Goal: Task Accomplishment & Management: Complete application form

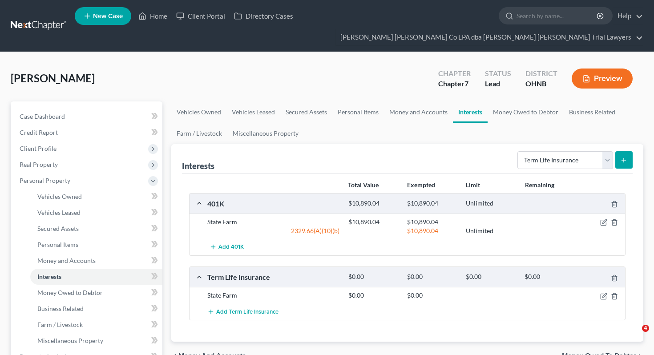
select select "term_life_insurance"
click at [152, 19] on link "Home" at bounding box center [153, 16] width 38 height 16
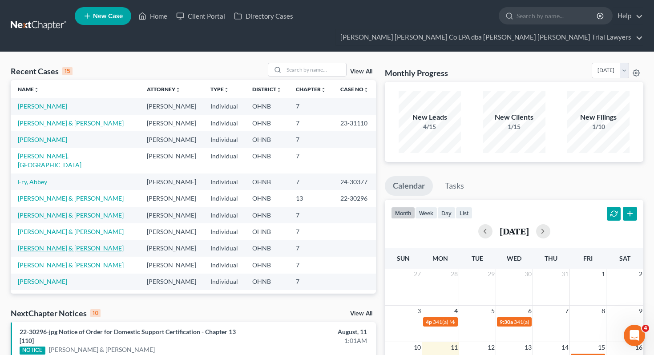
click at [54, 244] on link "[PERSON_NAME] & [PERSON_NAME]" at bounding box center [71, 248] width 106 height 8
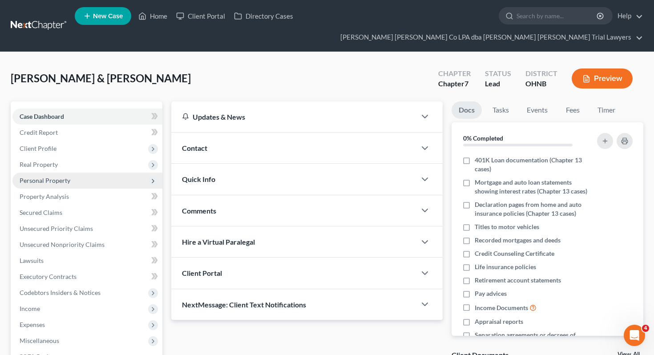
click at [86, 173] on span "Personal Property" at bounding box center [87, 181] width 150 height 16
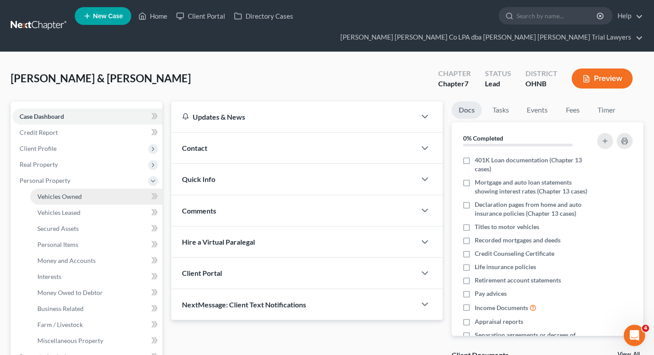
click at [88, 189] on link "Vehicles Owned" at bounding box center [96, 197] width 132 height 16
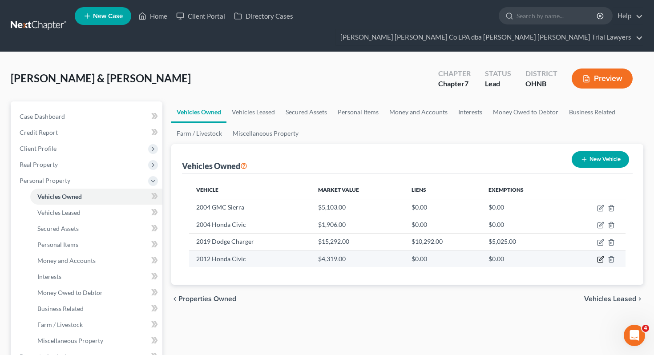
click at [601, 256] on icon "button" at bounding box center [600, 259] width 7 height 7
select select "0"
select select "14"
select select "3"
select select "0"
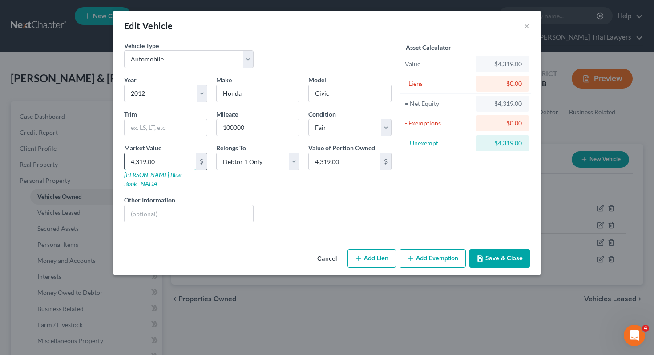
click at [173, 161] on input "4,319.00" at bounding box center [161, 161] width 72 height 17
type input "2"
type input "2.00"
type input "20"
type input "20.00"
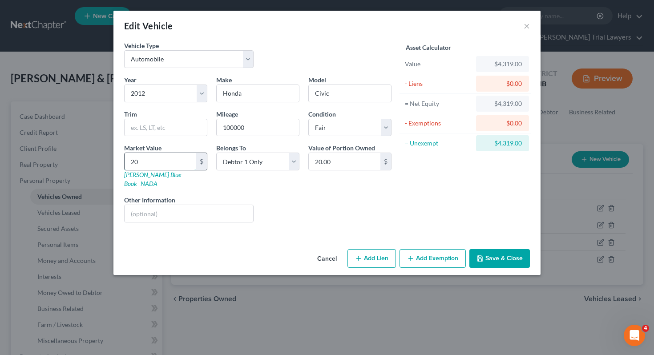
type input "200"
type input "200.00"
type input "2000"
type input "2,000.00"
type input "2,000"
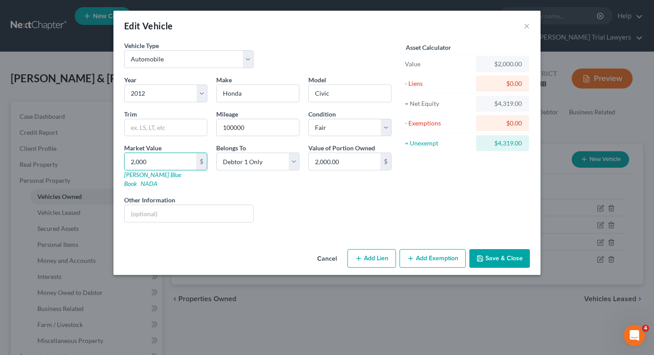
click at [492, 252] on button "Save & Close" at bounding box center [500, 258] width 61 height 19
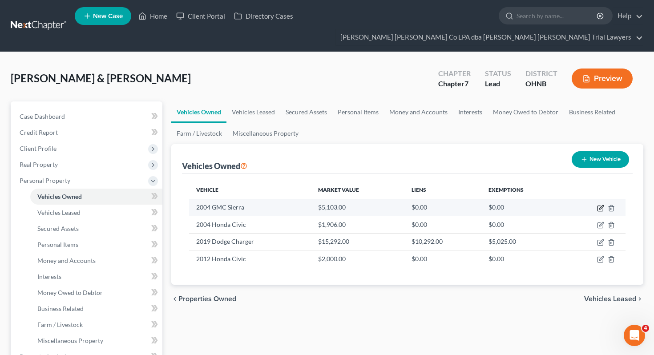
click at [601, 205] on icon "button" at bounding box center [600, 208] width 7 height 7
select select "0"
select select "22"
select select "3"
select select "0"
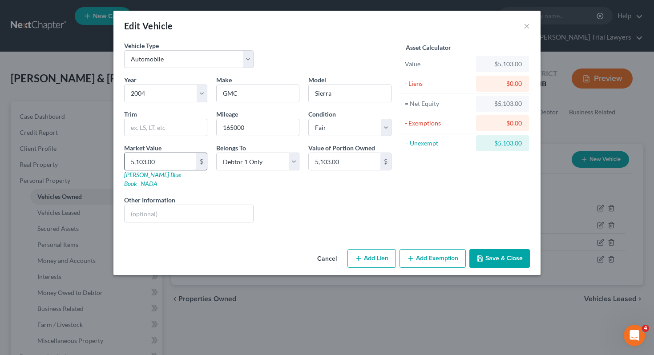
click at [175, 163] on input "5,103.00" at bounding box center [161, 161] width 72 height 17
type input "2"
type input "2.00"
type input "20"
type input "20.00"
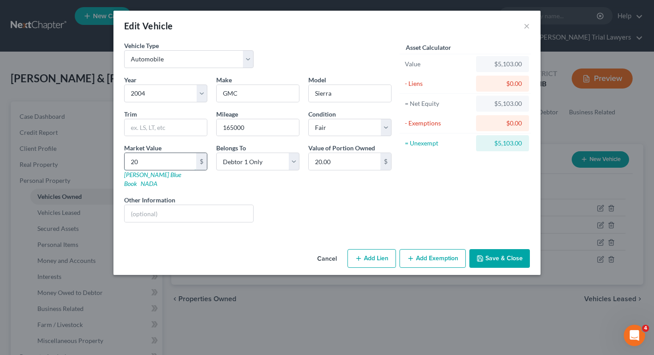
type input "200"
type input "200.00"
type input "2000"
type input "2,000.00"
type input "2,000"
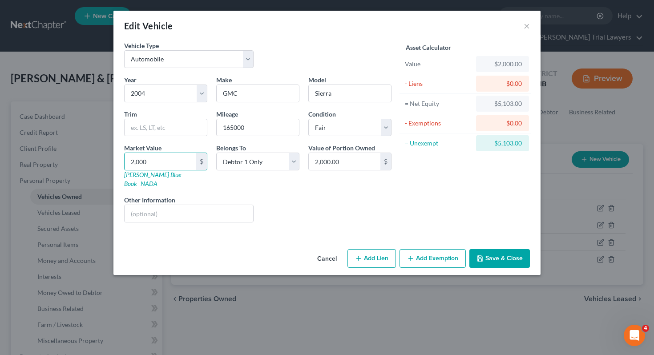
click at [484, 256] on button "Save & Close" at bounding box center [500, 258] width 61 height 19
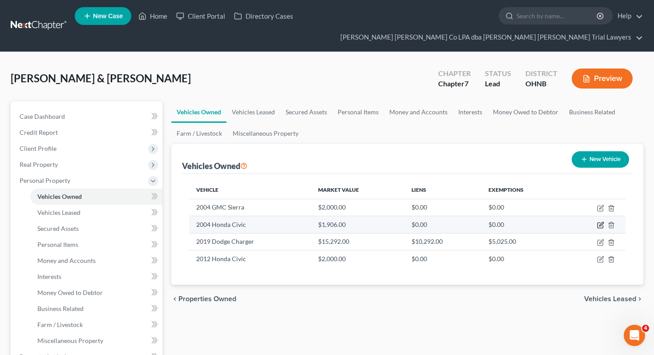
click at [600, 222] on icon "button" at bounding box center [600, 225] width 7 height 7
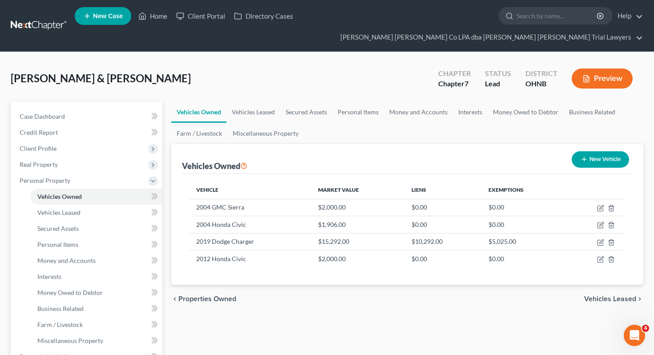
select select "0"
select select "22"
select select "4"
select select "1"
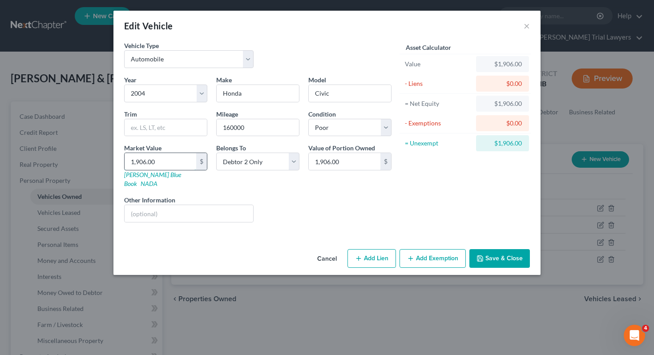
click at [176, 156] on input "1,906.00" at bounding box center [161, 161] width 72 height 17
click at [176, 158] on input "1,906.00" at bounding box center [161, 161] width 72 height 17
type input "5"
type input "5.00"
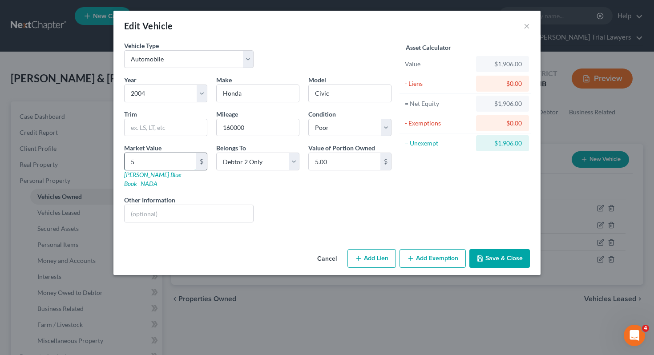
type input "50"
type input "50.00"
type input "500"
type input "500.00"
type input "500"
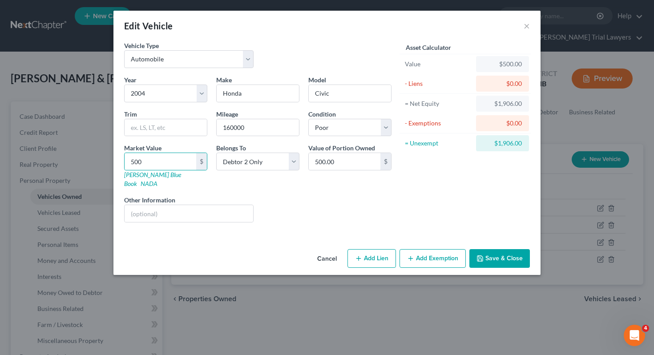
click at [481, 253] on button "Save & Close" at bounding box center [500, 258] width 61 height 19
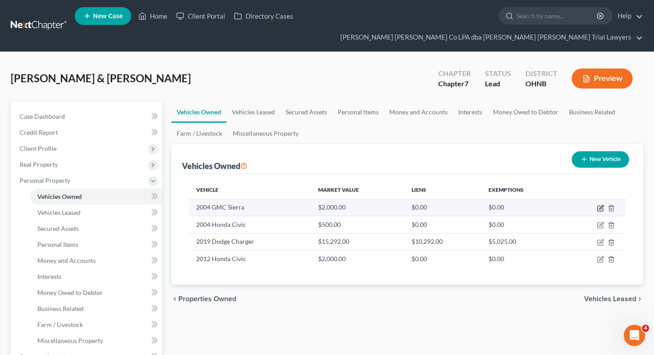
click at [599, 205] on icon "button" at bounding box center [600, 208] width 7 height 7
select select "0"
select select "22"
select select "3"
select select "0"
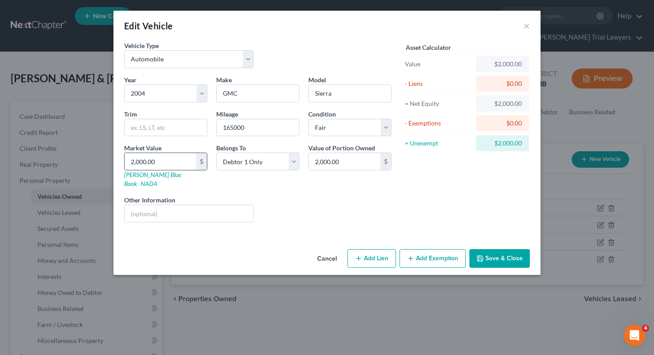
click at [169, 166] on input "2,000.00" at bounding box center [161, 161] width 72 height 17
type input "2"
type input "2.00"
type input "25"
type input "25.00"
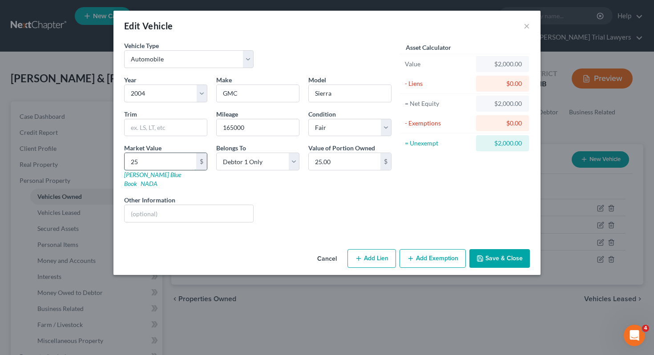
type input "250"
type input "250.00"
type input "2500"
type input "2,500.00"
type input "2,500"
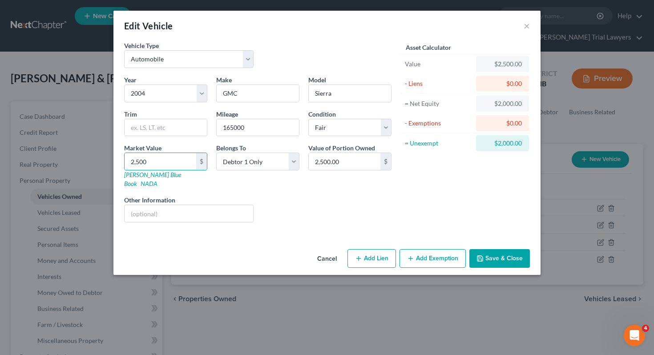
click at [486, 251] on button "Save & Close" at bounding box center [500, 258] width 61 height 19
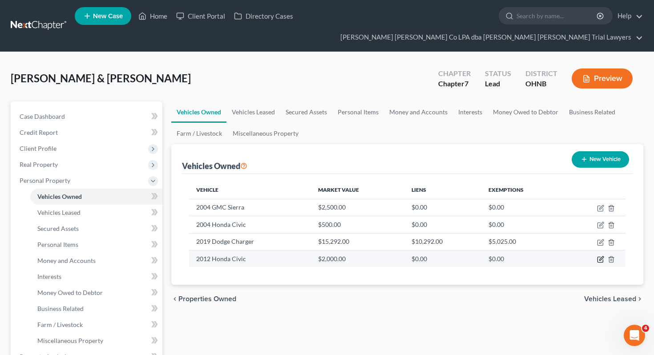
click at [601, 256] on icon "button" at bounding box center [600, 259] width 7 height 7
select select "0"
select select "14"
select select "3"
select select "0"
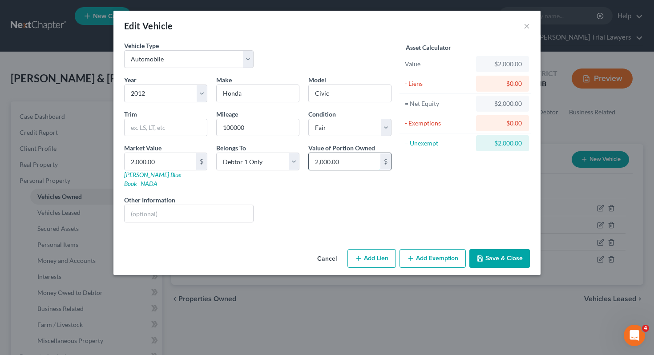
click at [354, 166] on input "2,000.00" at bounding box center [345, 161] width 72 height 17
type input "3,000"
click at [509, 249] on button "Save & Close" at bounding box center [500, 258] width 61 height 19
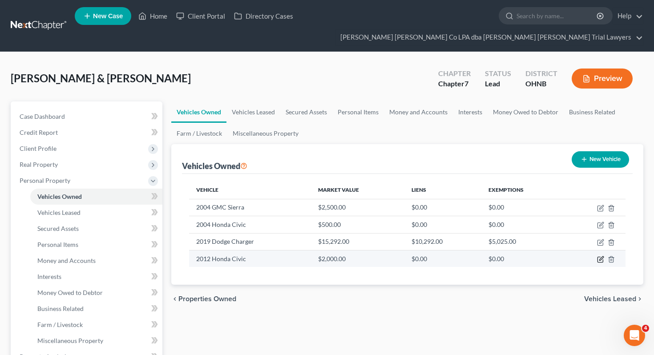
click at [600, 256] on icon "button" at bounding box center [600, 259] width 7 height 7
select select "0"
select select "14"
select select "3"
select select "0"
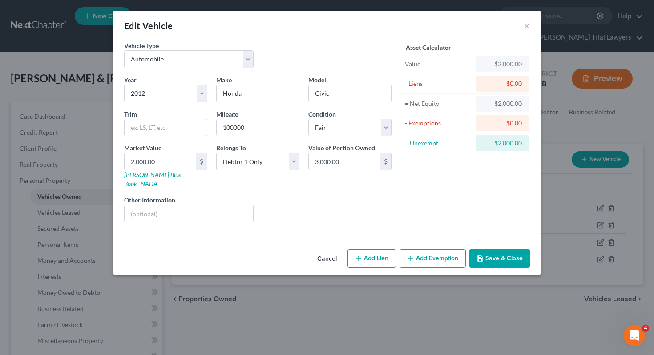
click at [501, 249] on button "Save & Close" at bounding box center [500, 258] width 61 height 19
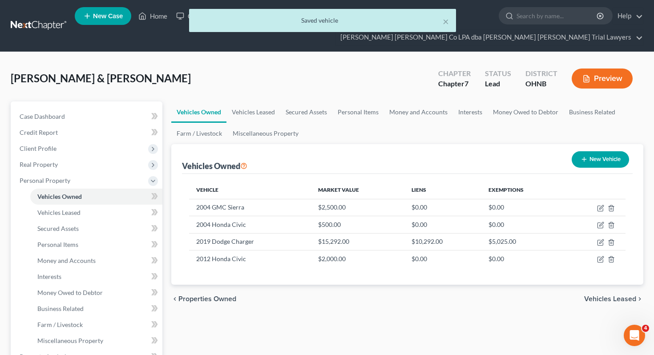
click at [158, 20] on div "× Saved vehicle" at bounding box center [323, 23] width 654 height 28
click at [446, 21] on button "×" at bounding box center [446, 21] width 6 height 11
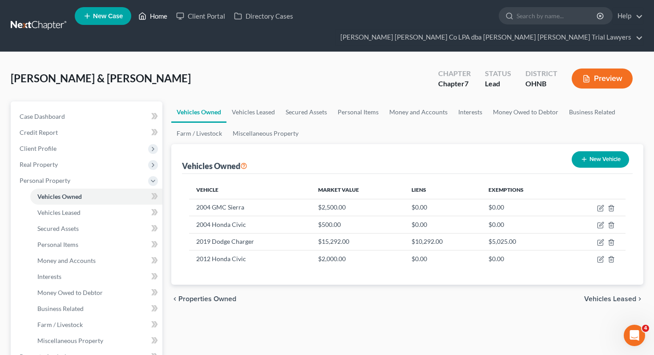
click at [139, 17] on icon at bounding box center [142, 16] width 8 height 11
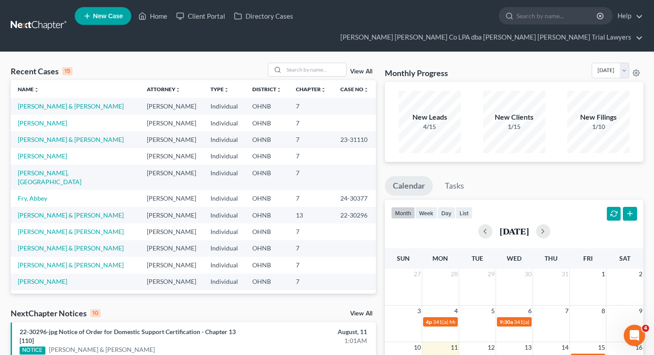
click at [98, 15] on span "New Case" at bounding box center [108, 16] width 30 height 7
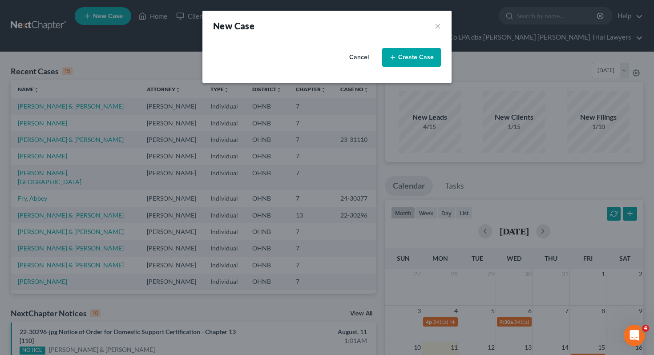
select select "61"
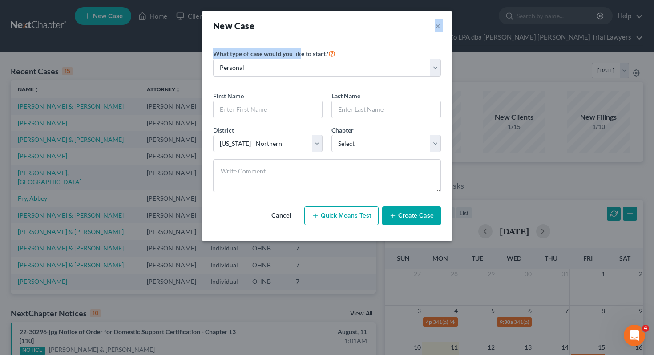
drag, startPoint x: 288, startPoint y: 24, endPoint x: 300, endPoint y: 48, distance: 26.5
click at [300, 48] on div "New Case × Please select case type * Bankruptcy Bankruptcy What type of case wo…" at bounding box center [327, 126] width 249 height 231
click at [306, 36] on div "New Case ×" at bounding box center [327, 26] width 249 height 30
drag, startPoint x: 299, startPoint y: 25, endPoint x: 311, endPoint y: 57, distance: 33.8
click at [311, 57] on div "New Case × Please select case type * Bankruptcy Bankruptcy What type of case wo…" at bounding box center [327, 126] width 249 height 231
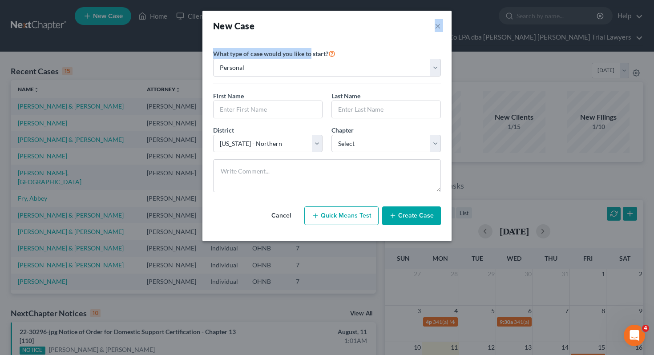
click at [320, 36] on div "New Case ×" at bounding box center [327, 26] width 249 height 30
click at [439, 28] on button "×" at bounding box center [438, 26] width 6 height 12
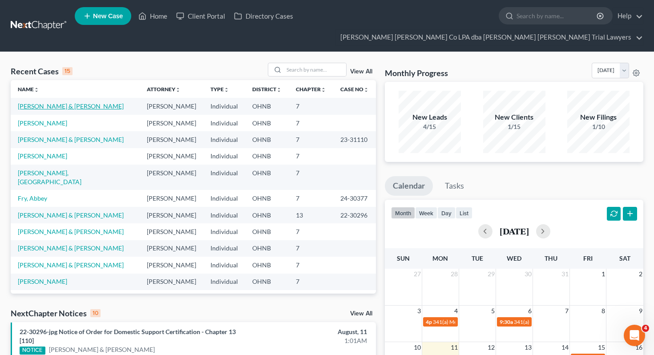
click at [55, 102] on link "[PERSON_NAME] & [PERSON_NAME]" at bounding box center [71, 106] width 106 height 8
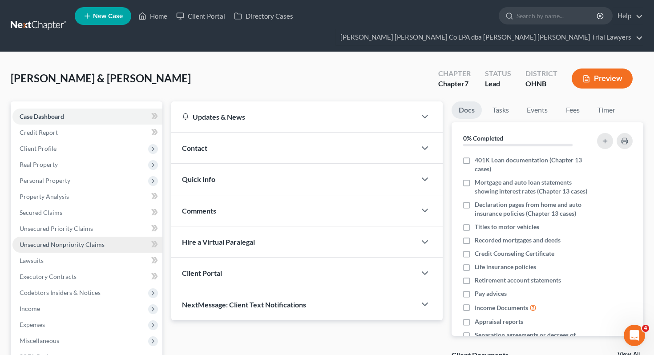
click at [71, 237] on link "Unsecured Nonpriority Claims" at bounding box center [87, 245] width 150 height 16
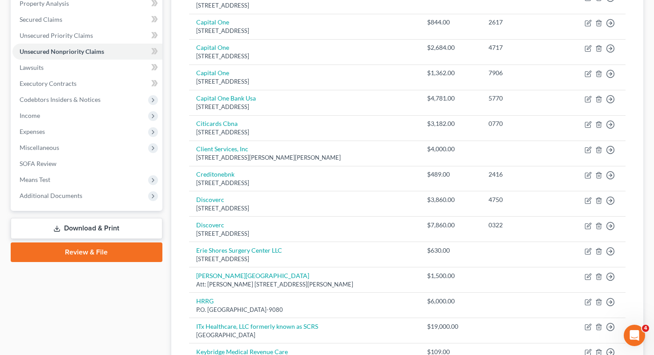
scroll to position [24, 0]
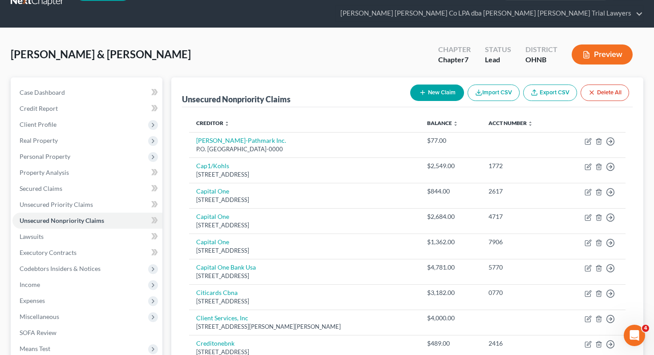
click at [444, 85] on button "New Claim" at bounding box center [437, 93] width 54 height 16
select select "2"
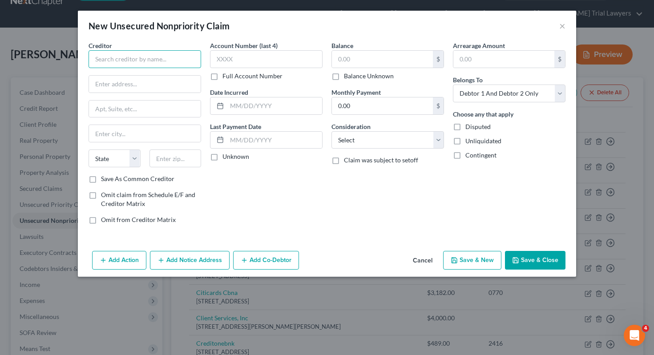
click at [140, 62] on input "text" at bounding box center [145, 59] width 113 height 18
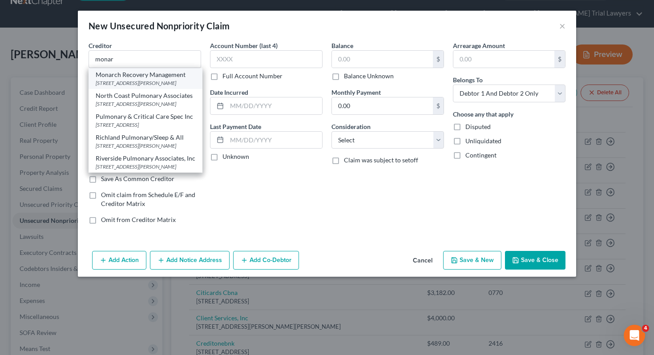
click at [105, 76] on div "Monarch Recovery Management" at bounding box center [146, 74] width 100 height 9
type input "Monarch Recovery Management"
type input "[STREET_ADDRESS][PERSON_NAME]"
type input "Bensalem"
select select "39"
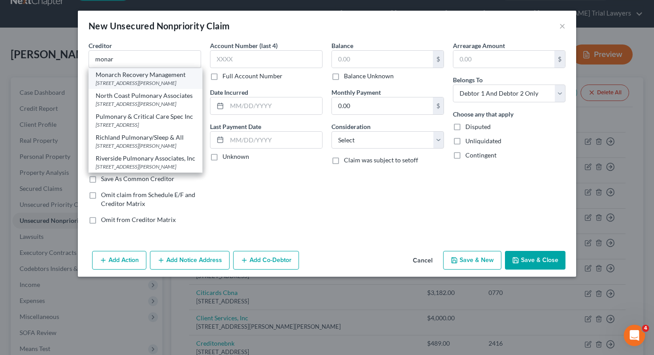
type input "19020"
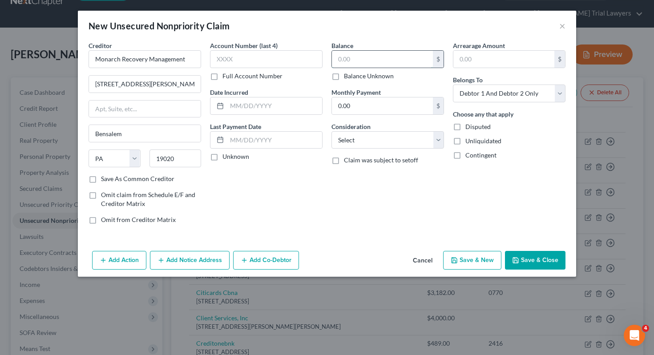
click at [352, 55] on input "text" at bounding box center [382, 59] width 101 height 17
type input "2,108.81"
click at [531, 88] on select "Select Debtor 1 Only Debtor 2 Only Debtor 1 And Debtor 2 Only At Least One Of T…" at bounding box center [509, 94] width 113 height 18
select select "1"
click at [400, 140] on select "Select Cable / Satellite Services Collection Agency Credit Card Debt Debt Couns…" at bounding box center [388, 140] width 113 height 18
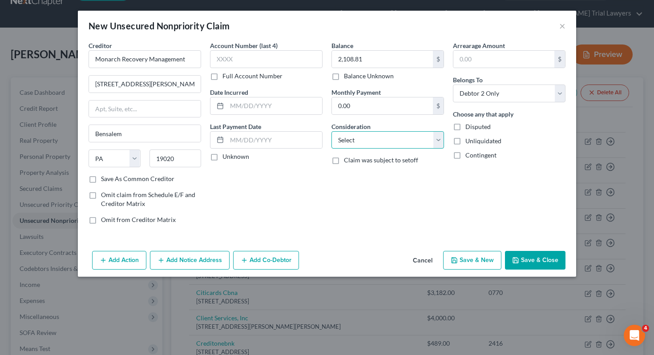
select select "1"
click at [536, 258] on button "Save & Close" at bounding box center [535, 260] width 61 height 19
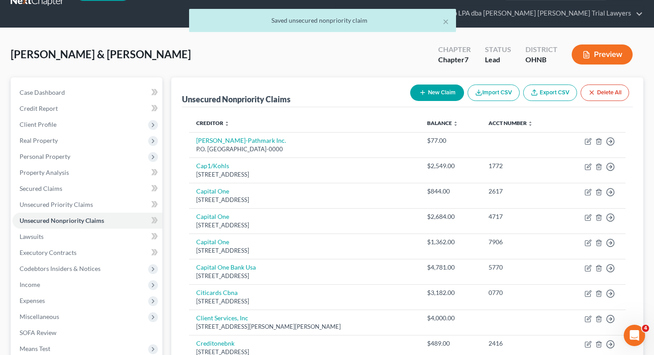
scroll to position [0, 0]
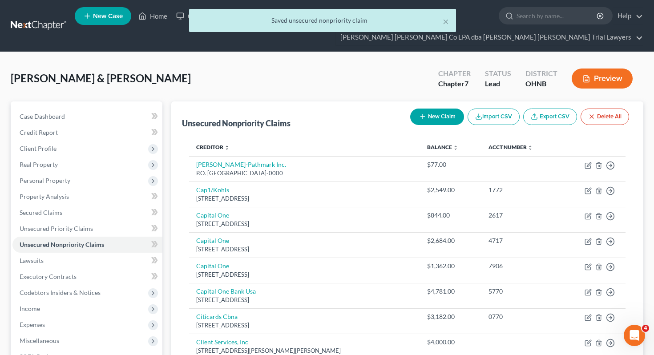
click at [156, 12] on div "× Saved unsecured nonpriority claim" at bounding box center [323, 23] width 654 height 28
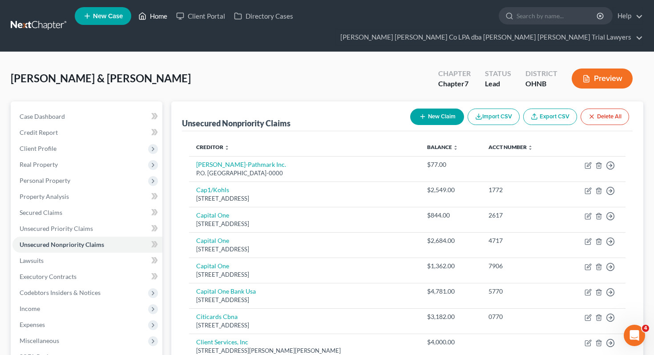
click at [156, 18] on link "Home" at bounding box center [153, 16] width 38 height 16
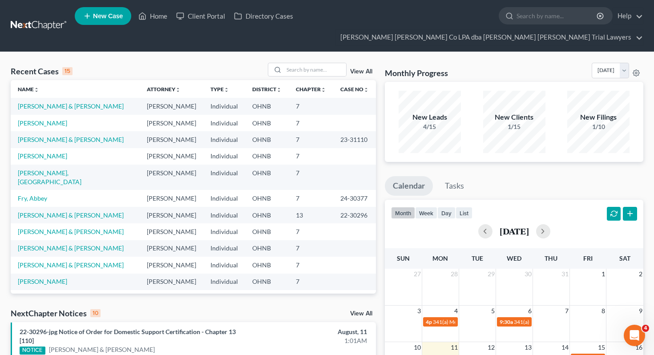
click at [118, 20] on span "New Case" at bounding box center [108, 16] width 30 height 7
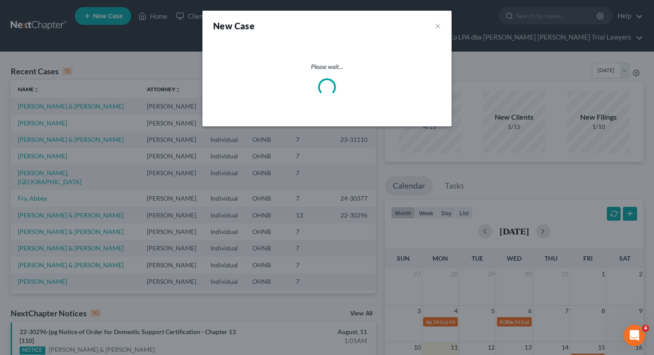
select select "61"
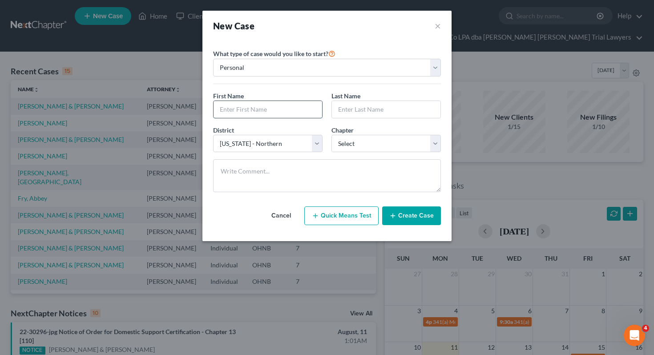
click at [237, 111] on input "text" at bounding box center [268, 109] width 109 height 17
type input "[PERSON_NAME]"
click at [425, 215] on button "Create Case" at bounding box center [411, 216] width 59 height 19
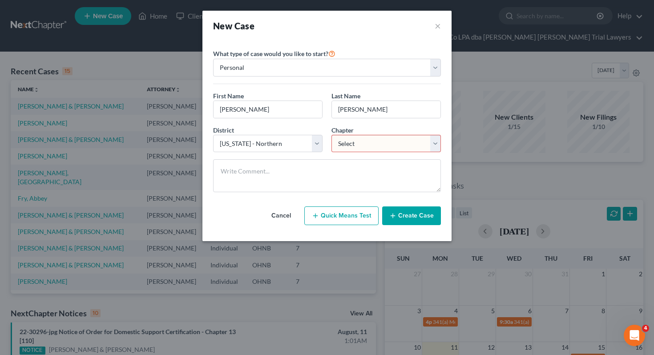
click at [408, 144] on select "Select 7 11 12 13" at bounding box center [387, 144] width 110 height 18
select select "0"
click at [412, 217] on button "Create Case" at bounding box center [411, 216] width 59 height 19
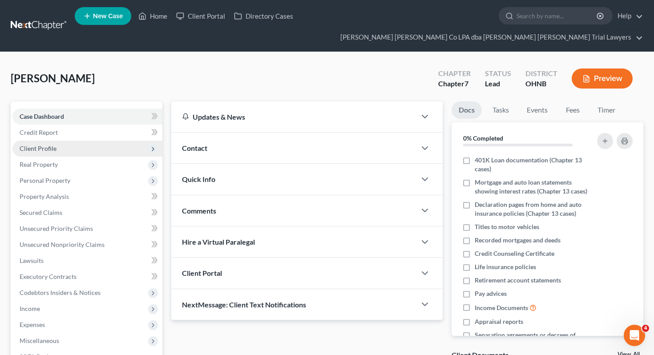
click at [114, 141] on span "Client Profile" at bounding box center [87, 149] width 150 height 16
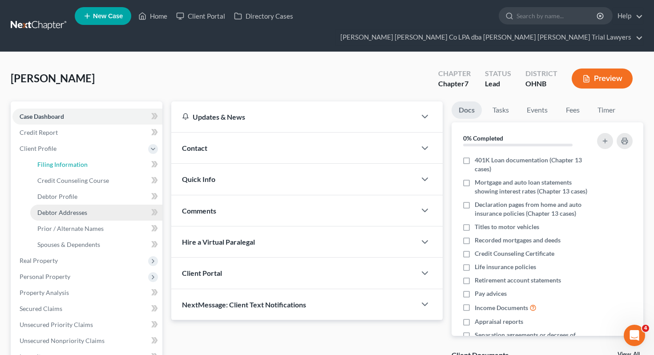
drag, startPoint x: 114, startPoint y: 148, endPoint x: 145, endPoint y: 192, distance: 54.0
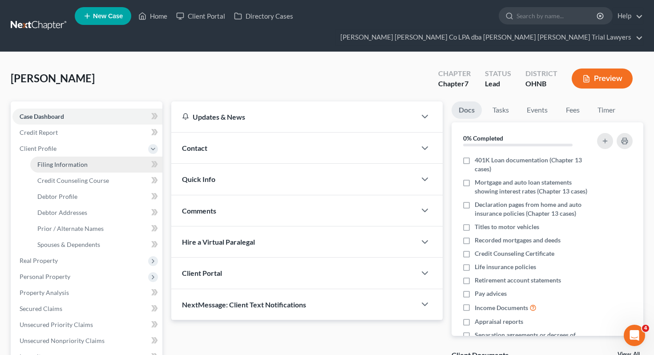
click at [107, 157] on link "Filing Information" at bounding box center [96, 165] width 132 height 16
select select "1"
select select "0"
select select "61"
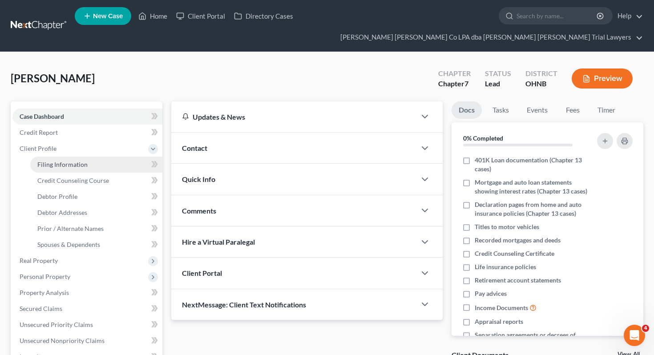
select select "36"
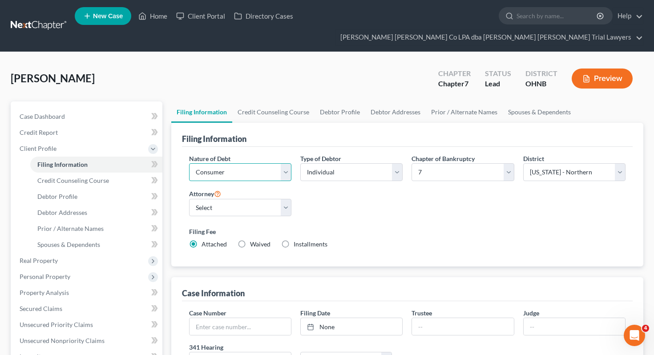
click at [221, 163] on select "Select Business Consumer Other" at bounding box center [240, 172] width 102 height 18
click at [350, 163] on select "Select Individual Joint" at bounding box center [351, 172] width 102 height 18
select select "1"
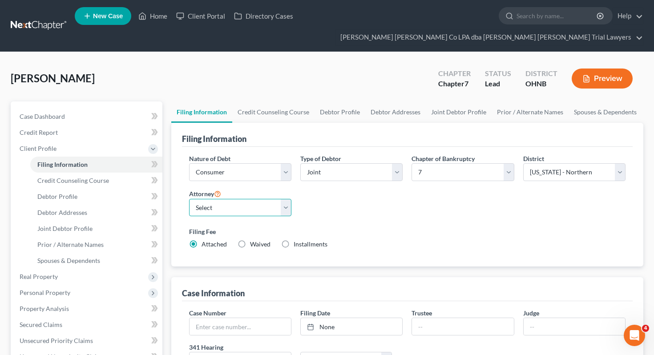
click at [235, 199] on select "Select [PERSON_NAME] - OHNB" at bounding box center [240, 208] width 102 height 18
select select "0"
click at [345, 101] on link "Debtor Profile" at bounding box center [340, 111] width 51 height 21
select select "1"
select select "0"
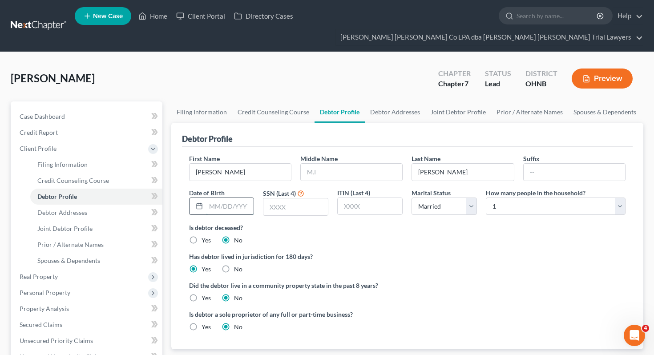
click at [233, 198] on input "text" at bounding box center [230, 206] width 48 height 17
type input "[DATE]"
click at [280, 199] on input "text" at bounding box center [296, 207] width 65 height 17
type input "9294"
click at [521, 198] on select "Select 1 2 3 4 5 6 7 8 9 10 11 12 13 14 15 16 17 18 19 20" at bounding box center [556, 207] width 140 height 18
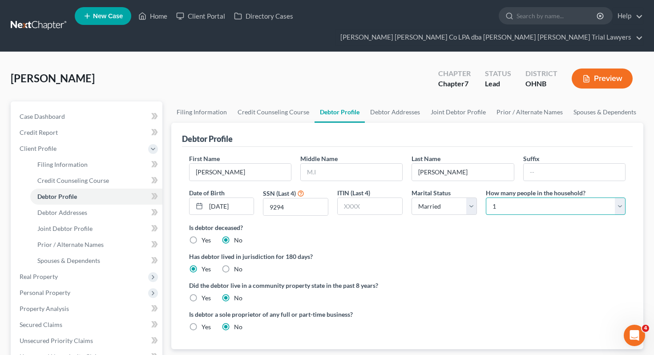
select select "2"
click at [464, 101] on link "Joint Debtor Profile" at bounding box center [459, 111] width 66 height 21
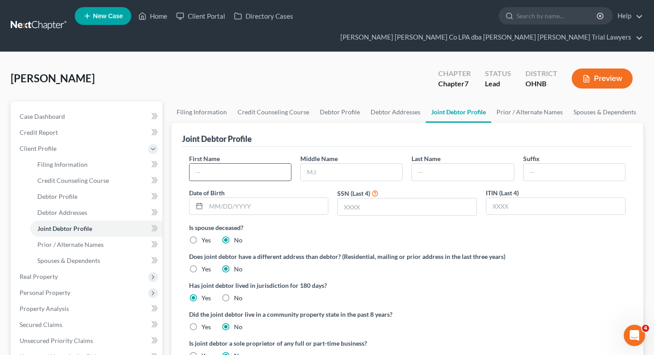
click at [267, 164] on input "text" at bounding box center [240, 172] width 101 height 17
type input "[PERSON_NAME]"
click at [427, 164] on input "text" at bounding box center [462, 172] width 101 height 17
type input "[PERSON_NAME]"
click at [283, 198] on input "text" at bounding box center [267, 206] width 122 height 17
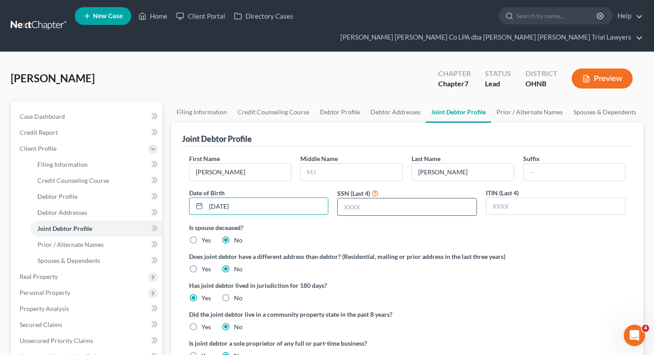
type input "[DATE]"
click at [410, 199] on input "text" at bounding box center [407, 207] width 139 height 17
type input "3707"
click at [324, 101] on link "Debtor Profile" at bounding box center [340, 111] width 51 height 21
select select "1"
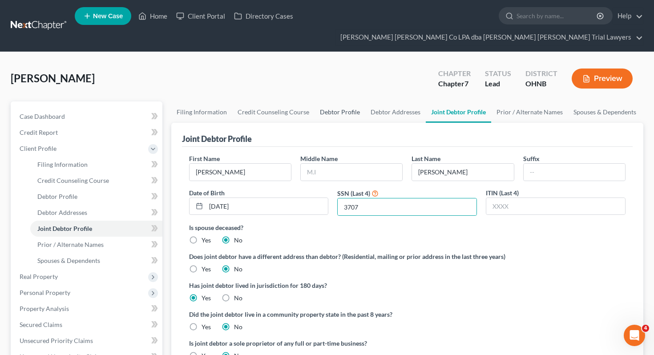
select select "2"
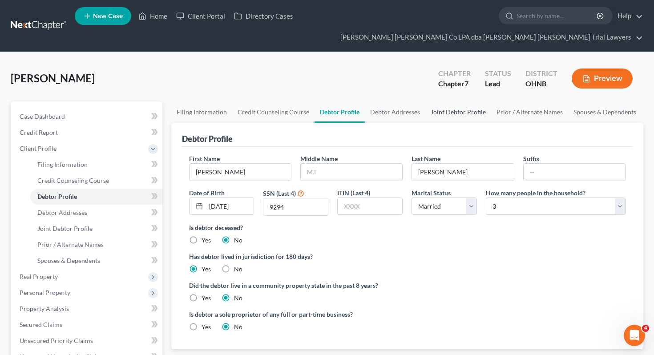
click at [451, 101] on link "Joint Debtor Profile" at bounding box center [459, 111] width 66 height 21
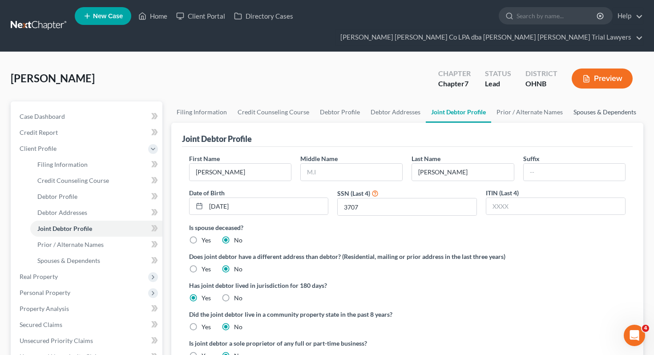
click at [602, 101] on link "Spouses & Dependents" at bounding box center [604, 111] width 73 height 21
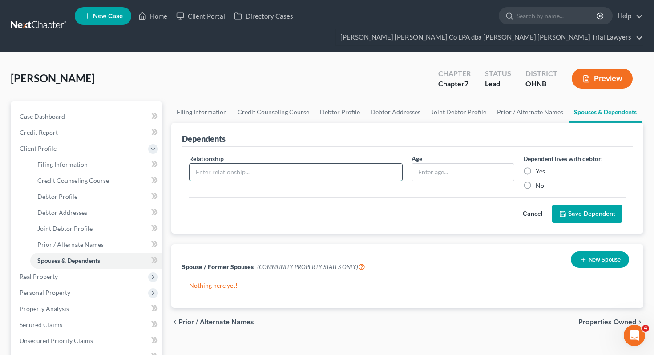
click at [391, 164] on input "text" at bounding box center [296, 172] width 213 height 17
type input "Son"
click at [470, 164] on input "text" at bounding box center [462, 172] width 101 height 17
type input "14"
click at [536, 167] on label "Yes" at bounding box center [540, 171] width 9 height 9
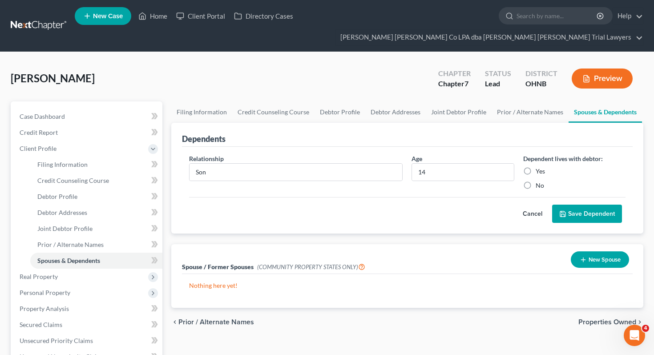
click at [540, 167] on input "Yes" at bounding box center [543, 170] width 6 height 6
radio input "true"
click at [585, 205] on button "Save Dependent" at bounding box center [587, 214] width 70 height 19
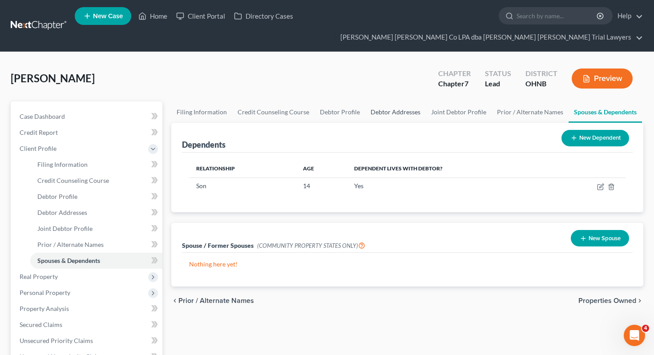
click at [398, 101] on link "Debtor Addresses" at bounding box center [395, 111] width 61 height 21
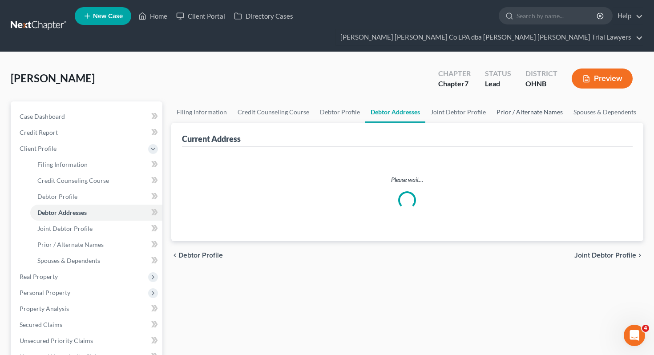
select select "0"
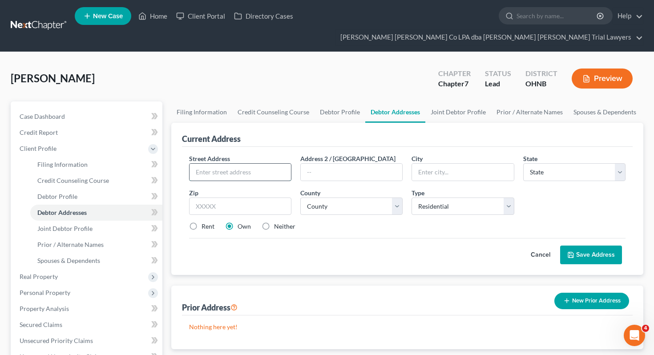
click at [266, 164] on input "text" at bounding box center [240, 172] width 101 height 17
type input "[STREET_ADDRESS]"
click at [246, 198] on input "text" at bounding box center [240, 207] width 102 height 18
type input "44857"
click at [352, 222] on div "Rent Own Neither" at bounding box center [408, 226] width 446 height 9
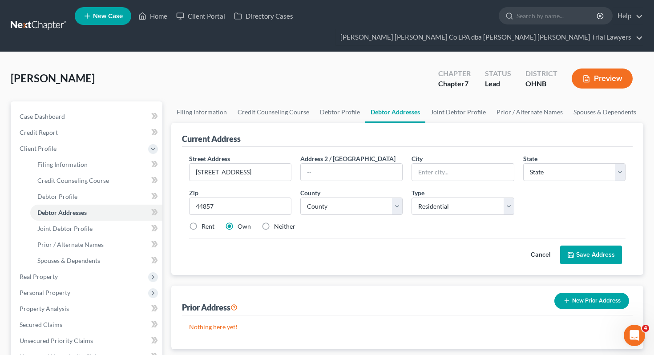
type input "[GEOGRAPHIC_DATA]"
select select "36"
click at [202, 222] on label "Rent" at bounding box center [208, 226] width 13 height 9
click at [205, 222] on input "Rent" at bounding box center [208, 225] width 6 height 6
radio input "true"
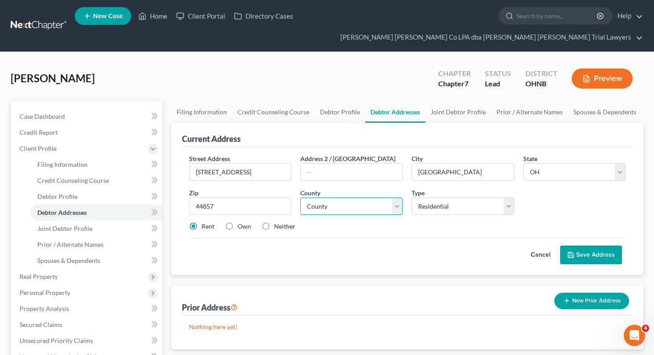
click at [335, 198] on select "County" at bounding box center [351, 207] width 102 height 18
select select "38"
click at [592, 246] on button "Save Address" at bounding box center [591, 255] width 62 height 19
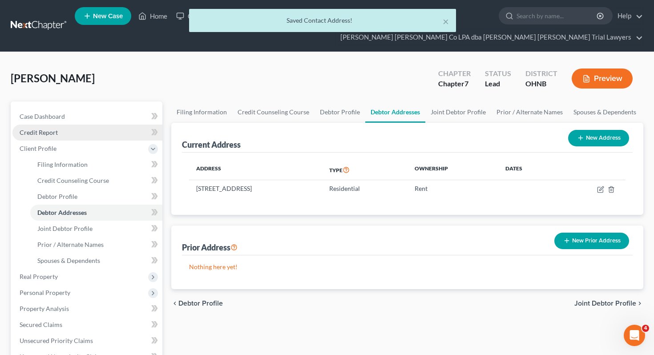
click at [103, 125] on link "Credit Report" at bounding box center [87, 133] width 150 height 16
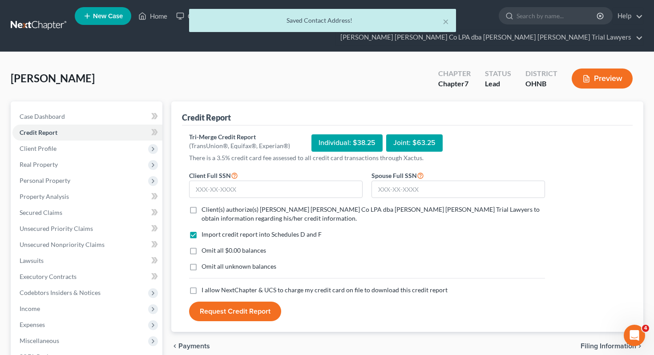
click at [204, 206] on span "Client(s) authorize(s) [PERSON_NAME] [PERSON_NAME] Co LPA dba [PERSON_NAME] [PE…" at bounding box center [371, 214] width 338 height 16
click at [205, 205] on input "Client(s) authorize(s) [PERSON_NAME] [PERSON_NAME] Co LPA dba [PERSON_NAME] [PE…" at bounding box center [208, 208] width 6 height 6
checkbox input "true"
click at [212, 247] on span "Omit all $0.00 balances" at bounding box center [234, 251] width 65 height 8
click at [211, 246] on input "Omit all $0.00 balances" at bounding box center [208, 249] width 6 height 6
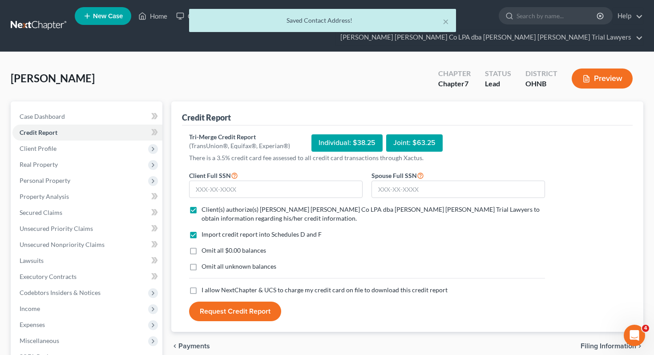
checkbox input "true"
click at [212, 263] on span "Omit all unknown balances" at bounding box center [239, 267] width 75 height 8
click at [211, 262] on input "Omit all unknown balances" at bounding box center [208, 265] width 6 height 6
checkbox input "true"
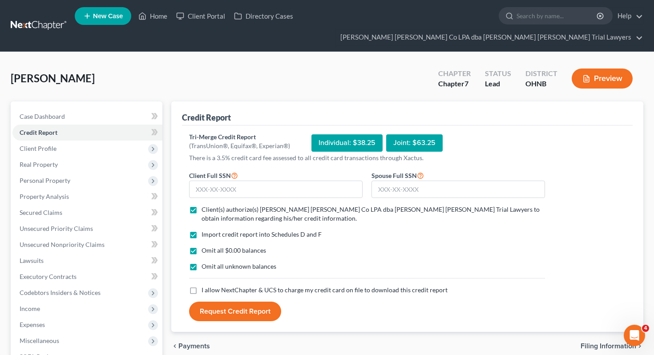
click at [211, 286] on span "I allow NextChapter & UCS to charge my credit card on file to download this cre…" at bounding box center [325, 290] width 246 height 8
click at [211, 286] on input "I allow NextChapter & UCS to charge my credit card on file to download this cre…" at bounding box center [208, 289] width 6 height 6
checkbox input "true"
click at [228, 181] on input "text" at bounding box center [276, 190] width 174 height 18
type input "297-82-9294"
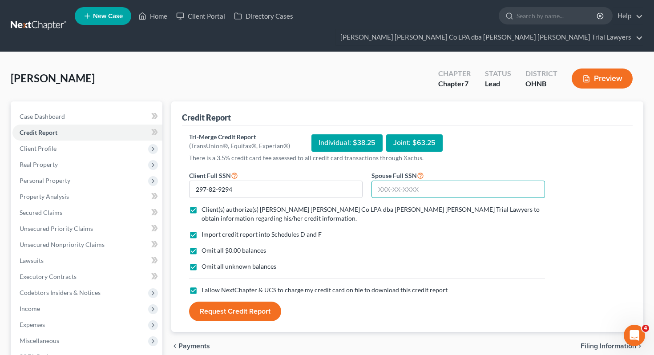
click at [389, 181] on input "text" at bounding box center [459, 190] width 174 height 18
type input "284-80-3707"
click at [247, 302] on button "Request Credit Report" at bounding box center [235, 312] width 92 height 20
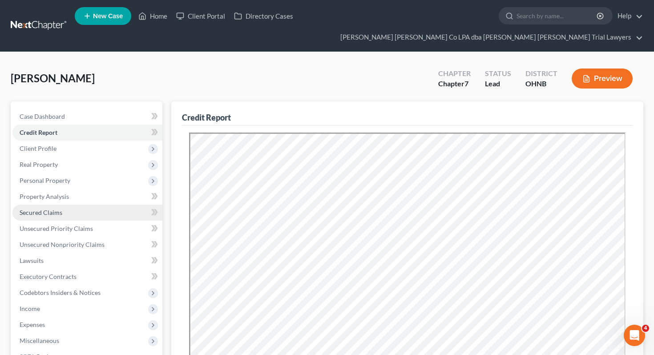
click at [47, 209] on span "Secured Claims" at bounding box center [41, 213] width 43 height 8
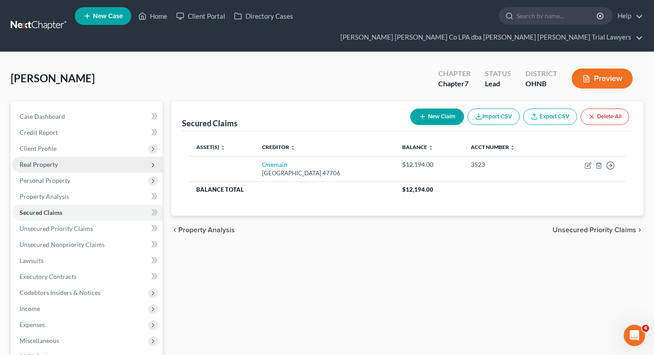
click at [60, 157] on span "Real Property" at bounding box center [87, 165] width 150 height 16
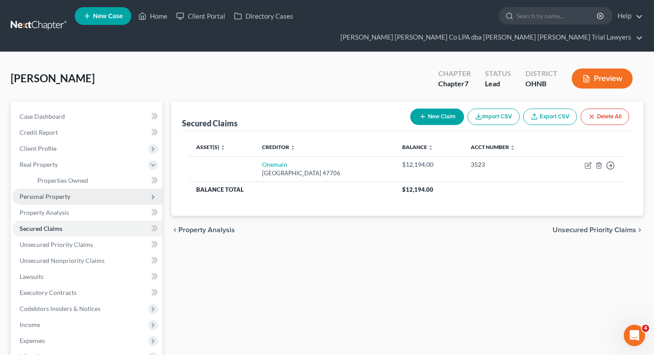
click at [63, 193] on span "Personal Property" at bounding box center [45, 197] width 51 height 8
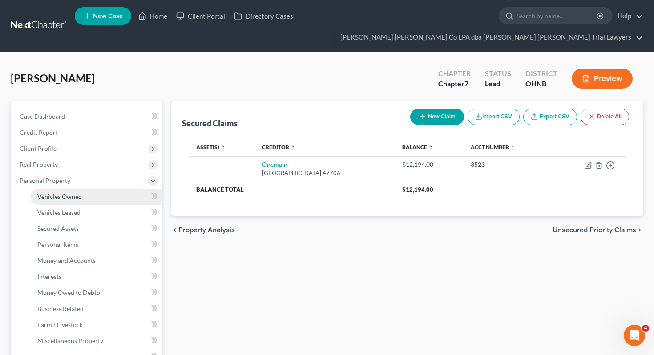
click at [65, 193] on span "Vehicles Owned" at bounding box center [59, 197] width 45 height 8
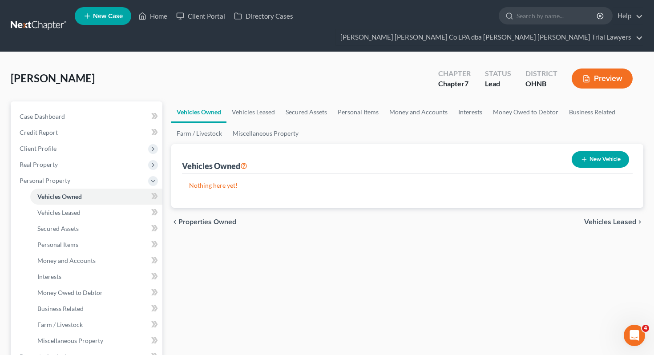
click at [592, 151] on button "New Vehicle" at bounding box center [600, 159] width 57 height 16
select select "0"
select select "2"
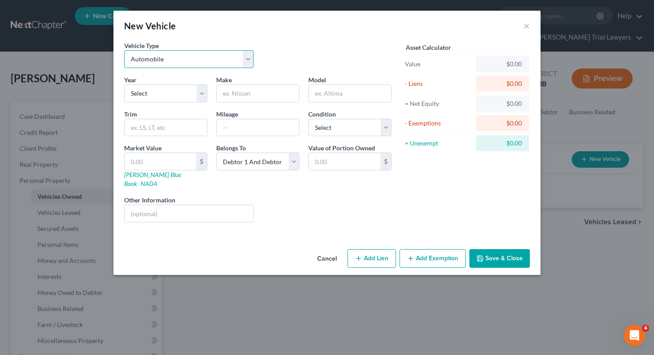
click at [216, 62] on select "Select Automobile Truck Trailer Watercraft Aircraft Motor Home Atv Other Vehicle" at bounding box center [189, 59] width 130 height 18
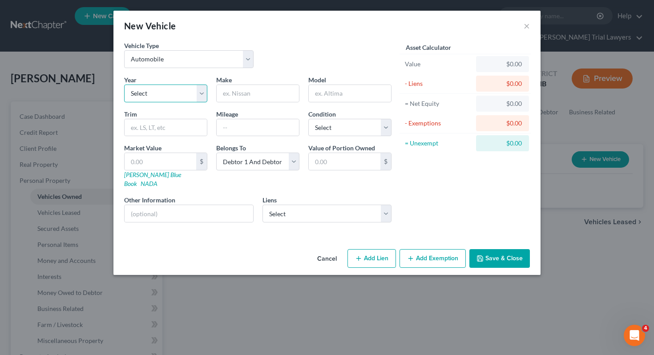
click at [182, 89] on select "Select 2026 2025 2024 2023 2022 2021 2020 2019 2018 2017 2016 2015 2014 2013 20…" at bounding box center [165, 94] width 83 height 18
select select "17"
click at [243, 93] on input "text" at bounding box center [258, 93] width 82 height 17
type input "K"
type input "Jeep"
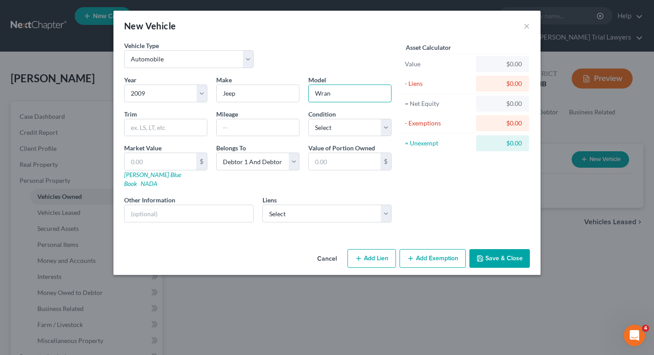
type input "Wrangler"
click at [241, 132] on input "text" at bounding box center [258, 127] width 82 height 17
type input "215000"
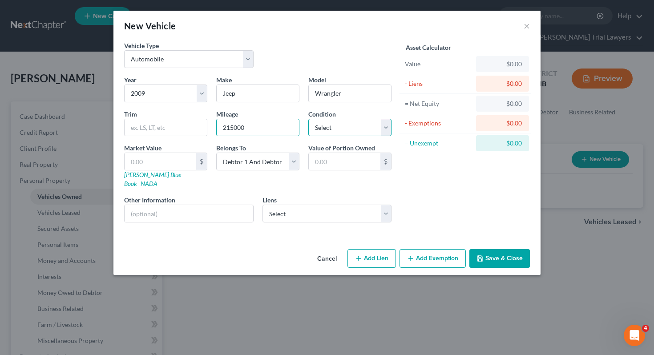
click at [331, 125] on select "Select Excellent Very Good Good Fair Poor" at bounding box center [350, 128] width 83 height 18
select select "4"
click at [148, 176] on link "[PERSON_NAME] Blue Book" at bounding box center [152, 179] width 57 height 16
click at [166, 165] on input "text" at bounding box center [161, 161] width 72 height 17
type input "3"
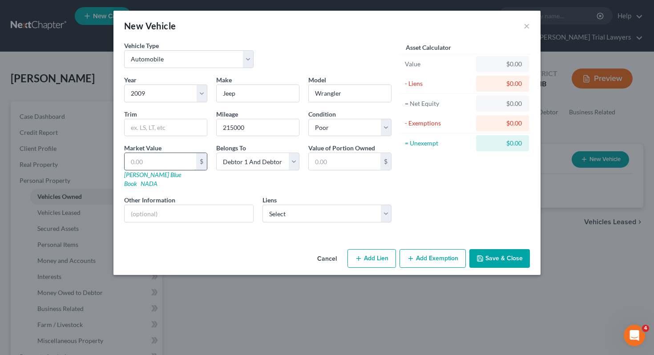
type input "3.00"
type input "39"
type input "39.00"
type input "397"
type input "397.00"
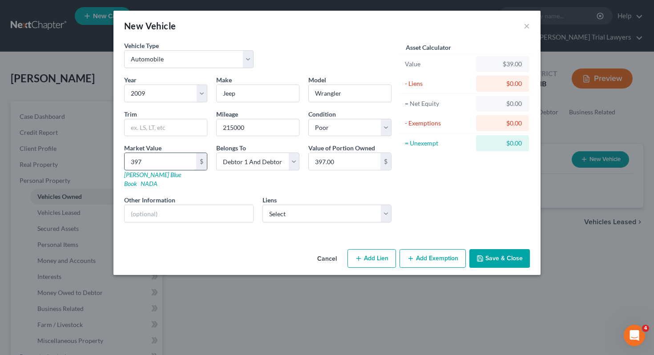
type input "3979"
type input "3,979.00"
type input "3,979"
click at [277, 155] on select "Select Debtor 1 Only Debtor 2 Only Debtor 1 And Debtor 2 Only At Least One Of T…" at bounding box center [257, 162] width 83 height 18
select select "1"
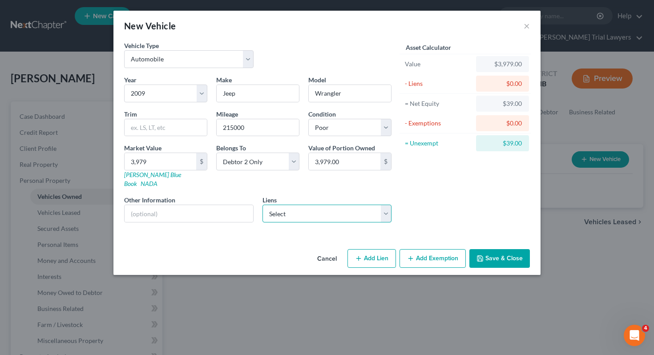
click at [290, 205] on select "Select Onemain - $12,194.00" at bounding box center [328, 214] width 130 height 18
select select "15"
select select "1"
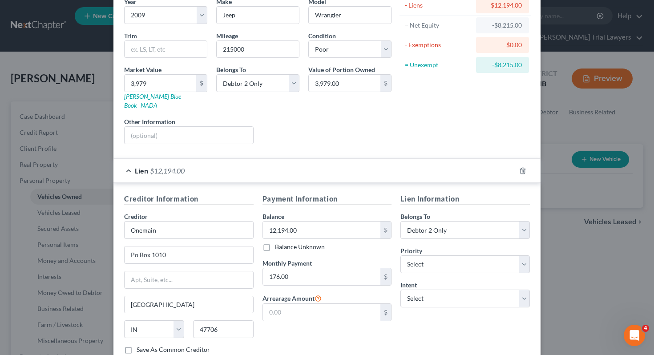
scroll to position [132, 0]
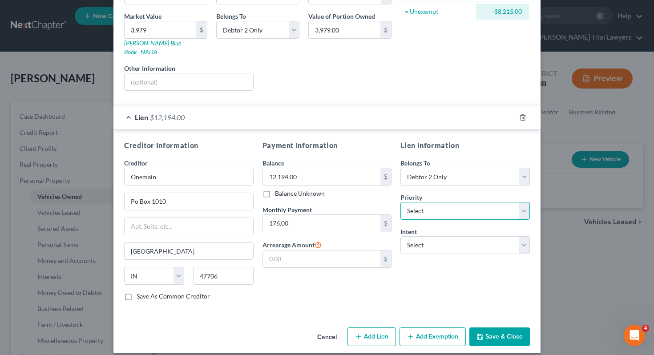
click at [423, 207] on select "Select 1st 2nd 3rd 4th 5th 6th 7th 8th 9th 10th 11th 12th 13th 14th 15th 16th 1…" at bounding box center [466, 211] width 130 height 18
select select "0"
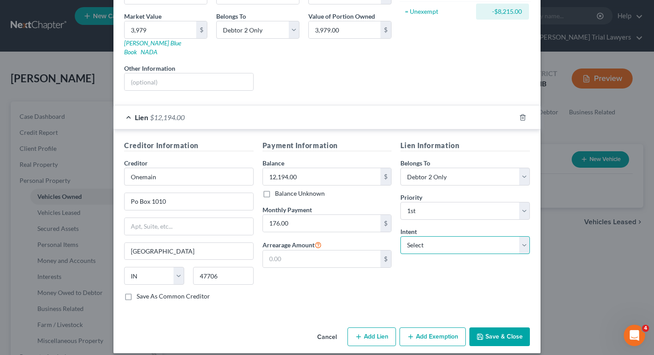
click at [415, 237] on select "Select Surrender Redeem Reaffirm Avoid Other" at bounding box center [466, 245] width 130 height 18
select select "2"
click at [496, 333] on button "Save & Close" at bounding box center [500, 337] width 61 height 19
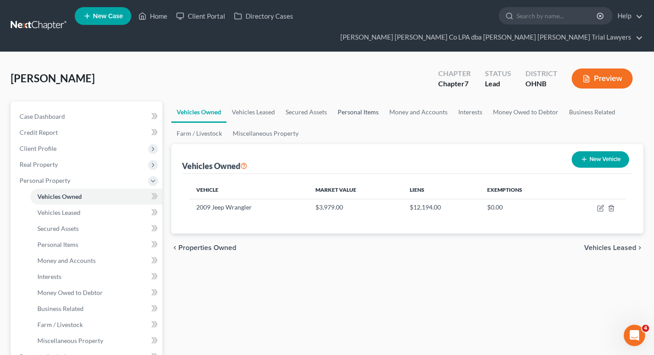
click at [358, 101] on link "Personal Items" at bounding box center [359, 111] width 52 height 21
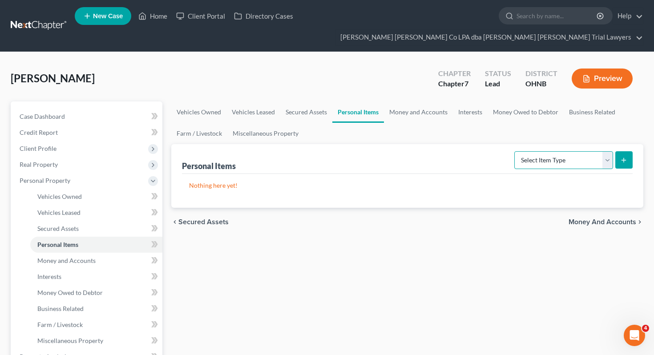
click at [553, 151] on select "Select Item Type Clothing Collectibles Of Value Electronics Firearms Household …" at bounding box center [564, 160] width 99 height 18
select select "clothing"
click at [623, 157] on icon "submit" at bounding box center [624, 160] width 7 height 7
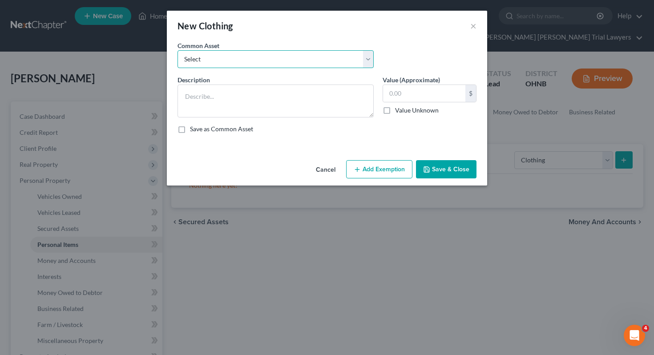
click at [361, 64] on select "Select Normal work & daily wearing apparel" at bounding box center [276, 59] width 196 height 18
select select "0"
type textarea "Normal work & daily wearing apparel"
type input "500.00"
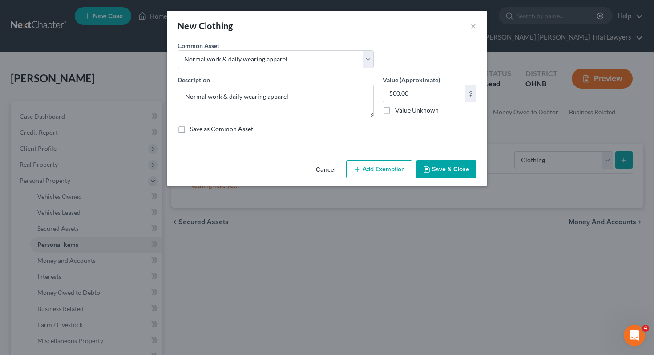
click at [378, 162] on button "Add Exemption" at bounding box center [379, 169] width 66 height 19
select select "2"
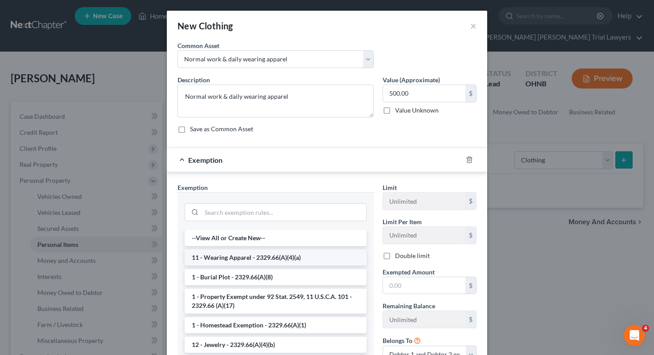
click at [268, 259] on li "11 - Wearing Apparel - 2329.66(A)(4)(a)" at bounding box center [276, 258] width 182 height 16
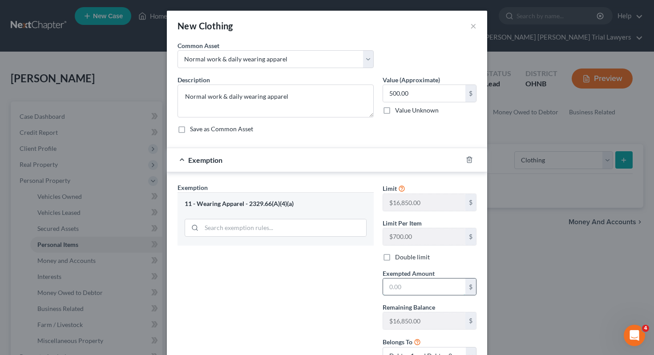
click at [392, 285] on input "text" at bounding box center [424, 287] width 82 height 17
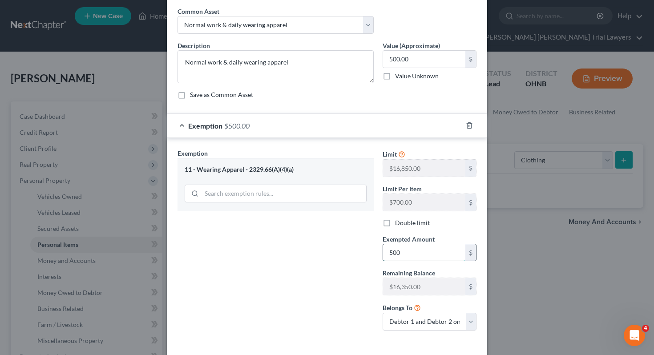
scroll to position [73, 0]
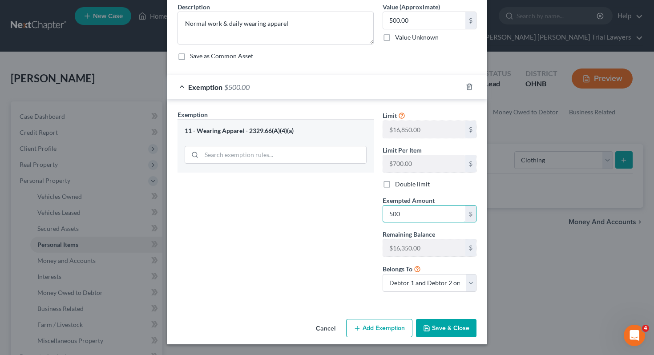
type input "500"
click at [291, 253] on div "Exemption Set must be selected for CA. Exemption * 11 - Wearing Apparel - 2329.…" at bounding box center [275, 204] width 205 height 189
click at [439, 329] on button "Save & Close" at bounding box center [446, 328] width 61 height 19
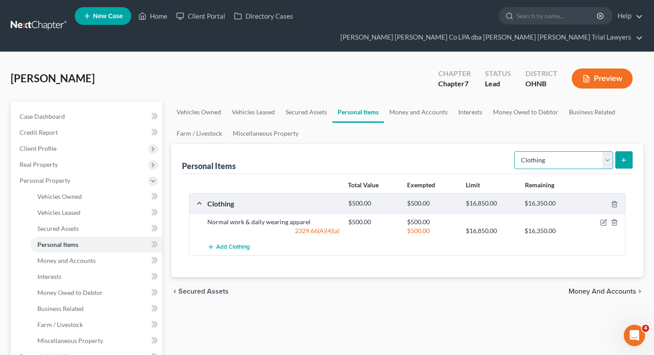
click at [548, 151] on select "Select Item Type Clothing Collectibles Of Value Electronics Firearms Household …" at bounding box center [564, 160] width 99 height 18
click at [574, 151] on select "Select Item Type Clothing Collectibles Of Value Electronics Firearms Household …" at bounding box center [564, 160] width 99 height 18
select select "electronics"
click at [624, 157] on icon "submit" at bounding box center [624, 160] width 7 height 7
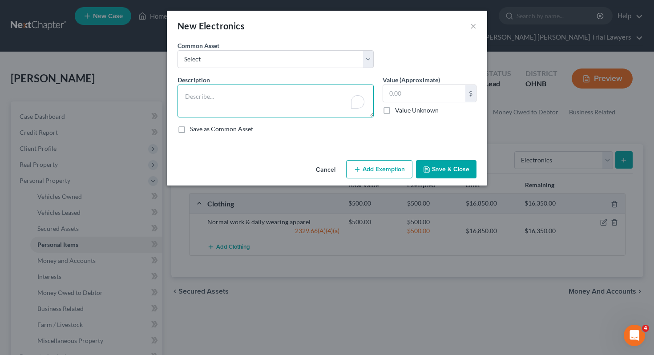
click at [309, 103] on textarea "To enrich screen reader interactions, please activate Accessibility in Grammarl…" at bounding box center [276, 101] width 196 height 33
type textarea "3 tvs, 1 wii"
click at [448, 90] on input "text" at bounding box center [424, 93] width 82 height 17
type input "300"
click at [383, 167] on button "Add Exemption" at bounding box center [379, 169] width 66 height 19
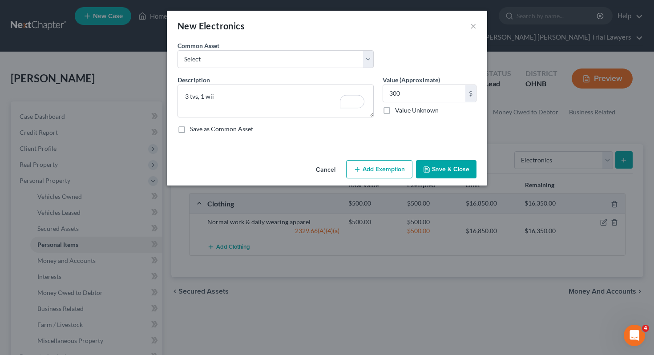
select select "2"
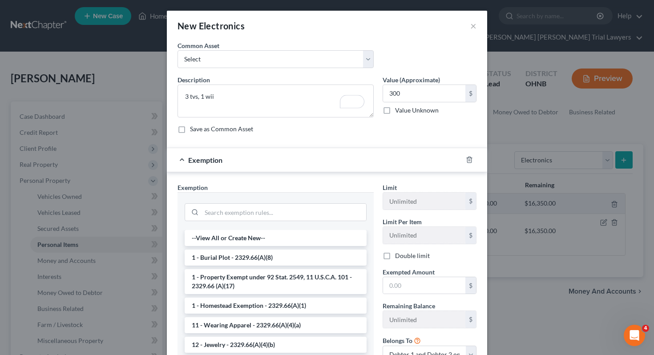
click at [303, 224] on div at bounding box center [276, 211] width 196 height 38
click at [300, 218] on input "search" at bounding box center [284, 212] width 165 height 17
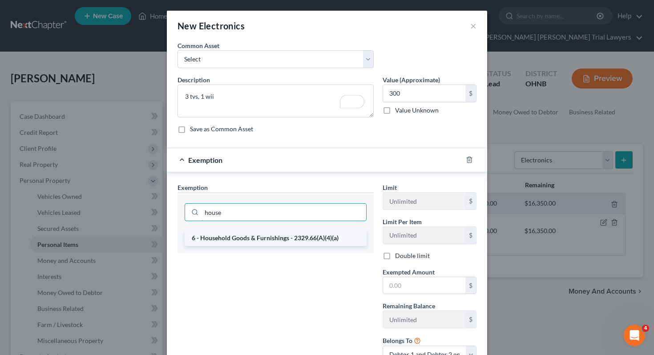
type input "house"
click at [300, 245] on li "6 - Household Goods & Furnishings - 2329.66(A)(4)(a)" at bounding box center [276, 238] width 182 height 16
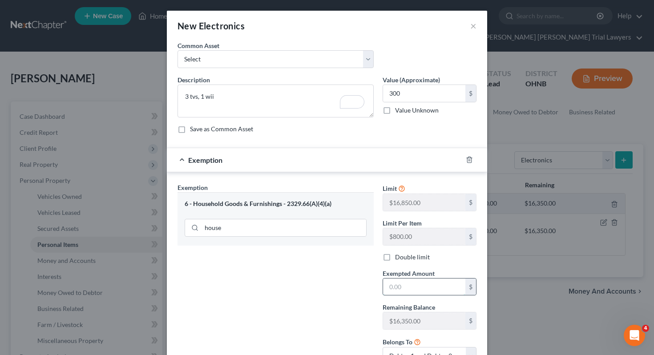
click at [405, 285] on input "text" at bounding box center [424, 287] width 82 height 17
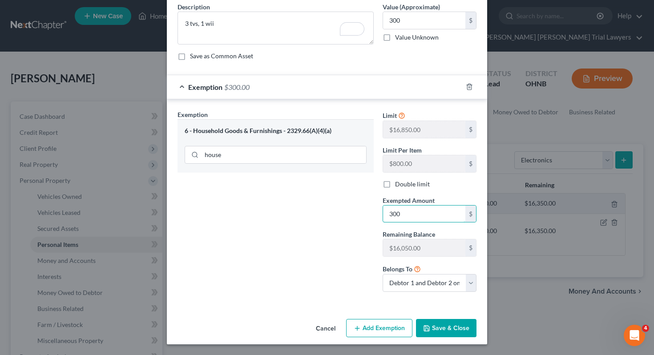
type input "300"
click at [443, 326] on button "Save & Close" at bounding box center [446, 328] width 61 height 19
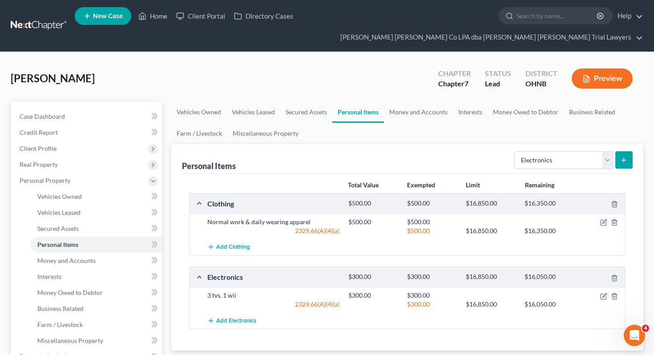
click at [560, 153] on div "Select Item Type Clothing Collectibles Of Value Electronics Firearms Household …" at bounding box center [572, 160] width 122 height 24
click at [560, 151] on select "Select Item Type Clothing Collectibles Of Value Electronics Firearms Household …" at bounding box center [564, 160] width 99 height 18
select select "jewelry"
click at [625, 151] on button "submit" at bounding box center [624, 159] width 17 height 17
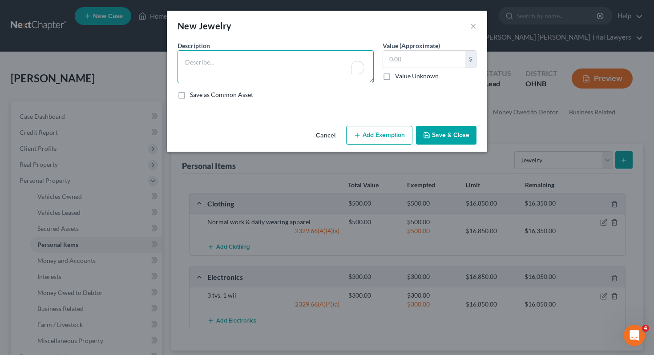
click at [337, 63] on textarea "To enrich screen reader interactions, please activate Accessibility in Grammarl…" at bounding box center [276, 66] width 196 height 33
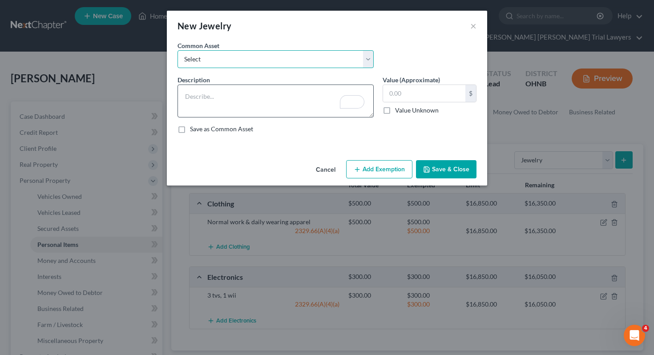
click at [337, 63] on select "Select Assorted items of inexpensive jewelry Wedding bands and assorted items o…" at bounding box center [276, 59] width 196 height 18
select select "1"
type textarea "Wedding bands and assorted items of inexpensive/costume jewelry"
type input "750.00"
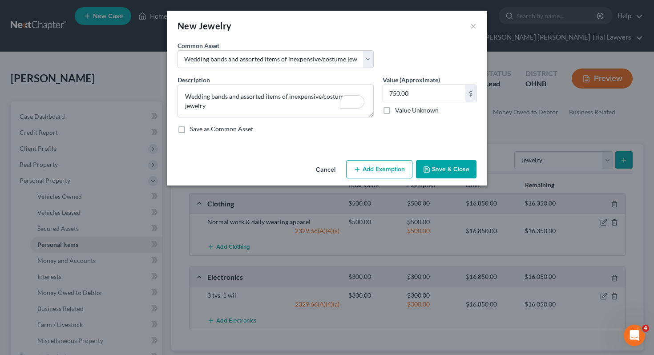
click at [392, 167] on button "Add Exemption" at bounding box center [379, 169] width 66 height 19
select select "2"
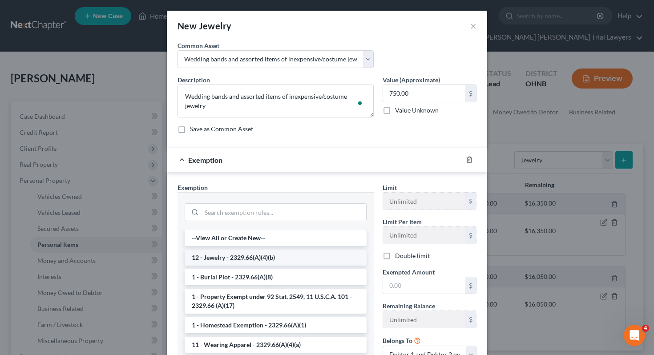
click at [300, 260] on li "12 - Jewelry - 2329.66(A)(4)(b)" at bounding box center [276, 258] width 182 height 16
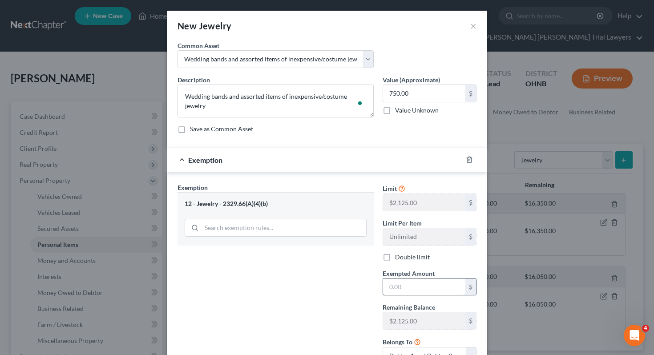
click at [403, 290] on input "text" at bounding box center [424, 287] width 82 height 17
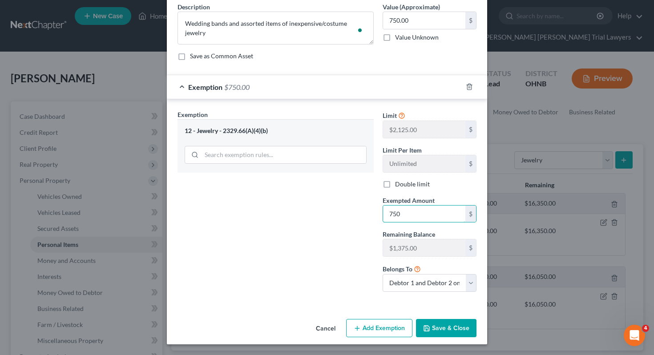
type input "750"
click at [438, 327] on button "Save & Close" at bounding box center [446, 328] width 61 height 19
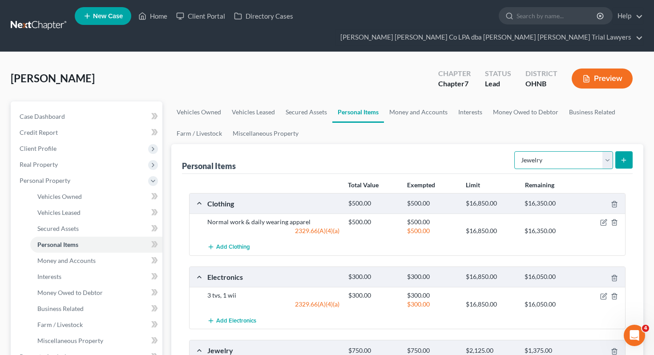
click at [561, 151] on select "Select Item Type Clothing Collectibles Of Value Electronics Firearms Household …" at bounding box center [564, 160] width 99 height 18
select select "pets"
click at [626, 157] on icon "submit" at bounding box center [624, 160] width 7 height 7
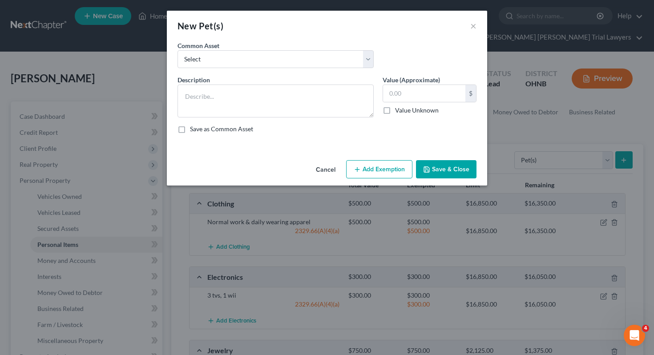
click at [319, 81] on div "Description *" at bounding box center [275, 96] width 205 height 42
click at [320, 94] on textarea at bounding box center [276, 101] width 196 height 33
type textarea "2 Dogs"
click at [398, 116] on div "Value (Approximate) $ Value Unknown Balance Undetermined $ Value Unknown" at bounding box center [429, 96] width 103 height 42
click at [398, 114] on label "Value Unknown" at bounding box center [417, 110] width 44 height 9
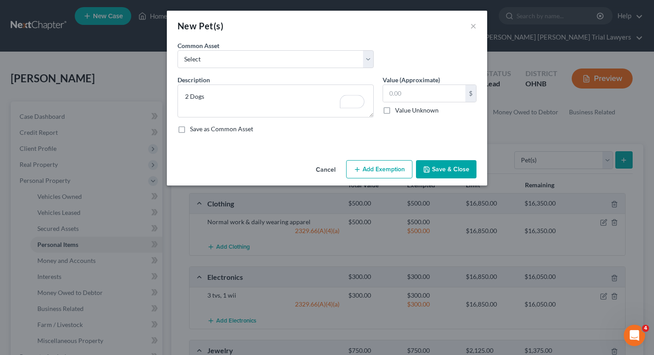
click at [399, 112] on input "Value Unknown" at bounding box center [402, 109] width 6 height 6
checkbox input "true"
type input "0.00"
click at [442, 175] on button "Save & Close" at bounding box center [446, 169] width 61 height 19
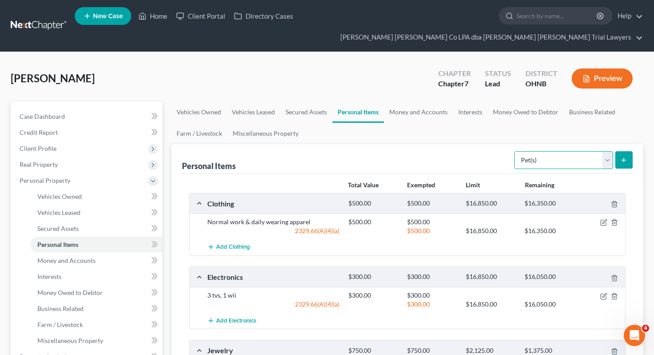
click at [551, 151] on select "Select Item Type Clothing Collectibles Of Value Electronics Firearms Household …" at bounding box center [564, 160] width 99 height 18
click at [415, 101] on link "Money and Accounts" at bounding box center [418, 111] width 69 height 21
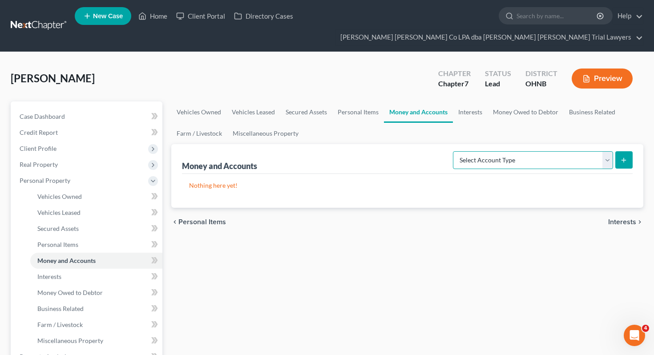
click at [496, 151] on select "Select Account Type Brokerage Cash on Hand Certificates of Deposit Checking Acc…" at bounding box center [533, 160] width 160 height 18
select select "cash_on_hand"
click at [624, 157] on icon "submit" at bounding box center [624, 160] width 7 height 7
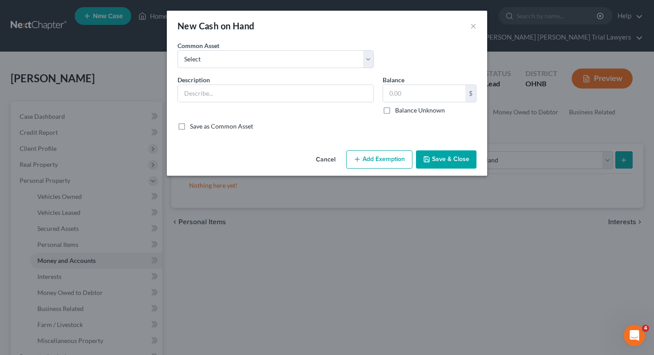
click at [340, 70] on div "Common Asset Select Cash on hand, day of filing" at bounding box center [327, 58] width 308 height 34
click at [340, 63] on select "Select Cash on hand, day of filing" at bounding box center [276, 59] width 196 height 18
select select "0"
type input "Cash on hand, day of filing"
type input "0.00"
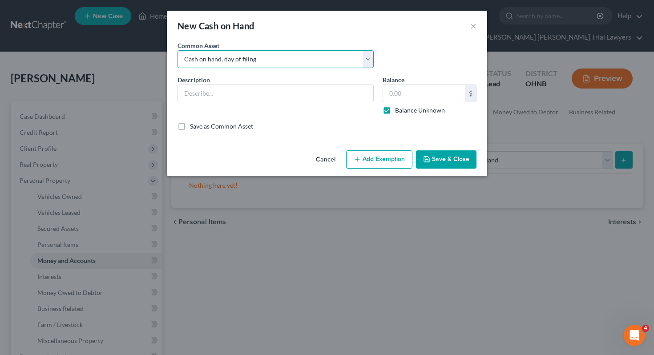
checkbox input "true"
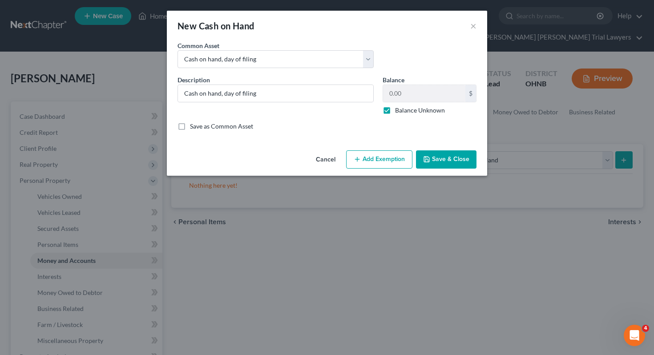
click at [437, 158] on button "Save & Close" at bounding box center [446, 159] width 61 height 19
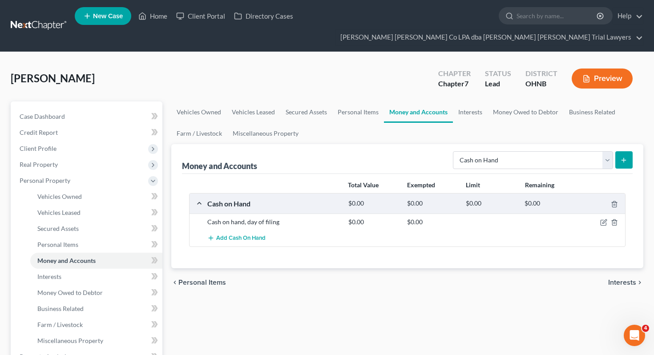
click at [623, 157] on icon "submit" at bounding box center [624, 160] width 7 height 7
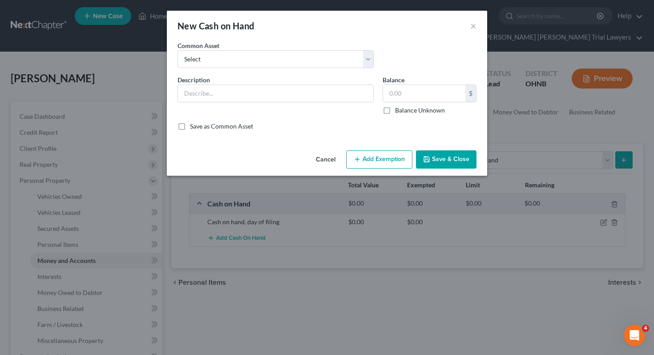
click at [470, 23] on div "New Cash on Hand ×" at bounding box center [327, 26] width 321 height 30
click at [474, 26] on button "×" at bounding box center [474, 25] width 6 height 11
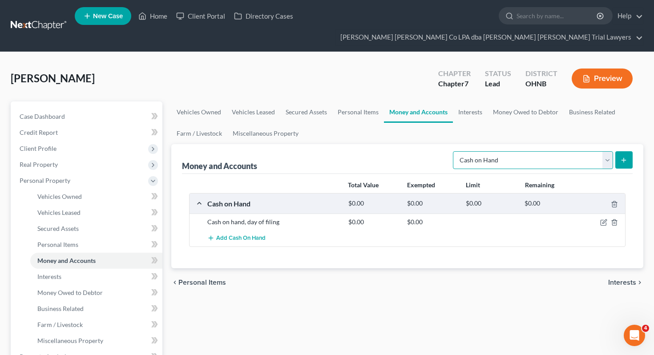
click at [529, 151] on select "Select Account Type Brokerage Cash on Hand Certificates of Deposit Checking Acc…" at bounding box center [533, 160] width 160 height 18
select select "checking"
click at [622, 157] on icon "submit" at bounding box center [624, 160] width 7 height 7
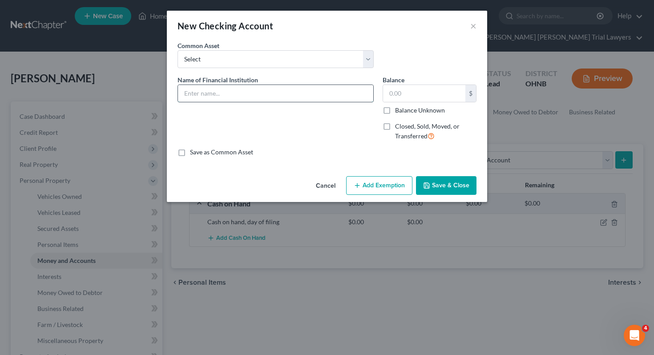
click at [325, 89] on input "text" at bounding box center [275, 93] width 195 height 17
type input "Civista"
click at [427, 105] on div "$ Balance Unknown" at bounding box center [430, 100] width 94 height 30
click at [427, 112] on label "Balance Unknown" at bounding box center [420, 110] width 50 height 9
click at [405, 112] on input "Balance Unknown" at bounding box center [402, 109] width 6 height 6
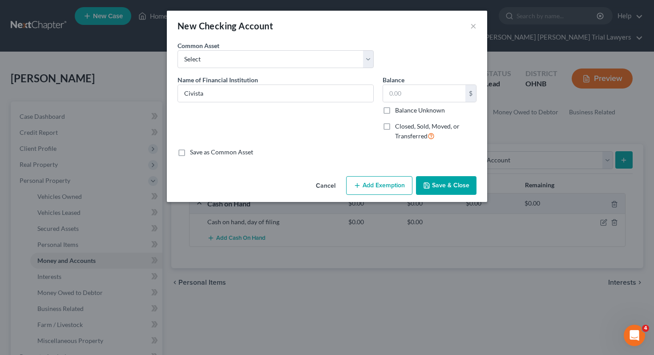
checkbox input "true"
type input "0.00"
click at [430, 187] on icon "button" at bounding box center [426, 185] width 5 height 5
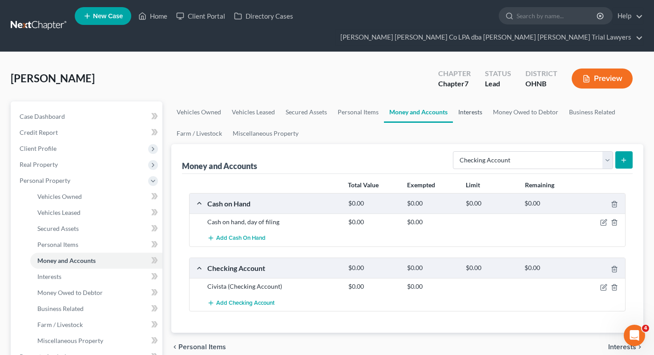
click at [460, 101] on link "Interests" at bounding box center [470, 111] width 35 height 21
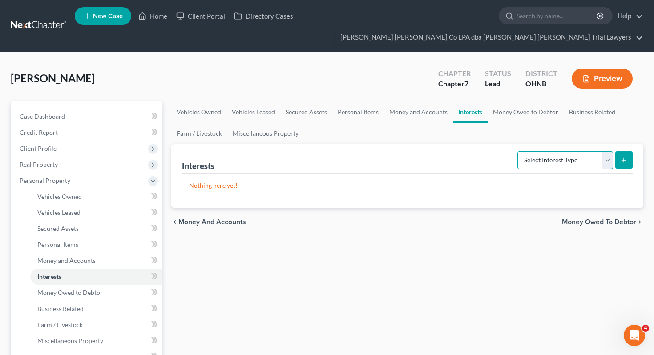
click at [531, 151] on select "Select Interest Type 401K Annuity Bond Education IRA Government Bond Government…" at bounding box center [566, 160] width 96 height 18
select select "term_life_insurance"
click at [630, 151] on button "submit" at bounding box center [624, 159] width 17 height 17
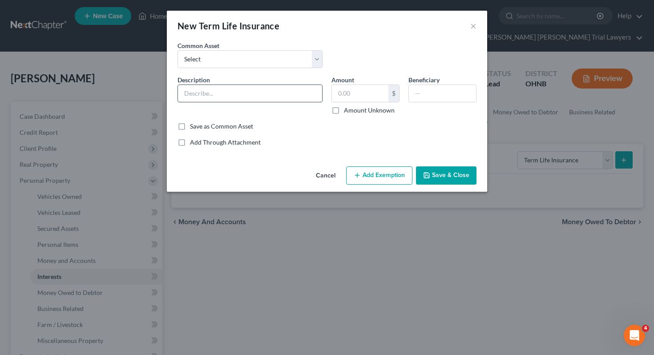
click at [304, 96] on input "text" at bounding box center [250, 93] width 144 height 17
type input "Term Life, through employer."
click at [354, 112] on label "Amount Unknown" at bounding box center [369, 110] width 51 height 9
click at [353, 112] on input "Amount Unknown" at bounding box center [351, 109] width 6 height 6
checkbox input "true"
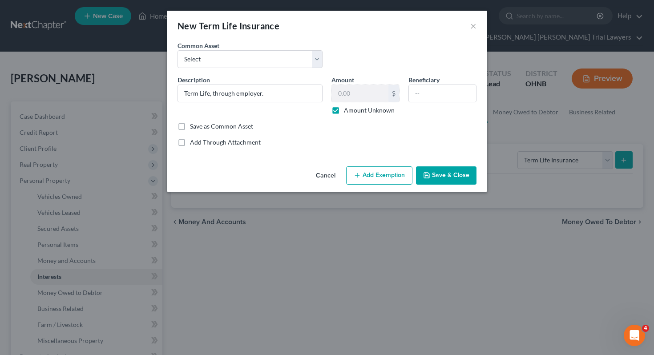
click at [446, 182] on button "Save & Close" at bounding box center [446, 175] width 61 height 19
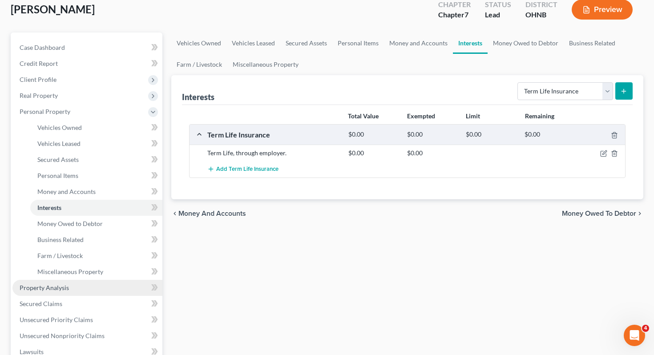
click at [119, 280] on link "Property Analysis" at bounding box center [87, 288] width 150 height 16
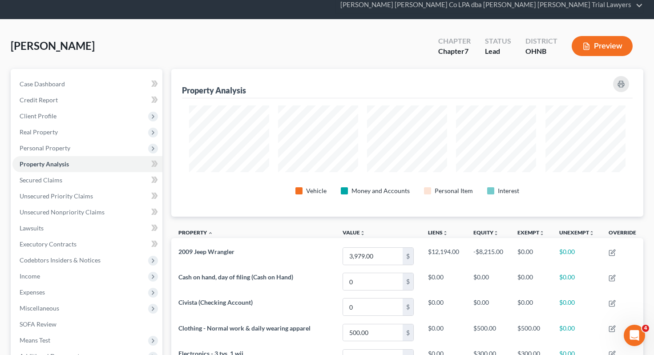
scroll to position [25, 0]
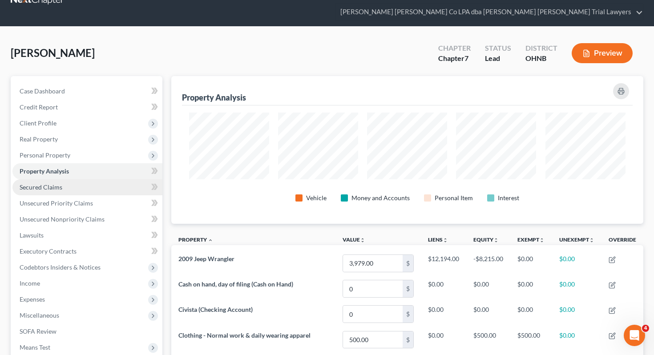
click at [109, 179] on link "Secured Claims" at bounding box center [87, 187] width 150 height 16
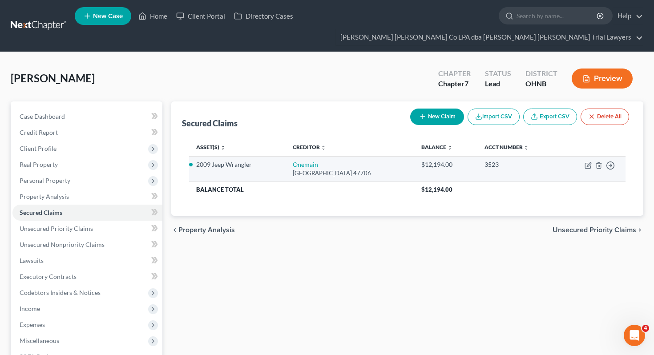
click at [585, 156] on td "Move to E Move to F Move to G Move to Notice Only" at bounding box center [592, 168] width 67 height 25
click at [589, 162] on icon "button" at bounding box center [588, 165] width 7 height 7
select select "15"
select select "2"
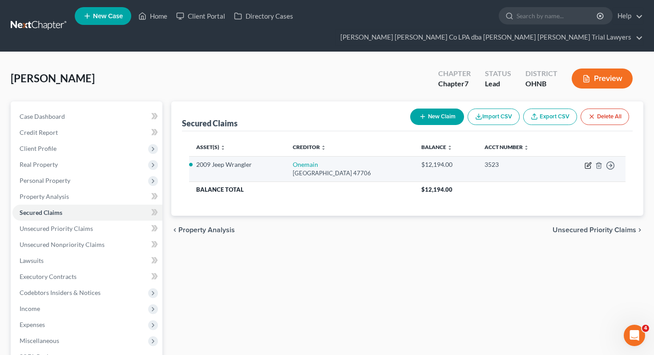
select select "1"
select select "0"
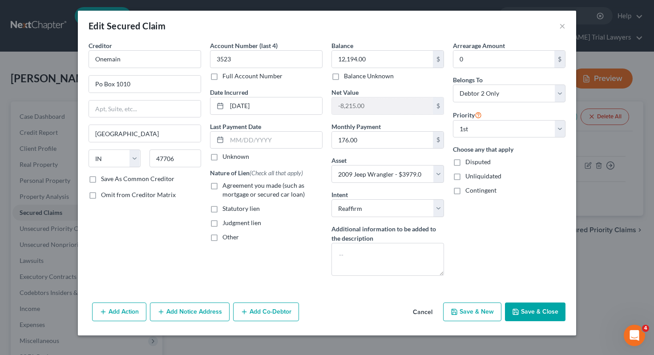
click at [280, 192] on span "Agreement you made (such as mortgage or secured car loan)" at bounding box center [264, 190] width 82 height 16
click at [232, 187] on input "Agreement you made (such as mortgage or secured car loan)" at bounding box center [229, 184] width 6 height 6
checkbox input "true"
click at [523, 317] on button "Save & Close" at bounding box center [535, 312] width 61 height 19
select select
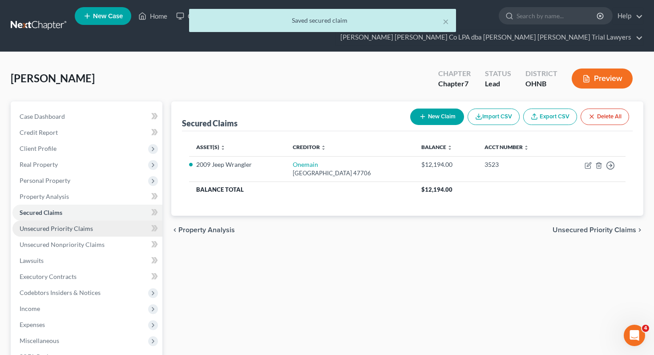
click at [86, 225] on span "Unsecured Priority Claims" at bounding box center [56, 229] width 73 height 8
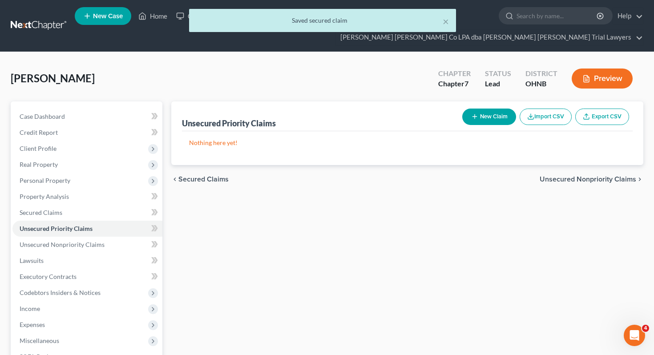
click at [501, 109] on button "New Claim" at bounding box center [490, 117] width 54 height 16
select select "2"
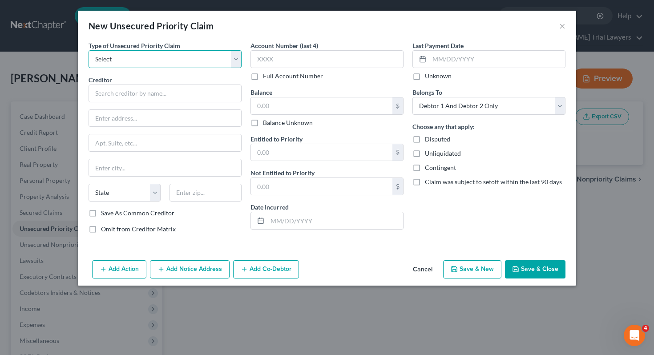
click at [197, 56] on select "Select Taxes & Other Government Units Domestic Support Obligations Extensions o…" at bounding box center [165, 59] width 153 height 18
select select "0"
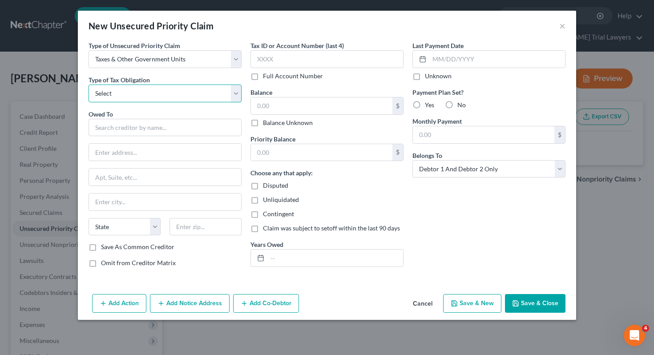
click at [184, 97] on select "Select Federal City State Franchise Tax Board Other" at bounding box center [165, 94] width 153 height 18
click at [134, 90] on select "Select Federal City State Franchise Tax Board Other" at bounding box center [165, 94] width 153 height 18
select select "1"
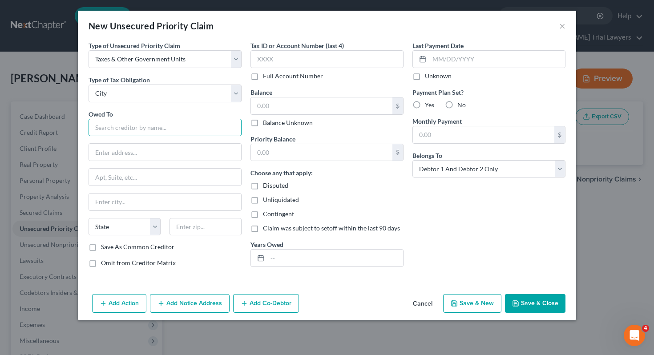
click at [138, 122] on input "text" at bounding box center [165, 128] width 153 height 18
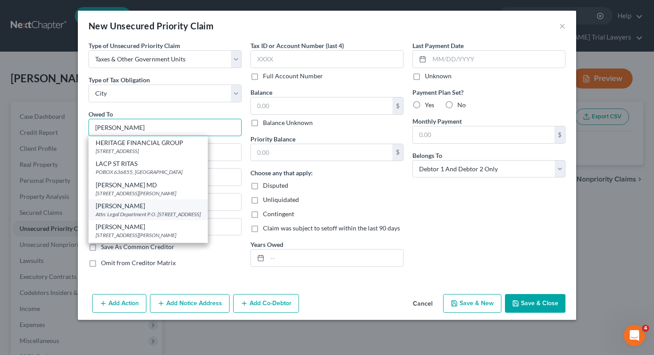
type input "[PERSON_NAME]"
click at [140, 202] on div "[PERSON_NAME]" at bounding box center [148, 206] width 105 height 9
type input "Attn: Legal Department"
type input "P.O. Box 470537"
type input "[GEOGRAPHIC_DATA]"
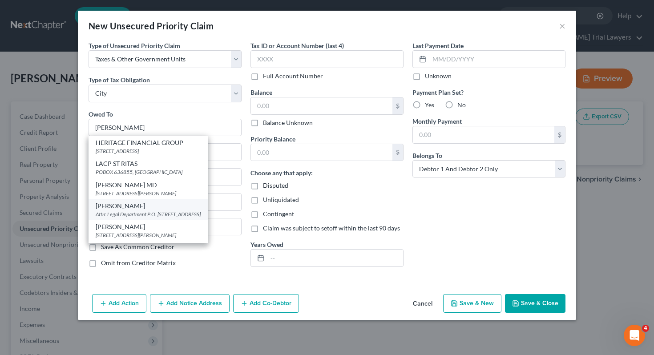
select select "36"
type input "44147-0537"
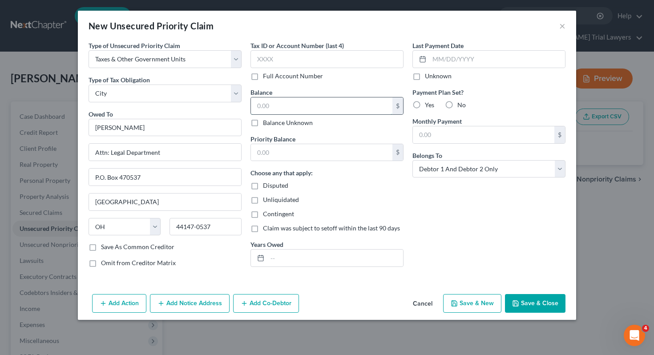
click at [293, 102] on input "text" at bounding box center [322, 105] width 142 height 17
type input "2,768"
click at [309, 261] on input "text" at bounding box center [336, 258] width 136 height 17
type input "9"
click at [533, 295] on button "Save & Close" at bounding box center [535, 303] width 61 height 19
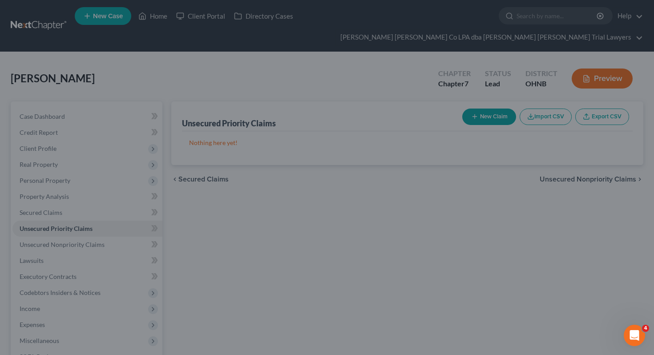
type input "2,768.00"
type input "0.00"
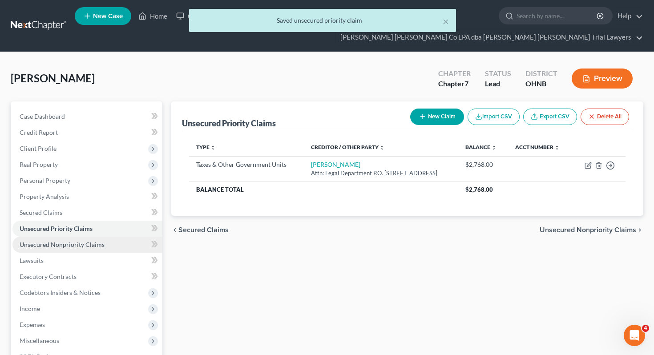
click at [124, 237] on link "Unsecured Nonpriority Claims" at bounding box center [87, 245] width 150 height 16
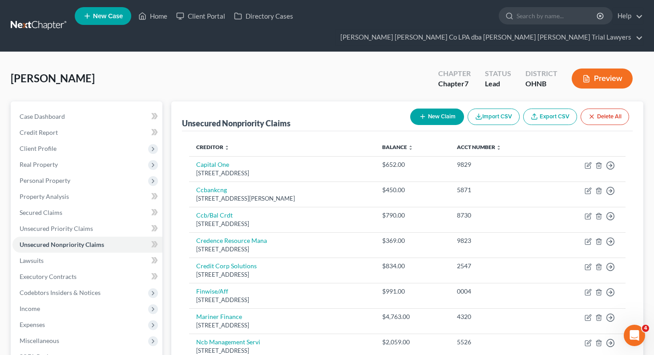
click at [429, 109] on button "New Claim" at bounding box center [437, 117] width 54 height 16
select select "2"
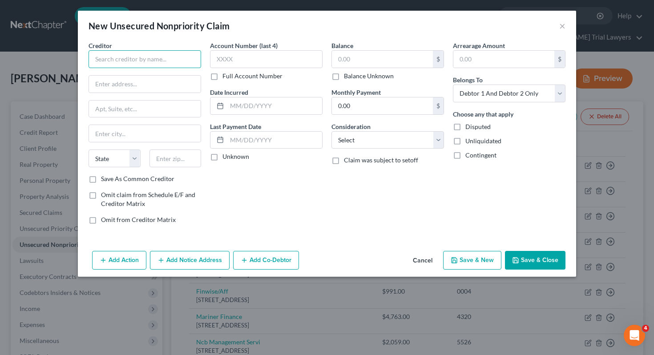
click at [171, 55] on input "text" at bounding box center [145, 59] width 113 height 18
type input "american first"
click at [169, 57] on input "american first" at bounding box center [145, 59] width 113 height 18
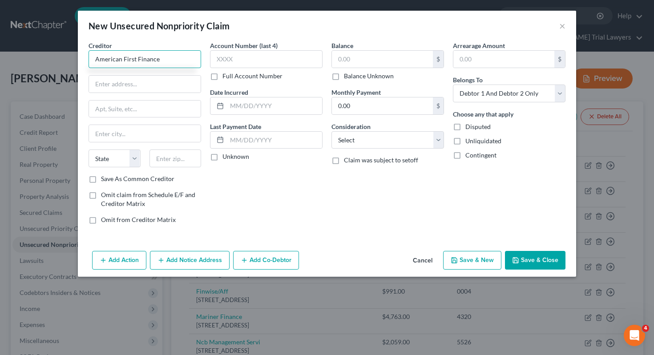
type input "American First Finance"
click at [142, 181] on label "Save As Common Creditor" at bounding box center [137, 179] width 73 height 9
click at [110, 180] on input "Save As Common Creditor" at bounding box center [108, 178] width 6 height 6
checkbox input "true"
click at [150, 91] on input "text" at bounding box center [145, 84] width 112 height 17
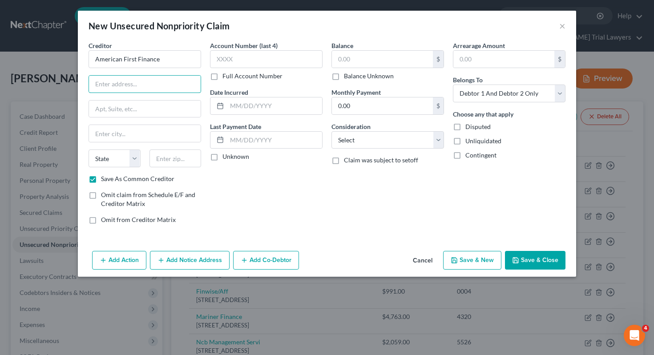
paste input "[STREET_ADDRESS],"
type input "[STREET_ADDRESS]"
click at [161, 106] on input "text" at bounding box center [145, 109] width 112 height 17
type input "Suite 300"
click at [187, 169] on div "State [US_STATE] AK AR AZ CA CO CT DE DC [GEOGRAPHIC_DATA] [GEOGRAPHIC_DATA] GU…" at bounding box center [145, 162] width 122 height 25
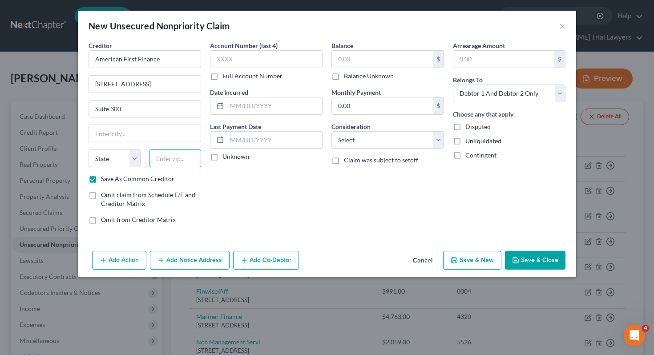
click at [182, 154] on input "text" at bounding box center [176, 159] width 52 height 18
paste input "75019"
type input "75019"
click at [271, 203] on div "Account Number (last 4) Full Account Number Date Incurred Last Payment Date Unk…" at bounding box center [267, 136] width 122 height 191
type input "Coppell"
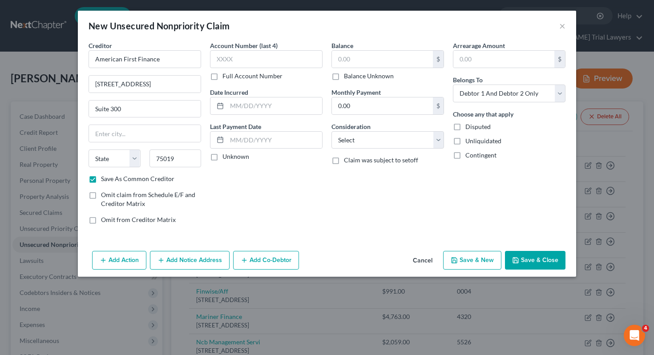
select select "45"
click at [354, 63] on input "text" at bounding box center [382, 59] width 101 height 17
type input "750"
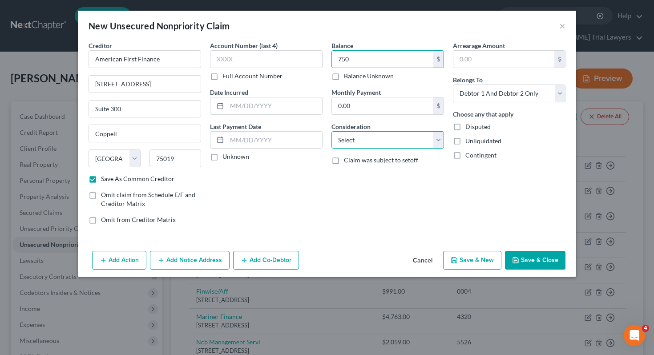
click at [364, 143] on select "Select Cable / Satellite Services Collection Agency Credit Card Debt Debt Couns…" at bounding box center [388, 140] width 113 height 18
select select "2"
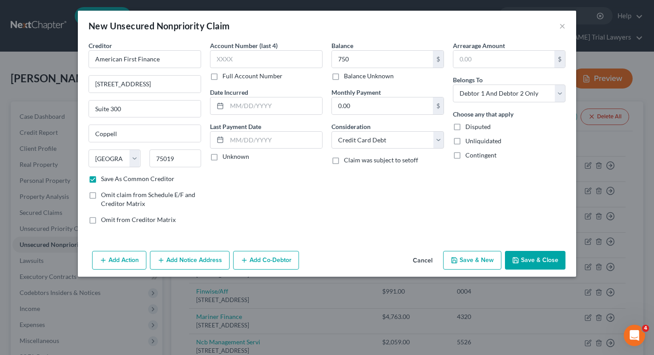
click at [518, 253] on button "Save & Close" at bounding box center [535, 260] width 61 height 19
checkbox input "false"
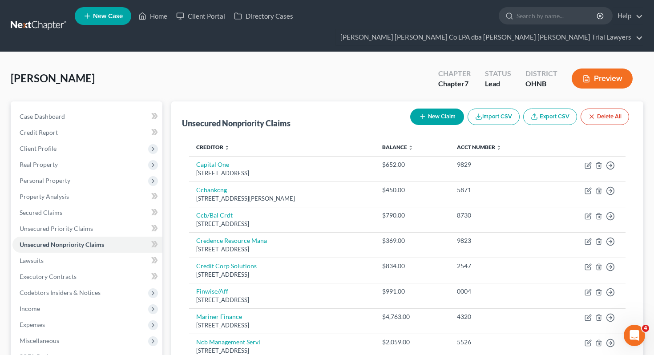
click at [443, 109] on button "New Claim" at bounding box center [437, 117] width 54 height 16
select select "2"
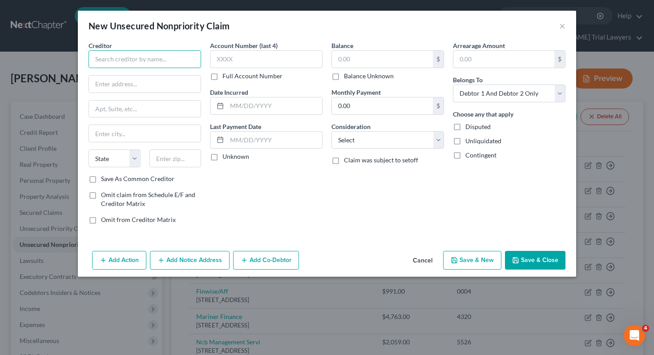
click at [191, 58] on input "text" at bounding box center [145, 59] width 113 height 18
type input "O"
type input "Pocket360"
click at [131, 89] on input "text" at bounding box center [145, 84] width 112 height 17
paste input "P.O. Box 36124"
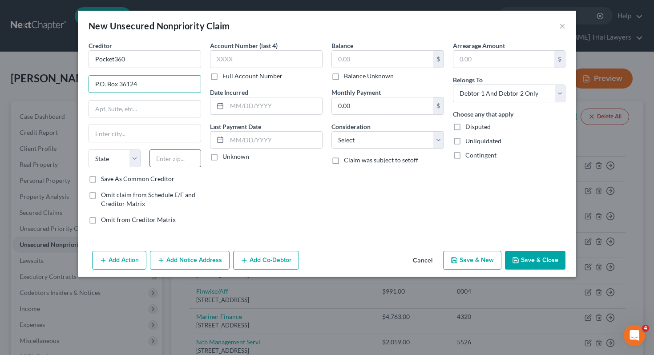
type input "P.O. Box 36124"
click at [183, 162] on input "text" at bounding box center [176, 159] width 52 height 18
paste input "45236"
type input "45236"
click at [259, 209] on div "Account Number (last 4) Full Account Number Date Incurred Last Payment Date Unk…" at bounding box center [267, 136] width 122 height 191
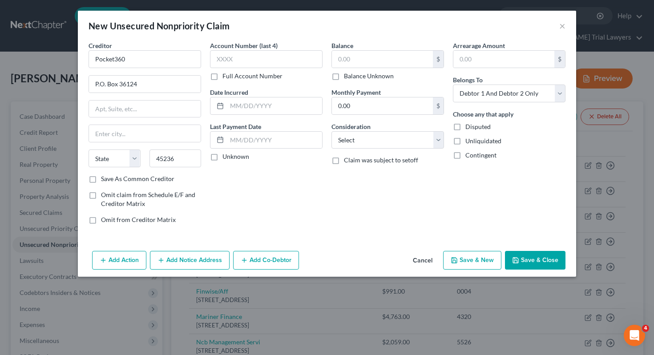
type input "[GEOGRAPHIC_DATA]"
select select "36"
click at [355, 55] on input "text" at bounding box center [382, 59] width 101 height 17
click at [373, 75] on label "Balance Unknown" at bounding box center [369, 76] width 50 height 9
click at [353, 75] on input "Balance Unknown" at bounding box center [351, 75] width 6 height 6
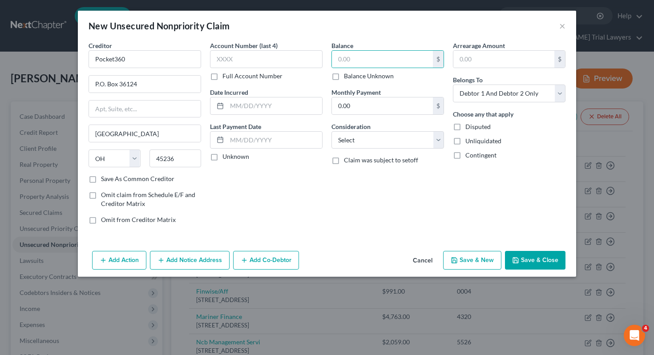
checkbox input "true"
type input "0.00"
click at [487, 102] on div "Arrearage Amount $ Belongs To * Select Debtor 1 Only Debtor 2 Only Debtor 1 And…" at bounding box center [510, 136] width 122 height 191
click at [484, 97] on select "Select Debtor 1 Only Debtor 2 Only Debtor 1 And Debtor 2 Only At Least One Of T…" at bounding box center [509, 94] width 113 height 18
select select "1"
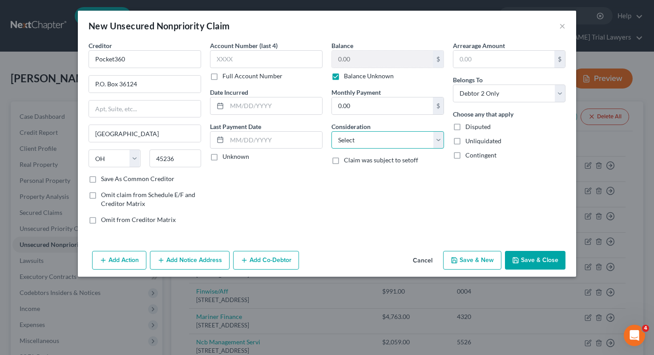
click at [439, 138] on select "Select Cable / Satellite Services Collection Agency Credit Card Debt Debt Couns…" at bounding box center [388, 140] width 113 height 18
select select "2"
click at [531, 259] on button "Save & Close" at bounding box center [535, 260] width 61 height 19
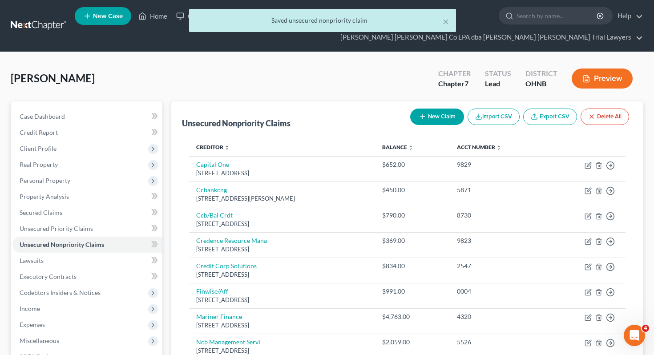
click at [426, 109] on button "New Claim" at bounding box center [437, 117] width 54 height 16
select select "2"
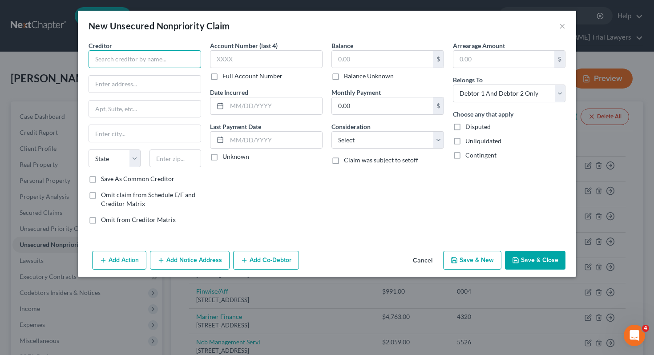
click at [159, 64] on input "text" at bounding box center [145, 59] width 113 height 18
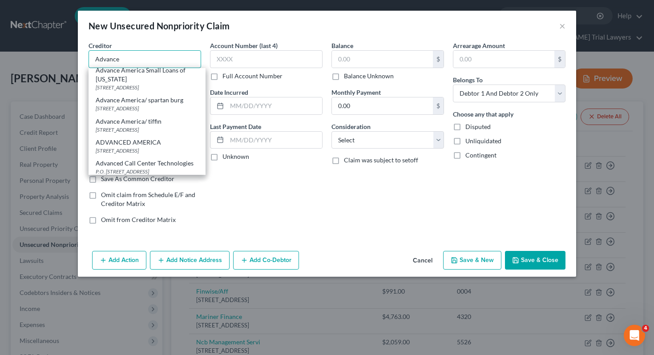
scroll to position [102, 0]
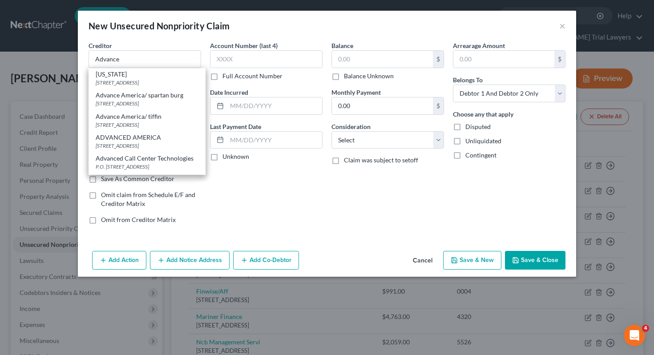
click at [133, 79] on div "Advance America Small Loans of [US_STATE]" at bounding box center [147, 70] width 103 height 18
type input "Advance America Small Loans of [US_STATE]"
type input "[STREET_ADDRESS]"
type input "[GEOGRAPHIC_DATA]"
select select "36"
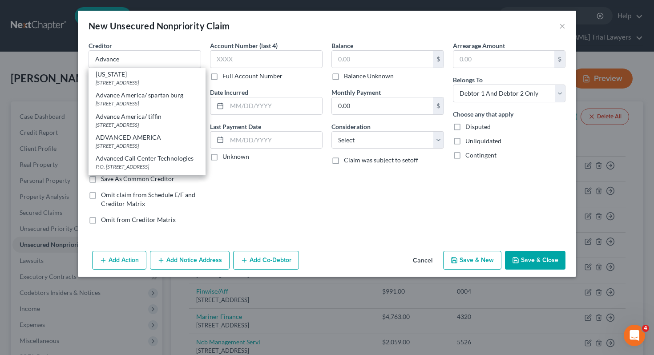
type input "44906-0000"
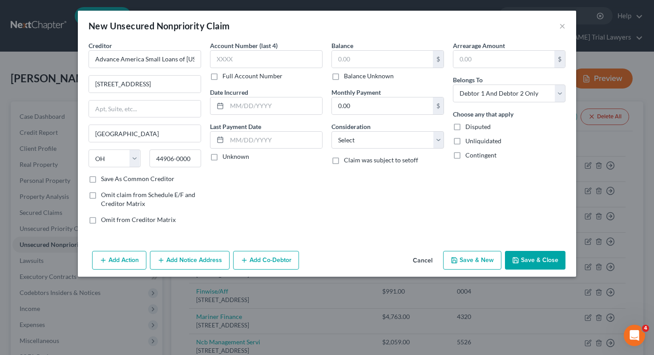
scroll to position [0, 0]
click at [365, 58] on input "text" at bounding box center [382, 59] width 101 height 17
type input "549.11"
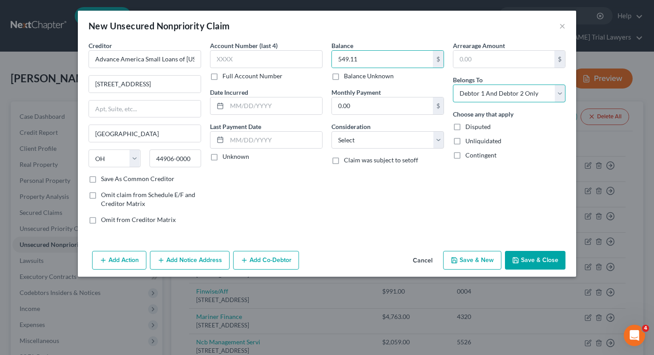
click at [503, 94] on select "Select Debtor 1 Only Debtor 2 Only Debtor 1 And Debtor 2 Only At Least One Of T…" at bounding box center [509, 94] width 113 height 18
select select "1"
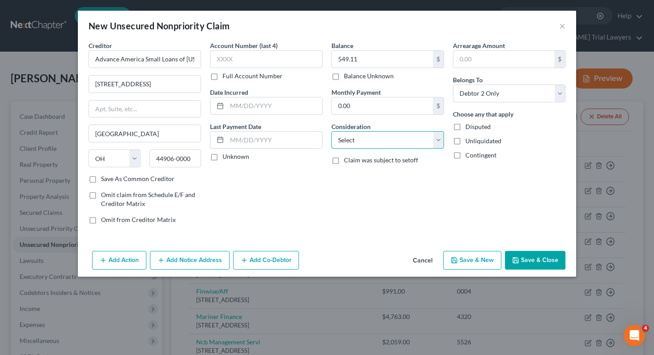
click at [405, 148] on select "Select Cable / Satellite Services Collection Agency Credit Card Debt Debt Couns…" at bounding box center [388, 140] width 113 height 18
select select "10"
click at [544, 257] on button "Save & Close" at bounding box center [535, 260] width 61 height 19
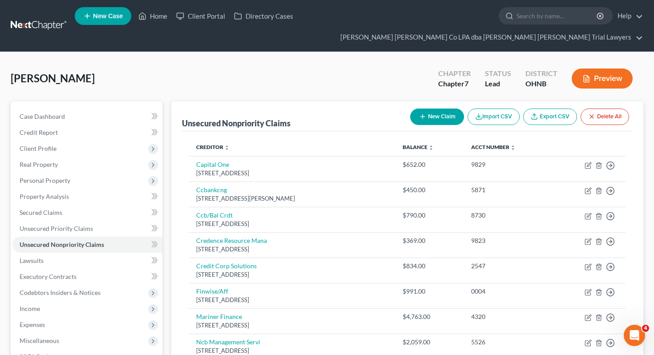
click at [447, 109] on button "New Claim" at bounding box center [437, 117] width 54 height 16
select select "2"
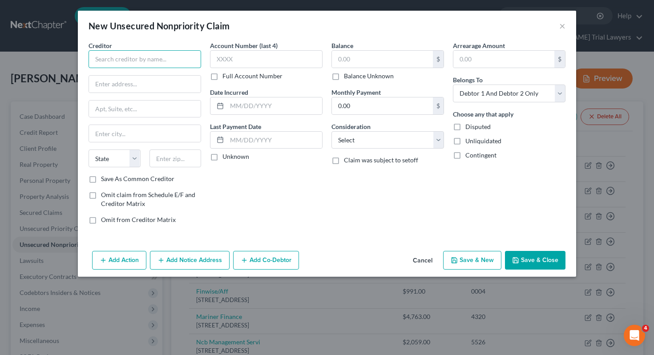
click at [171, 65] on input "text" at bounding box center [145, 59] width 113 height 18
type input "Balance Credit"
click at [153, 187] on div "Creditor * Balance Credit State [US_STATE] AK AR AZ CA CO [GEOGRAPHIC_DATA] DE …" at bounding box center [145, 136] width 122 height 191
click at [153, 182] on label "Save As Common Creditor" at bounding box center [137, 179] width 73 height 9
click at [110, 180] on input "Save As Common Creditor" at bounding box center [108, 178] width 6 height 6
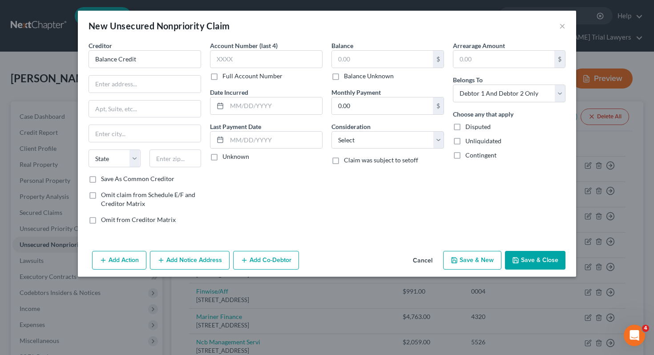
checkbox input "true"
click at [111, 81] on input "text" at bounding box center [145, 84] width 112 height 17
paste input "[STREET_ADDRESS][PERSON_NAME]"
type input "[STREET_ADDRESS][PERSON_NAME]"
click at [175, 160] on input "text" at bounding box center [176, 159] width 52 height 18
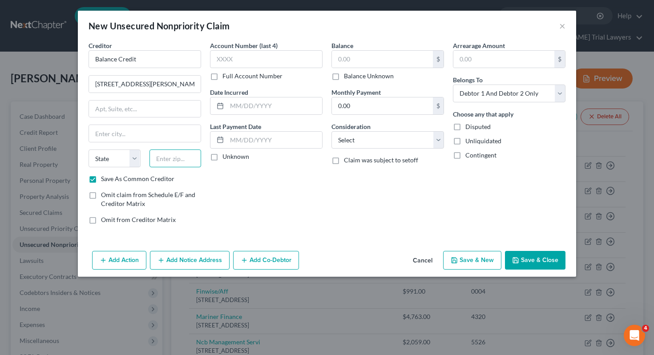
paste input "75039"
type input "75039"
click at [360, 56] on input "text" at bounding box center [382, 59] width 101 height 17
type input "[PERSON_NAME]"
select select "45"
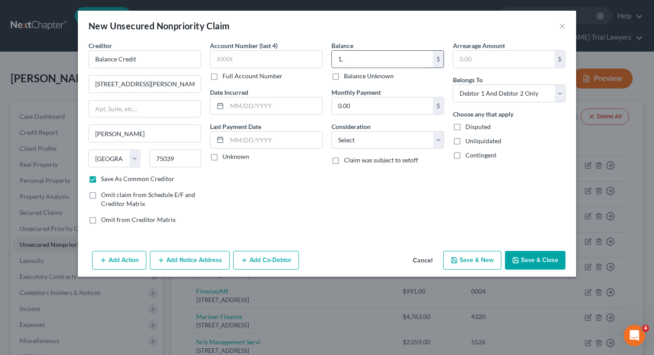
type input "1"
type input "794.21"
click at [376, 143] on select "Select Cable / Satellite Services Collection Agency Credit Card Debt Debt Couns…" at bounding box center [388, 140] width 113 height 18
select select "10"
click at [487, 94] on select "Select Debtor 1 Only Debtor 2 Only Debtor 1 And Debtor 2 Only At Least One Of T…" at bounding box center [509, 94] width 113 height 18
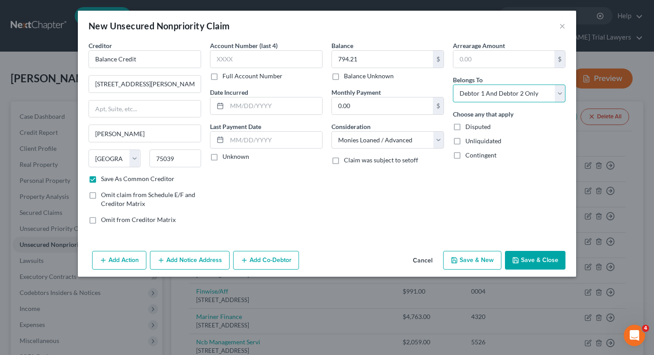
select select "0"
click at [556, 257] on button "Save & Close" at bounding box center [535, 260] width 61 height 19
checkbox input "false"
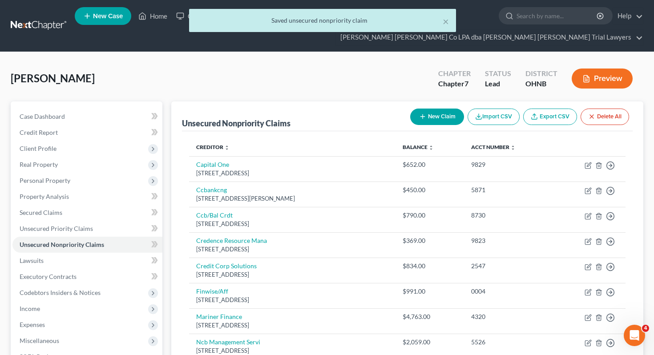
click at [438, 109] on button "New Claim" at bounding box center [437, 117] width 54 height 16
select select "2"
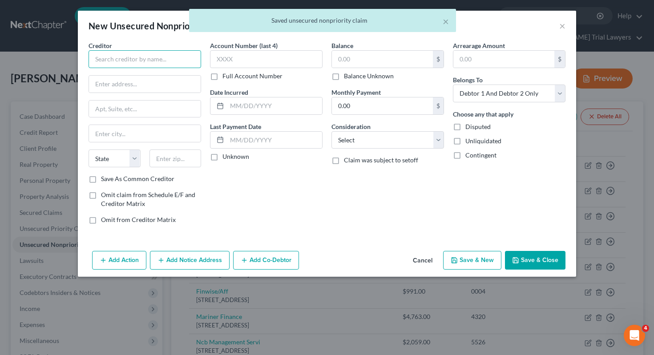
click at [189, 63] on input "text" at bounding box center [145, 59] width 113 height 18
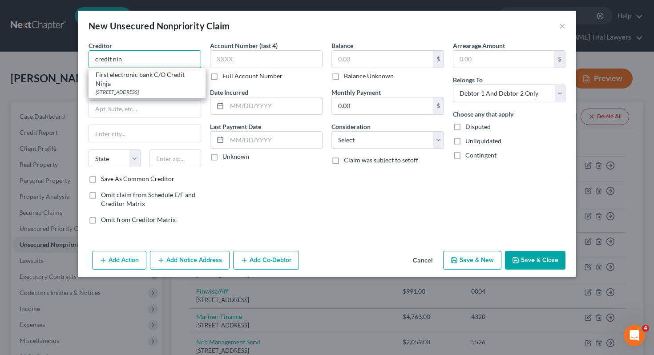
click at [168, 62] on input "credit nin" at bounding box center [145, 59] width 113 height 18
click at [169, 62] on input "credit nin" at bounding box center [145, 59] width 113 height 18
click at [166, 79] on div "First electronic bank C/O Credit Ninja [STREET_ADDRESS]" at bounding box center [147, 83] width 117 height 30
type input "First electronic bank C/O Credit Ninja"
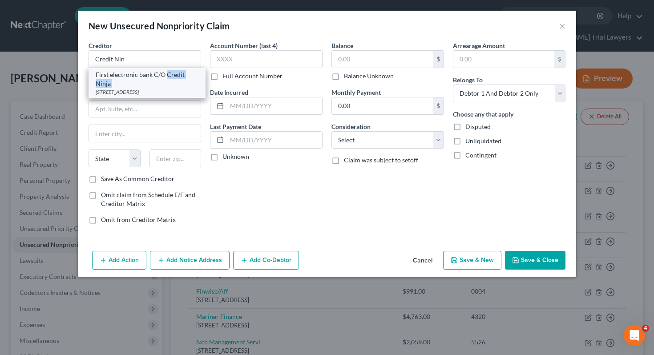
type input "[STREET_ADDRESS]"
type input "Suite 2200"
type input "[GEOGRAPHIC_DATA]"
select select "14"
type input "60606"
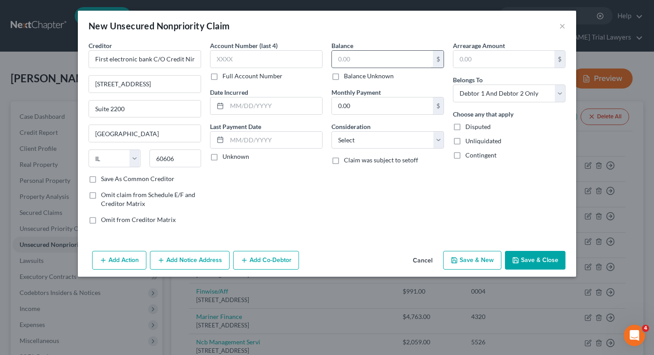
click at [342, 58] on input "text" at bounding box center [382, 59] width 101 height 17
type input "1,050.34"
click at [356, 136] on select "Select Cable / Satellite Services Collection Agency Credit Card Debt Debt Couns…" at bounding box center [388, 140] width 113 height 18
select select "10"
click at [502, 94] on select "Select Debtor 1 Only Debtor 2 Only Debtor 1 And Debtor 2 Only At Least One Of T…" at bounding box center [509, 94] width 113 height 18
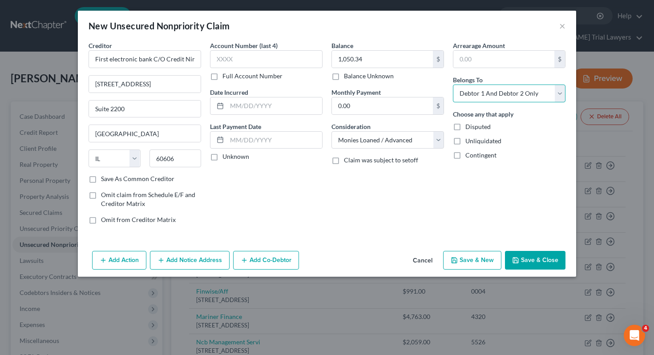
select select "0"
click at [531, 263] on button "Save & Close" at bounding box center [535, 260] width 61 height 19
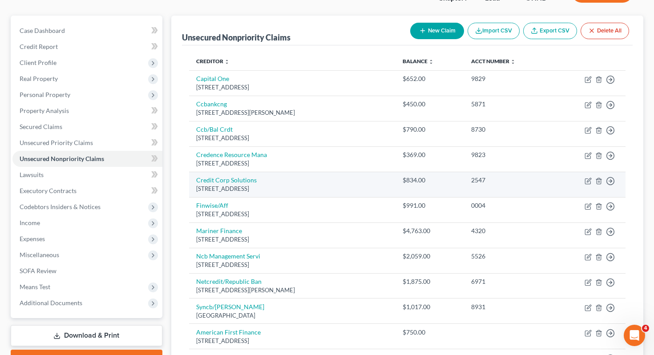
scroll to position [91, 0]
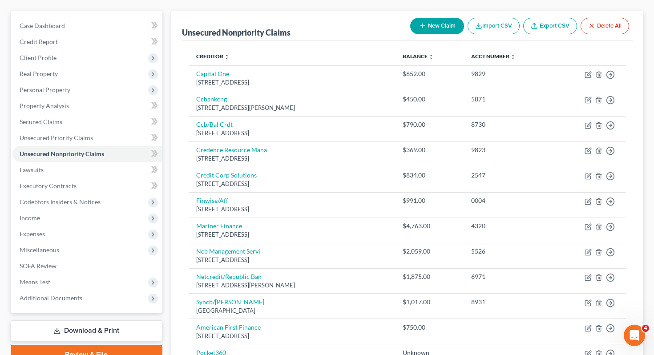
click at [423, 18] on button "New Claim" at bounding box center [437, 26] width 54 height 16
select select "2"
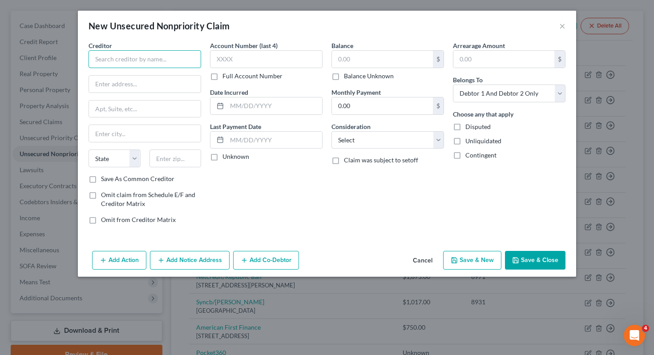
click at [132, 54] on input "text" at bounding box center [145, 59] width 113 height 18
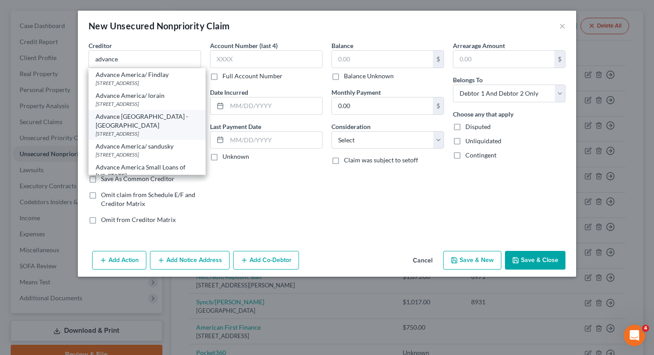
click at [138, 133] on div "[STREET_ADDRESS]" at bounding box center [147, 134] width 103 height 8
type input "Advance [GEOGRAPHIC_DATA] - [GEOGRAPHIC_DATA]"
type input "[STREET_ADDRESS]"
type input "[GEOGRAPHIC_DATA]"
select select "36"
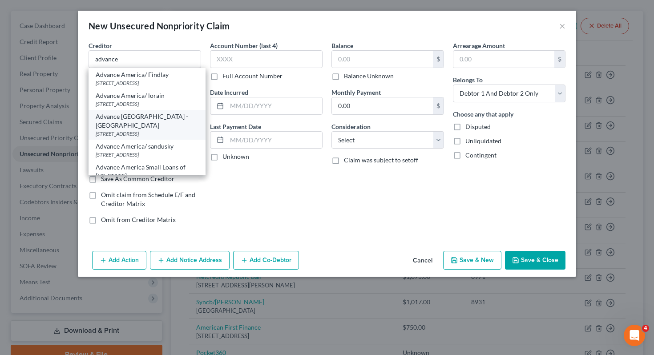
type input "44857-0000"
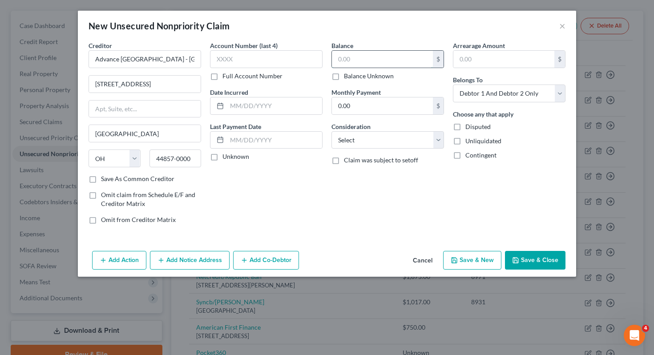
click at [335, 58] on input "text" at bounding box center [382, 59] width 101 height 17
type input "1,165"
click at [369, 134] on select "Select Cable / Satellite Services Collection Agency Credit Card Debt Debt Couns…" at bounding box center [388, 140] width 113 height 18
select select "10"
click at [504, 89] on select "Select Debtor 1 Only Debtor 2 Only Debtor 1 And Debtor 2 Only At Least One Of T…" at bounding box center [509, 94] width 113 height 18
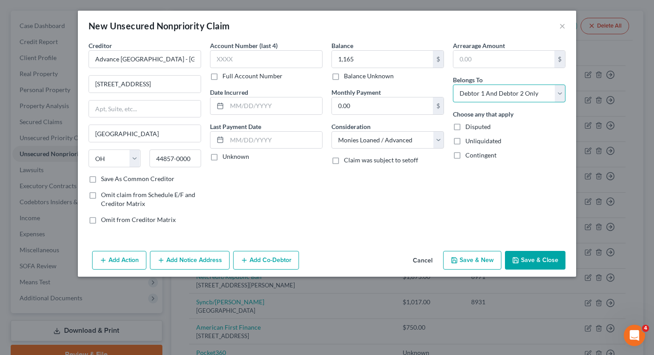
select select "0"
click at [524, 263] on button "Save & Close" at bounding box center [535, 260] width 61 height 19
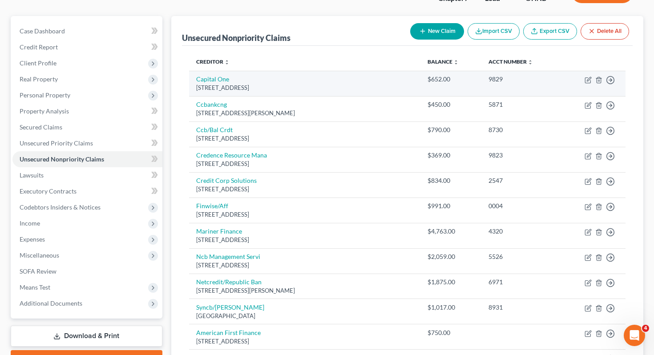
scroll to position [20, 0]
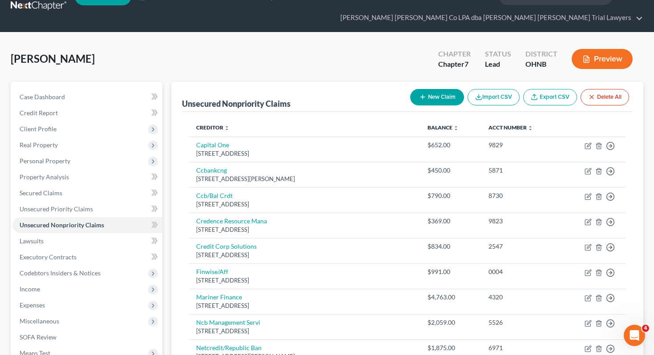
click at [439, 89] on button "New Claim" at bounding box center [437, 97] width 54 height 16
select select "2"
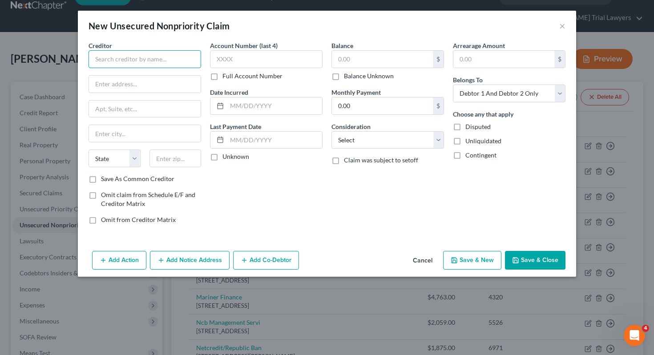
click at [181, 59] on input "text" at bounding box center [145, 59] width 113 height 18
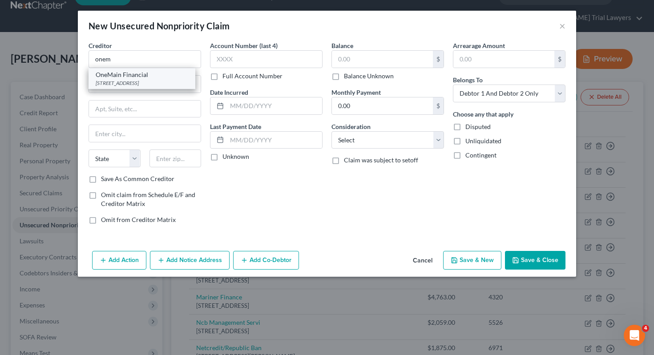
click at [172, 81] on div "[STREET_ADDRESS]" at bounding box center [142, 83] width 93 height 8
type input "OneMain Financial"
type input "[STREET_ADDRESS]"
type input "Sandusky"
select select "36"
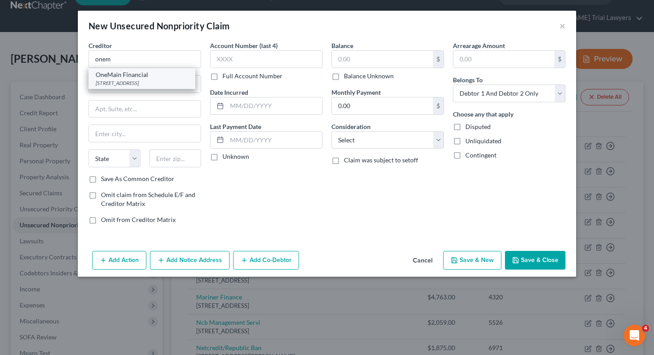
type input "44870-0000"
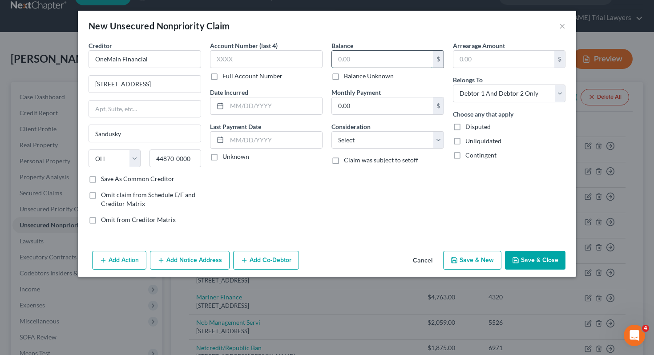
click at [344, 57] on input "text" at bounding box center [382, 59] width 101 height 17
click at [358, 59] on input "176" at bounding box center [382, 59] width 101 height 17
type input "11,405.64"
click at [475, 94] on select "Select Debtor 1 Only Debtor 2 Only Debtor 1 And Debtor 2 Only At Least One Of T…" at bounding box center [509, 94] width 113 height 18
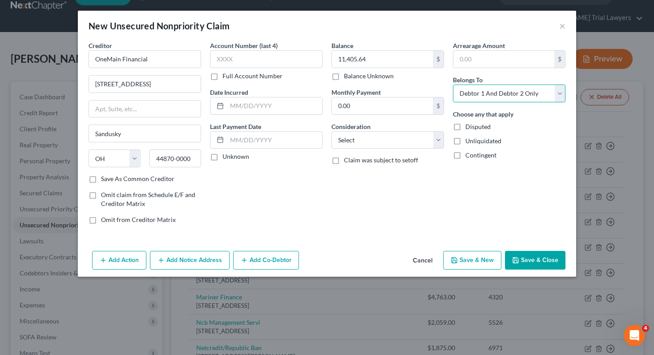
select select "1"
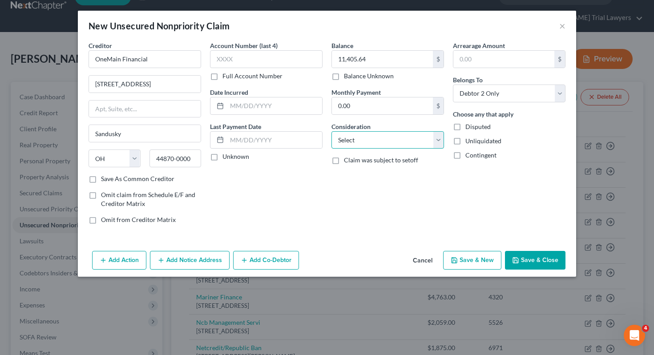
click at [423, 145] on select "Select Cable / Satellite Services Collection Agency Credit Card Debt Debt Couns…" at bounding box center [388, 140] width 113 height 18
select select "2"
click at [530, 257] on button "Save & Close" at bounding box center [535, 260] width 61 height 19
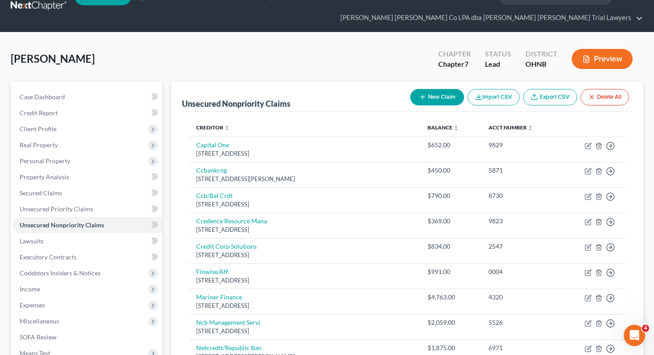
click at [438, 89] on button "New Claim" at bounding box center [437, 97] width 54 height 16
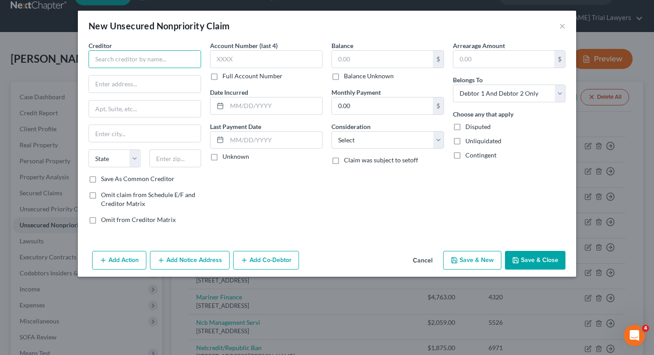
click at [188, 66] on input "text" at bounding box center [145, 59] width 113 height 18
click at [125, 75] on div "Creditor * Big Picture Loans State [US_STATE] AK AR AZ CA CO [GEOGRAPHIC_DATA] …" at bounding box center [145, 108] width 113 height 134
click at [126, 83] on input "text" at bounding box center [145, 84] width 112 height 17
paste input "P.O. Box 704"
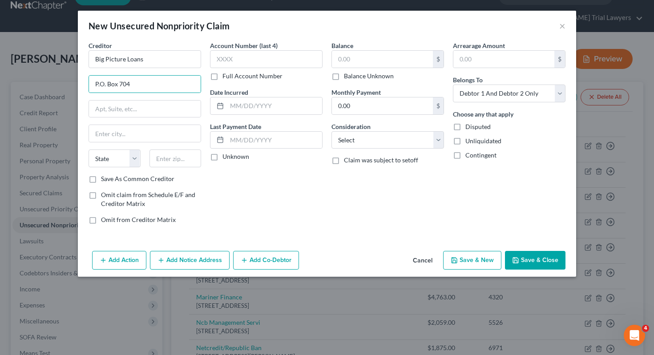
click at [150, 177] on label "Save As Common Creditor" at bounding box center [137, 179] width 73 height 9
click at [110, 177] on input "Save As Common Creditor" at bounding box center [108, 178] width 6 height 6
click at [172, 161] on input "text" at bounding box center [176, 159] width 52 height 18
paste input "49969"
click at [352, 65] on input "text" at bounding box center [382, 59] width 101 height 17
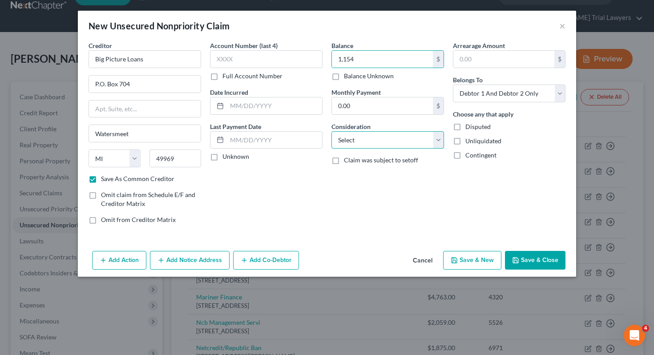
click at [386, 143] on select "Select Cable / Satellite Services Collection Agency Credit Card Debt Debt Couns…" at bounding box center [388, 140] width 113 height 18
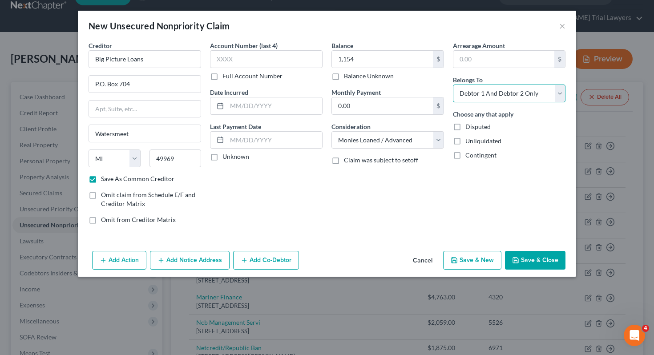
click at [477, 89] on select "Select Debtor 1 Only Debtor 2 Only Debtor 1 And Debtor 2 Only At Least One Of T…" at bounding box center [509, 94] width 113 height 18
click at [523, 259] on button "Save & Close" at bounding box center [535, 260] width 61 height 19
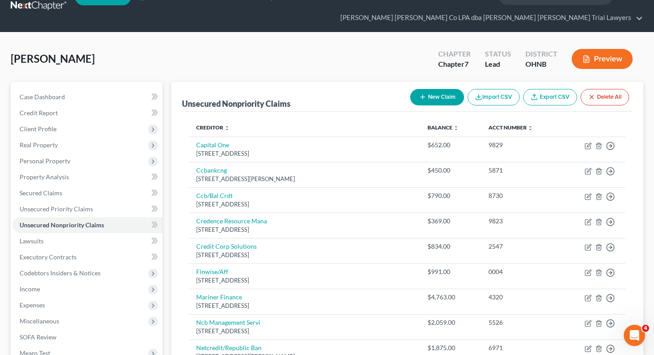
click at [434, 89] on button "New Claim" at bounding box center [437, 97] width 54 height 16
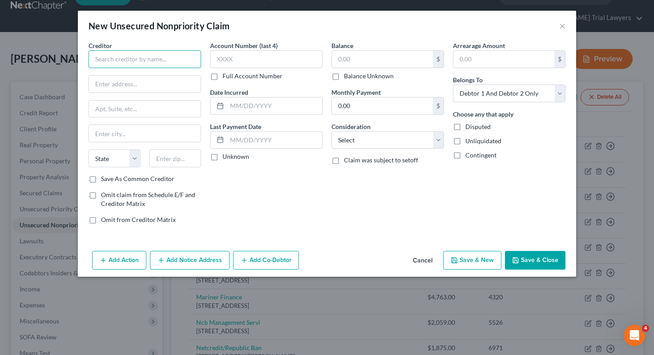
click at [174, 65] on input "text" at bounding box center [145, 59] width 113 height 18
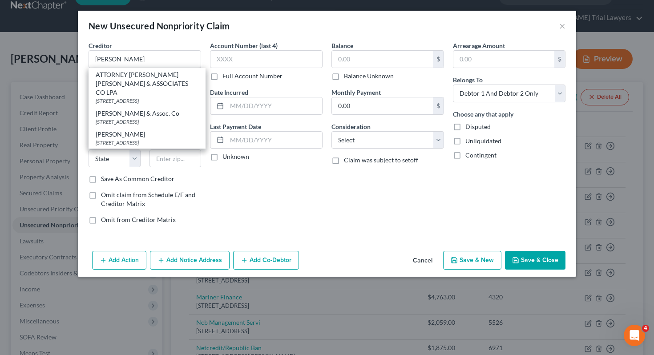
click at [137, 126] on div "[STREET_ADDRESS]" at bounding box center [147, 122] width 103 height 8
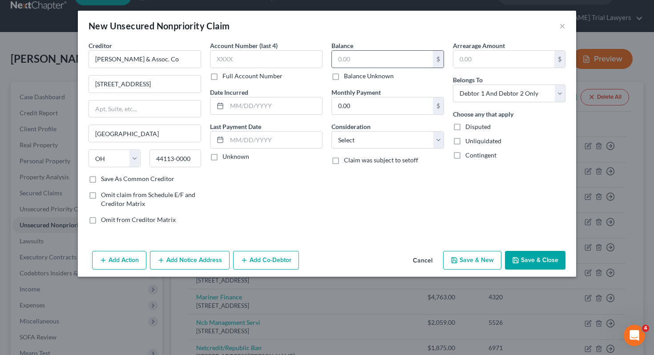
click at [350, 64] on input "text" at bounding box center [382, 59] width 101 height 17
click at [365, 155] on div "Balance 4,381.18 $ Balance Unknown Balance Undetermined 4,381.18 $ Balance Unkn…" at bounding box center [388, 136] width 122 height 191
click at [365, 146] on select "Select Cable / Satellite Services Collection Agency Credit Card Debt Debt Couns…" at bounding box center [388, 140] width 113 height 18
click at [480, 89] on select "Select Debtor 1 Only Debtor 2 Only Debtor 1 And Debtor 2 Only At Least One Of T…" at bounding box center [509, 94] width 113 height 18
click at [549, 256] on button "Save & Close" at bounding box center [535, 260] width 61 height 19
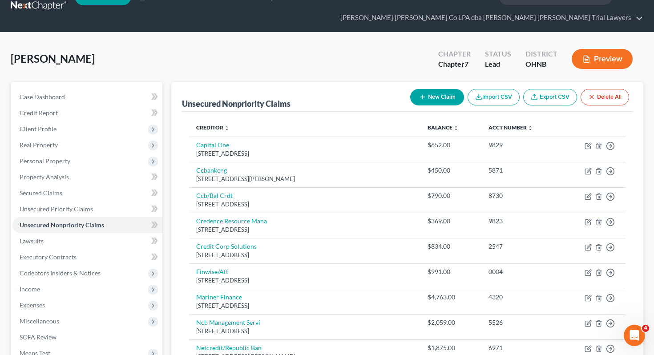
click at [447, 89] on button "New Claim" at bounding box center [437, 97] width 54 height 16
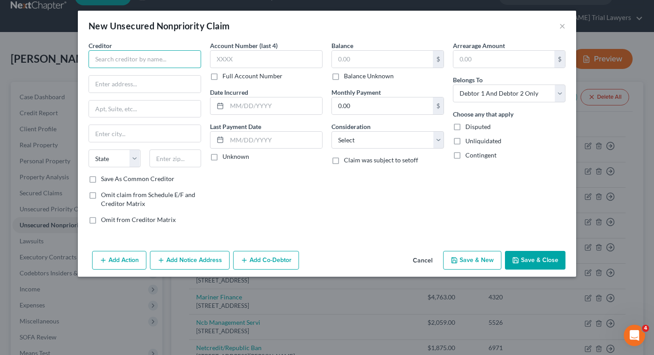
click at [109, 59] on input "text" at bounding box center [145, 59] width 113 height 18
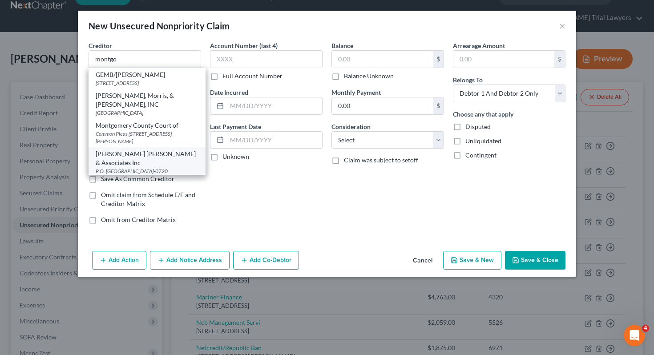
click at [125, 150] on div "[PERSON_NAME] [PERSON_NAME] & Associates Inc" at bounding box center [147, 159] width 103 height 18
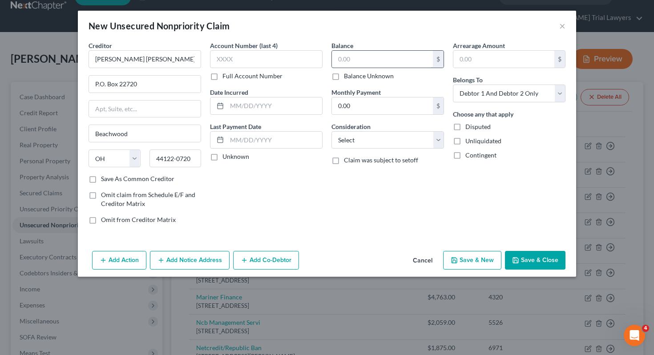
click at [377, 60] on input "text" at bounding box center [382, 59] width 101 height 17
click at [474, 89] on select "Select Debtor 1 Only Debtor 2 Only Debtor 1 And Debtor 2 Only At Least One Of T…" at bounding box center [509, 94] width 113 height 18
click at [391, 155] on div "Balance 140.00 $ Balance Unknown Balance Undetermined 140 $ Balance Unknown Mon…" at bounding box center [388, 136] width 122 height 191
click at [391, 148] on select "Select Cable / Satellite Services Collection Agency Credit Card Debt Debt Couns…" at bounding box center [388, 140] width 113 height 18
click at [528, 261] on button "Save & Close" at bounding box center [535, 260] width 61 height 19
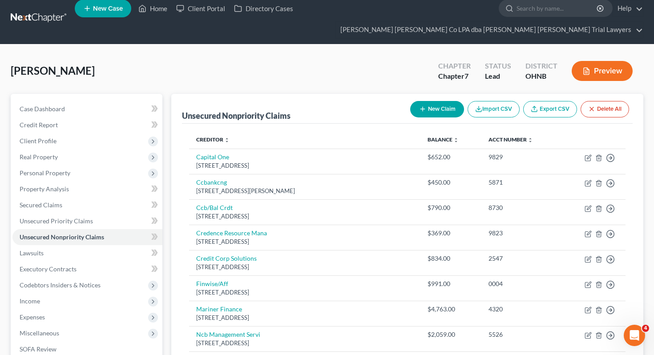
scroll to position [8, 0]
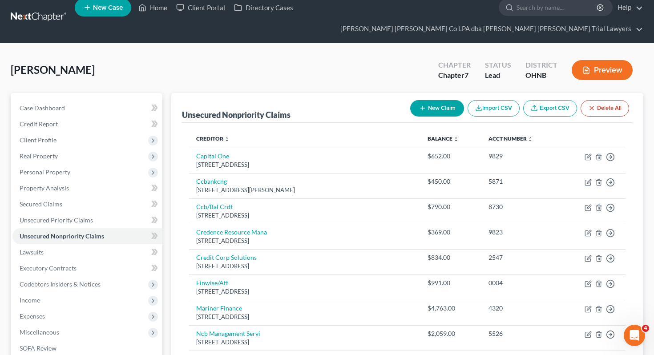
click at [429, 100] on button "New Claim" at bounding box center [437, 108] width 54 height 16
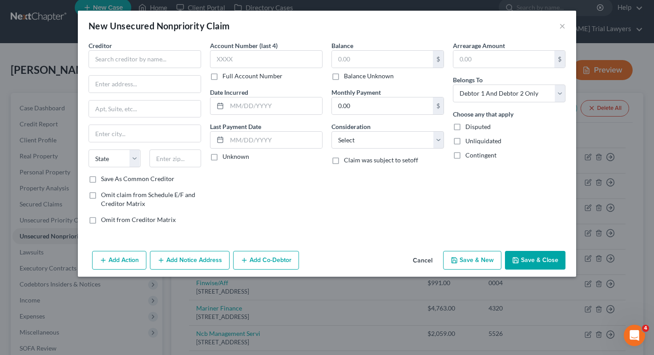
click at [176, 49] on div "Creditor *" at bounding box center [145, 54] width 113 height 27
click at [176, 61] on input "text" at bounding box center [145, 59] width 113 height 18
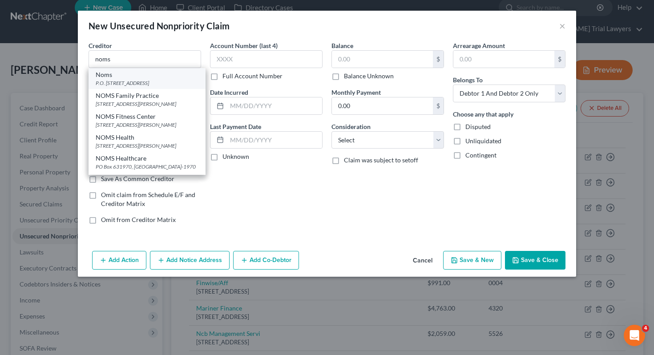
click at [148, 78] on div "Noms" at bounding box center [147, 74] width 103 height 9
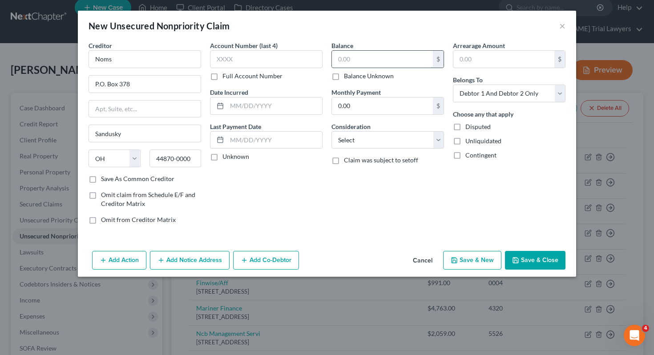
click at [348, 59] on input "text" at bounding box center [382, 59] width 101 height 17
click at [364, 139] on select "Select Cable / Satellite Services Collection Agency Credit Card Debt Debt Couns…" at bounding box center [388, 140] width 113 height 18
click at [502, 91] on select "Select Debtor 1 Only Debtor 2 Only Debtor 1 And Debtor 2 Only At Least One Of T…" at bounding box center [509, 94] width 113 height 18
click at [526, 264] on button "Save & Close" at bounding box center [535, 260] width 61 height 19
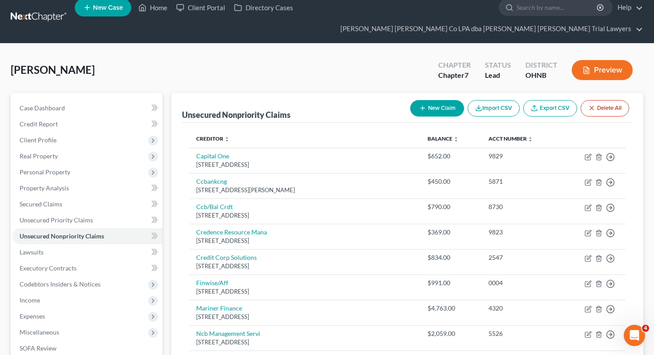
click at [424, 100] on button "New Claim" at bounding box center [437, 108] width 54 height 16
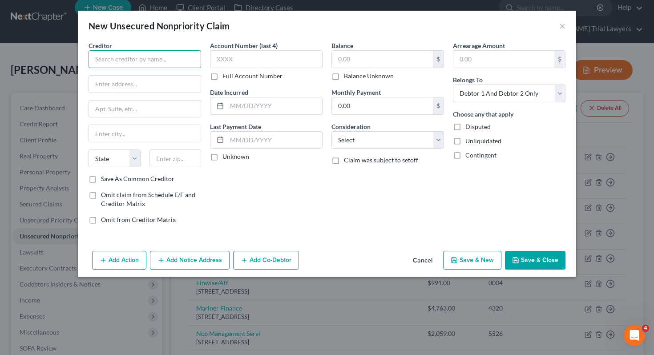
click at [175, 59] on input "text" at bounding box center [145, 59] width 113 height 18
click at [174, 86] on input "text" at bounding box center [145, 84] width 112 height 17
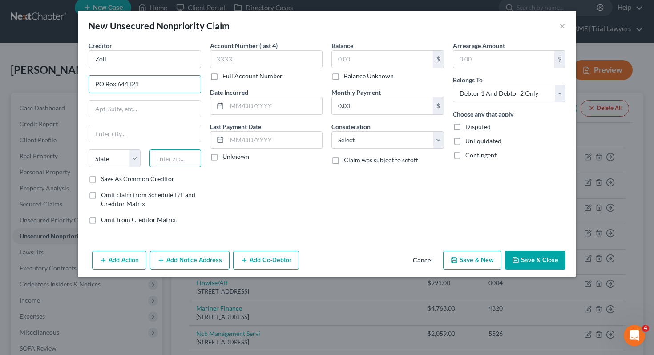
click at [174, 163] on input "text" at bounding box center [176, 159] width 52 height 18
click at [238, 199] on div "Account Number (last 4) Full Account Number Date Incurred Last Payment Date Unk…" at bounding box center [267, 136] width 122 height 191
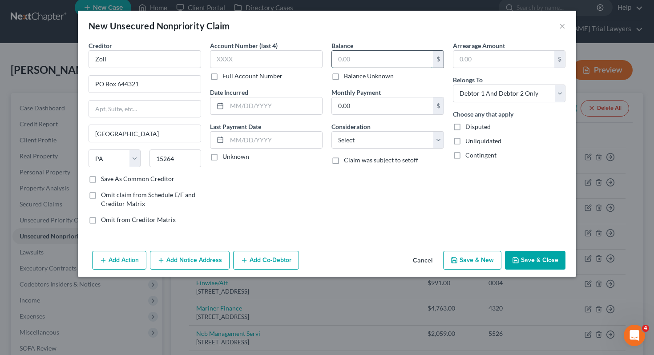
click at [385, 58] on input "text" at bounding box center [382, 59] width 101 height 17
click at [466, 91] on select "Select Debtor 1 Only Debtor 2 Only Debtor 1 And Debtor 2 Only At Least One Of T…" at bounding box center [509, 94] width 113 height 18
click at [420, 135] on select "Select Cable / Satellite Services Collection Agency Credit Card Debt Debt Couns…" at bounding box center [388, 140] width 113 height 18
click at [531, 264] on button "Save & Close" at bounding box center [535, 260] width 61 height 19
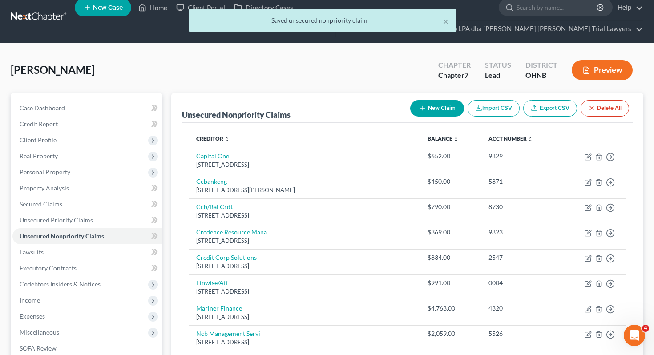
click at [427, 100] on button "New Claim" at bounding box center [437, 108] width 54 height 16
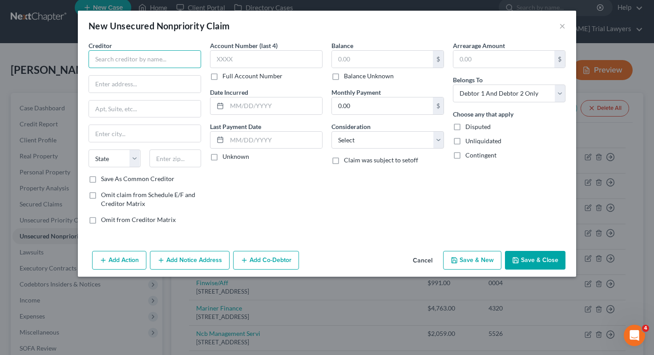
click at [183, 66] on input "text" at bounding box center [145, 59] width 113 height 18
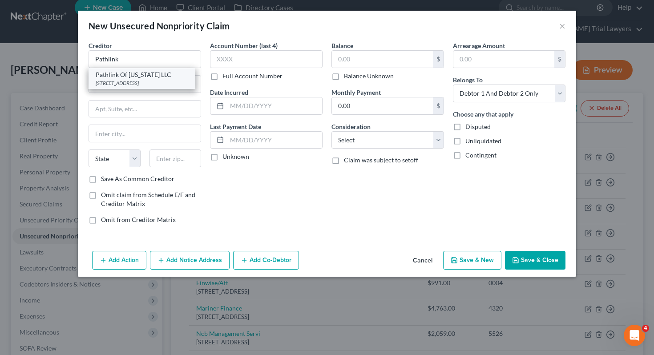
click at [185, 81] on div "[STREET_ADDRESS]" at bounding box center [142, 83] width 93 height 8
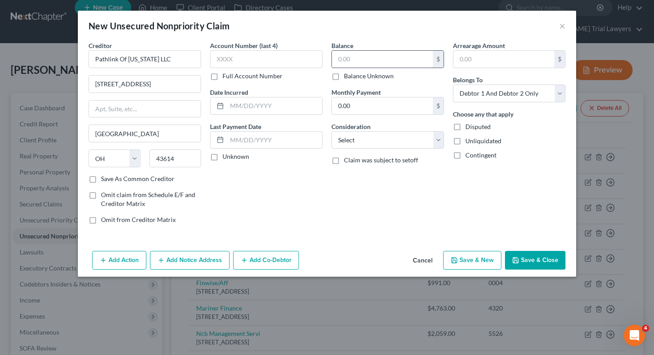
click at [334, 60] on input "text" at bounding box center [382, 59] width 101 height 17
click at [356, 144] on select "Select Cable / Satellite Services Collection Agency Credit Card Debt Debt Couns…" at bounding box center [388, 140] width 113 height 18
click at [507, 91] on select "Select Debtor 1 Only Debtor 2 Only Debtor 1 And Debtor 2 Only At Least One Of T…" at bounding box center [509, 94] width 113 height 18
click at [527, 264] on button "Save & Close" at bounding box center [535, 260] width 61 height 19
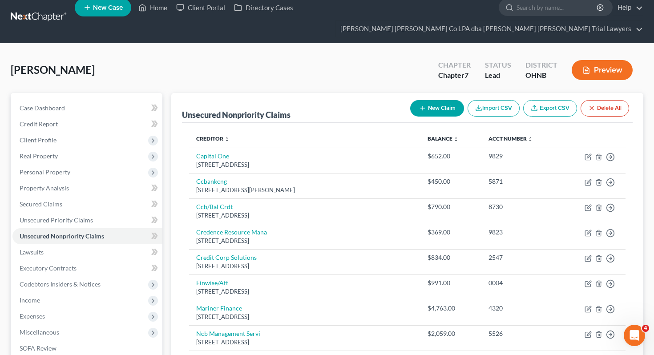
click at [433, 100] on button "New Claim" at bounding box center [437, 108] width 54 height 16
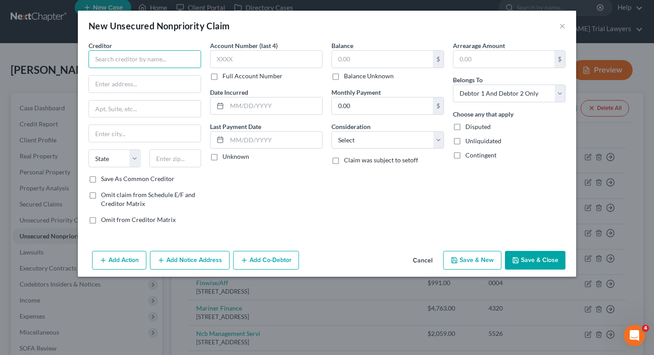
click at [191, 59] on input "text" at bounding box center [145, 59] width 113 height 18
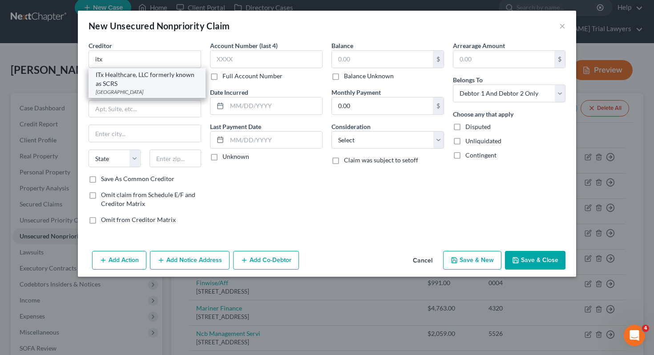
click at [164, 81] on div "ITx Healthcare, LLC formerly known as SCRS" at bounding box center [147, 79] width 103 height 18
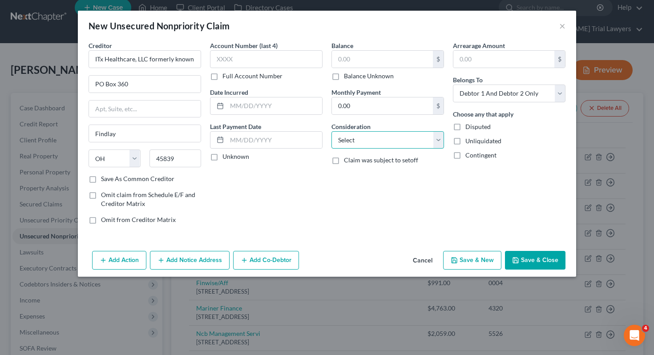
click at [352, 140] on select "Select Cable / Satellite Services Collection Agency Credit Card Debt Debt Couns…" at bounding box center [388, 140] width 113 height 18
click at [369, 61] on input "text" at bounding box center [382, 59] width 101 height 17
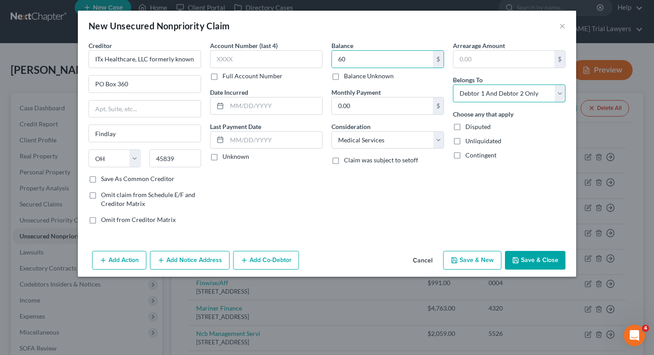
click at [480, 97] on select "Select Debtor 1 Only Debtor 2 Only Debtor 1 And Debtor 2 Only At Least One Of T…" at bounding box center [509, 94] width 113 height 18
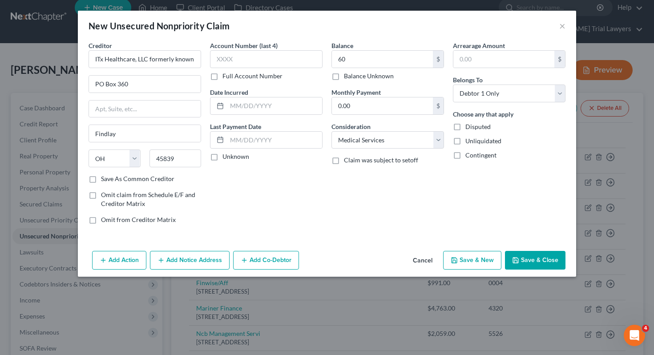
click at [539, 263] on button "Save & Close" at bounding box center [535, 260] width 61 height 19
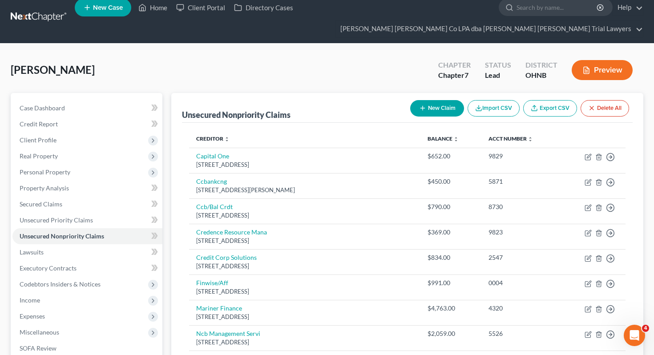
click at [432, 97] on div "New Claim Import CSV Export CSV Delete All" at bounding box center [520, 109] width 226 height 24
click at [431, 100] on button "New Claim" at bounding box center [437, 108] width 54 height 16
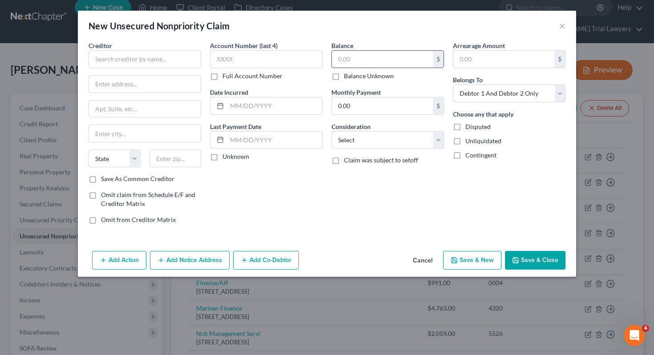
click at [361, 61] on input "text" at bounding box center [382, 59] width 101 height 17
click at [162, 60] on input "text" at bounding box center [145, 59] width 113 height 18
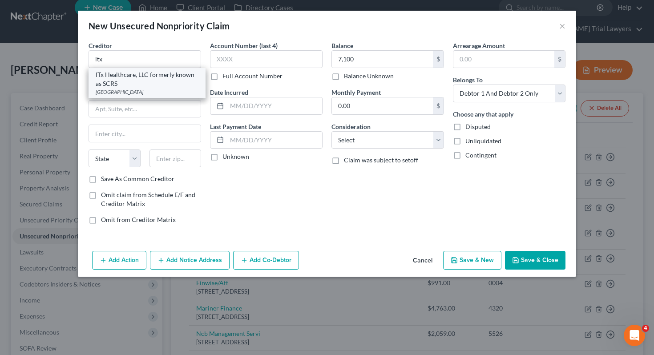
click at [166, 76] on div "ITx Healthcare, LLC formerly known as SCRS" at bounding box center [147, 79] width 103 height 18
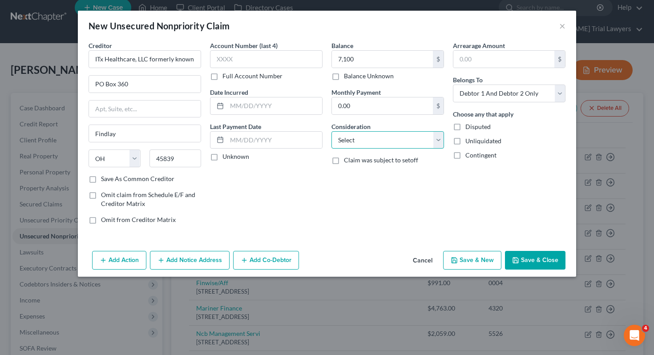
click at [358, 141] on select "Select Cable / Satellite Services Collection Agency Credit Card Debt Debt Couns…" at bounding box center [388, 140] width 113 height 18
click at [492, 83] on div "Belongs To * Select Debtor 1 Only Debtor 2 Only Debtor 1 And Debtor 2 Only At L…" at bounding box center [509, 88] width 113 height 27
click at [492, 89] on select "Select Debtor 1 Only Debtor 2 Only Debtor 1 And Debtor 2 Only At Least One Of T…" at bounding box center [509, 94] width 113 height 18
click at [520, 257] on icon "button" at bounding box center [515, 260] width 7 height 7
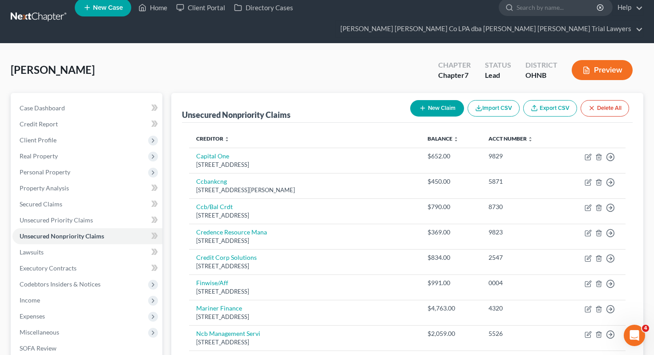
click at [428, 100] on button "New Claim" at bounding box center [437, 108] width 54 height 16
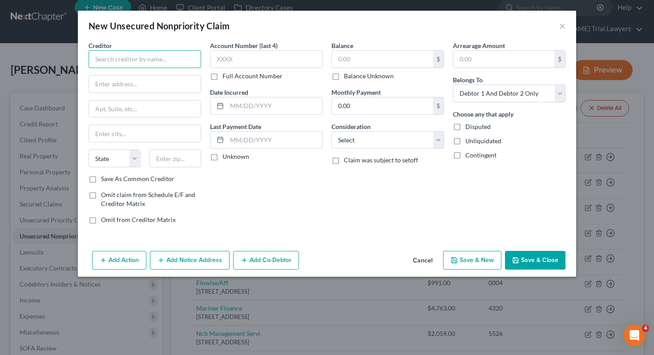
click at [180, 55] on input "text" at bounding box center [145, 59] width 113 height 18
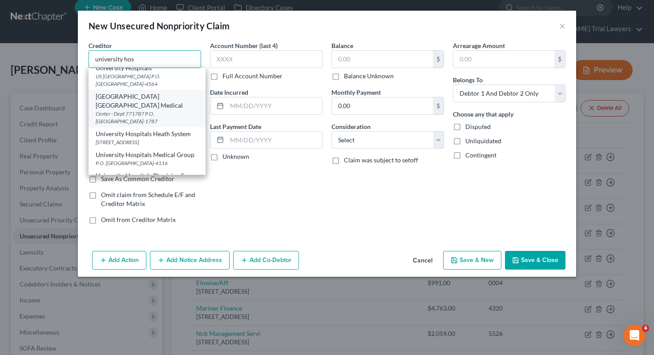
scroll to position [138, 0]
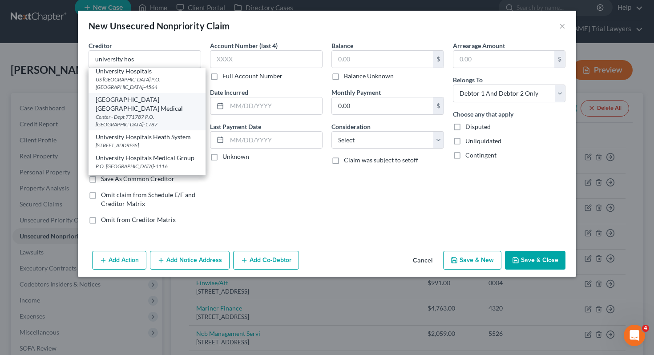
click at [164, 123] on div "Center - Dept 771787 P.O. [GEOGRAPHIC_DATA]-1787" at bounding box center [147, 120] width 103 height 15
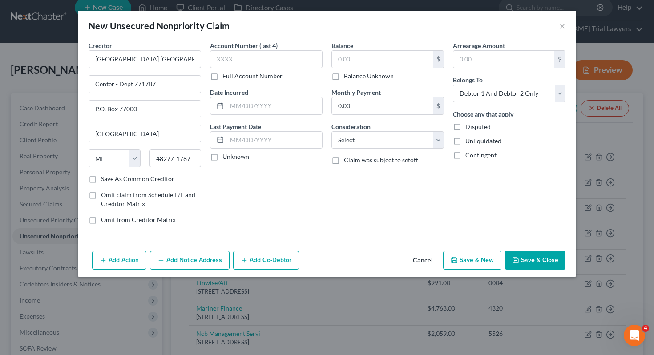
scroll to position [0, 0]
click at [342, 64] on input "text" at bounding box center [382, 59] width 101 height 17
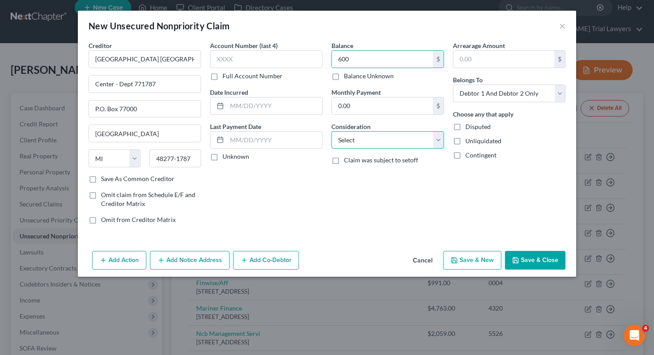
click at [345, 134] on select "Select Cable / Satellite Services Collection Agency Credit Card Debt Debt Couns…" at bounding box center [388, 140] width 113 height 18
click at [498, 84] on div "Belongs To * Select Debtor 1 Only Debtor 2 Only Debtor 1 And Debtor 2 Only At L…" at bounding box center [509, 88] width 113 height 27
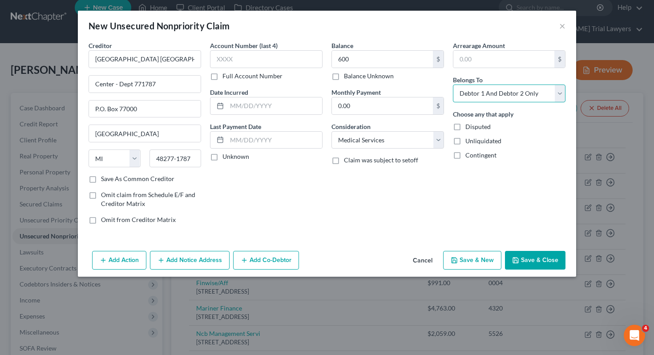
click at [498, 90] on select "Select Debtor 1 Only Debtor 2 Only Debtor 1 And Debtor 2 Only At Least One Of T…" at bounding box center [509, 94] width 113 height 18
click at [524, 260] on button "Save & Close" at bounding box center [535, 260] width 61 height 19
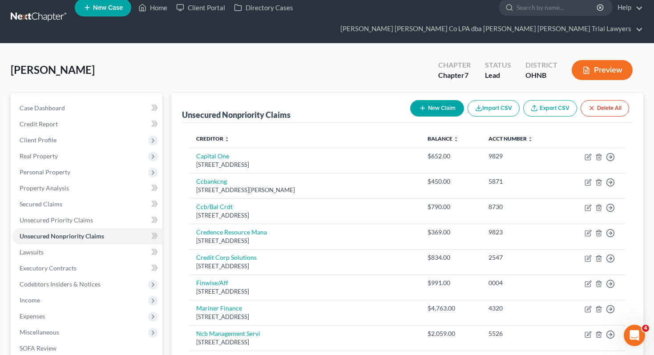
click at [423, 100] on button "New Claim" at bounding box center [437, 108] width 54 height 16
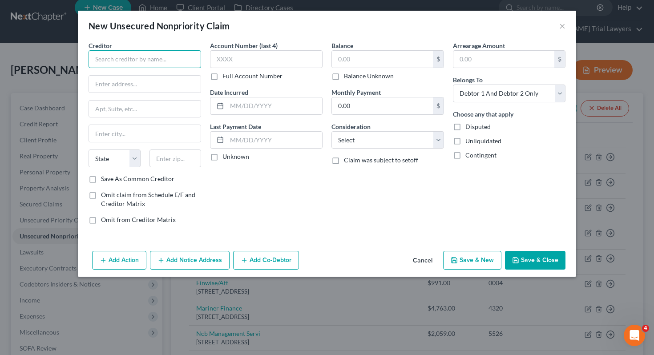
click at [193, 64] on input "text" at bounding box center [145, 59] width 113 height 18
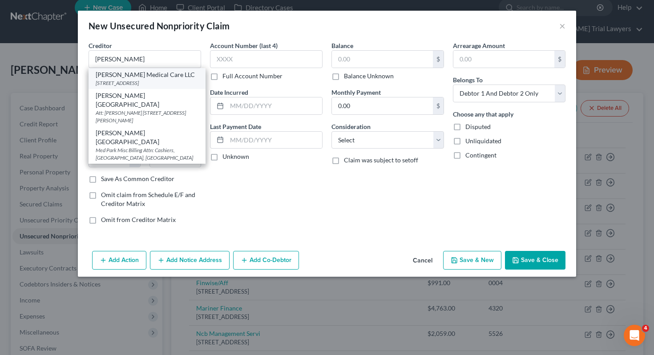
click at [176, 81] on div "[STREET_ADDRESS]" at bounding box center [147, 83] width 103 height 8
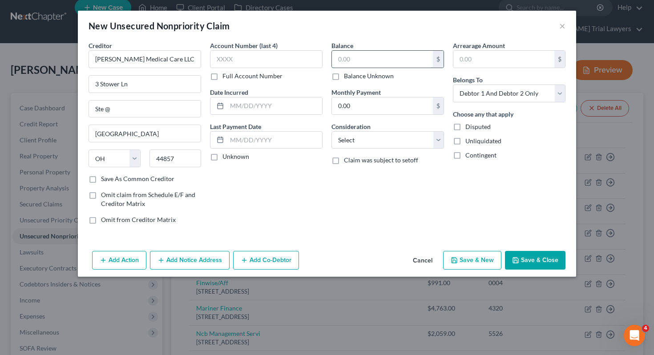
click at [339, 62] on input "text" at bounding box center [382, 59] width 101 height 17
click at [369, 148] on select "Select Cable / Satellite Services Collection Agency Credit Card Debt Debt Couns…" at bounding box center [388, 140] width 113 height 18
click at [496, 100] on select "Select Debtor 1 Only Debtor 2 Only Debtor 1 And Debtor 2 Only At Least One Of T…" at bounding box center [509, 94] width 113 height 18
click at [546, 260] on button "Save & Close" at bounding box center [535, 260] width 61 height 19
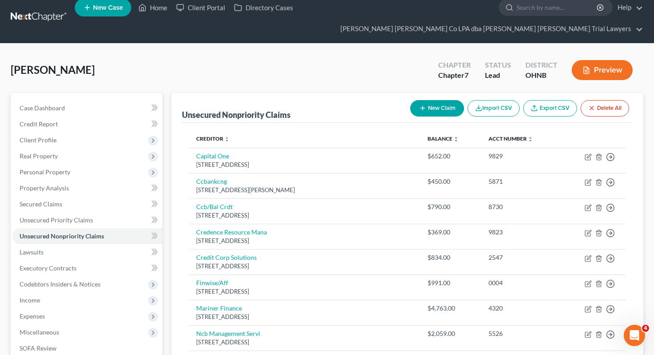
click at [436, 100] on button "New Claim" at bounding box center [437, 108] width 54 height 16
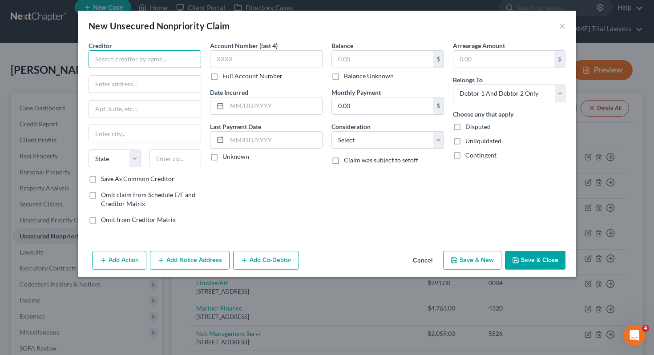
click at [173, 59] on input "text" at bounding box center [145, 59] width 113 height 18
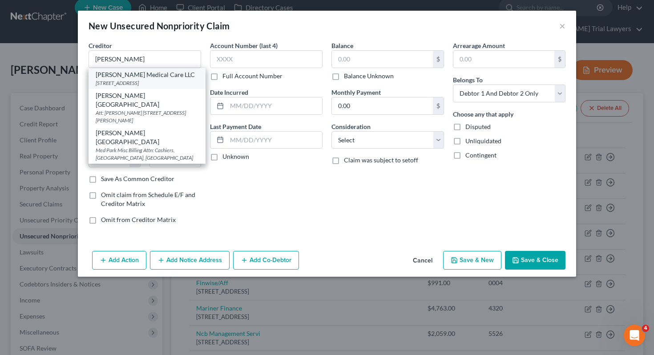
click at [166, 81] on div "[STREET_ADDRESS]" at bounding box center [147, 83] width 103 height 8
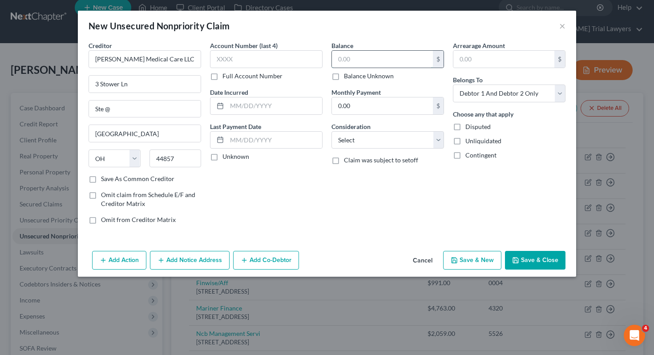
click at [413, 58] on input "text" at bounding box center [382, 59] width 101 height 17
click at [424, 136] on select "Select Cable / Satellite Services Collection Agency Credit Card Debt Debt Couns…" at bounding box center [388, 140] width 113 height 18
click at [505, 97] on select "Select Debtor 1 Only Debtor 2 Only Debtor 1 And Debtor 2 Only At Least One Of T…" at bounding box center [509, 94] width 113 height 18
click at [502, 97] on select "Select Debtor 1 Only Debtor 2 Only Debtor 1 And Debtor 2 Only At Least One Of T…" at bounding box center [509, 94] width 113 height 18
click at [525, 256] on button "Save & Close" at bounding box center [535, 260] width 61 height 19
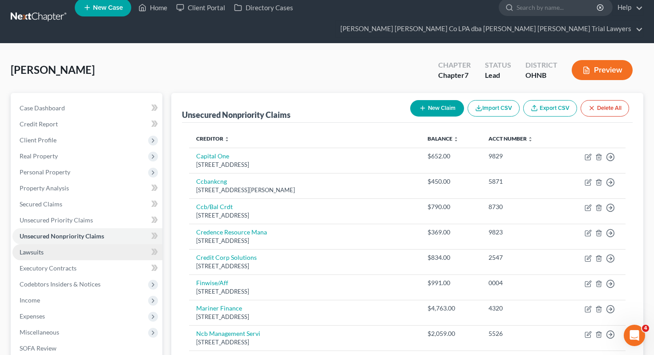
click at [127, 244] on link "Lawsuits" at bounding box center [87, 252] width 150 height 16
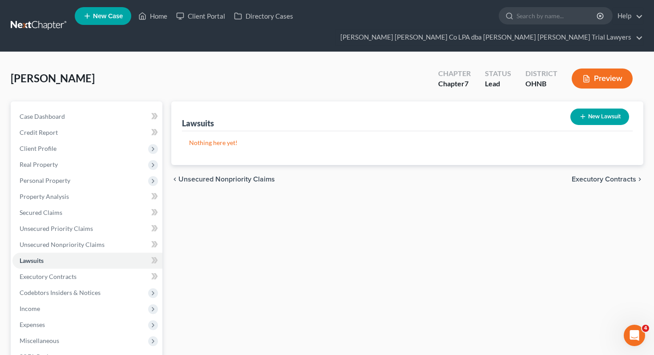
click at [592, 109] on button "New Lawsuit" at bounding box center [600, 117] width 59 height 16
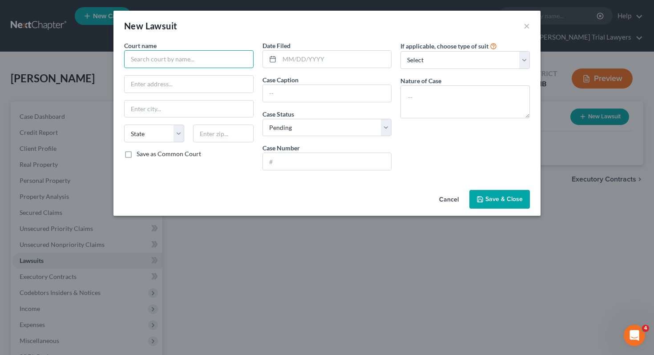
click at [240, 57] on input "text" at bounding box center [189, 59] width 130 height 18
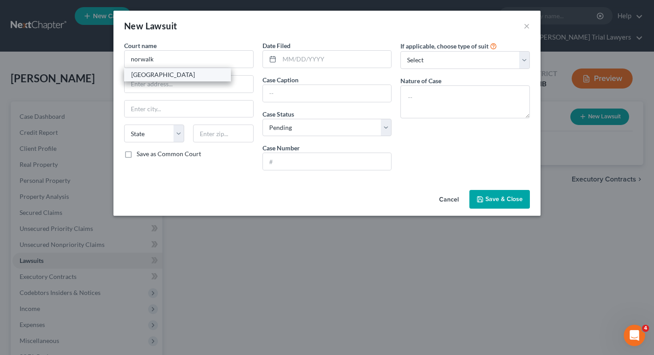
click at [213, 77] on div "[GEOGRAPHIC_DATA]" at bounding box center [177, 74] width 93 height 9
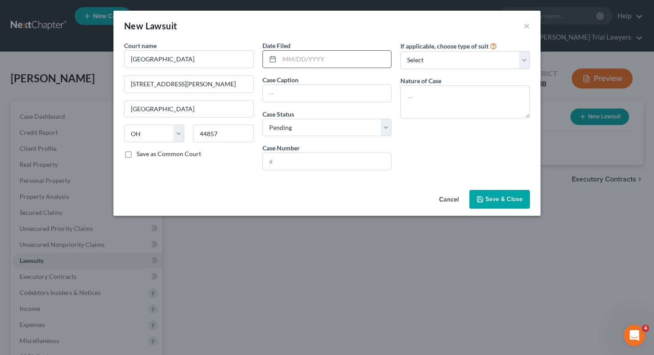
click at [292, 59] on input "text" at bounding box center [336, 59] width 112 height 17
click at [291, 85] on input "text" at bounding box center [327, 93] width 129 height 17
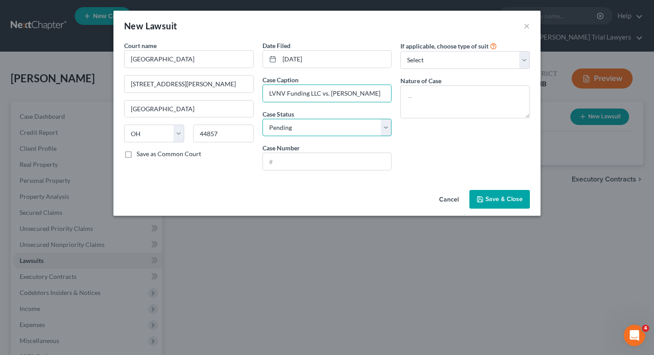
click at [331, 128] on select "Select Pending On Appeal Concluded" at bounding box center [328, 128] width 130 height 18
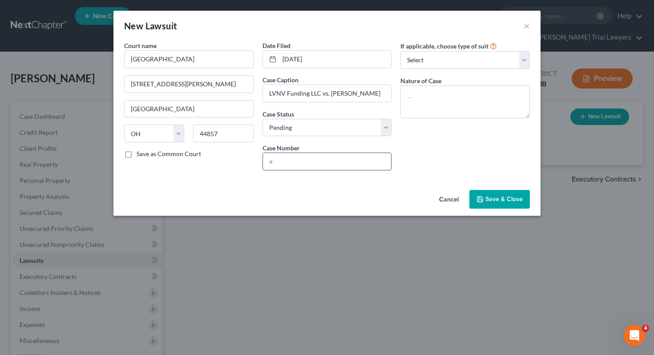
click at [365, 159] on input "text" at bounding box center [327, 161] width 129 height 17
click at [503, 204] on button "Save & Close" at bounding box center [500, 199] width 61 height 19
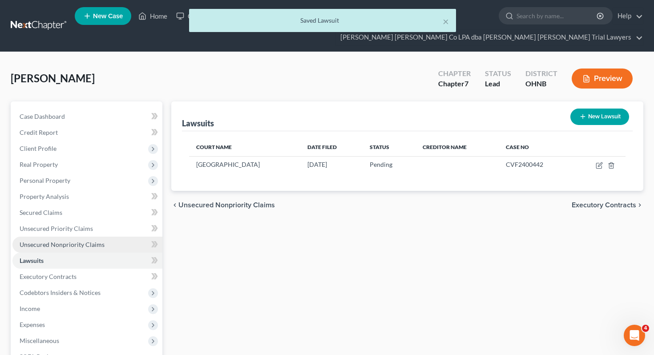
click at [124, 237] on link "Unsecured Nonpriority Claims" at bounding box center [87, 245] width 150 height 16
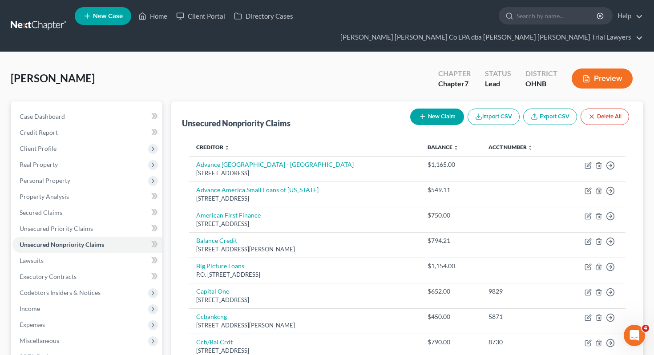
click at [440, 109] on button "New Claim" at bounding box center [437, 117] width 54 height 16
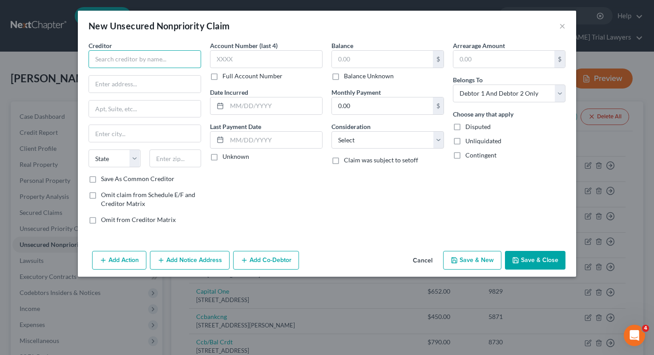
click at [167, 63] on input "text" at bounding box center [145, 59] width 113 height 18
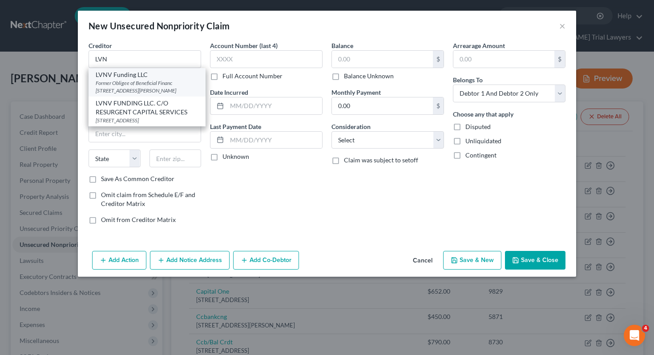
click at [106, 91] on div "Former Obligee of Beneficial Financ [STREET_ADDRESS][PERSON_NAME]" at bounding box center [147, 86] width 103 height 15
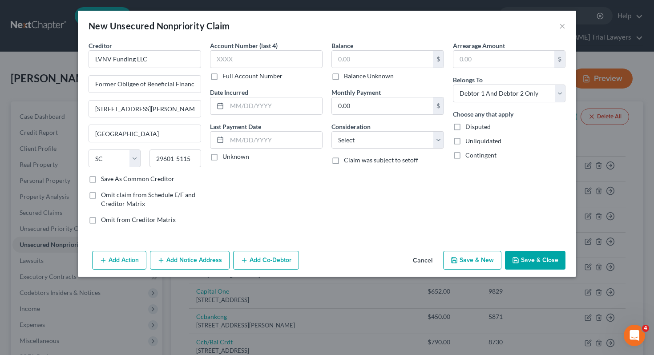
click at [353, 78] on label "Balance Unknown" at bounding box center [369, 76] width 50 height 9
click at [353, 77] on input "Balance Unknown" at bounding box center [351, 75] width 6 height 6
click at [359, 144] on select "Select Cable / Satellite Services Collection Agency Credit Card Debt Debt Couns…" at bounding box center [388, 140] width 113 height 18
click at [502, 92] on select "Select Debtor 1 Only Debtor 2 Only Debtor 1 And Debtor 2 Only At Least One Of T…" at bounding box center [509, 94] width 113 height 18
click at [131, 256] on button "Add Action" at bounding box center [119, 260] width 54 height 19
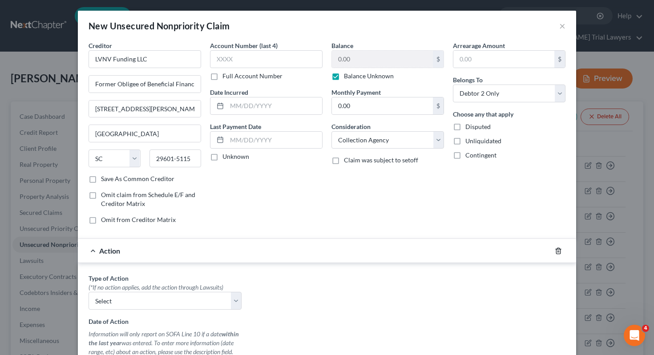
click at [559, 248] on icon "button" at bounding box center [558, 251] width 7 height 7
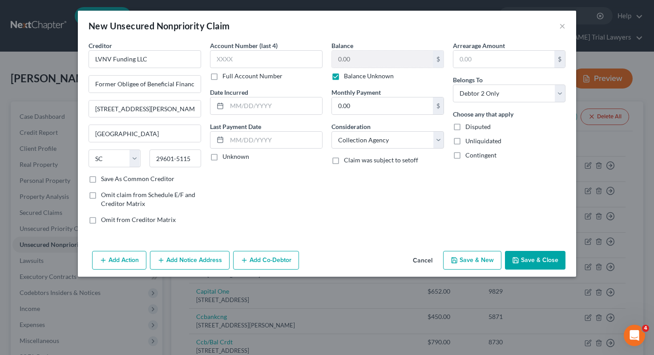
click at [185, 267] on button "Add Notice Address" at bounding box center [190, 260] width 80 height 19
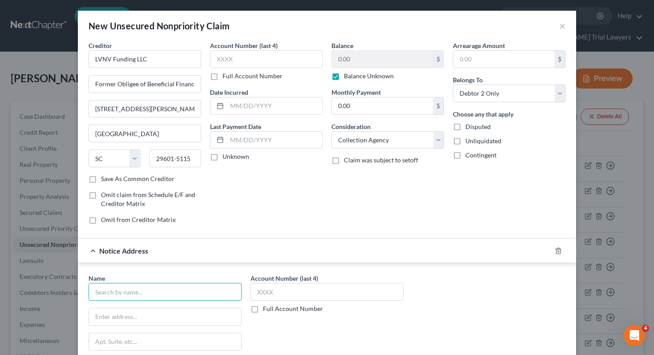
click at [142, 295] on input "text" at bounding box center [165, 292] width 153 height 18
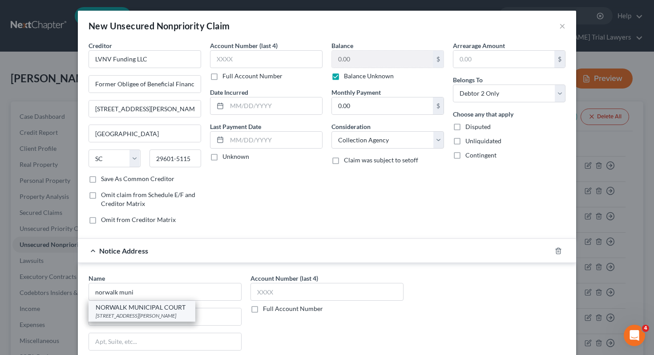
click at [138, 315] on div "[STREET_ADDRESS][PERSON_NAME]" at bounding box center [142, 316] width 93 height 8
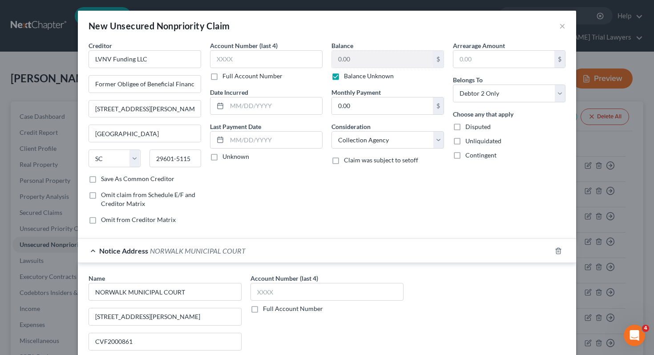
scroll to position [124, 0]
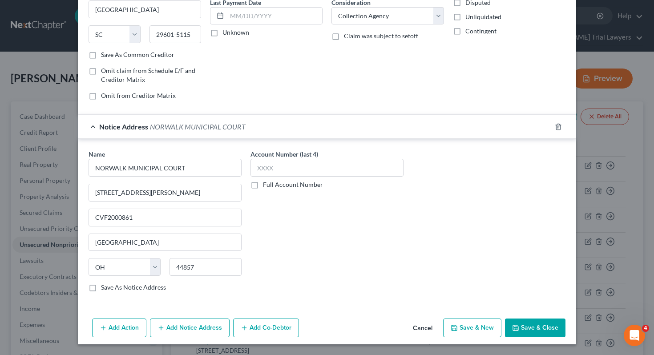
click at [530, 329] on button "Save & Close" at bounding box center [535, 328] width 61 height 19
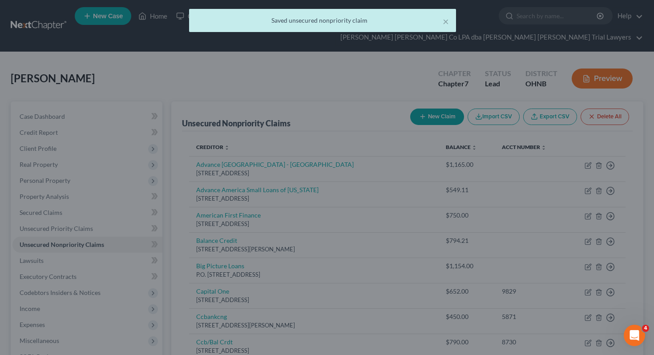
scroll to position [0, 0]
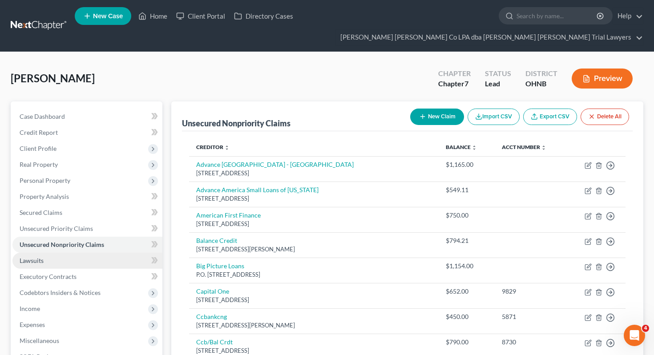
click at [117, 253] on link "Lawsuits" at bounding box center [87, 261] width 150 height 16
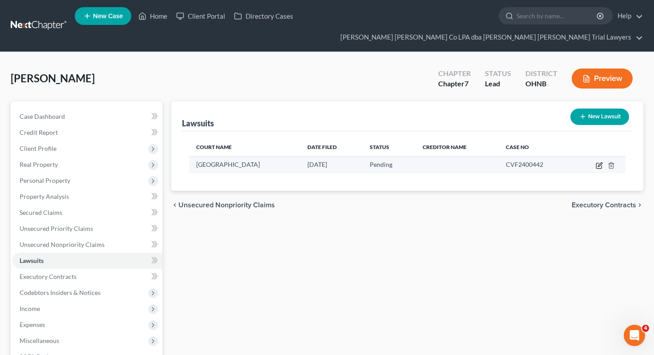
click at [601, 162] on icon "button" at bounding box center [599, 165] width 7 height 7
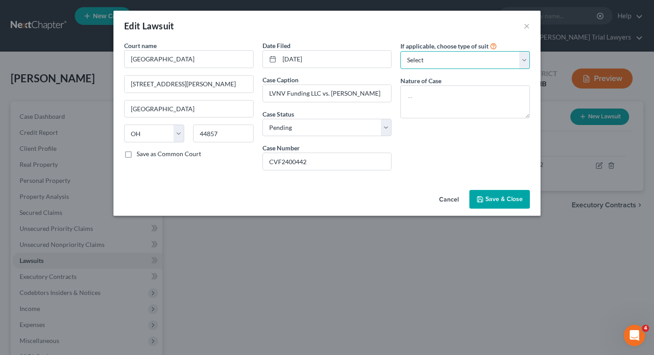
click at [443, 67] on select "Select Repossession Garnishment Foreclosure Attached, Seized, Or Levied Other" at bounding box center [466, 60] width 130 height 18
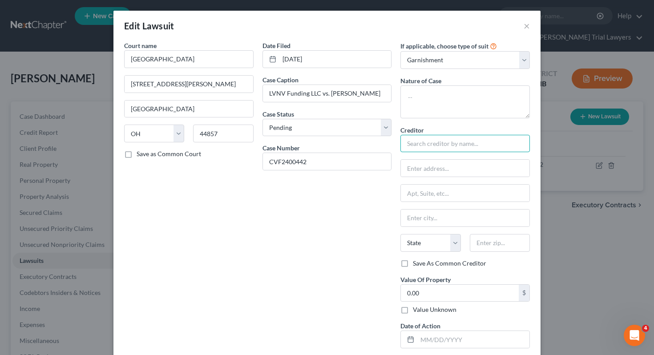
click at [481, 148] on input "text" at bounding box center [466, 144] width 130 height 18
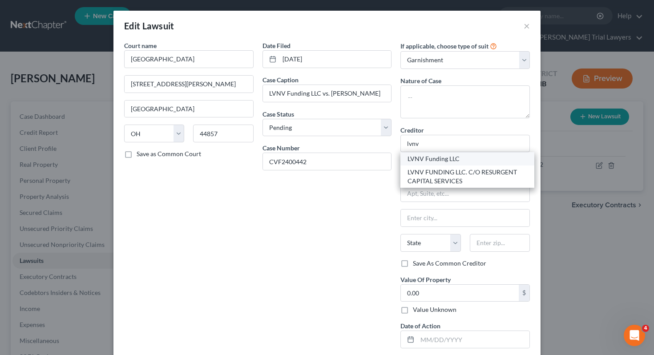
click at [475, 160] on div "LVNV Funding LLC" at bounding box center [468, 158] width 120 height 9
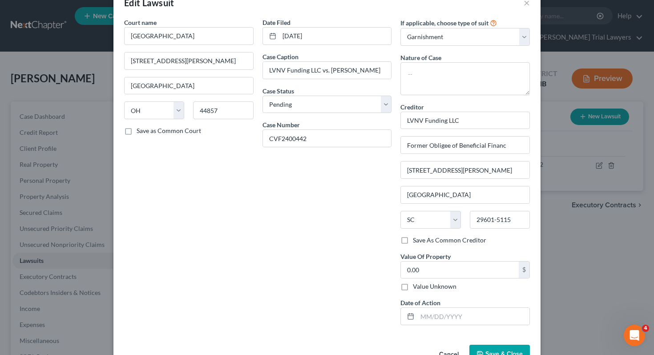
scroll to position [49, 0]
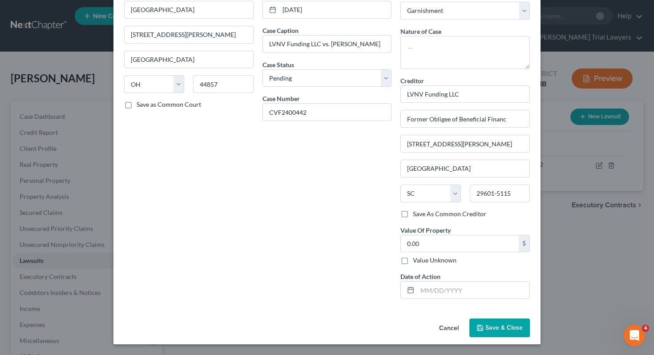
click at [491, 334] on button "Save & Close" at bounding box center [500, 328] width 61 height 19
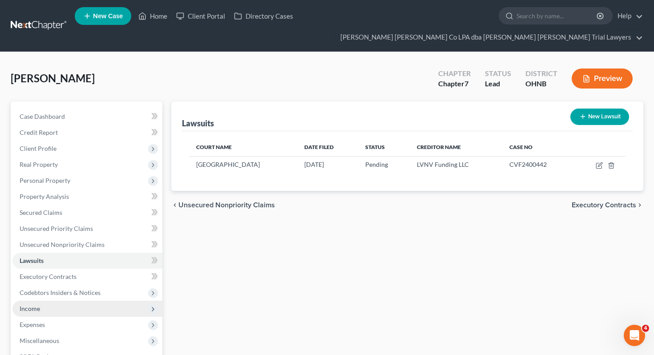
click at [65, 301] on span "Income" at bounding box center [87, 309] width 150 height 16
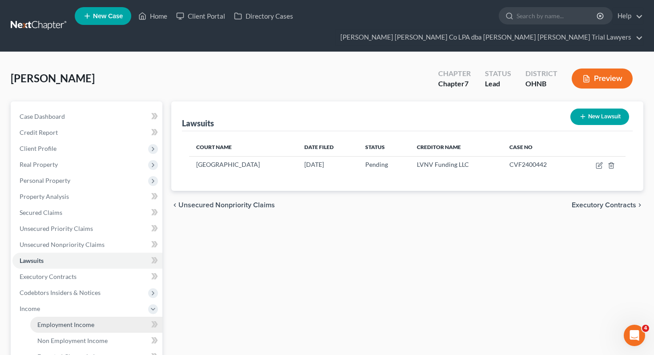
click at [66, 321] on span "Employment Income" at bounding box center [65, 325] width 57 height 8
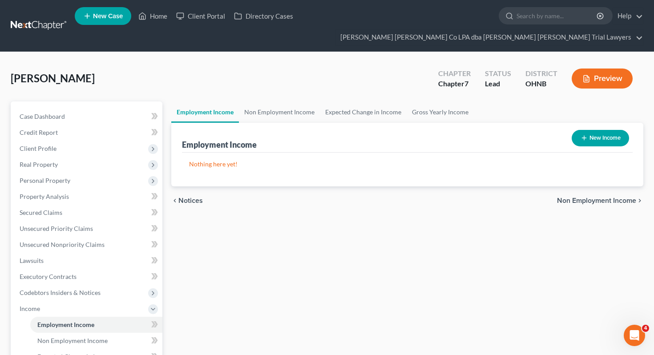
click at [590, 130] on button "New Income" at bounding box center [600, 138] width 57 height 16
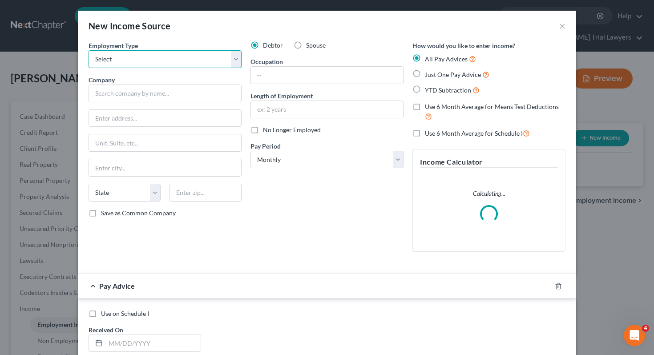
click at [206, 65] on select "Select Full or [DEMOGRAPHIC_DATA] Employment Self Employment" at bounding box center [165, 59] width 153 height 18
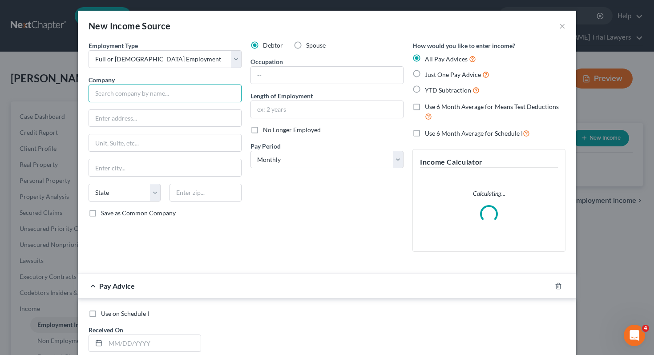
click at [203, 89] on input "text" at bounding box center [165, 94] width 153 height 18
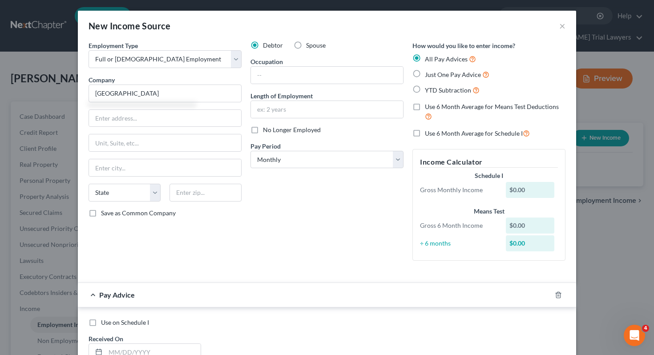
click at [185, 127] on div "Employment Type * Select Full or [DEMOGRAPHIC_DATA] Employment Self Employment …" at bounding box center [165, 154] width 162 height 227
click at [182, 121] on input "text" at bounding box center [165, 118] width 152 height 17
click at [203, 193] on input "text" at bounding box center [206, 193] width 72 height 18
click at [253, 254] on div "Debtor Spouse Occupation Length of Employment No Longer Employed Pay Period * S…" at bounding box center [327, 154] width 162 height 227
click at [296, 72] on input "text" at bounding box center [327, 75] width 152 height 17
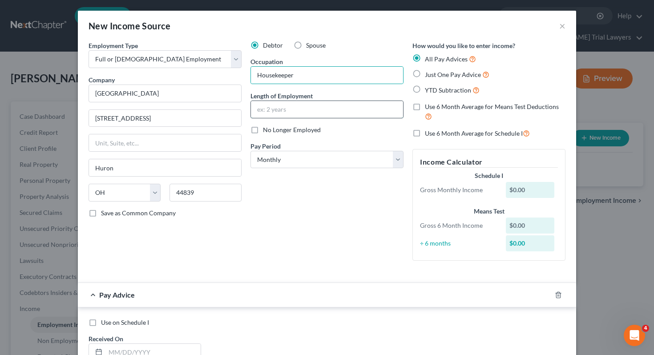
click at [290, 110] on input "text" at bounding box center [327, 109] width 152 height 17
click at [295, 154] on select "Select Monthly Twice Monthly Every Other Week Weekly" at bounding box center [327, 160] width 153 height 18
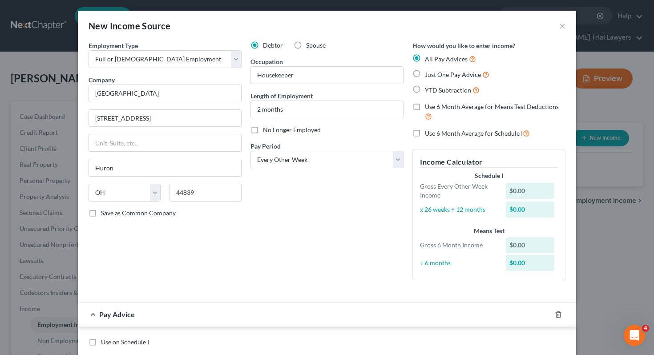
click at [438, 73] on span "Just One Pay Advice" at bounding box center [453, 75] width 56 height 8
click at [434, 73] on input "Just One Pay Advice" at bounding box center [432, 72] width 6 height 6
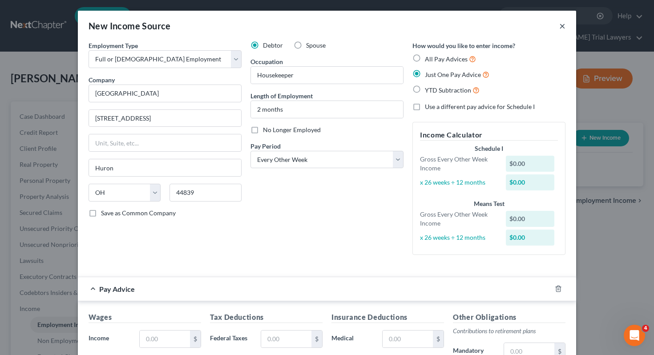
click at [561, 25] on button "×" at bounding box center [563, 25] width 6 height 11
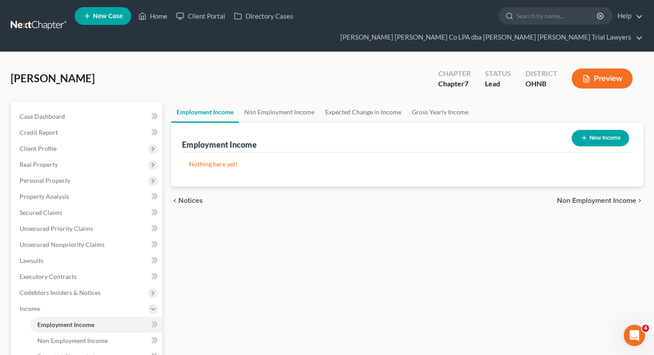
click at [591, 130] on button "New Income" at bounding box center [600, 138] width 57 height 16
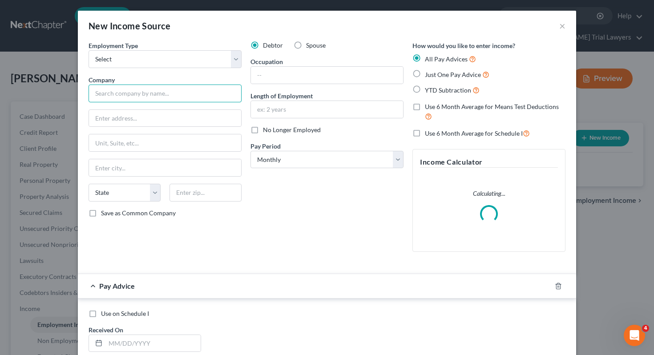
click at [176, 91] on input "text" at bounding box center [165, 94] width 153 height 18
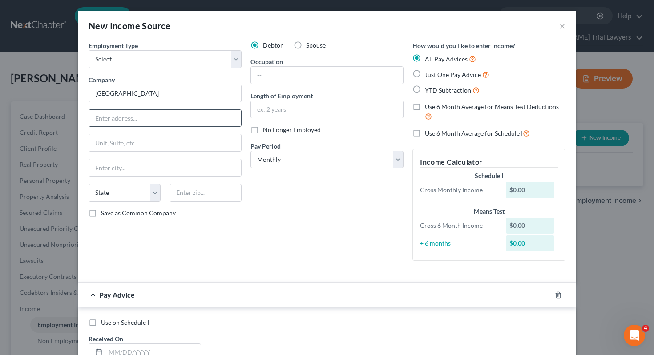
click at [171, 122] on input "text" at bounding box center [165, 118] width 152 height 17
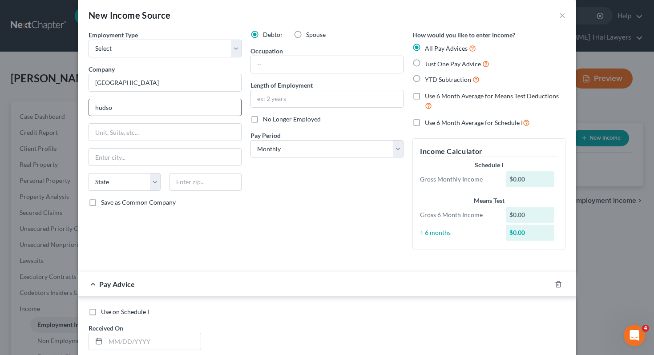
scroll to position [8, 0]
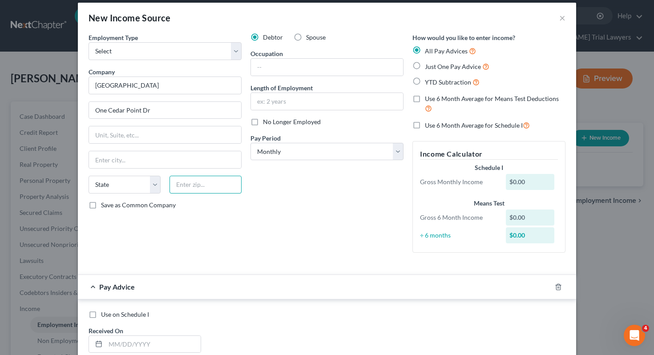
click at [193, 187] on input "text" at bounding box center [206, 185] width 72 height 18
click at [292, 228] on div "Debtor Spouse Occupation Length of Employment No Longer Employed Pay Period * S…" at bounding box center [327, 146] width 162 height 227
click at [281, 101] on input "text" at bounding box center [327, 101] width 152 height 17
click at [464, 65] on span "Just One Pay Advice" at bounding box center [453, 67] width 56 height 8
click at [434, 65] on input "Just One Pay Advice" at bounding box center [432, 64] width 6 height 6
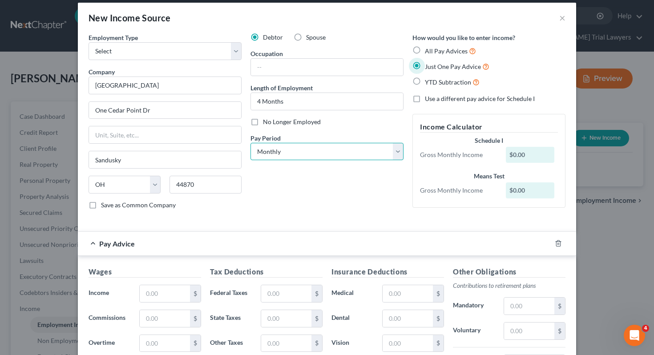
click at [281, 143] on select "Select Monthly Twice Monthly Every Other Week Weekly" at bounding box center [327, 152] width 153 height 18
click at [174, 301] on input "text" at bounding box center [165, 293] width 50 height 17
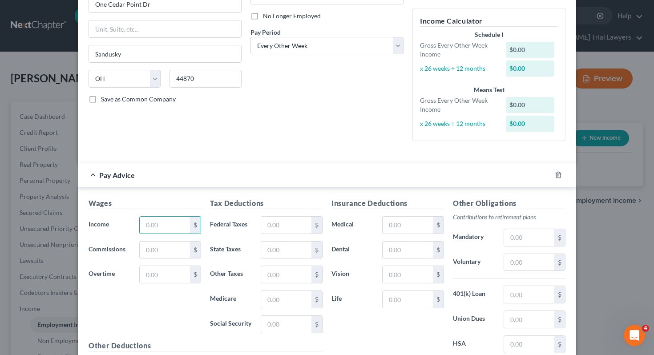
scroll to position [117, 0]
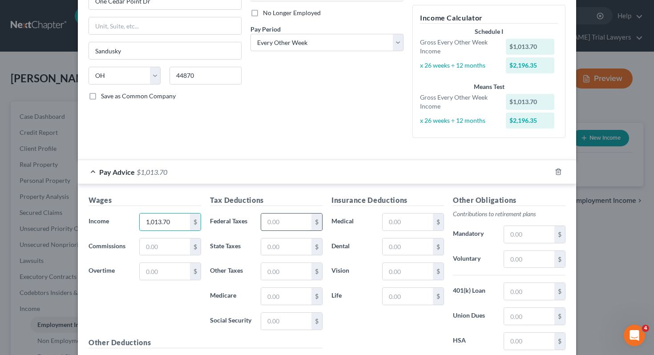
click at [270, 222] on input "text" at bounding box center [286, 222] width 50 height 17
click at [292, 280] on div "Tax Deductions Federal Taxes 62.84 $ State Taxes 16.63 $ Other Taxes $ Medicare…" at bounding box center [267, 266] width 122 height 142
click at [291, 277] on input "text" at bounding box center [286, 271] width 50 height 17
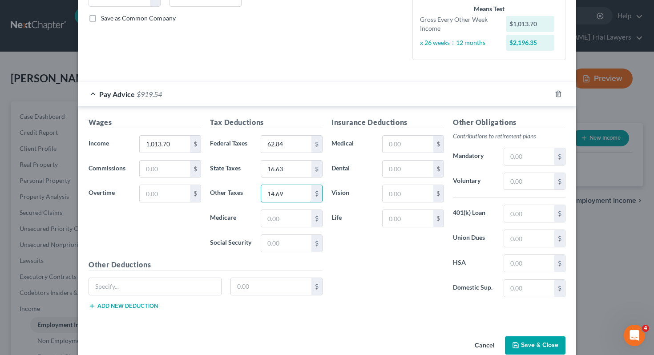
scroll to position [212, 0]
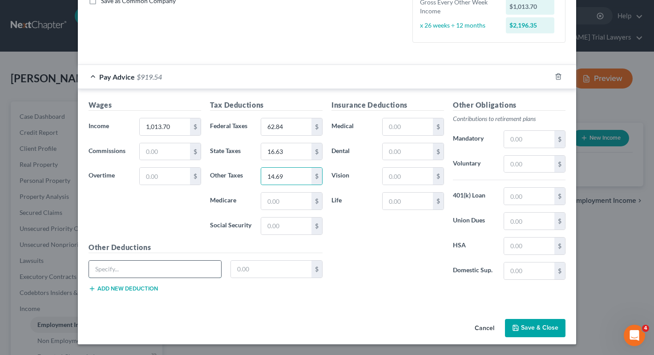
click at [176, 266] on input "text" at bounding box center [155, 269] width 132 height 17
click at [256, 268] on input "text" at bounding box center [271, 269] width 81 height 17
click at [143, 291] on button "Add new deduction" at bounding box center [123, 288] width 69 height 7
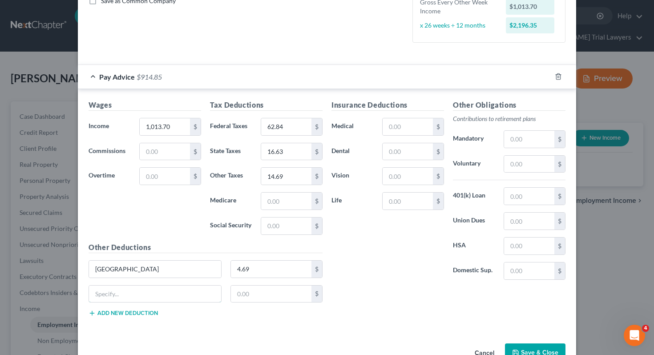
click at [143, 291] on input "text" at bounding box center [155, 294] width 132 height 17
click at [245, 291] on input "text" at bounding box center [271, 294] width 81 height 17
click at [352, 276] on div "Insurance Deductions Medical $ Dental $ Vision $ Life $" at bounding box center [388, 193] width 122 height 187
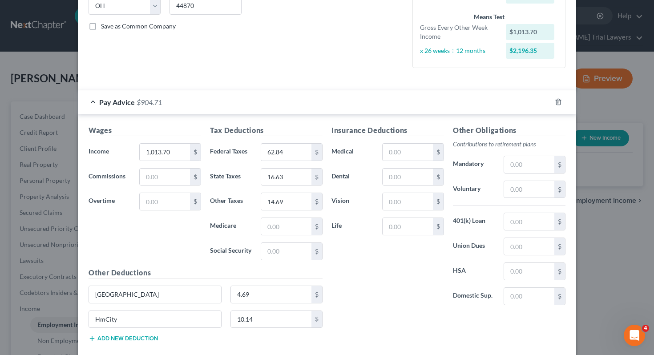
scroll to position [237, 0]
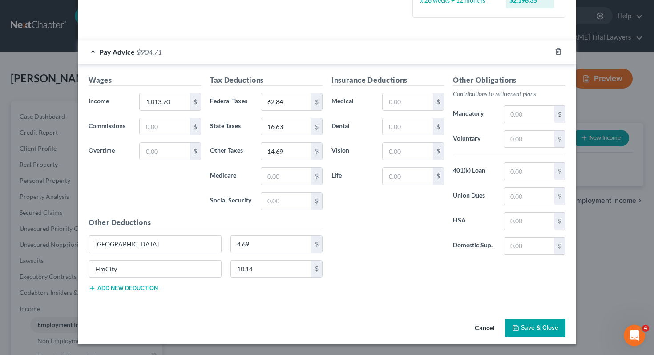
click at [525, 328] on button "Save & Close" at bounding box center [535, 328] width 61 height 19
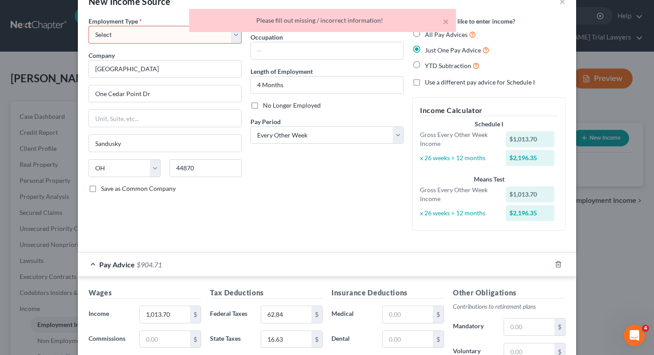
scroll to position [0, 0]
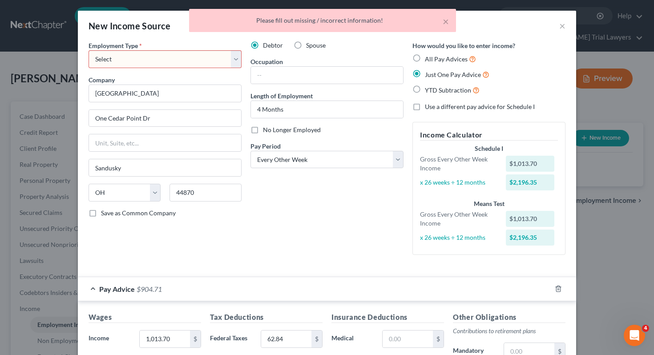
click at [212, 52] on select "Select Full or [DEMOGRAPHIC_DATA] Employment Self Employment" at bounding box center [165, 59] width 153 height 18
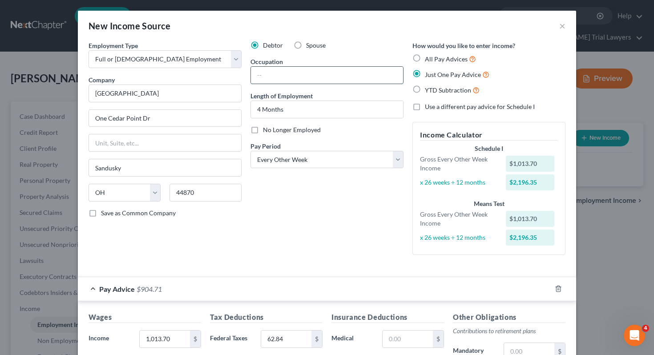
click at [306, 76] on input "text" at bounding box center [327, 75] width 152 height 17
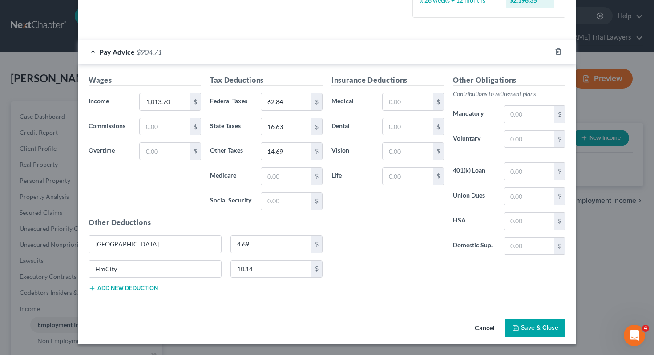
click at [519, 333] on button "Save & Close" at bounding box center [535, 328] width 61 height 19
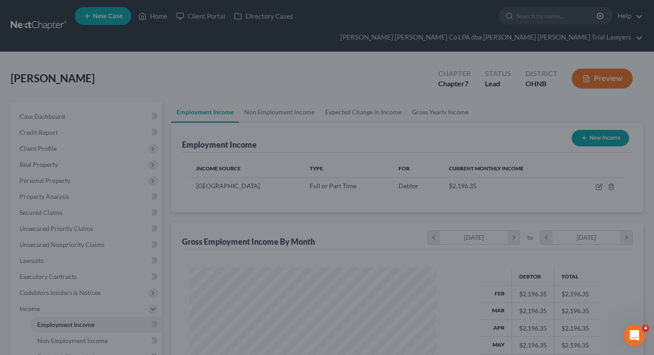
scroll to position [159, 265]
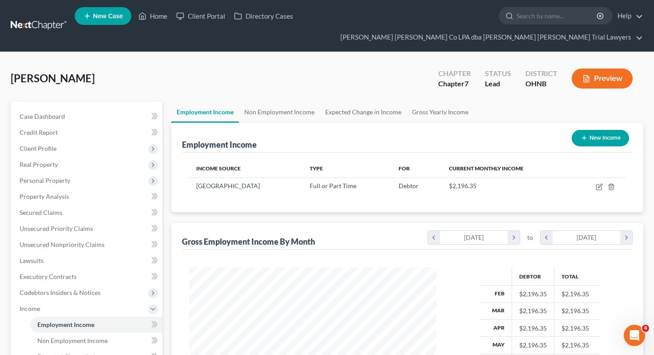
click at [578, 130] on button "New Income" at bounding box center [600, 138] width 57 height 16
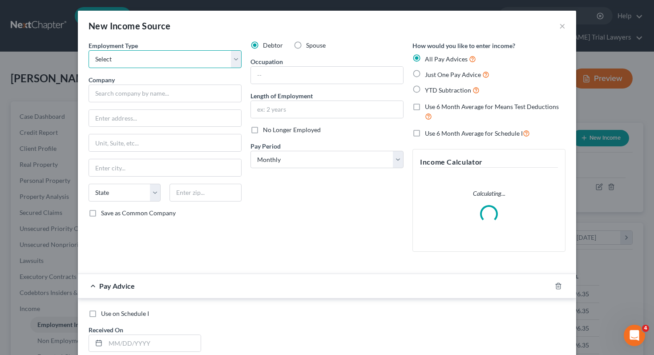
click at [195, 65] on select "Select Full or [DEMOGRAPHIC_DATA] Employment Self Employment" at bounding box center [165, 59] width 153 height 18
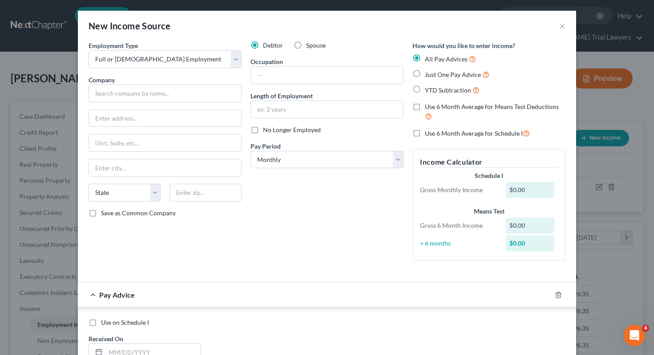
click at [306, 45] on label "Spouse" at bounding box center [316, 45] width 20 height 9
click at [310, 45] on input "Spouse" at bounding box center [313, 44] width 6 height 6
click at [223, 94] on input "text" at bounding box center [165, 94] width 153 height 18
click at [207, 193] on input "text" at bounding box center [206, 193] width 72 height 18
click at [272, 261] on div "Debtor Spouse Occupation Length of Employment No Longer Employed Pay Period * S…" at bounding box center [327, 154] width 162 height 227
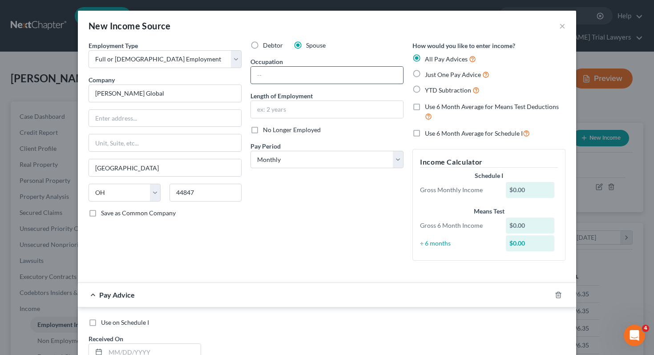
click at [292, 77] on input "text" at bounding box center [327, 75] width 152 height 17
click at [291, 112] on input "text" at bounding box center [327, 109] width 152 height 17
click at [298, 155] on select "Select Monthly Twice Monthly Every Other Week Weekly" at bounding box center [327, 160] width 153 height 18
click at [435, 77] on span "Just One Pay Advice" at bounding box center [453, 75] width 56 height 8
click at [434, 75] on input "Just One Pay Advice" at bounding box center [432, 72] width 6 height 6
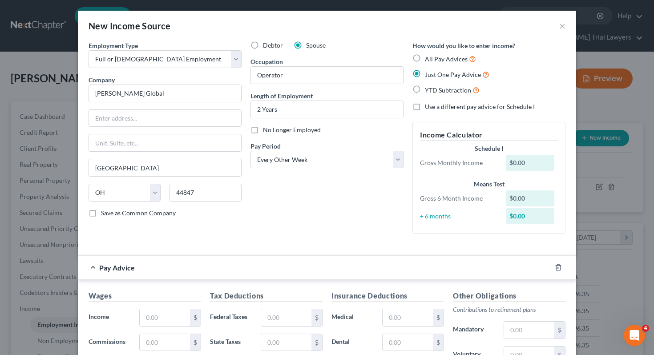
click at [319, 218] on div "Debtor Spouse Occupation Operator Length of Employment 2 Years No Longer Employ…" at bounding box center [327, 141] width 162 height 200
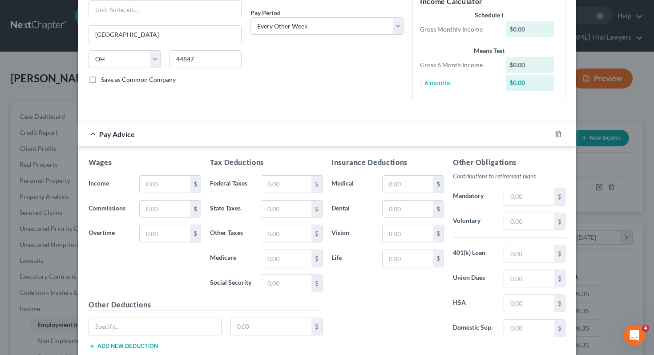
scroll to position [138, 0]
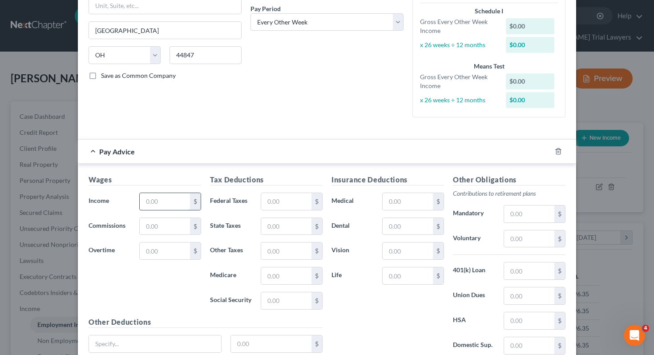
click at [160, 205] on input "text" at bounding box center [165, 201] width 50 height 17
click at [422, 227] on input "text" at bounding box center [408, 226] width 50 height 17
click at [406, 205] on input "text" at bounding box center [408, 201] width 50 height 17
click at [413, 252] on input "text" at bounding box center [408, 251] width 50 height 17
click at [264, 294] on input "text" at bounding box center [286, 300] width 50 height 17
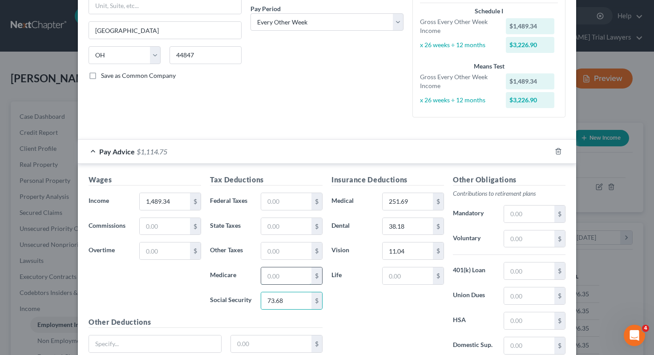
click at [275, 275] on input "text" at bounding box center [286, 276] width 50 height 17
click at [276, 230] on input "text" at bounding box center [286, 226] width 50 height 17
click at [272, 256] on input "text" at bounding box center [286, 251] width 50 height 17
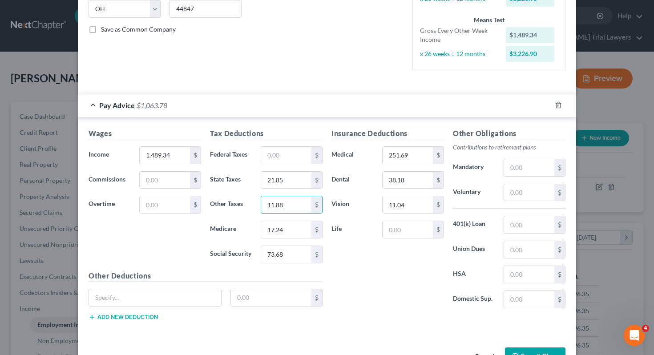
scroll to position [205, 0]
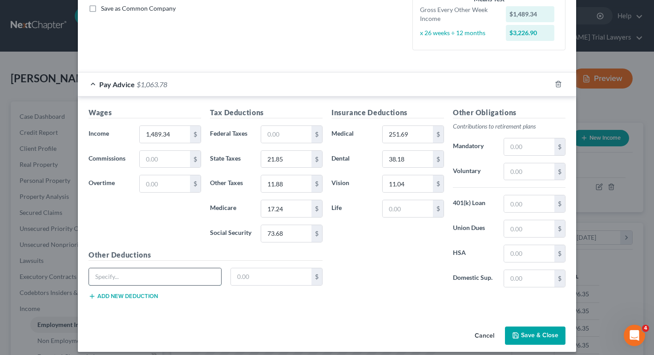
click at [195, 272] on input "text" at bounding box center [155, 276] width 132 height 17
click at [259, 278] on input "text" at bounding box center [271, 276] width 81 height 17
click at [129, 298] on button "Add new deduction" at bounding box center [123, 296] width 69 height 7
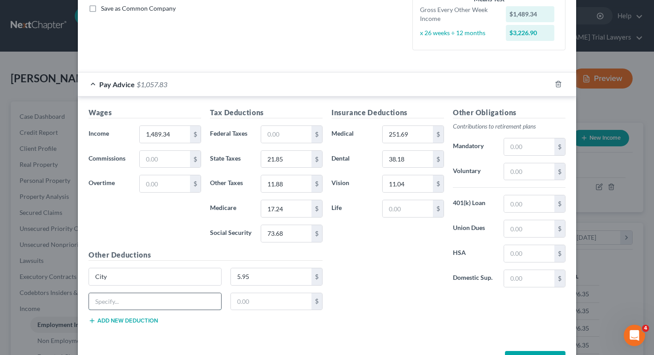
click at [126, 300] on input "text" at bounding box center [155, 301] width 132 height 17
click at [252, 305] on input "text" at bounding box center [271, 301] width 81 height 17
click at [142, 322] on button "Add new deduction" at bounding box center [123, 320] width 69 height 7
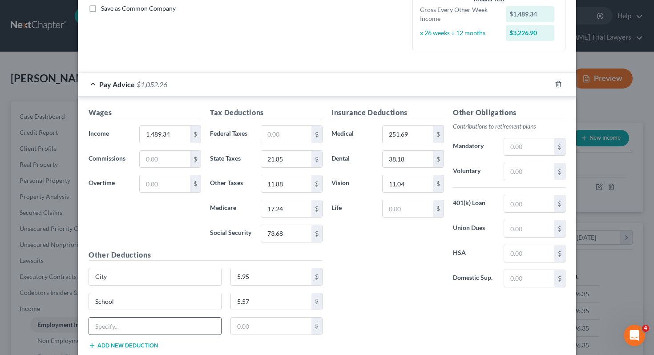
click at [142, 324] on input "text" at bounding box center [155, 326] width 132 height 17
click at [239, 329] on input "text" at bounding box center [271, 326] width 81 height 17
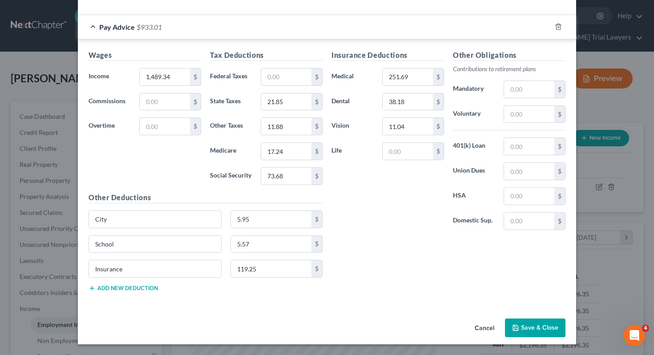
click at [543, 325] on button "Save & Close" at bounding box center [535, 328] width 61 height 19
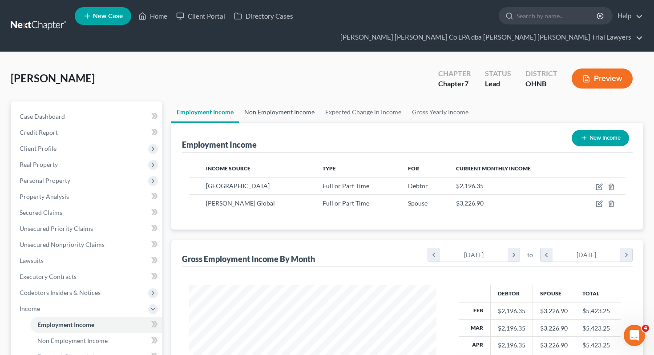
click at [306, 101] on link "Non Employment Income" at bounding box center [279, 111] width 81 height 21
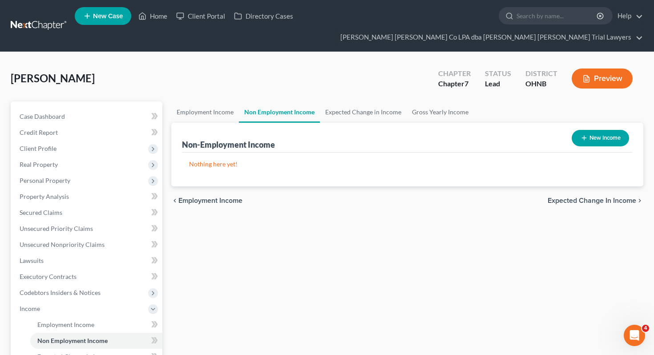
click at [583, 130] on button "New Income" at bounding box center [600, 138] width 57 height 16
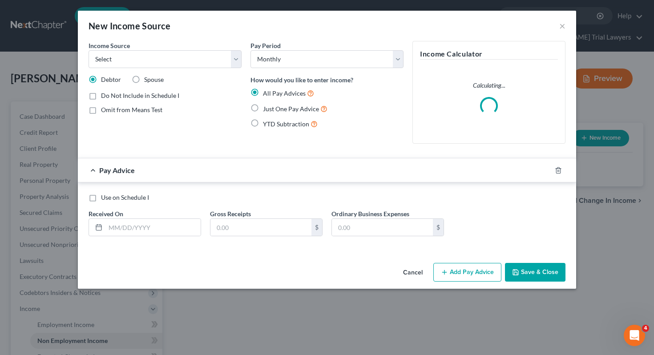
click at [188, 50] on div "Income Source * Select Unemployment Disability (from employer) Pension Retireme…" at bounding box center [165, 54] width 153 height 27
click at [187, 58] on select "Select Unemployment Disability (from employer) Pension Retirement Social Securi…" at bounding box center [165, 59] width 153 height 18
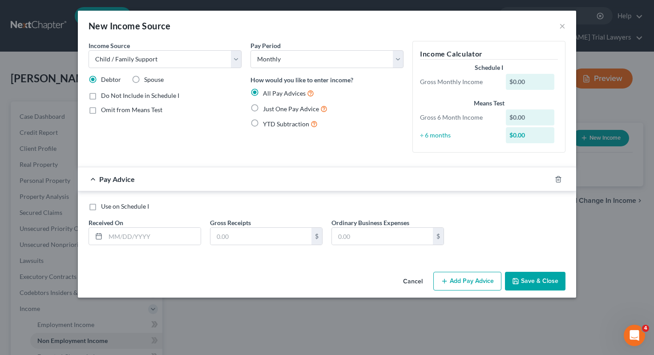
click at [146, 74] on div "Income Source * Select Unemployment Disability (from employer) Pension Retireme…" at bounding box center [165, 100] width 162 height 119
click at [148, 81] on span "Spouse" at bounding box center [154, 80] width 20 height 8
click at [148, 81] on input "Spouse" at bounding box center [151, 78] width 6 height 6
click at [328, 63] on select "Select Monthly Twice Monthly Every Other Week Weekly" at bounding box center [327, 59] width 153 height 18
click at [298, 109] on span "Just One Pay Advice" at bounding box center [291, 109] width 56 height 8
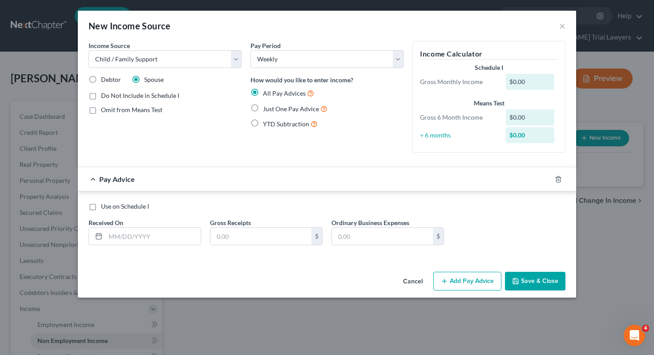
click at [272, 109] on input "Just One Pay Advice" at bounding box center [270, 107] width 6 height 6
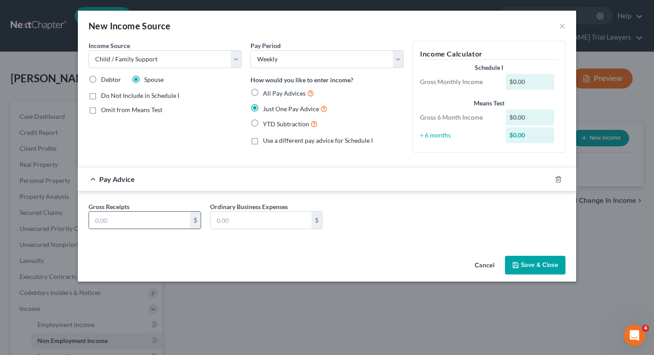
click at [146, 223] on input "text" at bounding box center [139, 220] width 101 height 17
click at [547, 270] on button "Save & Close" at bounding box center [535, 265] width 61 height 19
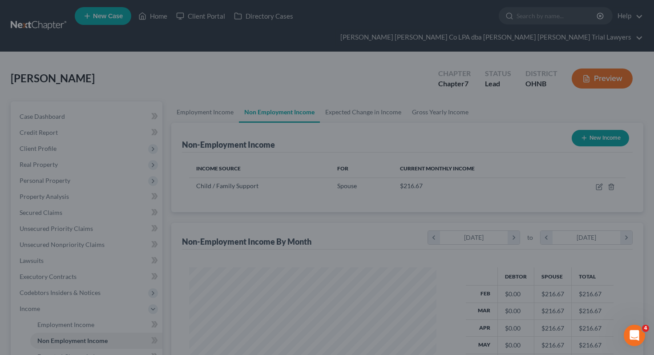
scroll to position [159, 265]
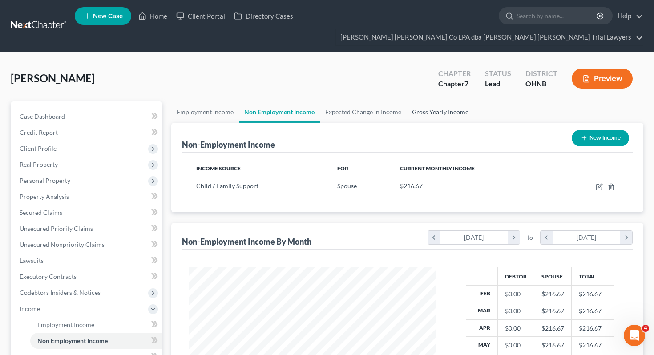
click at [447, 102] on link "Gross Yearly Income" at bounding box center [440, 111] width 67 height 21
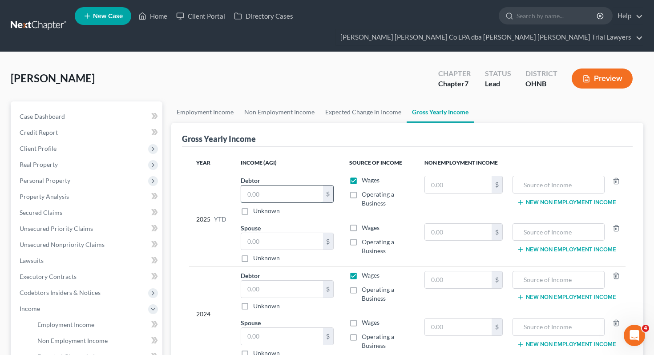
click at [282, 186] on input "text" at bounding box center [282, 194] width 82 height 17
click at [275, 233] on input "text" at bounding box center [282, 241] width 82 height 17
click at [252, 186] on input "text" at bounding box center [282, 194] width 82 height 17
click at [446, 224] on input "text" at bounding box center [458, 232] width 67 height 17
click at [575, 224] on input "text" at bounding box center [559, 232] width 82 height 17
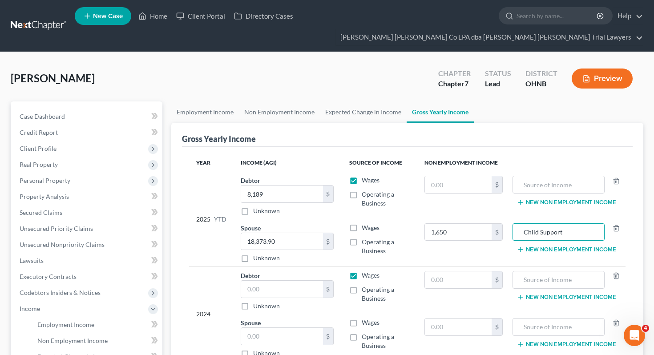
click at [172, 277] on div "Gross Yearly Income Year Income (AGI) Source of Income Non Employment Income 20…" at bounding box center [407, 299] width 473 height 352
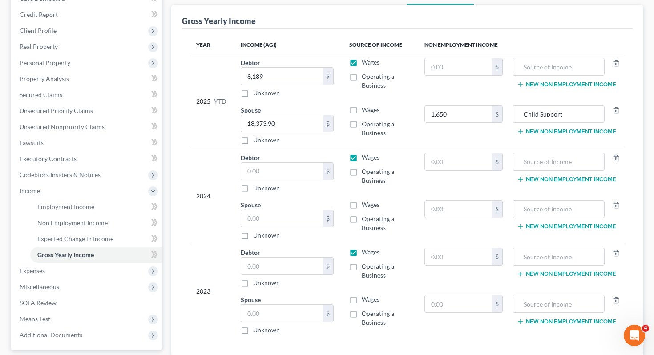
scroll to position [120, 0]
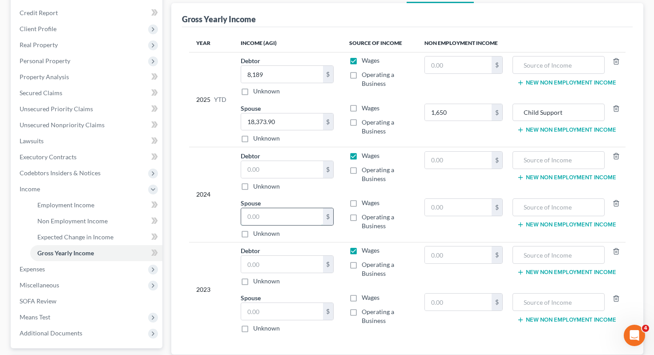
click at [293, 208] on input "text" at bounding box center [282, 216] width 82 height 17
click at [284, 161] on input "text" at bounding box center [282, 169] width 82 height 17
click at [280, 208] on input "20,728.80" at bounding box center [282, 216] width 82 height 17
click at [275, 303] on input "text" at bounding box center [282, 311] width 82 height 17
paste input "20,728.80"
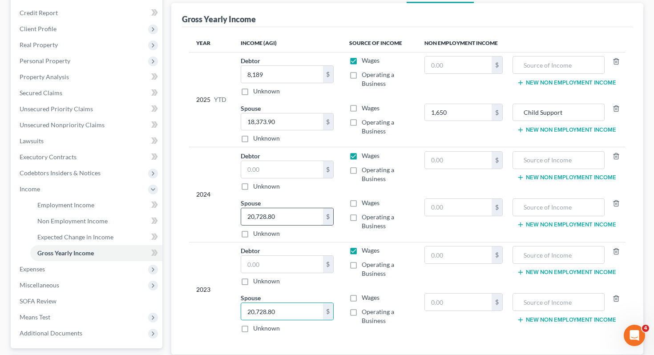
click at [282, 208] on input "20,728.80" at bounding box center [282, 216] width 82 height 17
click at [279, 256] on input "text" at bounding box center [282, 264] width 82 height 17
click at [281, 161] on input "text" at bounding box center [282, 169] width 82 height 17
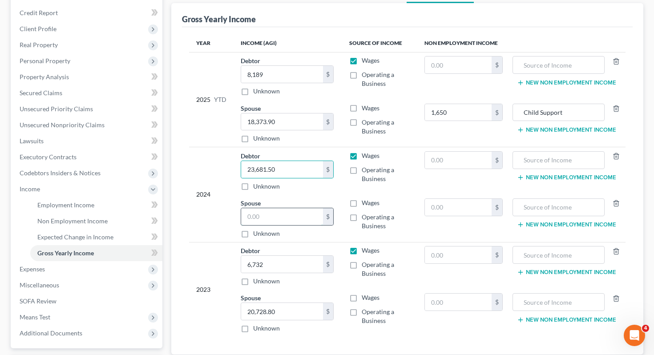
click at [255, 208] on input "text" at bounding box center [282, 216] width 82 height 17
click at [177, 280] on div "Gross Yearly Income Year Income (AGI) Source of Income Non Employment Income 20…" at bounding box center [407, 179] width 473 height 352
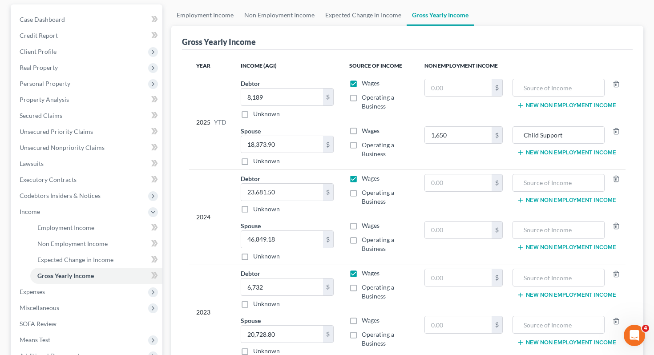
scroll to position [102, 0]
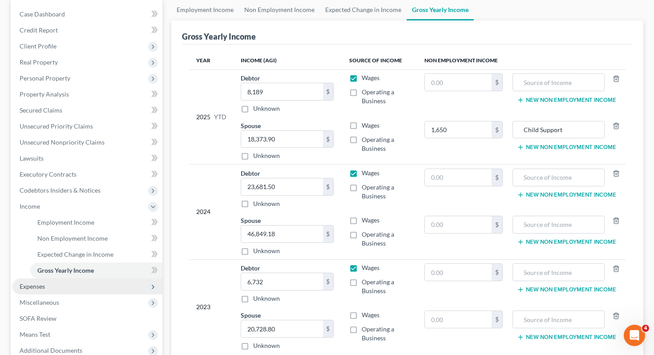
click at [111, 279] on span "Expenses" at bounding box center [87, 287] width 150 height 16
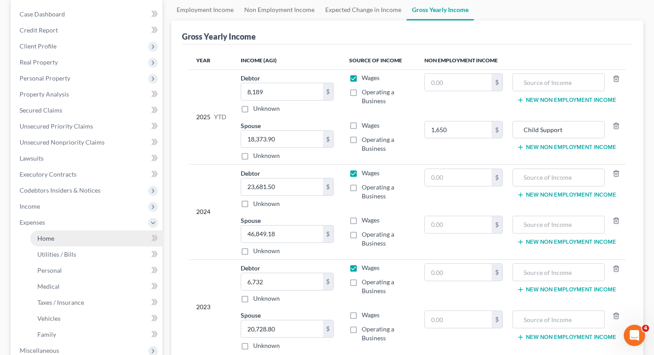
click at [118, 231] on link "Home" at bounding box center [96, 239] width 132 height 16
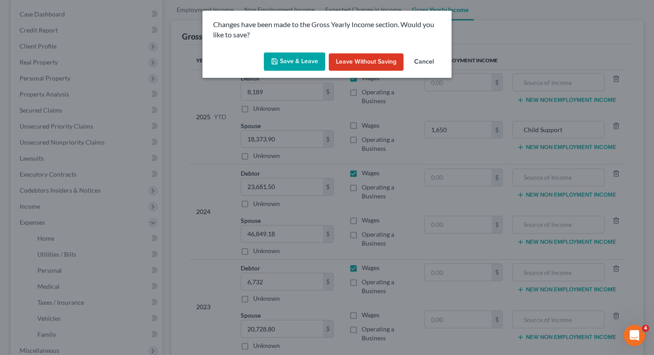
click at [292, 61] on button "Save & Leave" at bounding box center [294, 62] width 61 height 19
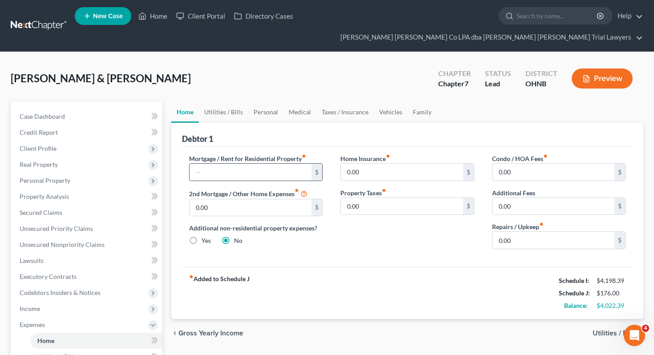
click at [257, 164] on input "text" at bounding box center [251, 172] width 122 height 17
click at [218, 101] on link "Utilities / Bills" at bounding box center [223, 111] width 49 height 21
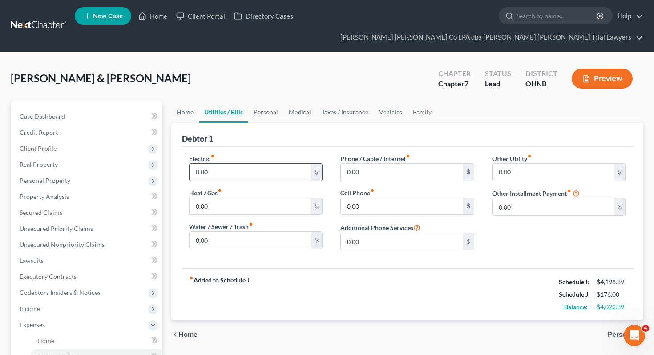
click at [215, 164] on input "0.00" at bounding box center [251, 172] width 122 height 17
click at [212, 198] on input "0.00" at bounding box center [251, 206] width 122 height 17
click at [233, 232] on input "0.00" at bounding box center [251, 240] width 122 height 17
click at [370, 164] on div "0.00 $" at bounding box center [408, 172] width 134 height 18
click at [370, 164] on input "0.00" at bounding box center [402, 172] width 122 height 17
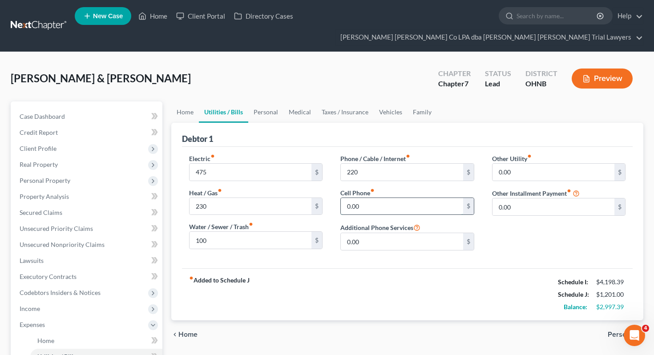
click at [377, 198] on input "0.00" at bounding box center [402, 206] width 122 height 17
click at [269, 101] on link "Personal" at bounding box center [265, 111] width 35 height 21
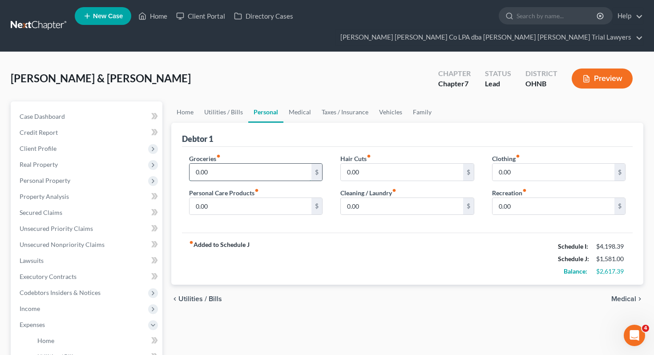
click at [240, 164] on input "0.00" at bounding box center [251, 172] width 122 height 17
click at [243, 198] on input "0.00" at bounding box center [251, 206] width 122 height 17
click at [388, 164] on input "0.00" at bounding box center [402, 172] width 122 height 17
click at [411, 198] on input "0.00" at bounding box center [402, 206] width 122 height 17
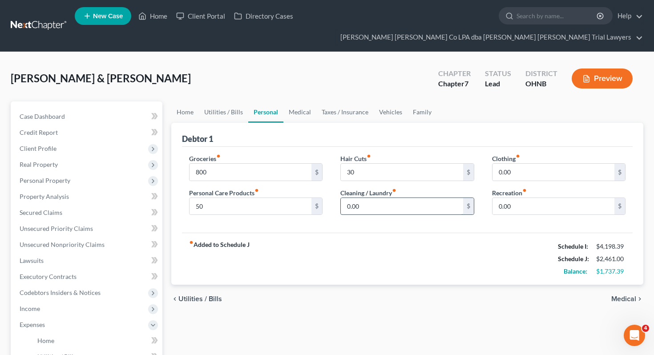
click at [411, 198] on input "0.00" at bounding box center [402, 206] width 122 height 17
click at [549, 164] on input "0.00" at bounding box center [554, 172] width 122 height 17
click at [536, 198] on input "0.00" at bounding box center [554, 206] width 122 height 17
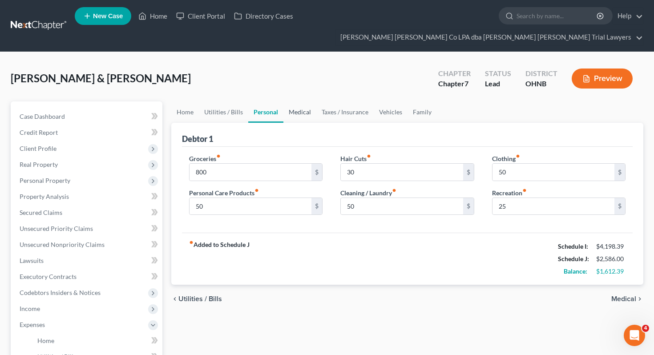
click at [290, 101] on link "Medical" at bounding box center [300, 111] width 33 height 21
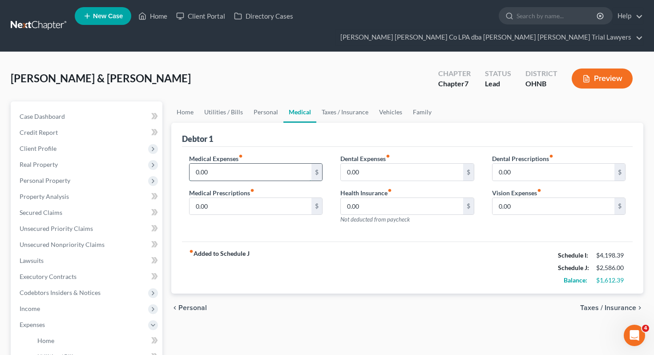
click at [222, 164] on input "0.00" at bounding box center [251, 172] width 122 height 17
click at [226, 198] on input "0.00" at bounding box center [251, 206] width 122 height 17
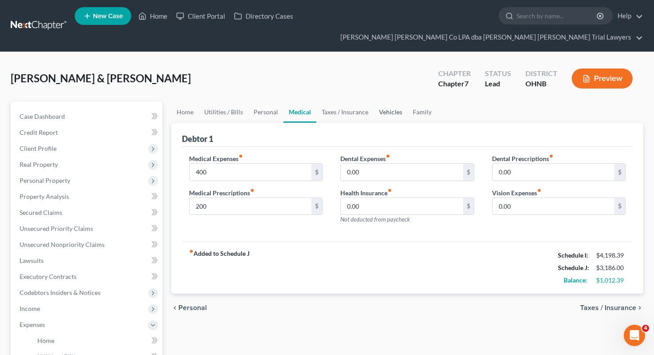
click at [399, 101] on link "Vehicles" at bounding box center [391, 111] width 34 height 21
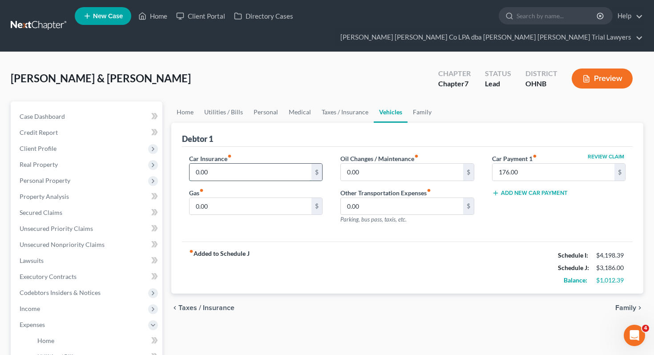
click at [214, 164] on input "0.00" at bounding box center [251, 172] width 122 height 17
click at [219, 198] on input "0.00" at bounding box center [251, 206] width 122 height 17
click at [377, 164] on input "0.00" at bounding box center [402, 172] width 122 height 17
click at [416, 101] on link "Family" at bounding box center [422, 111] width 29 height 21
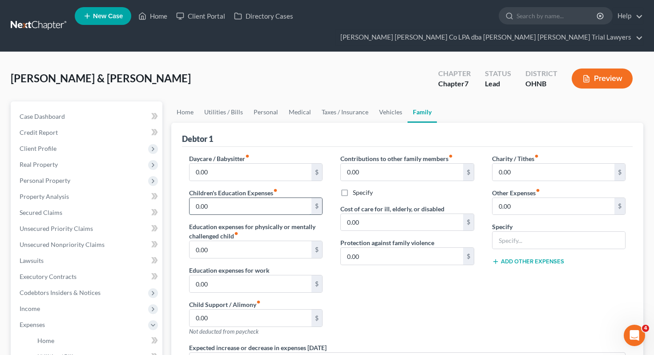
click at [265, 198] on input "0.00" at bounding box center [251, 206] width 122 height 17
click at [527, 232] on input "text" at bounding box center [559, 240] width 133 height 17
click at [530, 198] on input "0.00" at bounding box center [554, 206] width 122 height 17
click at [188, 101] on link "Home" at bounding box center [185, 111] width 28 height 21
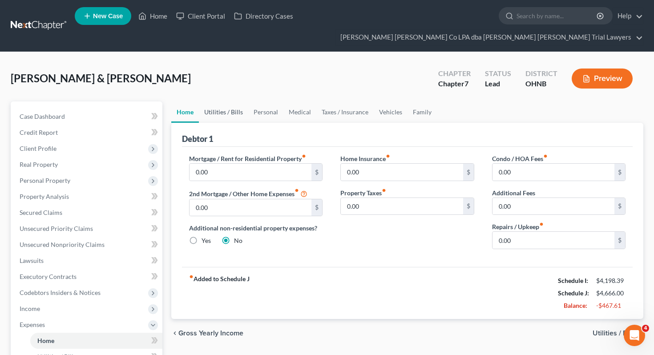
click at [216, 101] on link "Utilities / Bills" at bounding box center [223, 111] width 49 height 21
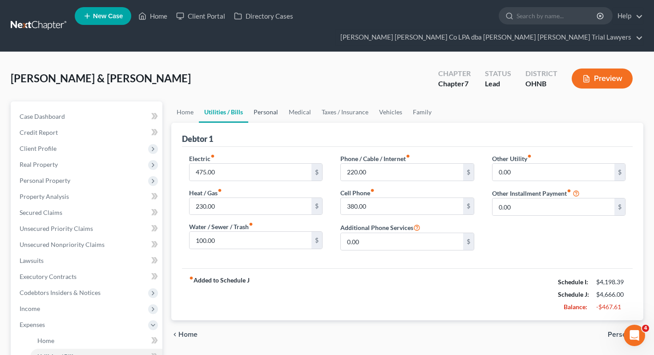
click at [258, 101] on link "Personal" at bounding box center [265, 111] width 35 height 21
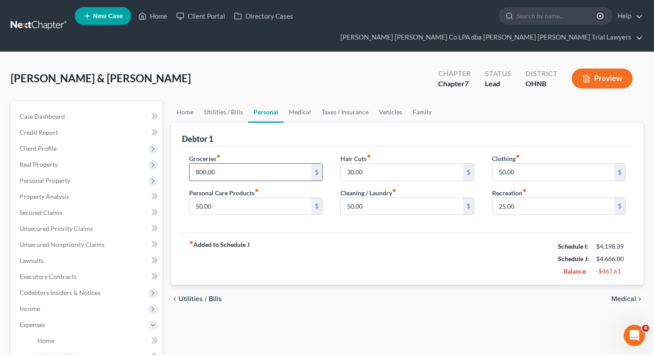
click at [235, 164] on input "800.00" at bounding box center [251, 172] width 122 height 17
click at [300, 101] on link "Medical" at bounding box center [300, 111] width 33 height 21
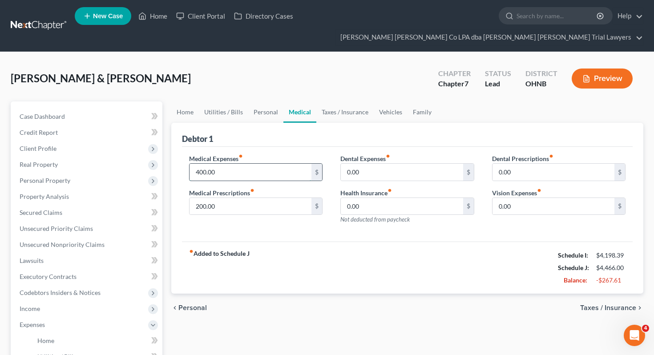
click at [245, 164] on input "400.00" at bounding box center [251, 172] width 122 height 17
click at [247, 198] on input "200.00" at bounding box center [251, 206] width 122 height 17
click at [317, 276] on div "fiber_manual_record Added to Schedule J Schedule I: $4,198.39 Schedule J: $4,19…" at bounding box center [407, 268] width 451 height 52
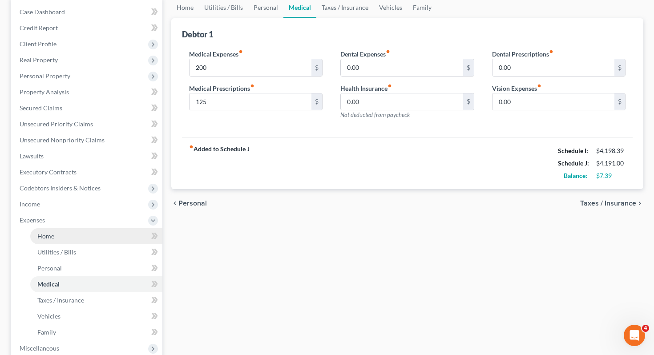
scroll to position [106, 0]
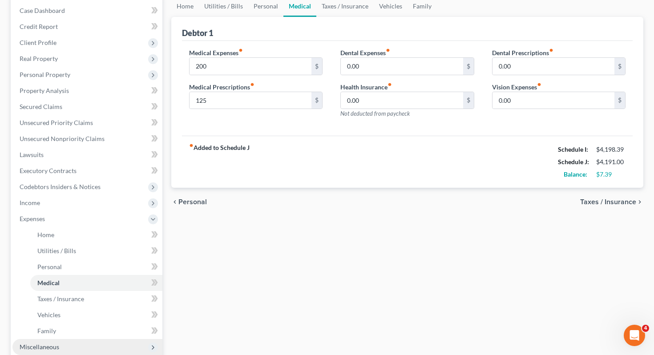
click at [65, 339] on span "Miscellaneous" at bounding box center [87, 347] width 150 height 16
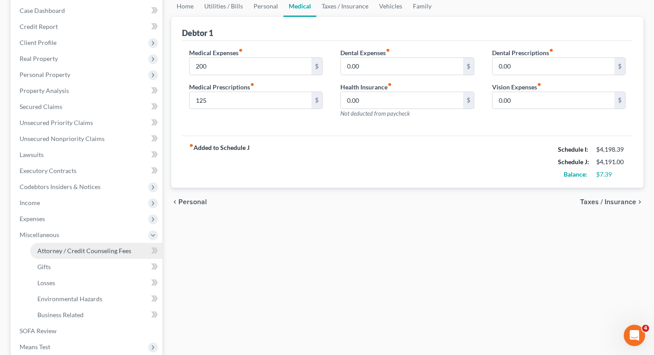
click at [82, 247] on span "Attorney / Credit Counseling Fees" at bounding box center [84, 251] width 94 height 8
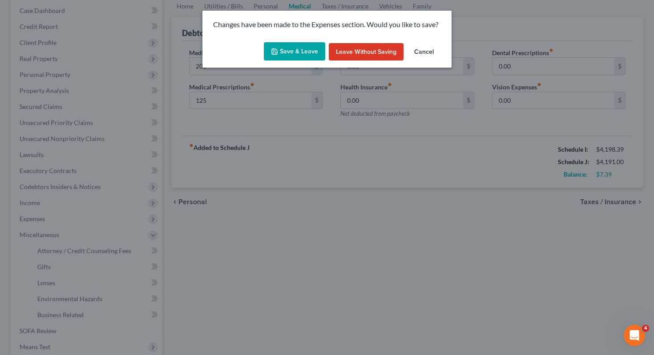
click at [313, 44] on button "Save & Leave" at bounding box center [294, 51] width 61 height 19
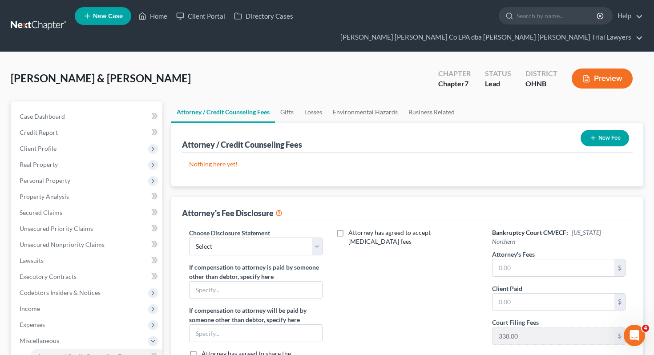
click at [617, 130] on button "New Fee" at bounding box center [605, 138] width 49 height 16
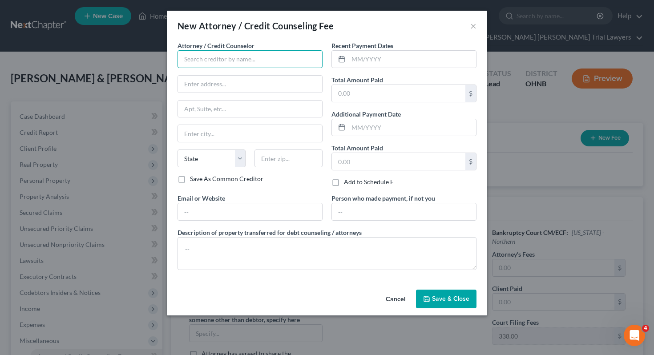
click at [292, 59] on input "text" at bounding box center [250, 59] width 145 height 18
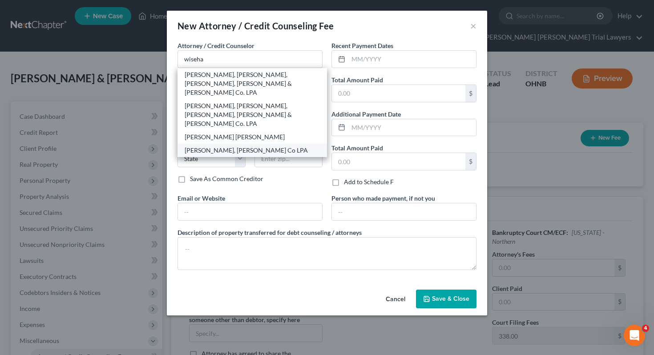
click at [248, 146] on div "[PERSON_NAME], [PERSON_NAME] Co LPA" at bounding box center [252, 150] width 135 height 9
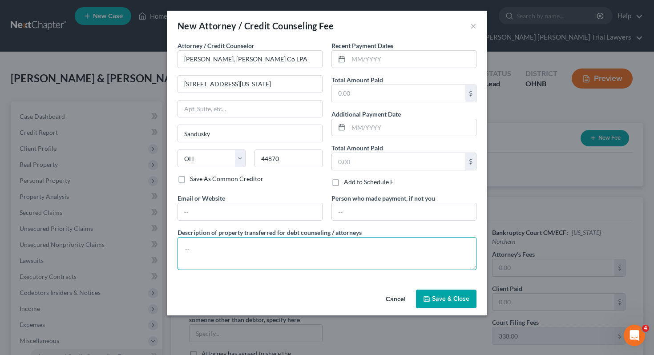
click at [269, 256] on textarea at bounding box center [327, 253] width 299 height 33
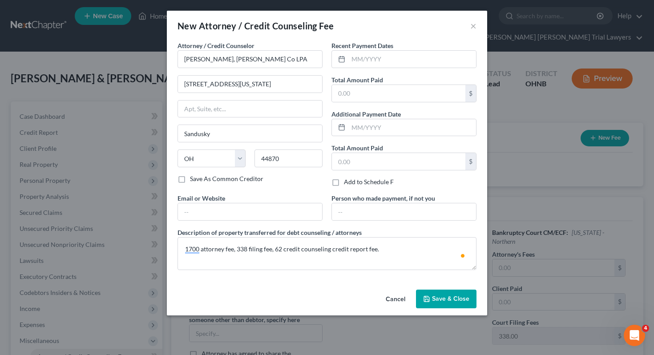
click at [438, 296] on span "Save & Close" at bounding box center [450, 299] width 37 height 8
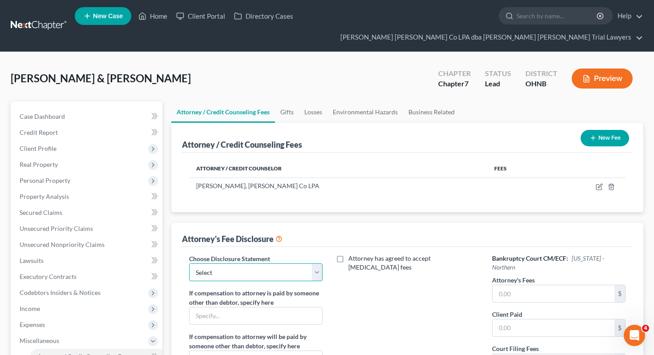
click at [314, 264] on select "Select Fee Disclosure" at bounding box center [256, 273] width 134 height 18
click at [563, 285] on input "text" at bounding box center [554, 293] width 122 height 17
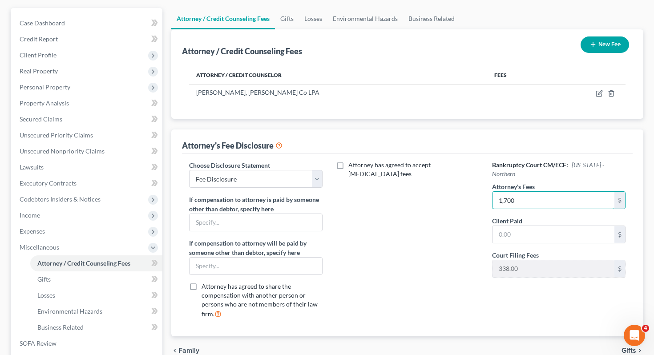
scroll to position [117, 0]
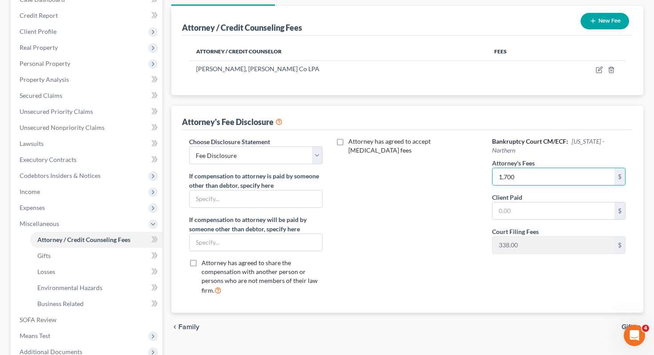
click at [430, 278] on div "Attorney has agreed to accept [MEDICAL_DATA] fees" at bounding box center [408, 219] width 152 height 165
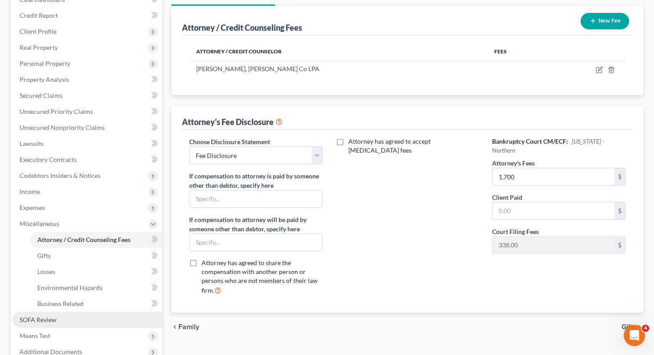
click at [88, 312] on link "SOFA Review" at bounding box center [87, 320] width 150 height 16
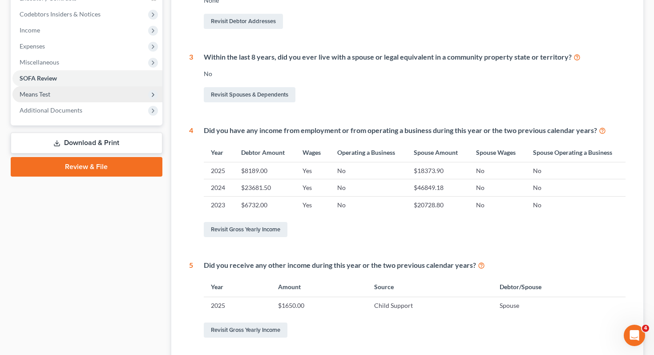
scroll to position [272, 0]
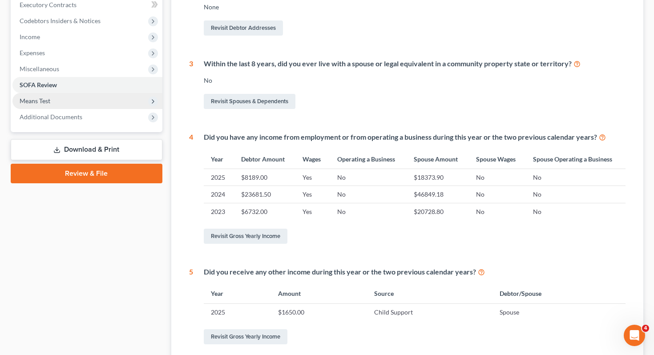
click at [106, 93] on span "Means Test" at bounding box center [87, 101] width 150 height 16
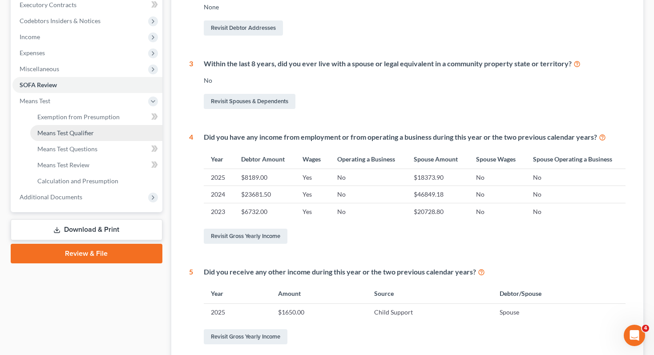
click at [97, 125] on link "Means Test Qualifier" at bounding box center [96, 133] width 132 height 16
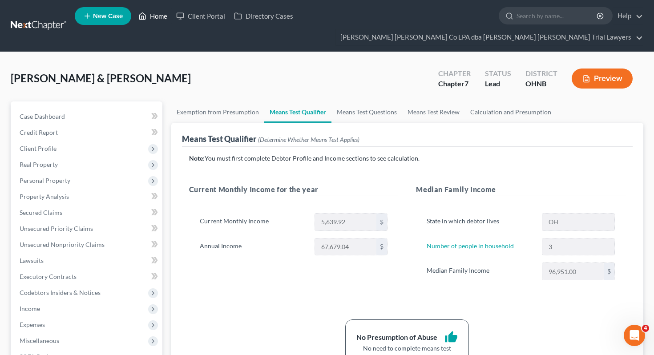
click at [159, 20] on link "Home" at bounding box center [153, 16] width 38 height 16
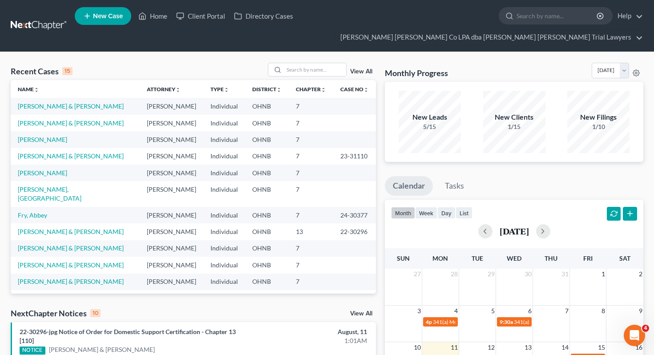
click at [115, 25] on link "New Case" at bounding box center [103, 16] width 57 height 18
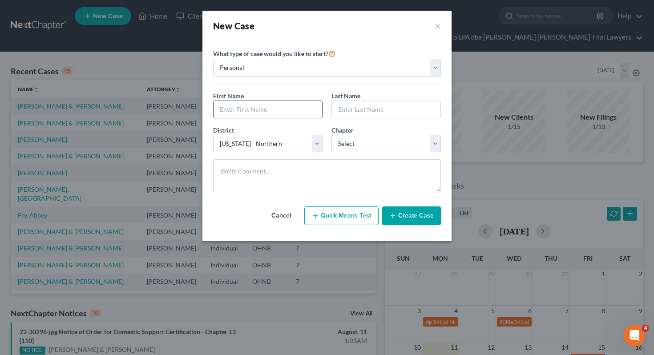
click at [248, 105] on input "text" at bounding box center [268, 109] width 109 height 17
click at [337, 136] on select "Select 7 11 12 13" at bounding box center [387, 144] width 110 height 18
click at [401, 214] on button "Create Case" at bounding box center [411, 216] width 59 height 19
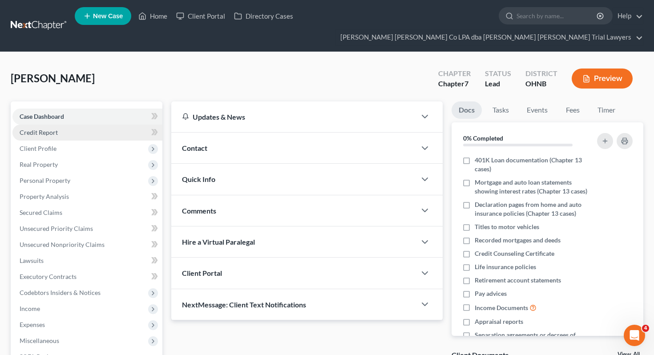
click at [112, 125] on link "Credit Report" at bounding box center [87, 133] width 150 height 16
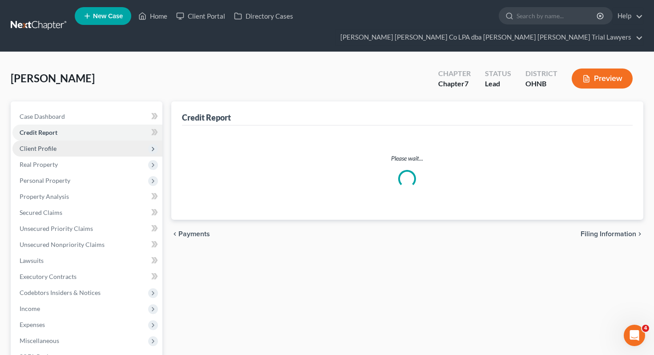
click at [108, 141] on span "Client Profile" at bounding box center [87, 149] width 150 height 16
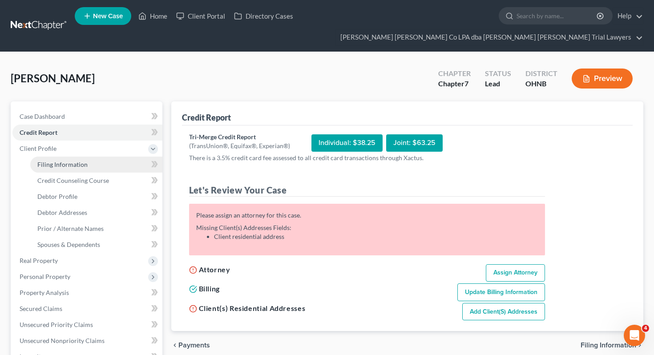
click at [105, 157] on link "Filing Information" at bounding box center [96, 165] width 132 height 16
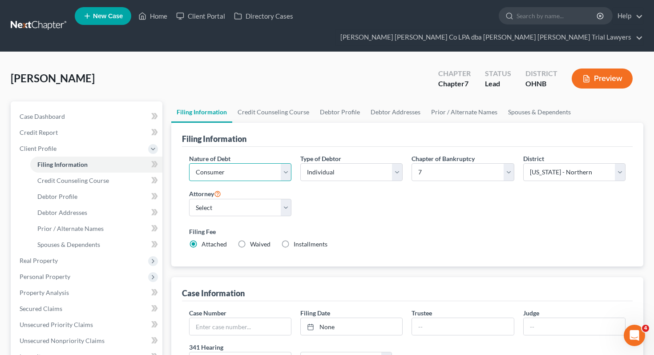
click at [208, 163] on select "Select Business Consumer Other" at bounding box center [240, 172] width 102 height 18
click at [361, 163] on select "Select Individual Joint" at bounding box center [351, 172] width 102 height 18
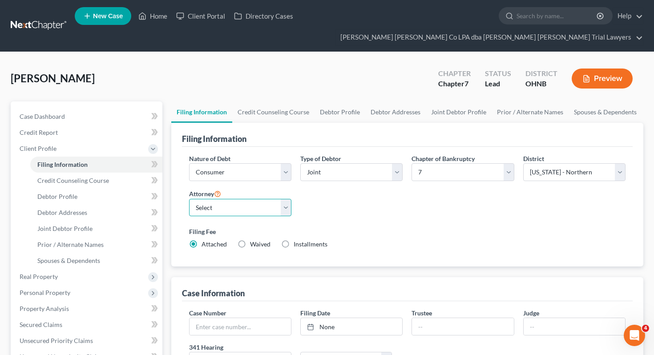
click at [251, 199] on select "Select [PERSON_NAME] - OHNB" at bounding box center [240, 208] width 102 height 18
click at [341, 101] on link "Debtor Profile" at bounding box center [340, 111] width 51 height 21
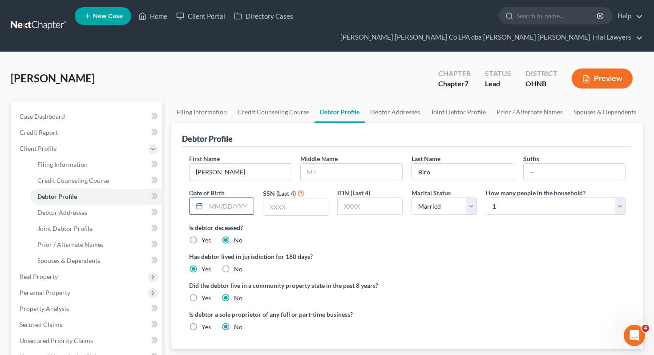
click at [231, 198] on input "text" at bounding box center [230, 206] width 48 height 17
click at [296, 199] on input "text" at bounding box center [296, 207] width 65 height 17
click at [519, 199] on div "How many people in the household? Select 1 2 3 4 5 6 7 8 9 10 11 12 13 14 15 16…" at bounding box center [556, 202] width 149 height 28
click at [516, 198] on select "Select 1 2 3 4 5 6 7 8 9 10 11 12 13 14 15 16 17 18 19 20" at bounding box center [556, 207] width 140 height 18
click at [462, 101] on link "Joint Debtor Profile" at bounding box center [459, 111] width 66 height 21
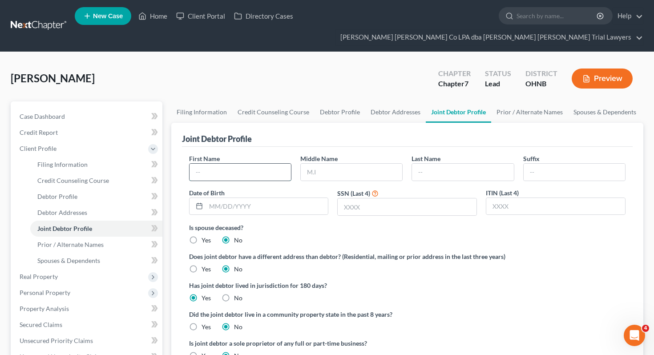
click at [254, 164] on input "text" at bounding box center [240, 172] width 101 height 17
click at [449, 164] on input "text" at bounding box center [462, 172] width 101 height 17
click at [290, 198] on input "text" at bounding box center [267, 206] width 122 height 17
click at [387, 199] on input "text" at bounding box center [407, 207] width 139 height 17
click at [349, 101] on link "Debtor Profile" at bounding box center [340, 111] width 51 height 21
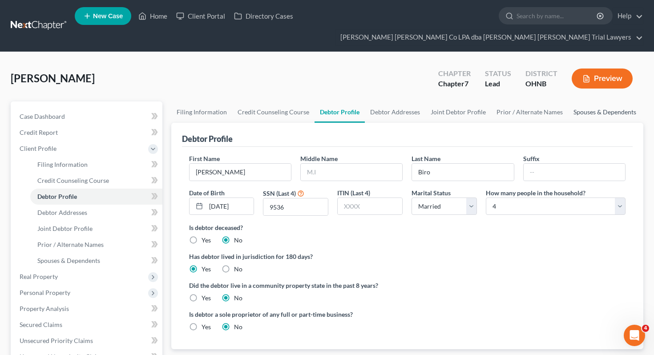
click at [585, 101] on link "Spouses & Dependents" at bounding box center [604, 111] width 73 height 21
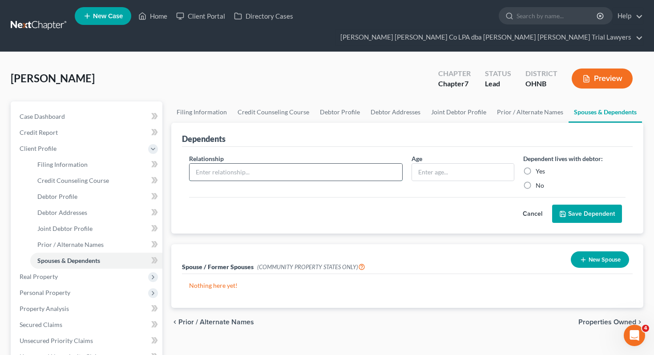
click at [339, 164] on input "text" at bounding box center [296, 172] width 213 height 17
click at [481, 164] on input "text" at bounding box center [462, 172] width 101 height 17
click at [545, 167] on div "Yes" at bounding box center [575, 171] width 102 height 9
click at [542, 167] on label "Yes" at bounding box center [540, 171] width 9 height 9
click at [542, 167] on input "Yes" at bounding box center [543, 170] width 6 height 6
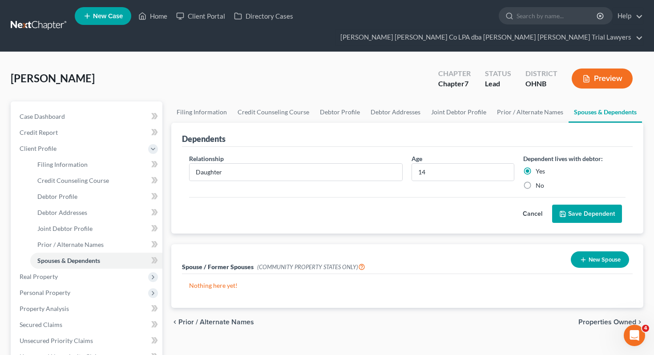
click at [571, 205] on button "Save Dependent" at bounding box center [587, 214] width 70 height 19
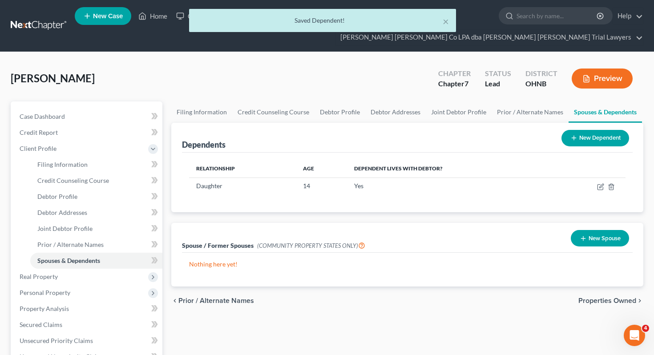
click at [616, 130] on button "New Dependent" at bounding box center [596, 138] width 68 height 16
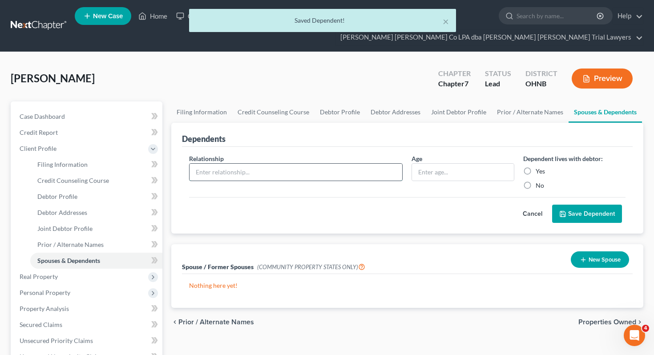
click at [312, 164] on input "text" at bounding box center [296, 172] width 213 height 17
click at [425, 164] on input "text" at bounding box center [462, 172] width 101 height 17
click at [536, 167] on label "Yes" at bounding box center [540, 171] width 9 height 9
click at [540, 167] on input "Yes" at bounding box center [543, 170] width 6 height 6
click at [571, 205] on button "Save Dependent" at bounding box center [587, 214] width 70 height 19
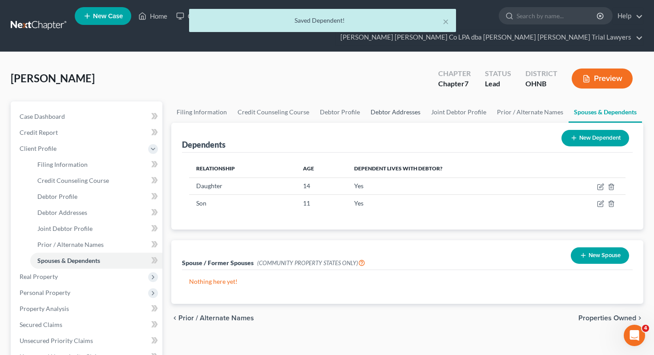
click at [372, 101] on link "Debtor Addresses" at bounding box center [395, 111] width 61 height 21
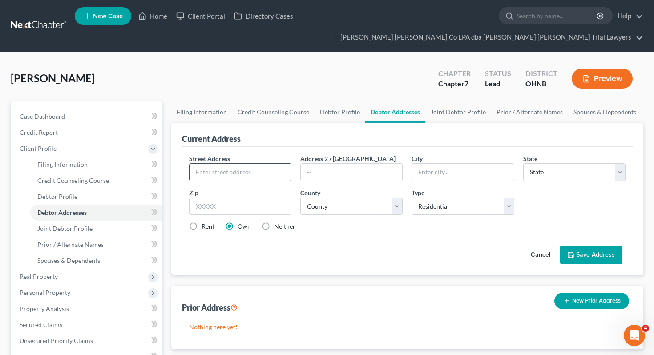
click at [242, 164] on div at bounding box center [240, 172] width 102 height 18
click at [239, 164] on input "text" at bounding box center [240, 172] width 101 height 17
click at [245, 198] on input "text" at bounding box center [240, 207] width 102 height 18
click at [296, 262] on div "Current Address Street Address * [STREET_ADDRESS][GEOGRAPHIC_DATA] 2 / [GEOGRAP…" at bounding box center [407, 236] width 473 height 227
click at [359, 198] on select "County [GEOGRAPHIC_DATA] [GEOGRAPHIC_DATA] [GEOGRAPHIC_DATA] [GEOGRAPHIC_DATA] …" at bounding box center [351, 207] width 102 height 18
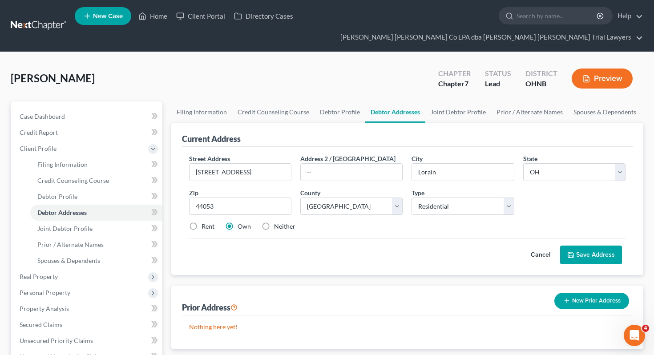
click at [581, 246] on button "Save Address" at bounding box center [591, 255] width 62 height 19
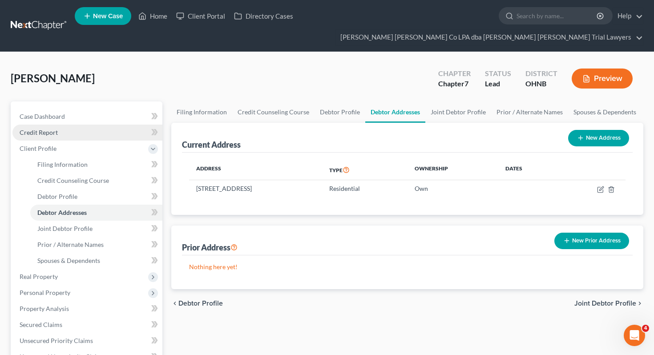
click at [104, 125] on link "Credit Report" at bounding box center [87, 133] width 150 height 16
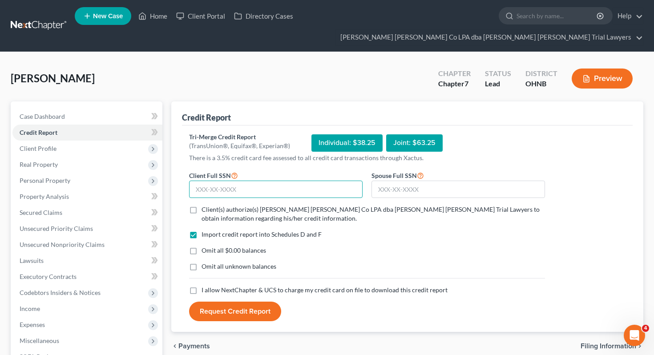
click at [198, 181] on input "text" at bounding box center [276, 190] width 174 height 18
click at [202, 205] on label "Client(s) authorize(s) [PERSON_NAME] [PERSON_NAME] Co LPA dba [PERSON_NAME] [PE…" at bounding box center [374, 214] width 344 height 18
click at [205, 205] on input "Client(s) authorize(s) [PERSON_NAME] [PERSON_NAME] Co LPA dba [PERSON_NAME] [PE…" at bounding box center [208, 208] width 6 height 6
drag, startPoint x: 192, startPoint y: 233, endPoint x: 192, endPoint y: 243, distance: 10.2
click at [202, 246] on label "Omit all $0.00 balances" at bounding box center [234, 250] width 65 height 9
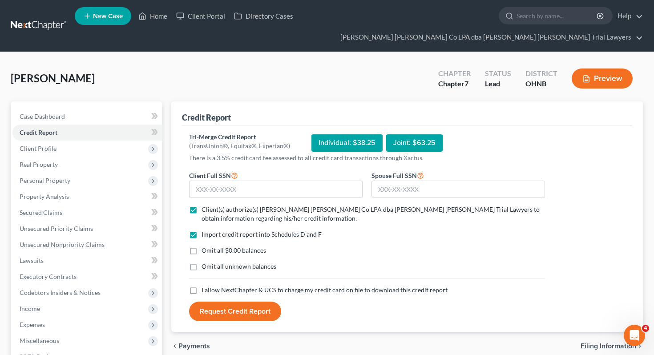
click at [205, 246] on input "Omit all $0.00 balances" at bounding box center [208, 249] width 6 height 6
click at [202, 262] on label "Omit all unknown balances" at bounding box center [239, 266] width 75 height 9
click at [205, 262] on input "Omit all unknown balances" at bounding box center [208, 265] width 6 height 6
click at [202, 286] on label "I allow NextChapter & UCS to charge my credit card on file to download this cre…" at bounding box center [325, 290] width 246 height 9
click at [205, 286] on input "I allow NextChapter & UCS to charge my credit card on file to download this cre…" at bounding box center [208, 289] width 6 height 6
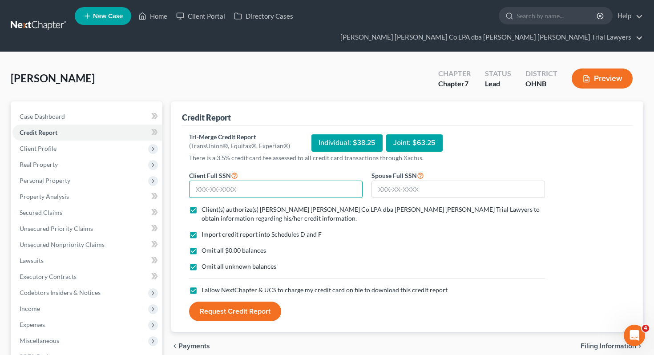
click at [212, 181] on input "text" at bounding box center [276, 190] width 174 height 18
click at [383, 181] on input "text" at bounding box center [459, 190] width 174 height 18
click at [260, 302] on button "Request Credit Report" at bounding box center [235, 312] width 92 height 20
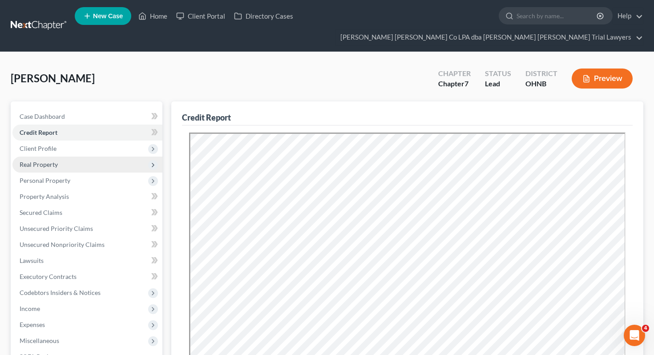
click at [93, 157] on span "Real Property" at bounding box center [87, 165] width 150 height 16
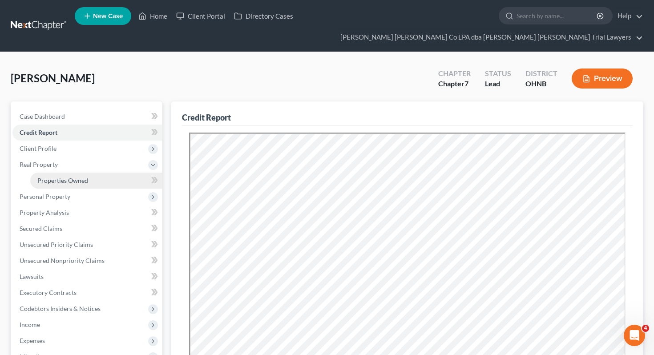
click at [94, 173] on link "Properties Owned" at bounding box center [96, 181] width 132 height 16
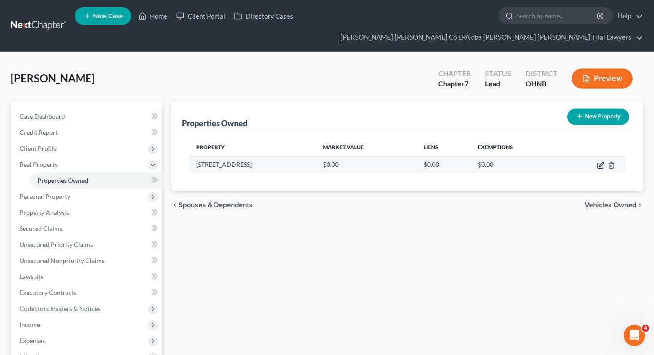
click at [602, 162] on icon "button" at bounding box center [600, 165] width 7 height 7
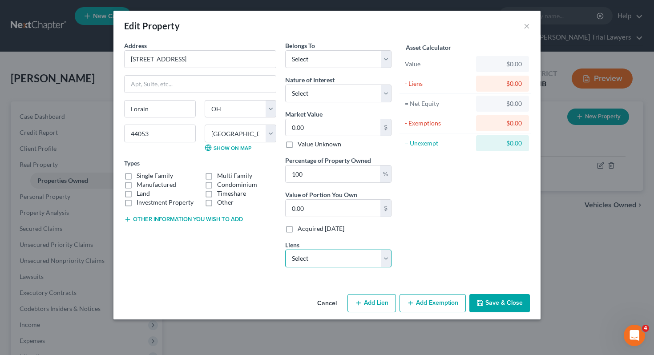
click at [328, 256] on select "Select Nstar/[PERSON_NAME] - $127,245.00" at bounding box center [338, 259] width 106 height 18
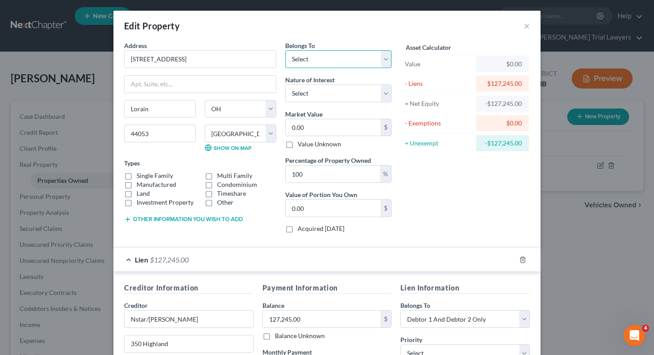
click at [358, 67] on select "Select Debtor 1 Only Debtor 2 Only Debtor 1 And Debtor 2 Only At Least One Of T…" at bounding box center [338, 59] width 106 height 18
click at [342, 87] on select "Select Fee Simple Joint Tenant Life Estate Equitable Interest Future Interest T…" at bounding box center [338, 94] width 106 height 18
click at [356, 132] on input "0.00" at bounding box center [333, 127] width 95 height 17
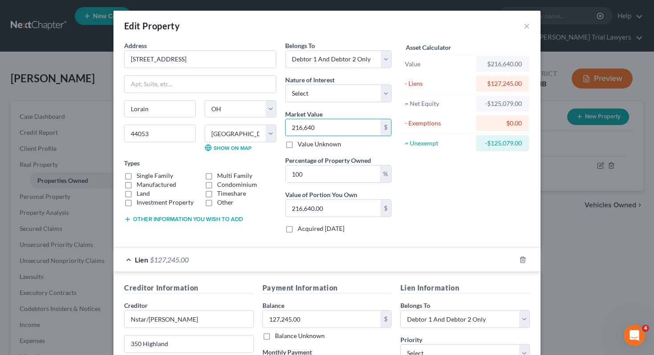
click at [158, 221] on button "Other information you wish to add" at bounding box center [183, 219] width 119 height 7
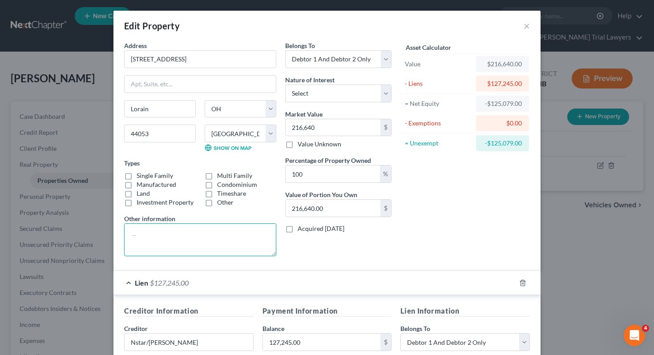
click at [153, 245] on textarea at bounding box center [200, 239] width 152 height 33
paste textarea "Parcel 0203007000077 Owner [PERSON_NAME] & [PERSON_NAME] Address [STREET_ADDRES…"
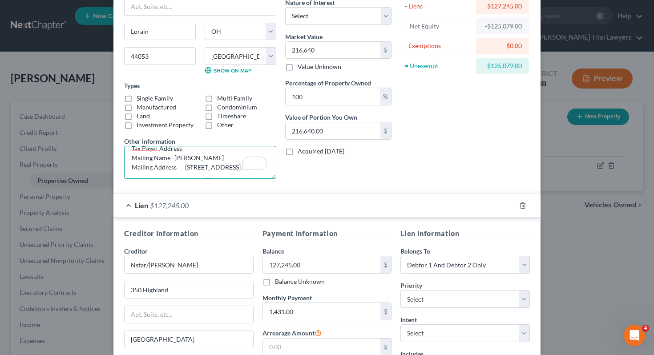
scroll to position [175, 0]
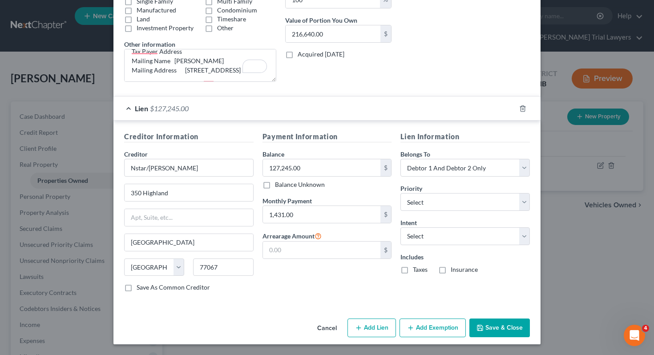
click at [412, 333] on button "Add Exemption" at bounding box center [433, 328] width 66 height 19
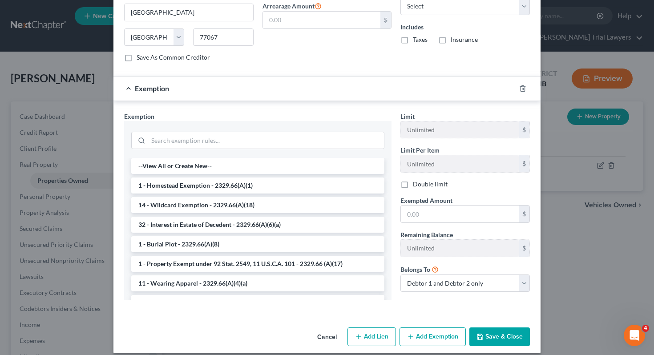
scroll to position [414, 0]
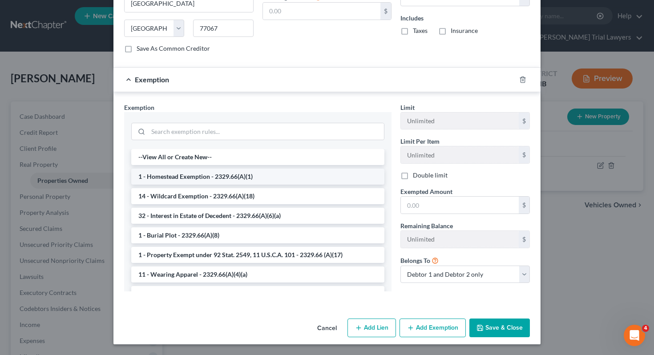
click at [307, 180] on li "1 - Homestead Exemption - 2329.66(A)(1)" at bounding box center [257, 177] width 253 height 16
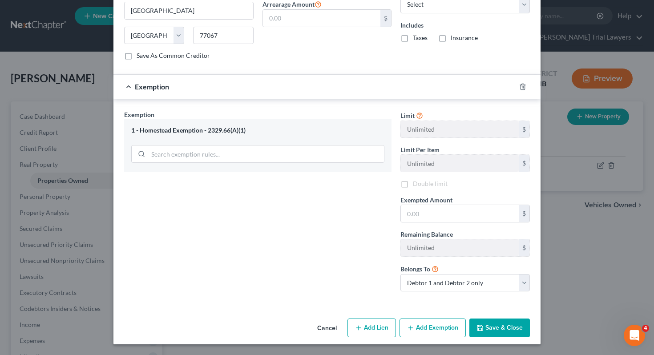
scroll to position [406, 0]
click at [431, 221] on input "text" at bounding box center [460, 213] width 118 height 17
click at [501, 332] on button "Save & Close" at bounding box center [500, 328] width 61 height 19
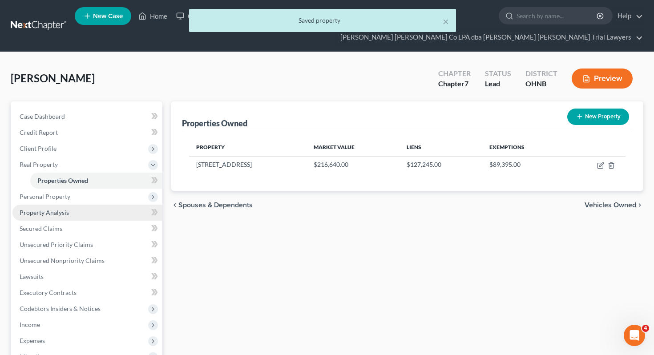
click at [110, 205] on link "Property Analysis" at bounding box center [87, 213] width 150 height 16
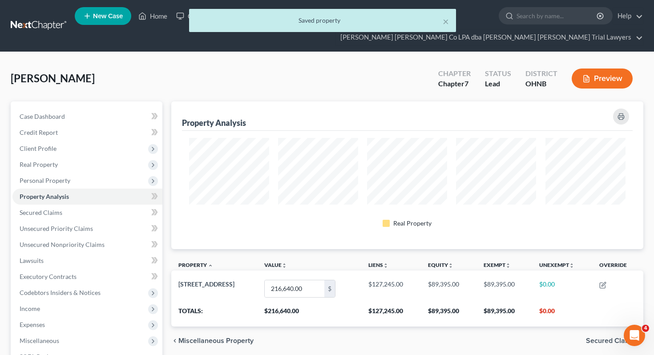
scroll to position [148, 472]
click at [83, 141] on span "Client Profile" at bounding box center [87, 149] width 150 height 16
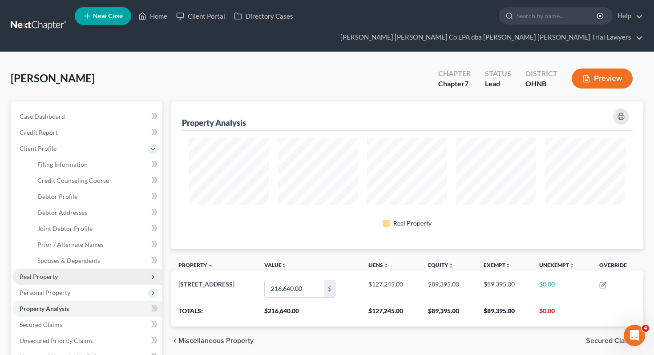
click at [82, 269] on span "Real Property" at bounding box center [87, 277] width 150 height 16
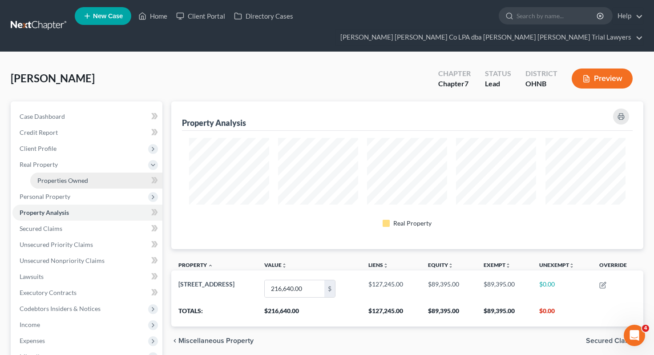
click at [99, 173] on link "Properties Owned" at bounding box center [96, 181] width 132 height 16
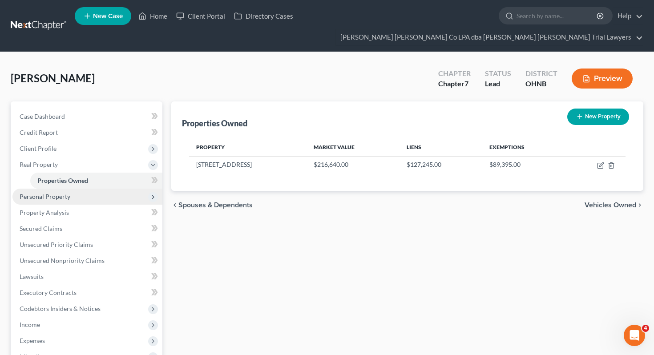
click at [101, 189] on span "Personal Property" at bounding box center [87, 197] width 150 height 16
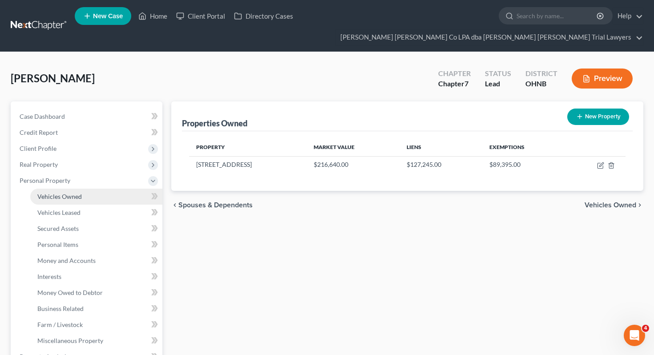
click at [101, 189] on link "Vehicles Owned" at bounding box center [96, 197] width 132 height 16
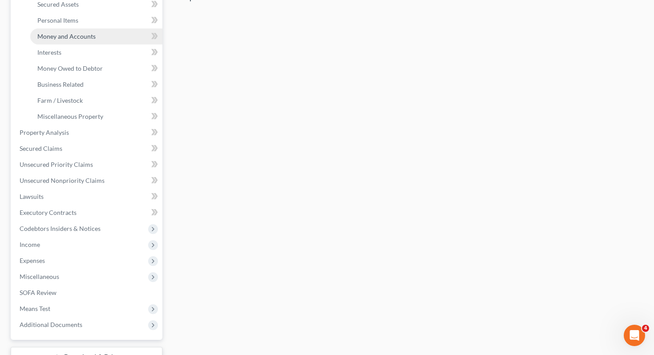
scroll to position [277, 0]
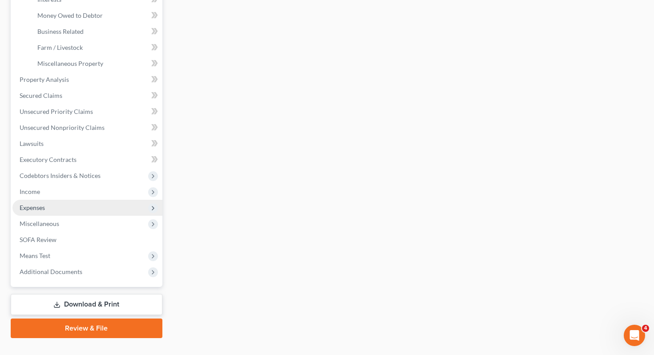
click at [121, 200] on span "Expenses" at bounding box center [87, 208] width 150 height 16
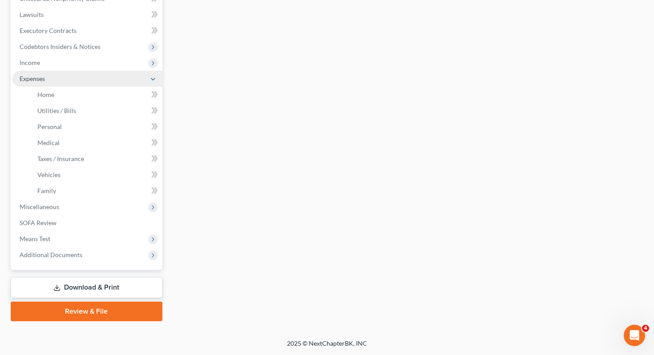
scroll to position [229, 0]
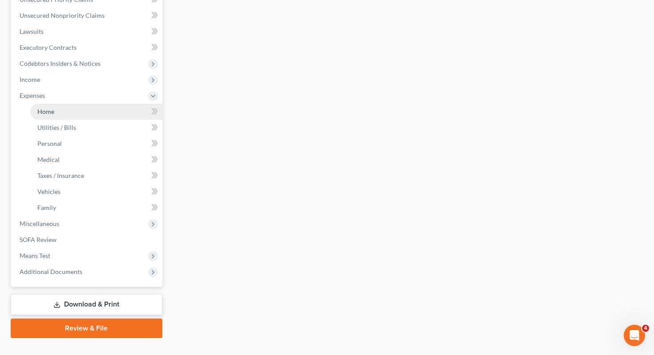
click at [108, 104] on link "Home" at bounding box center [96, 112] width 132 height 16
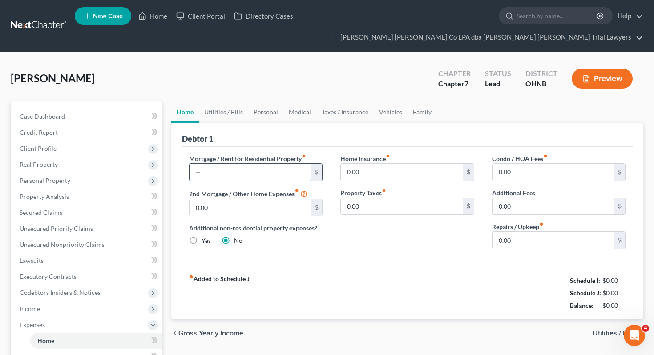
click at [219, 164] on input "text" at bounding box center [251, 172] width 122 height 17
click at [86, 205] on link "Secured Claims" at bounding box center [87, 213] width 150 height 16
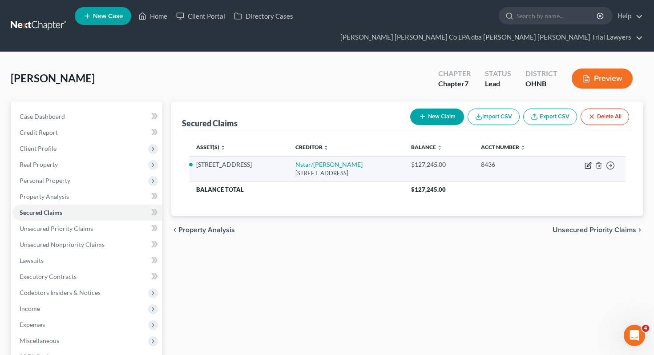
click at [586, 162] on icon "button" at bounding box center [588, 165] width 7 height 7
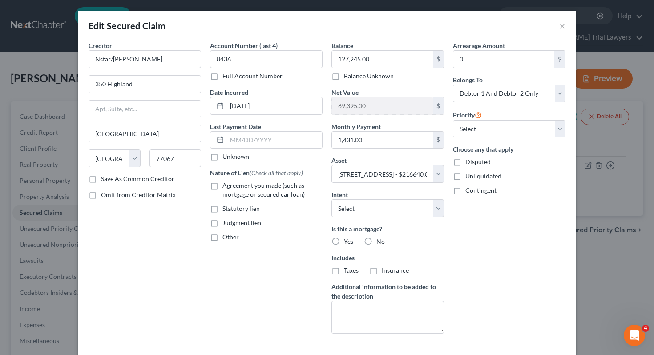
click at [234, 185] on span "Agreement you made (such as mortgage or secured car loan)" at bounding box center [264, 190] width 82 height 16
click at [232, 185] on input "Agreement you made (such as mortgage or secured car loan)" at bounding box center [229, 184] width 6 height 6
click at [344, 239] on label "Yes" at bounding box center [348, 241] width 9 height 9
click at [348, 239] on input "Yes" at bounding box center [351, 240] width 6 height 6
click at [373, 207] on select "Select Surrender Redeem Reaffirm Avoid Other" at bounding box center [388, 208] width 113 height 18
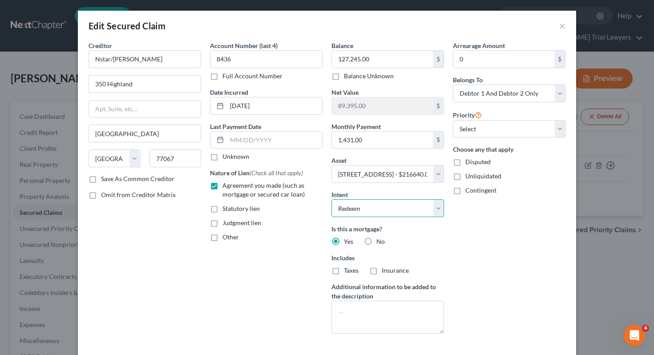
click at [369, 211] on select "Select Surrender Redeem Reaffirm Avoid Other" at bounding box center [388, 208] width 113 height 18
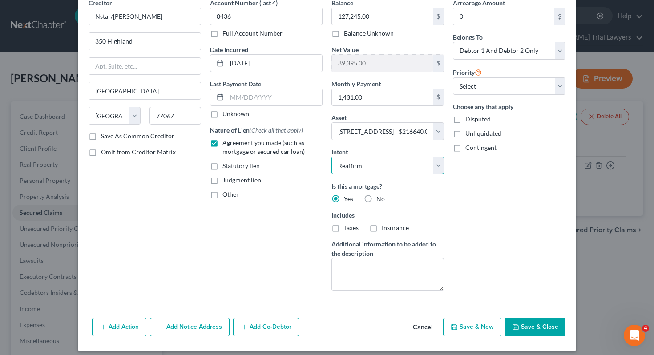
scroll to position [44, 0]
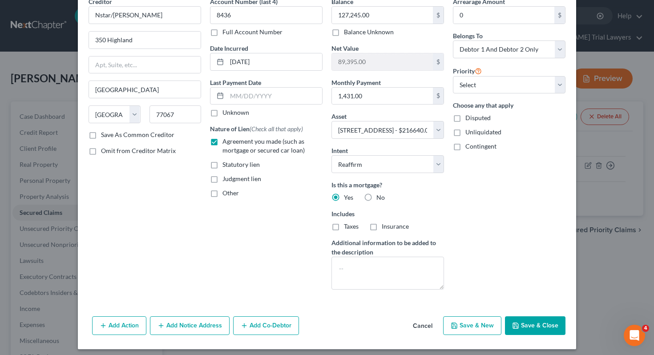
click at [345, 229] on span "Taxes" at bounding box center [351, 227] width 15 height 8
click at [348, 228] on input "Taxes" at bounding box center [351, 225] width 6 height 6
click at [380, 229] on div "Insurance" at bounding box center [389, 226] width 40 height 9
click at [382, 227] on label "Insurance" at bounding box center [395, 226] width 27 height 9
click at [386, 227] on input "Insurance" at bounding box center [389, 225] width 6 height 6
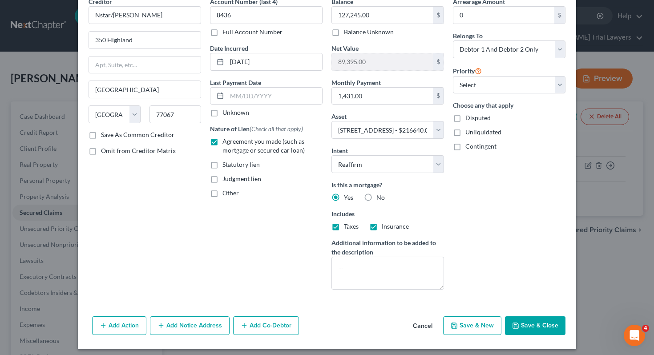
click at [530, 329] on button "Save & Close" at bounding box center [535, 326] width 61 height 19
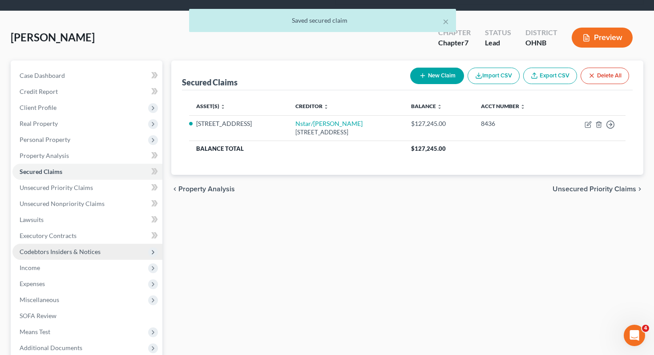
scroll to position [52, 0]
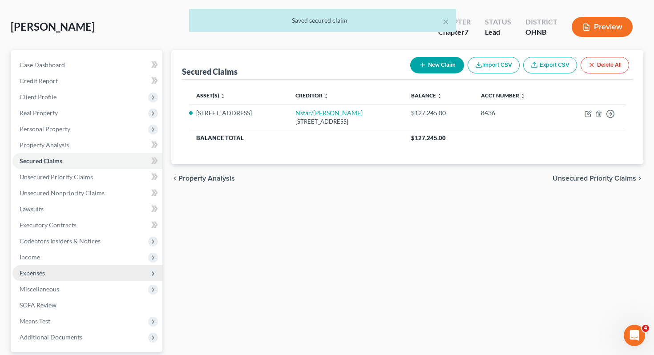
click at [79, 265] on span "Expenses" at bounding box center [87, 273] width 150 height 16
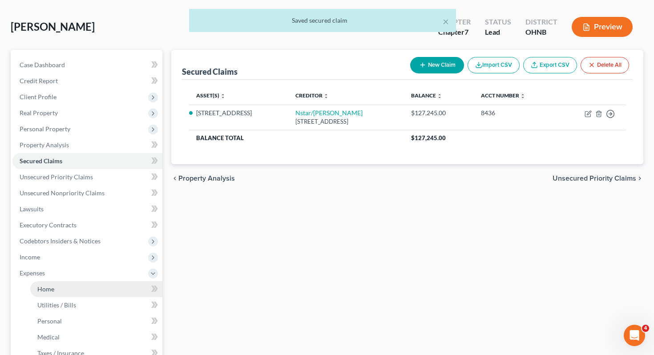
click at [103, 281] on link "Home" at bounding box center [96, 289] width 132 height 16
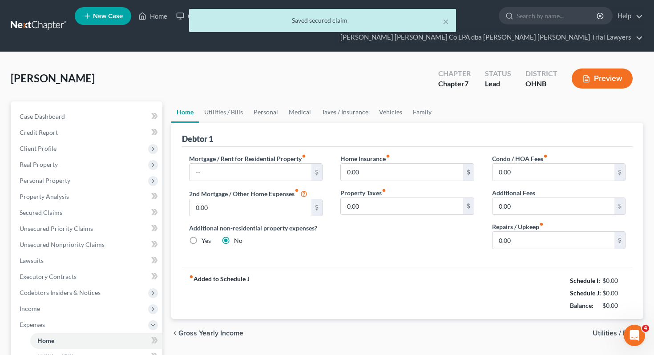
click at [218, 166] on div "Mortgage / Rent for Residential Property fiber_manual_record $ 2nd Mortgage / O…" at bounding box center [256, 205] width 152 height 102
click at [215, 164] on input "text" at bounding box center [251, 172] width 122 height 17
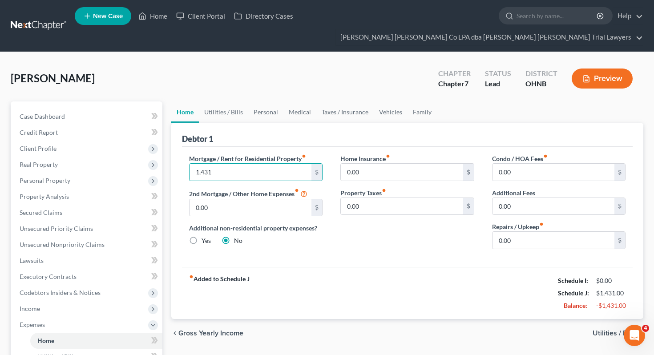
click at [359, 241] on div "Mortgage / Rent for Residential Property fiber_manual_record 1,431 $ 2nd Mortga…" at bounding box center [407, 207] width 451 height 120
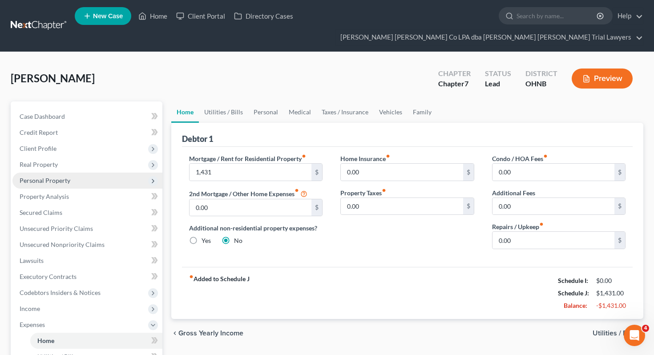
click at [101, 173] on span "Personal Property" at bounding box center [87, 181] width 150 height 16
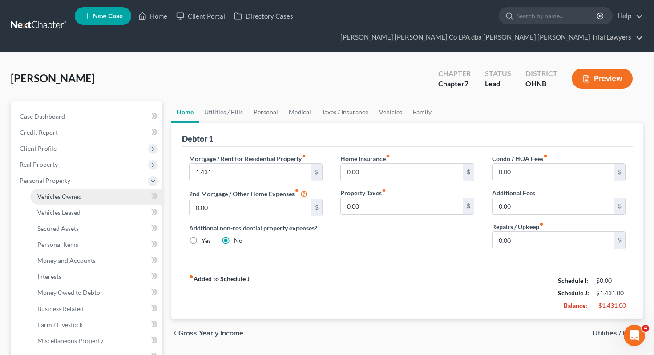
click at [99, 189] on link "Vehicles Owned" at bounding box center [96, 197] width 132 height 16
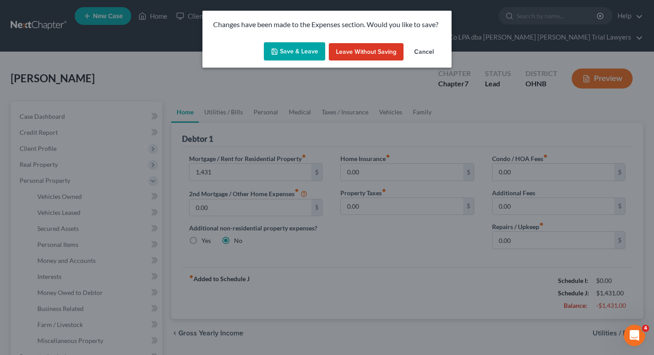
click at [291, 53] on button "Save & Leave" at bounding box center [294, 51] width 61 height 19
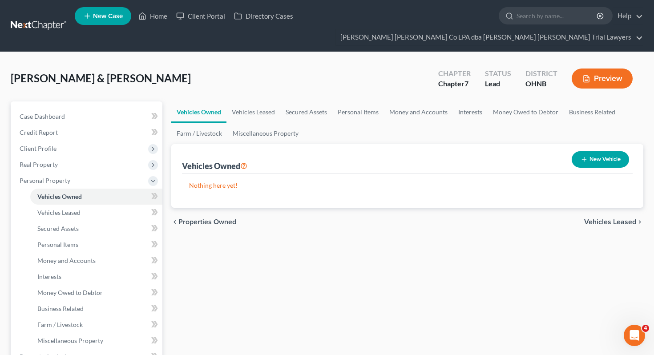
click at [581, 156] on icon "button" at bounding box center [584, 159] width 7 height 7
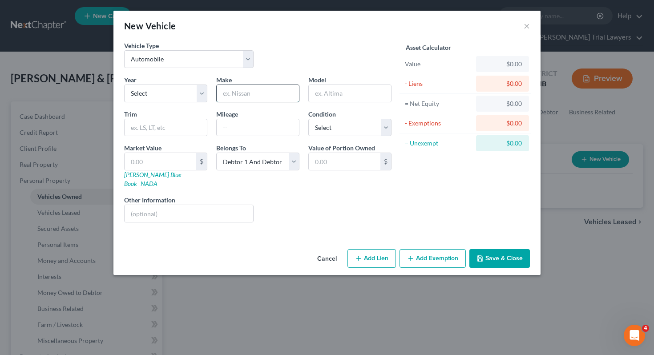
click at [244, 99] on input "text" at bounding box center [258, 93] width 82 height 17
click at [520, 252] on button "Save & Close" at bounding box center [500, 258] width 61 height 19
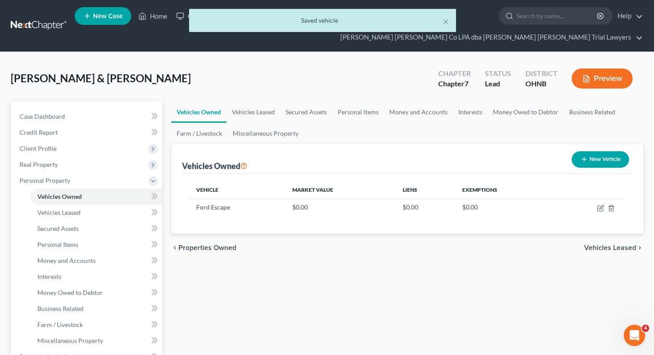
click at [581, 156] on icon "button" at bounding box center [584, 159] width 7 height 7
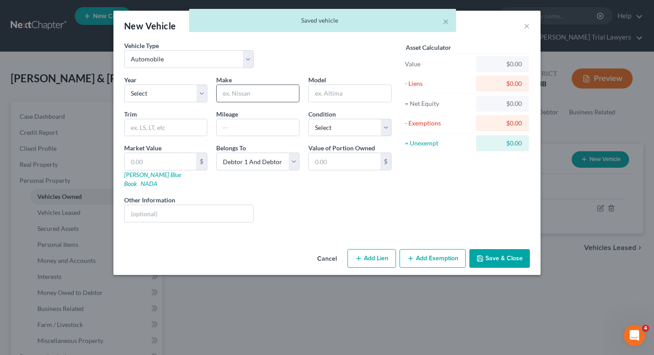
click at [244, 100] on input "text" at bounding box center [258, 93] width 82 height 17
click at [328, 94] on input "text" at bounding box center [350, 93] width 82 height 17
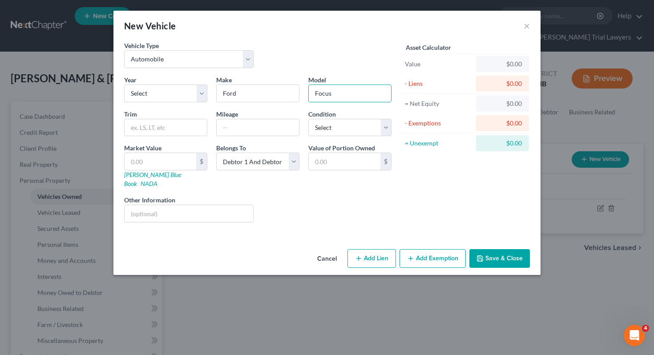
click at [483, 256] on icon "button" at bounding box center [480, 258] width 5 height 5
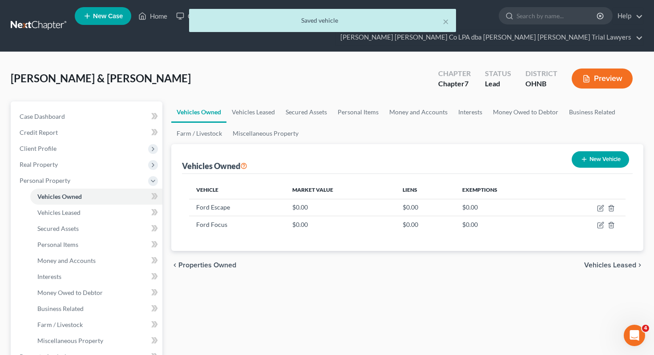
click at [615, 151] on button "New Vehicle" at bounding box center [600, 159] width 57 height 16
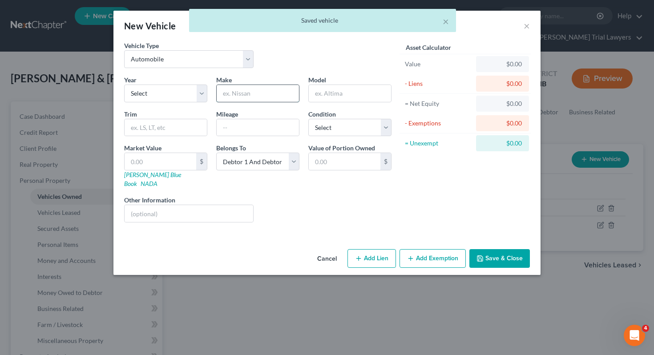
click at [269, 90] on input "text" at bounding box center [258, 93] width 82 height 17
click at [501, 249] on button "Save & Close" at bounding box center [500, 258] width 61 height 19
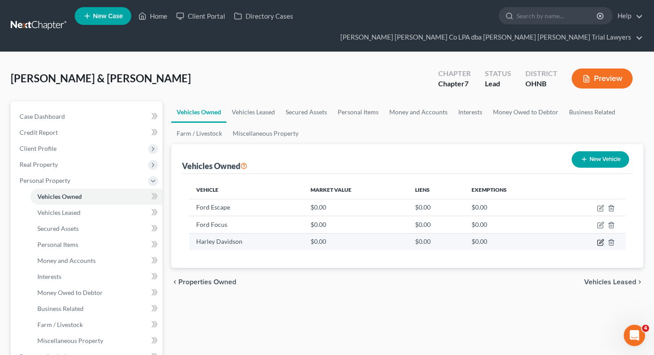
click at [598, 240] on icon "button" at bounding box center [600, 242] width 5 height 5
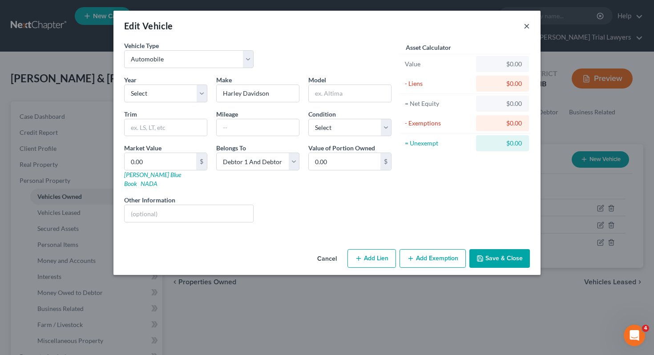
click at [527, 22] on button "×" at bounding box center [527, 25] width 6 height 11
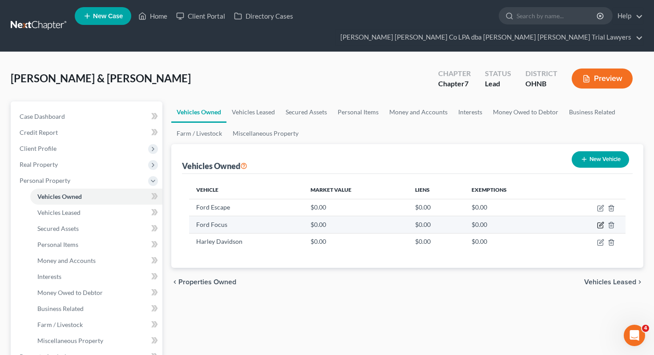
click at [599, 222] on icon "button" at bounding box center [600, 225] width 7 height 7
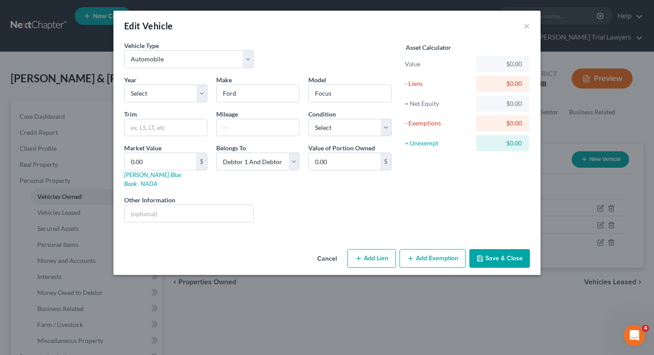
click at [496, 250] on button "Save & Close" at bounding box center [500, 258] width 61 height 19
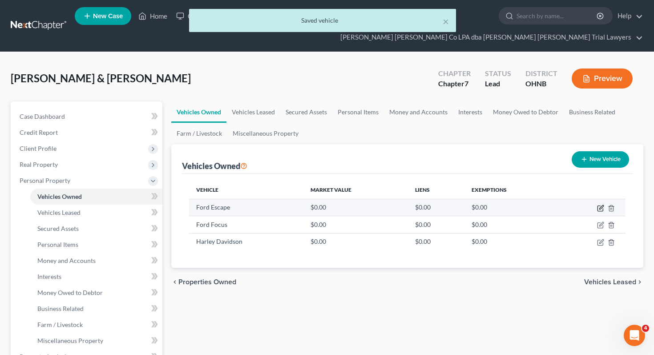
click at [600, 205] on icon "button" at bounding box center [600, 208] width 7 height 7
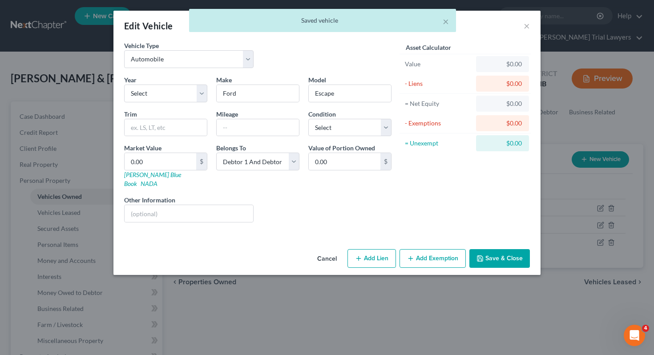
click at [531, 23] on div "× Saved vehicle" at bounding box center [323, 23] width 654 height 28
click at [524, 24] on div "× Saved vehicle" at bounding box center [323, 23] width 654 height 28
click at [491, 249] on button "Save & Close" at bounding box center [500, 258] width 61 height 19
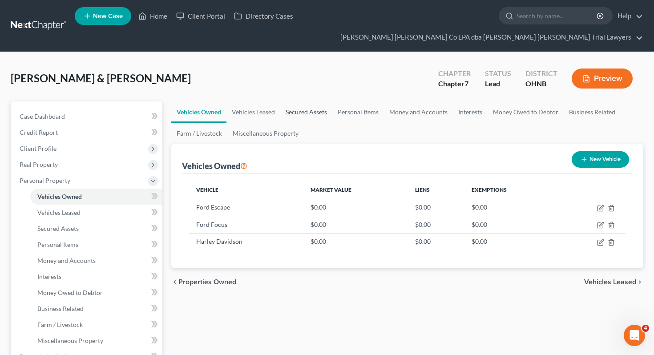
click at [304, 101] on link "Secured Assets" at bounding box center [306, 111] width 52 height 21
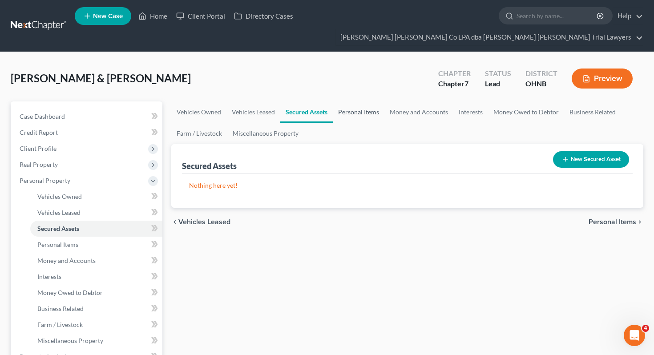
click at [352, 101] on link "Personal Items" at bounding box center [359, 111] width 52 height 21
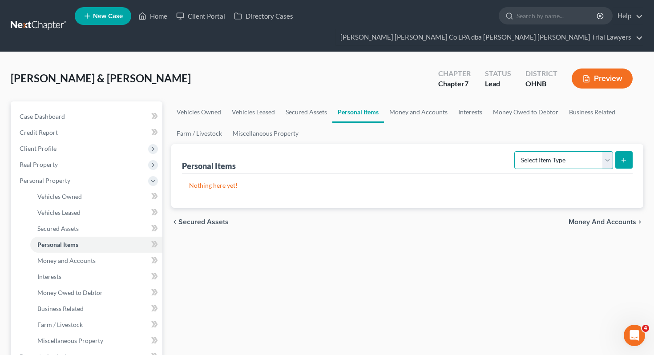
click at [533, 151] on select "Select Item Type Clothing Collectibles Of Value Electronics Firearms Household …" at bounding box center [564, 160] width 99 height 18
click at [621, 157] on icon "submit" at bounding box center [624, 160] width 7 height 7
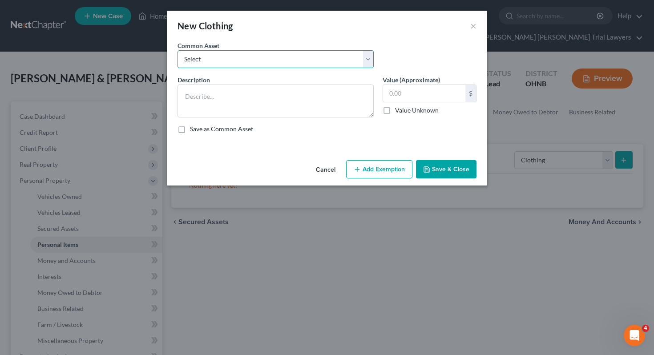
click at [348, 60] on select "Select Normal work & daily wearing apparel" at bounding box center [276, 59] width 196 height 18
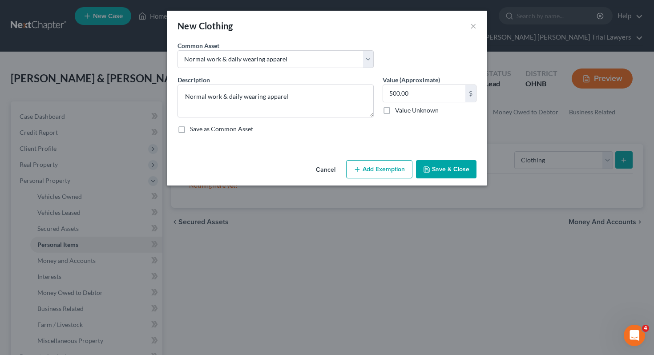
click at [373, 178] on button "Add Exemption" at bounding box center [379, 169] width 66 height 19
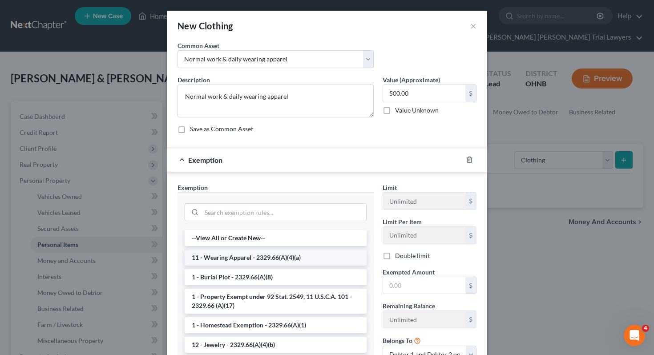
click at [308, 255] on li "11 - Wearing Apparel - 2329.66(A)(4)(a)" at bounding box center [276, 258] width 182 height 16
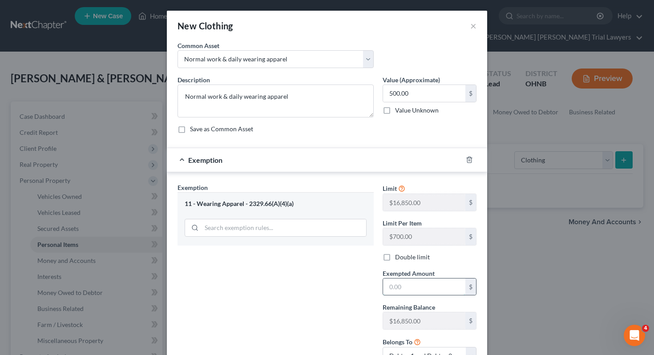
click at [407, 288] on input "text" at bounding box center [424, 287] width 82 height 17
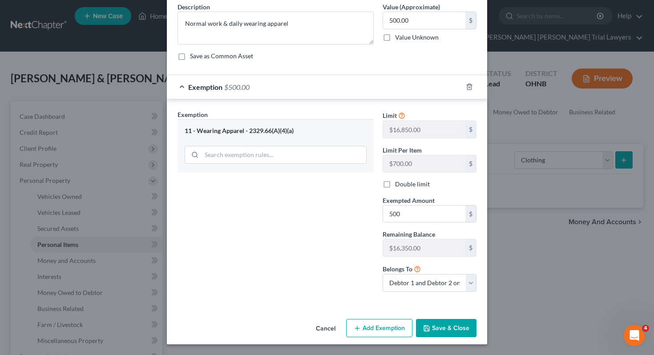
click at [370, 315] on div "An exemption set must first be selected from the Filing Information section. Co…" at bounding box center [327, 142] width 321 height 348
click at [446, 324] on button "Save & Close" at bounding box center [446, 328] width 61 height 19
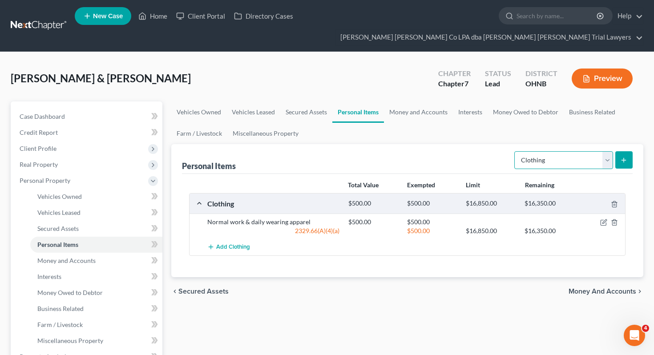
click at [547, 151] on select "Select Item Type Clothing Collectibles Of Value Electronics Firearms Household …" at bounding box center [564, 160] width 99 height 18
click at [625, 151] on button "submit" at bounding box center [624, 159] width 17 height 17
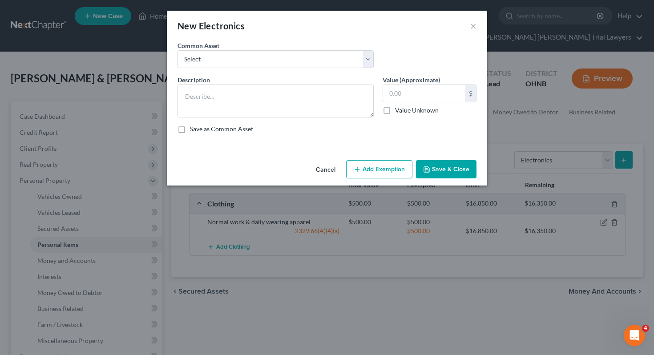
click at [301, 120] on div "Description * Value (Approximate) $ Value Unknown Balance Undetermined $ Value …" at bounding box center [327, 107] width 308 height 65
click at [289, 106] on textarea "To enrich screen reader interactions, please activate Accessibility in Grammarl…" at bounding box center [276, 101] width 196 height 33
click at [440, 97] on input "text" at bounding box center [424, 93] width 82 height 17
click at [396, 167] on button "Add Exemption" at bounding box center [379, 169] width 66 height 19
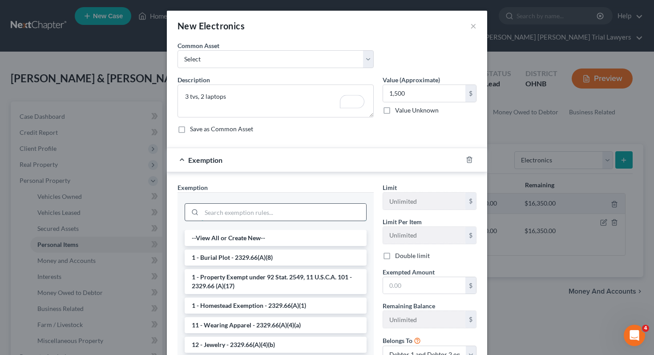
click at [304, 211] on input "search" at bounding box center [284, 212] width 165 height 17
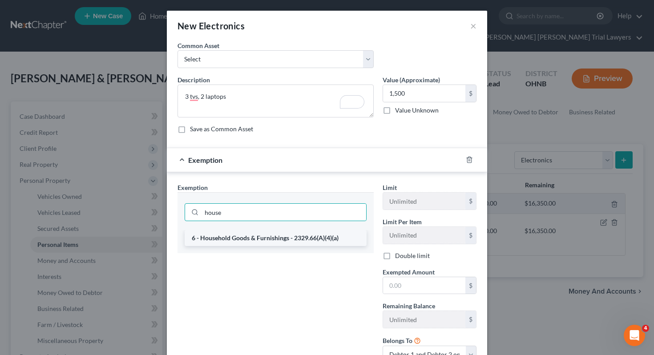
click at [311, 239] on li "6 - Household Goods & Furnishings - 2329.66(A)(4)(a)" at bounding box center [276, 238] width 182 height 16
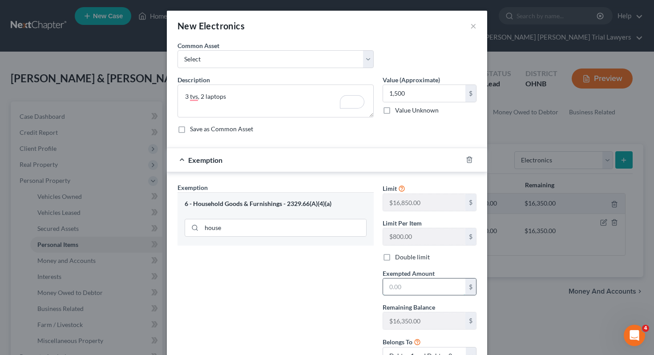
click at [393, 288] on input "text" at bounding box center [424, 287] width 82 height 17
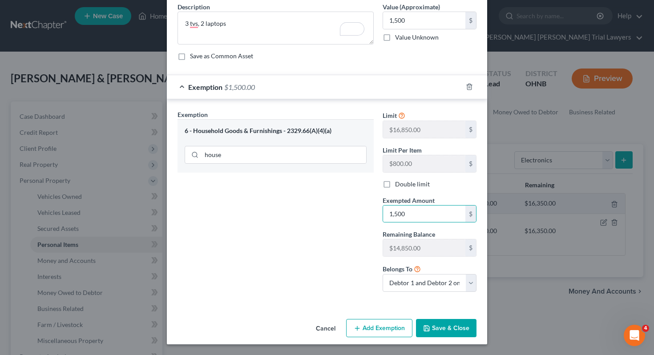
click at [430, 332] on button "Save & Close" at bounding box center [446, 328] width 61 height 19
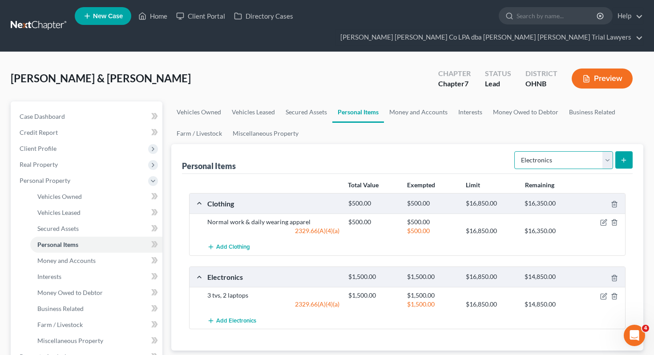
click at [562, 151] on select "Select Item Type Clothing Collectibles Of Value Electronics Firearms Household …" at bounding box center [564, 160] width 99 height 18
click at [612, 151] on select "Select Item Type Clothing Collectibles Of Value Electronics Firearms Household …" at bounding box center [564, 160] width 99 height 18
click at [629, 151] on button "submit" at bounding box center [624, 159] width 17 height 17
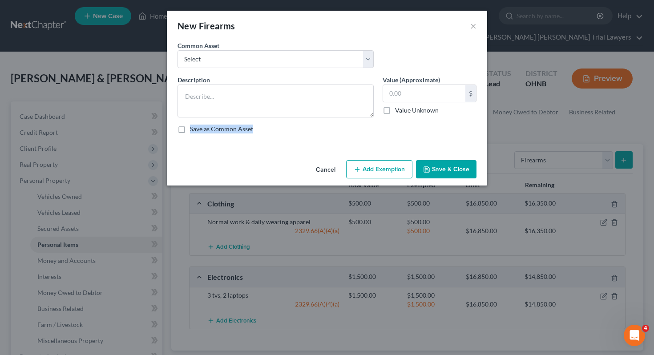
click at [629, 142] on div "New Firearms × An exemption set must first be selected from the Filing Informat…" at bounding box center [327, 177] width 654 height 355
click at [348, 109] on textarea at bounding box center [276, 101] width 196 height 33
select select "firearms"
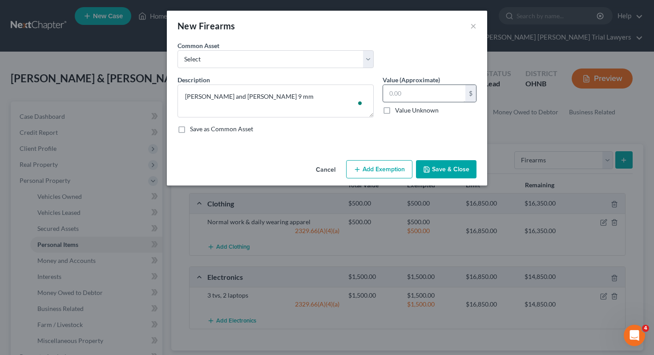
type textarea "Smith and Wesson 9 mm"
click at [429, 92] on input "text" at bounding box center [424, 93] width 82 height 17
type input "400"
click at [401, 168] on button "Add Exemption" at bounding box center [379, 169] width 66 height 19
select select "2"
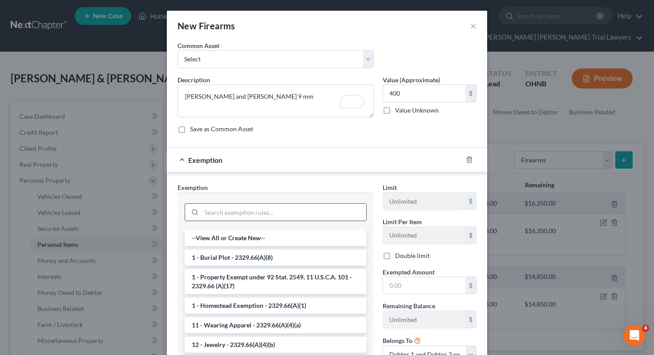
click at [300, 208] on input "search" at bounding box center [284, 212] width 165 height 17
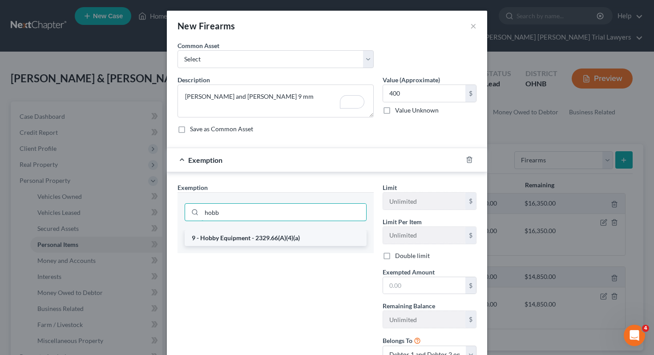
type input "hobb"
click at [303, 234] on li "9 - Hobby Equipment - 2329.66(A)(4)(a)" at bounding box center [276, 238] width 182 height 16
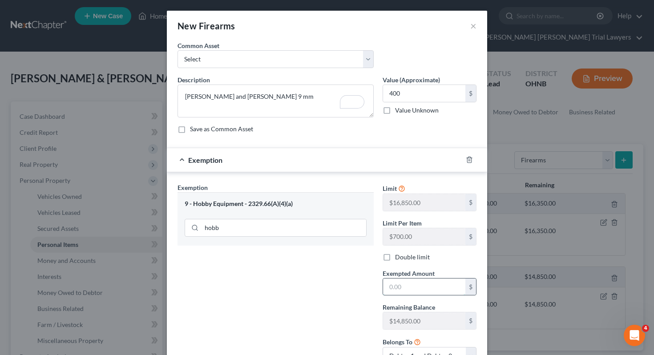
click at [397, 284] on input "text" at bounding box center [424, 287] width 82 height 17
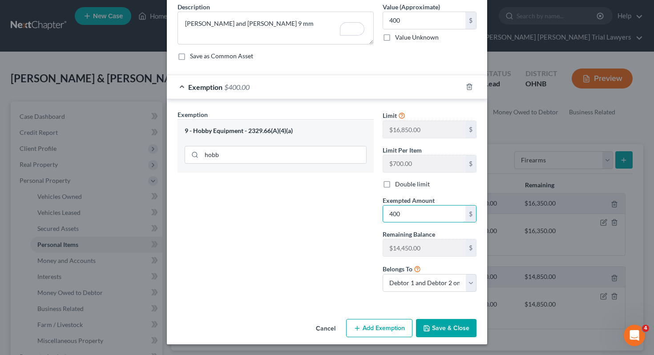
type input "400"
click at [432, 330] on button "Save & Close" at bounding box center [446, 328] width 61 height 19
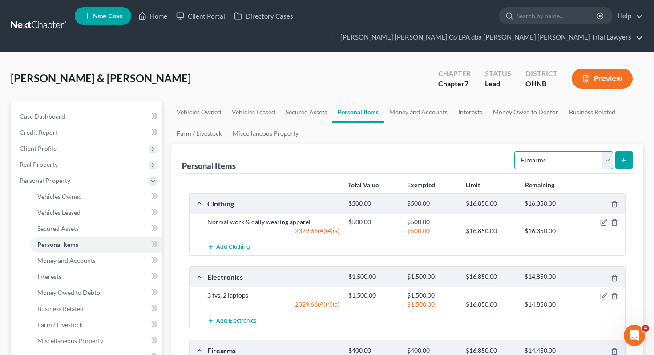
click at [533, 151] on select "Select Item Type Clothing Collectibles Of Value Electronics Firearms Household …" at bounding box center [564, 160] width 99 height 18
select select "household_goods"
click at [626, 157] on icon "submit" at bounding box center [624, 160] width 7 height 7
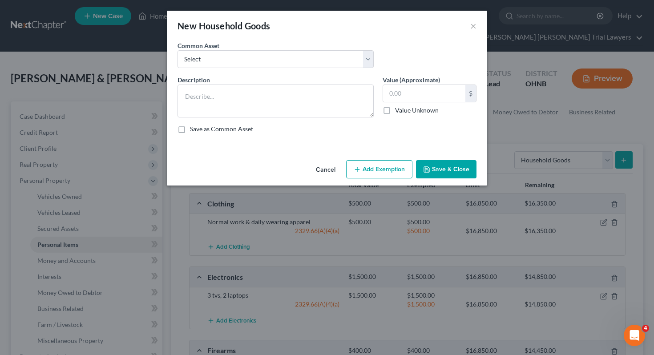
click at [353, 72] on div "Common Asset Select Household goods including but not limited to: Kitchen table…" at bounding box center [327, 58] width 308 height 34
click at [353, 59] on select "Select Household goods including but not limited to: Kitchen table & chairs, di…" at bounding box center [276, 59] width 196 height 18
select select "0"
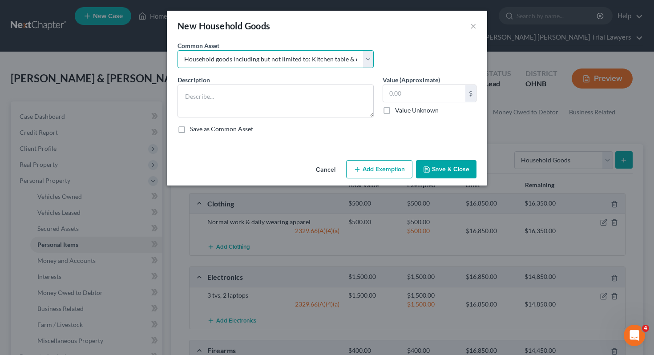
type textarea "Household goods including but not limited to: Kitchen table & chairs, dishes, u…"
type input "2,500.00"
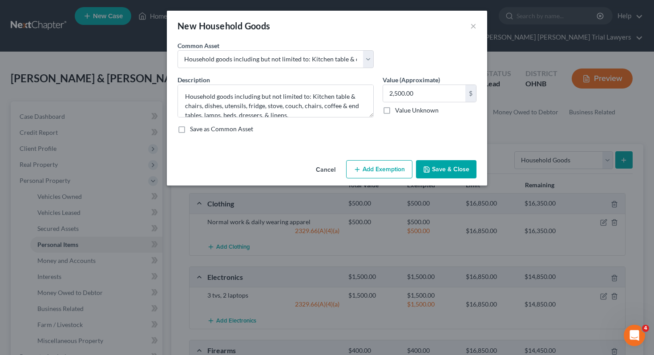
click at [379, 178] on button "Add Exemption" at bounding box center [379, 169] width 66 height 19
select select "2"
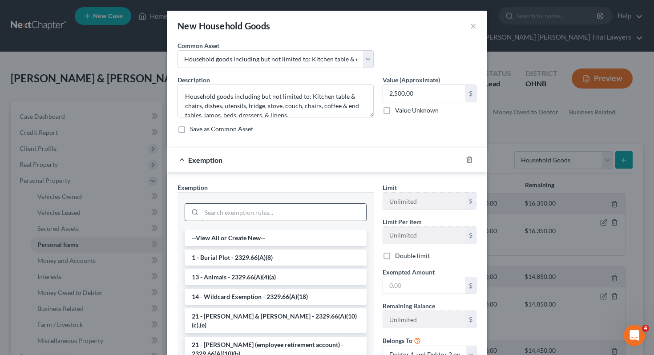
click at [327, 215] on input "search" at bounding box center [284, 212] width 165 height 17
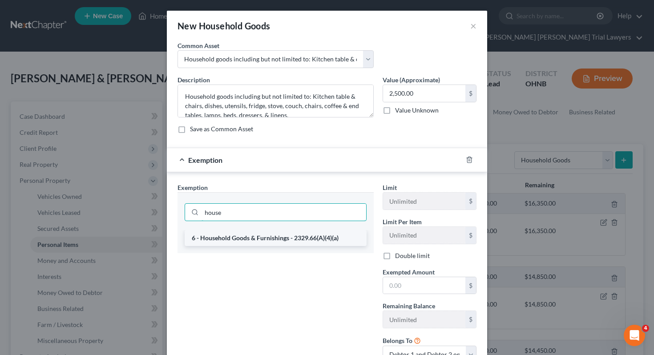
type input "house"
click at [331, 238] on li "6 - Household Goods & Furnishings - 2329.66(A)(4)(a)" at bounding box center [276, 238] width 182 height 16
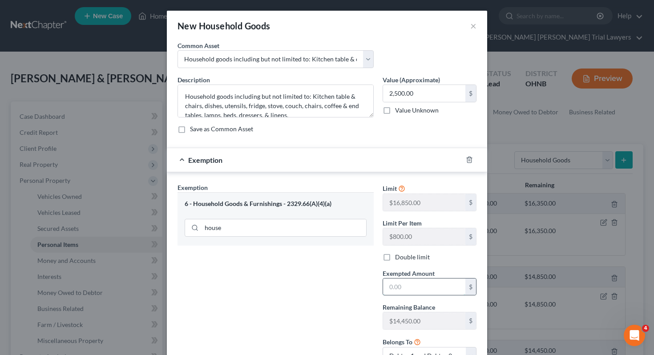
click at [398, 282] on input "text" at bounding box center [424, 287] width 82 height 17
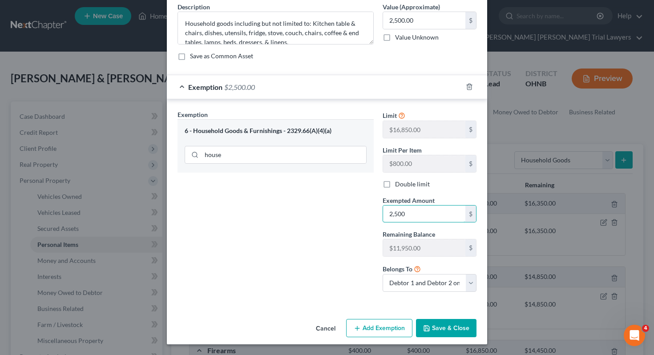
type input "2,500"
click at [423, 326] on button "Save & Close" at bounding box center [446, 328] width 61 height 19
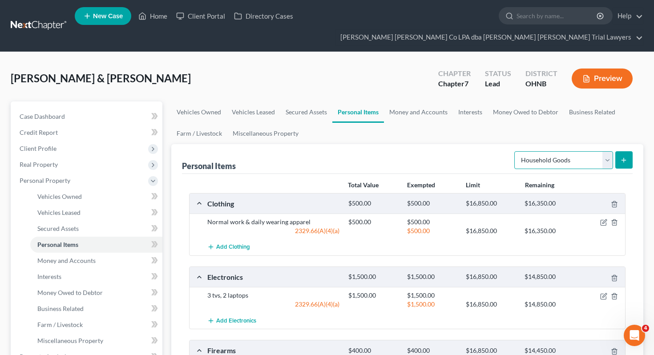
click at [545, 151] on select "Select Item Type Clothing Collectibles Of Value Electronics Firearms Household …" at bounding box center [564, 160] width 99 height 18
click at [551, 151] on select "Select Item Type Clothing Collectibles Of Value Electronics Firearms Household …" at bounding box center [564, 160] width 99 height 18
select select "jewelry"
click at [631, 151] on button "submit" at bounding box center [624, 159] width 17 height 17
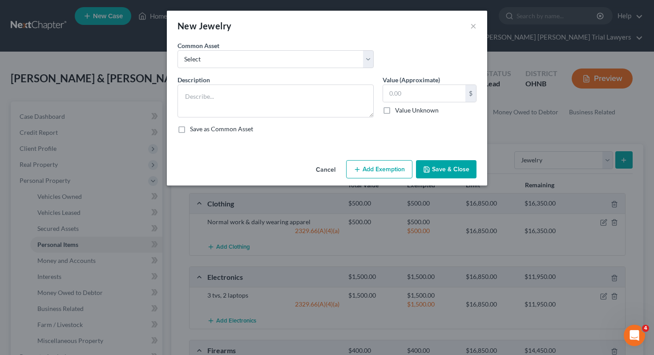
click at [334, 50] on div "Common Asset Select Assorted items of inexpensive jewelry Wedding bands and ass…" at bounding box center [275, 54] width 205 height 27
click at [334, 57] on select "Select Assorted items of inexpensive jewelry Wedding bands and assorted items o…" at bounding box center [276, 59] width 196 height 18
select select "1"
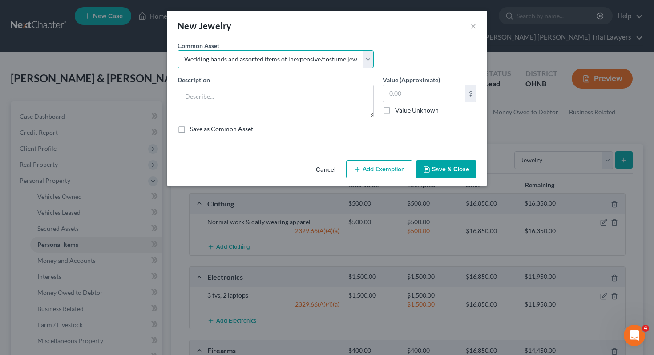
type textarea "Wedding bands and assorted items of inexpensive/costume jewelry"
type input "750.00"
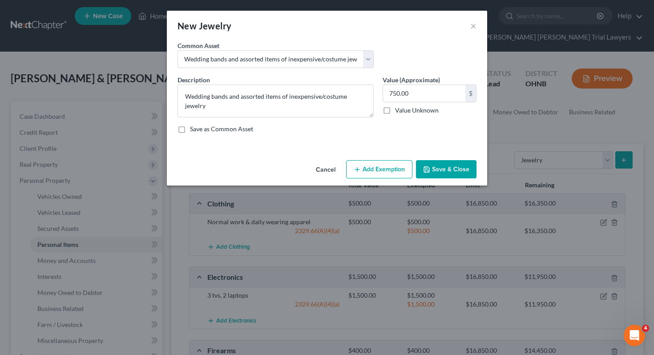
click at [378, 163] on button "Add Exemption" at bounding box center [379, 169] width 66 height 19
select select "2"
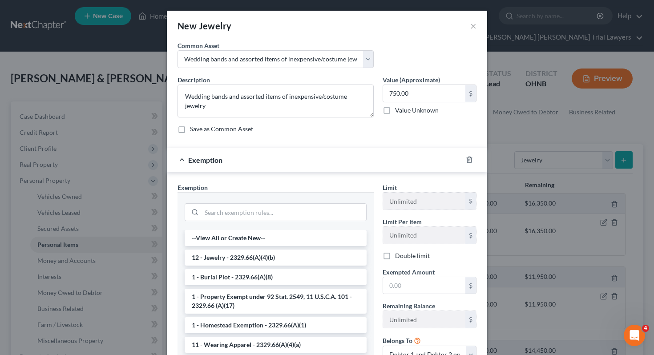
click at [309, 253] on li "12 - Jewelry - 2329.66(A)(4)(b)" at bounding box center [276, 258] width 182 height 16
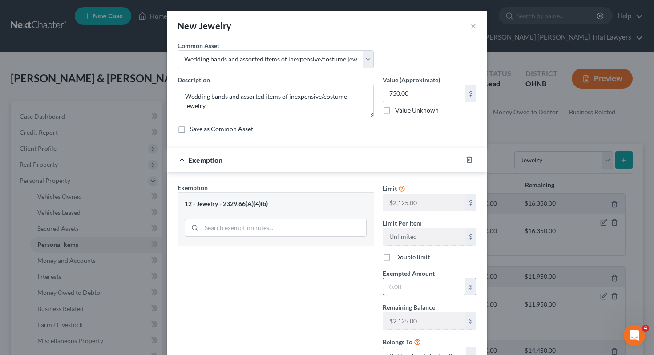
click at [435, 288] on input "text" at bounding box center [424, 287] width 82 height 17
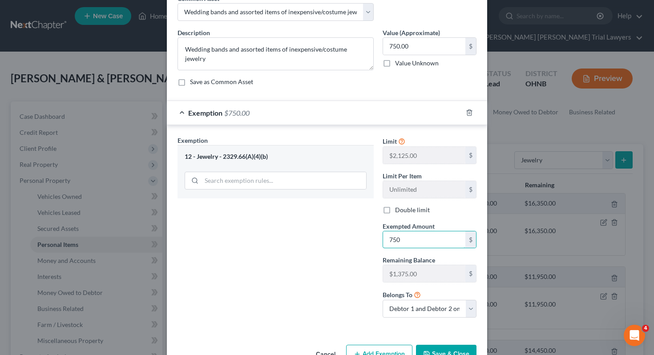
type input "750"
click at [457, 350] on button "Save & Close" at bounding box center [446, 354] width 61 height 19
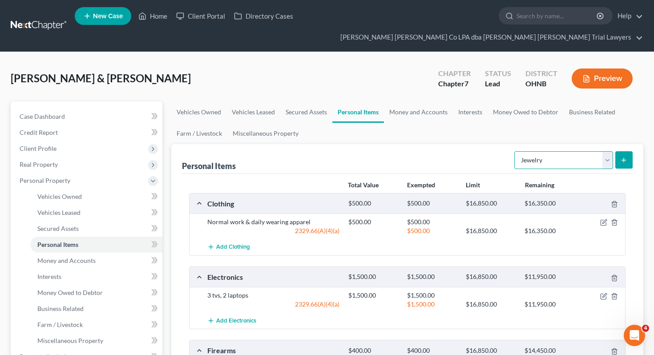
click at [559, 151] on select "Select Item Type Clothing Collectibles Of Value Electronics Firearms Household …" at bounding box center [564, 160] width 99 height 18
select select "pets"
click at [624, 158] on line "submit" at bounding box center [624, 160] width 0 height 4
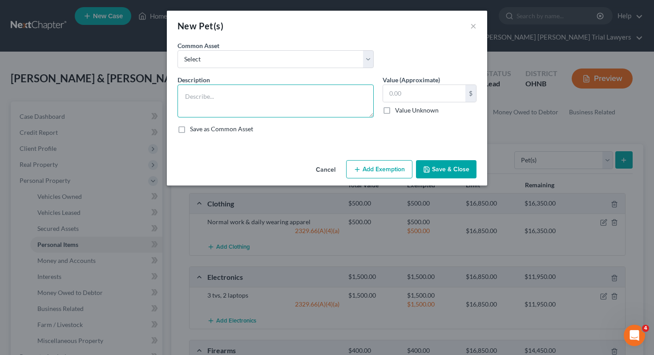
click at [317, 109] on textarea at bounding box center [276, 101] width 196 height 33
type textarea "2 Dogs and 1 Cat"
click at [404, 114] on label "Value Unknown" at bounding box center [417, 110] width 44 height 9
click at [404, 112] on input "Value Unknown" at bounding box center [402, 109] width 6 height 6
checkbox input "true"
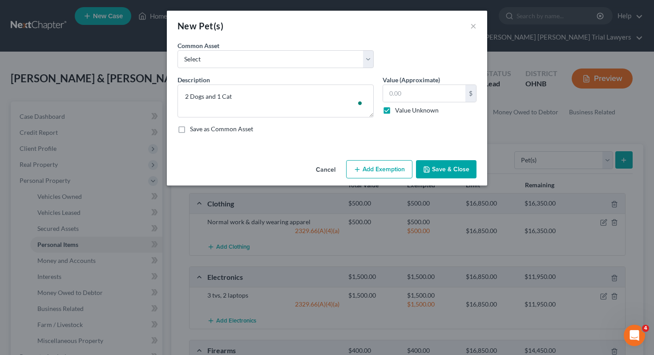
type input "0.00"
click at [438, 169] on button "Save & Close" at bounding box center [446, 169] width 61 height 19
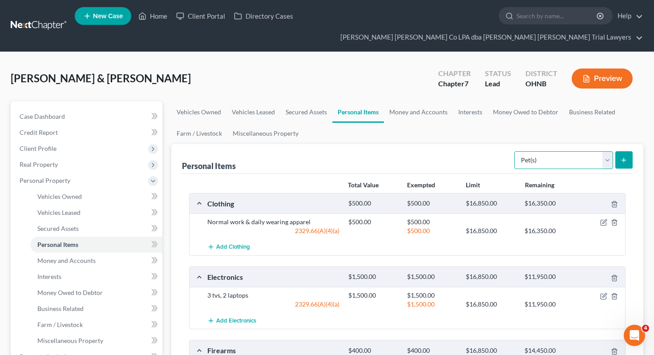
click at [529, 151] on select "Select Item Type Clothing Collectibles Of Value Electronics Firearms Household …" at bounding box center [564, 160] width 99 height 18
select select "sports_and_hobby_equipment"
click at [627, 157] on icon "submit" at bounding box center [624, 160] width 7 height 7
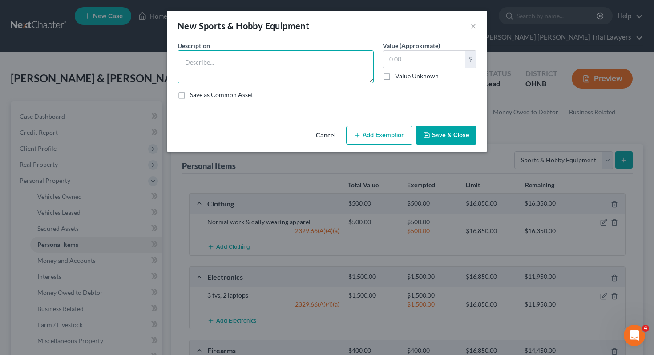
click at [292, 70] on textarea at bounding box center [276, 66] width 196 height 33
type textarea "Golfs clubs and Corn hole boards."
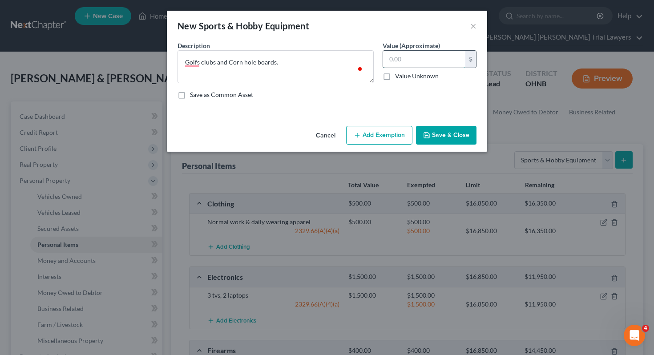
click at [414, 62] on input "text" at bounding box center [424, 59] width 82 height 17
type input "1,200"
click at [382, 142] on button "Add Exemption" at bounding box center [379, 135] width 66 height 19
select select "2"
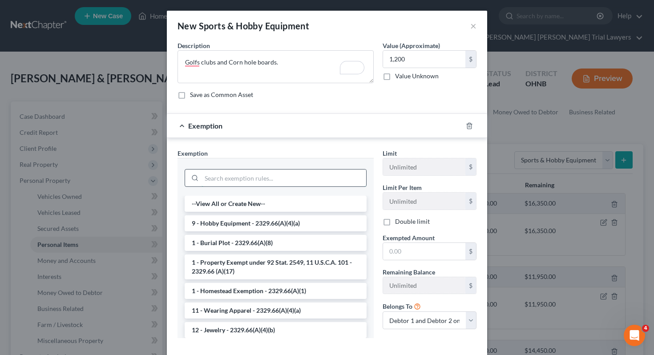
click at [309, 174] on input "search" at bounding box center [284, 178] width 165 height 17
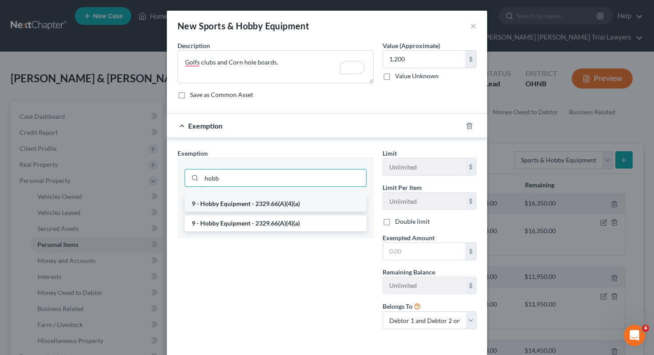
type input "hobb"
click at [316, 208] on li "9 - Hobby Equipment - 2329.66(A)(4)(a)" at bounding box center [276, 204] width 182 height 16
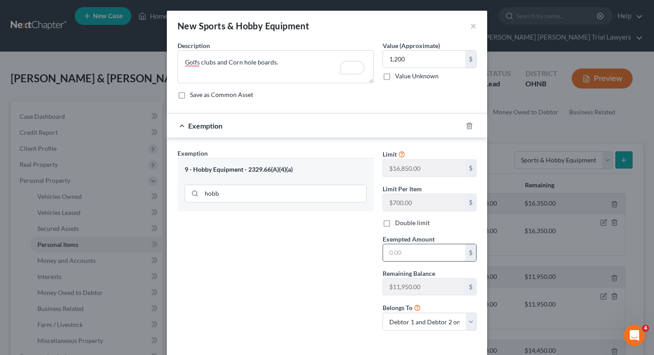
click at [418, 245] on input "text" at bounding box center [424, 252] width 82 height 17
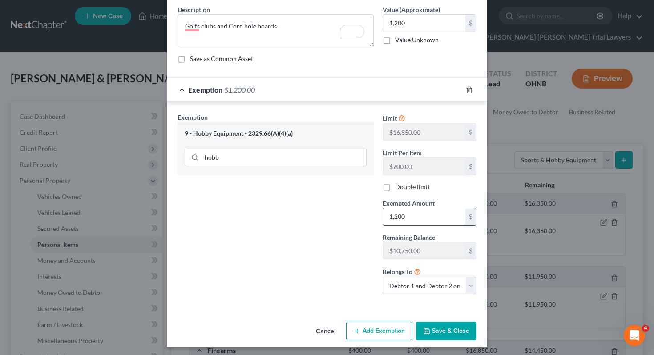
scroll to position [39, 0]
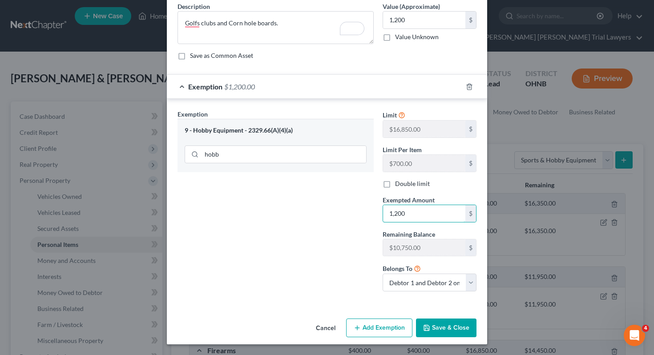
type input "1,200"
click at [406, 186] on label "Double limit" at bounding box center [412, 183] width 35 height 9
click at [405, 185] on input "Double limit" at bounding box center [402, 182] width 6 height 6
checkbox input "true"
click at [451, 327] on button "Save & Close" at bounding box center [446, 328] width 61 height 19
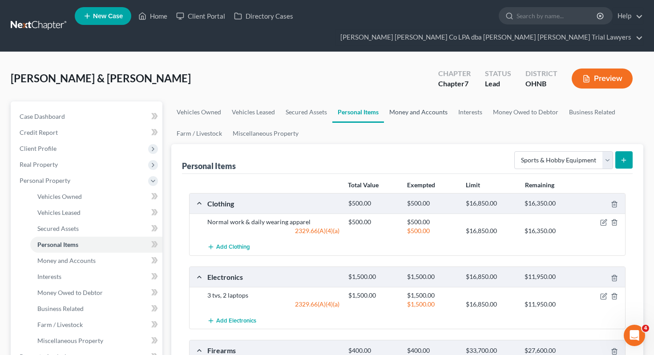
click at [415, 101] on link "Money and Accounts" at bounding box center [418, 111] width 69 height 21
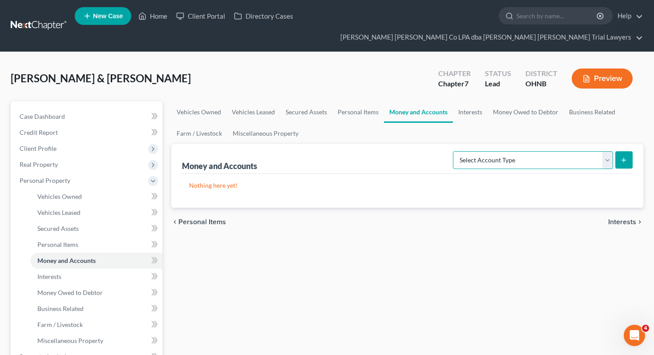
click at [518, 151] on select "Select Account Type Brokerage Cash on Hand Certificates of Deposit Checking Acc…" at bounding box center [533, 160] width 160 height 18
select select "cash_on_hand"
click at [623, 157] on icon "submit" at bounding box center [624, 160] width 7 height 7
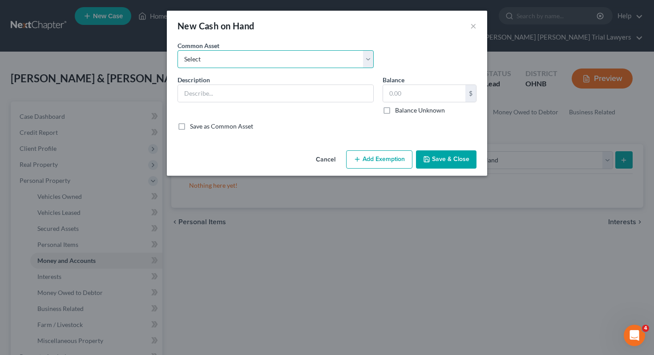
click at [357, 61] on select "Select Cash on hand, day of filing" at bounding box center [276, 59] width 196 height 18
select select "0"
type input "Cash on hand, day of filing"
type input "0.00"
checkbox input "true"
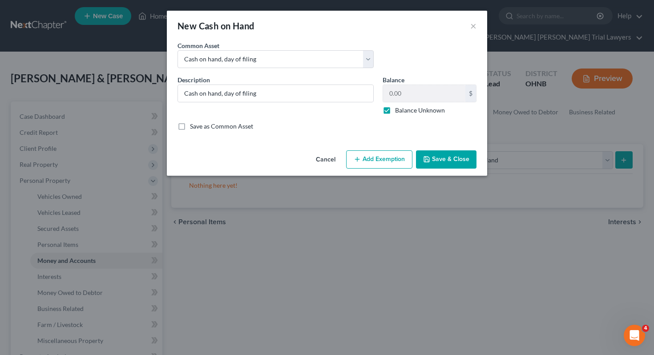
click at [461, 152] on button "Save & Close" at bounding box center [446, 159] width 61 height 19
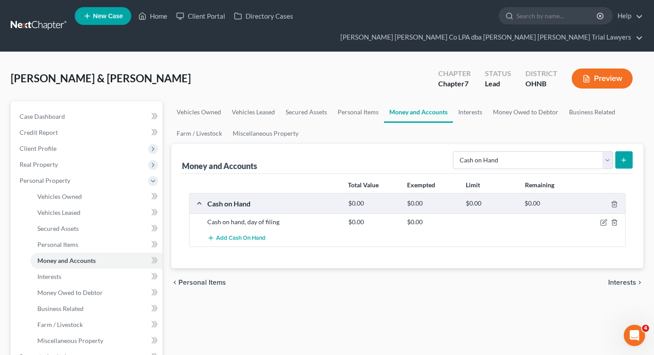
click at [502, 268] on div "chevron_left Personal Items Interests chevron_right" at bounding box center [407, 282] width 473 height 28
click at [532, 151] on select "Select Account Type Brokerage Cash on Hand Certificates of Deposit Checking Acc…" at bounding box center [533, 160] width 160 height 18
select select "checking"
click at [624, 157] on icon "submit" at bounding box center [624, 160] width 7 height 7
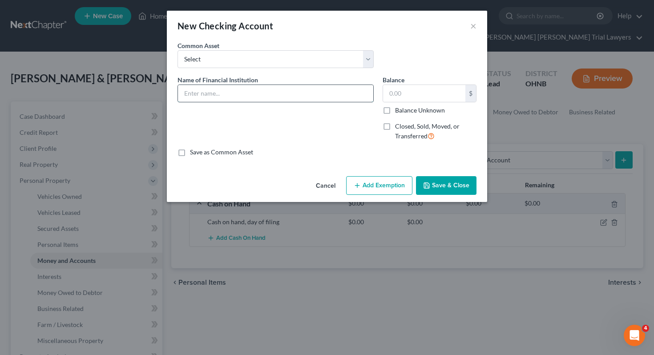
click at [304, 89] on input "text" at bounding box center [275, 93] width 195 height 17
type input "Theory Federal Credit Union"
click at [406, 101] on input "text" at bounding box center [424, 93] width 82 height 17
click at [407, 112] on label "Balance Unknown" at bounding box center [420, 110] width 50 height 9
click at [405, 112] on input "Balance Unknown" at bounding box center [402, 109] width 6 height 6
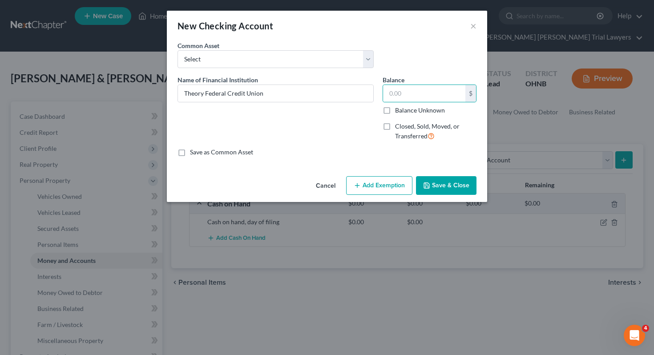
checkbox input "true"
type input "0.00"
click at [430, 179] on button "Save & Close" at bounding box center [446, 185] width 61 height 19
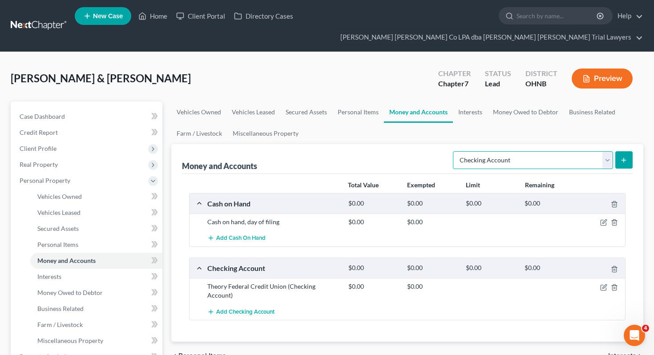
click at [515, 151] on select "Select Account Type Brokerage Cash on Hand Certificates of Deposit Checking Acc…" at bounding box center [533, 160] width 160 height 18
click at [625, 157] on icon "submit" at bounding box center [624, 160] width 7 height 7
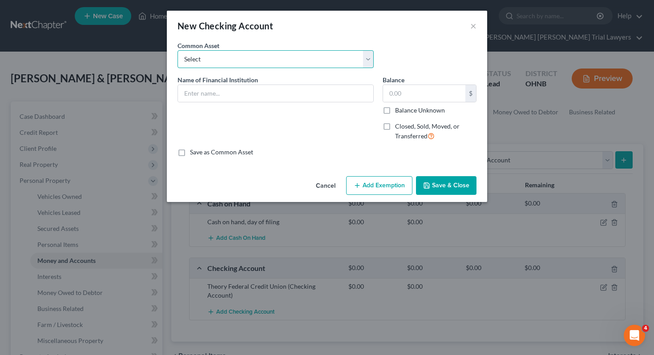
click at [281, 57] on select "Select ***NEED NAME OF BANK*** Huntington Bank Fifth Third Firelands Federal Cr…" at bounding box center [276, 59] width 196 height 18
select select "2"
type input "Fifth Third"
type input "0.00"
checkbox input "true"
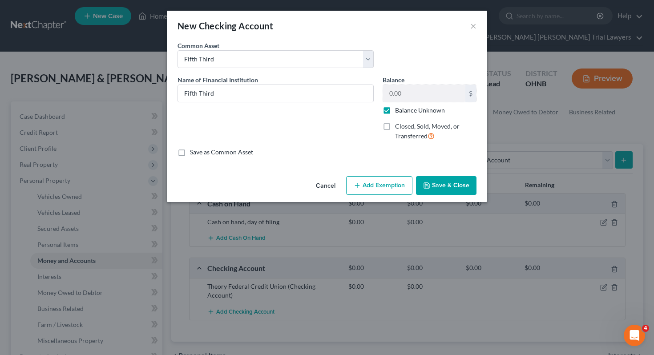
click at [458, 187] on button "Save & Close" at bounding box center [446, 185] width 61 height 19
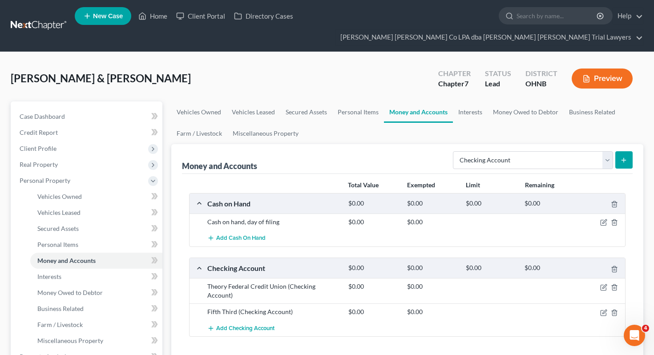
click at [632, 151] on button "submit" at bounding box center [624, 159] width 17 height 17
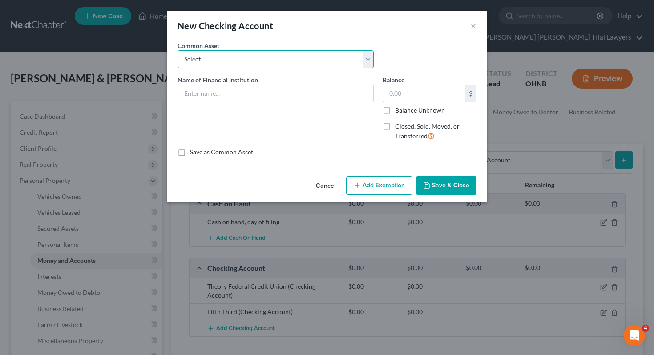
click at [305, 64] on select "Select ***NEED NAME OF BANK*** Huntington Bank Fifth Third Firelands Federal Cr…" at bounding box center [276, 59] width 196 height 18
select select "1"
type input "Huntington Bank"
type input "0"
click at [442, 187] on button "Save & Close" at bounding box center [446, 185] width 61 height 19
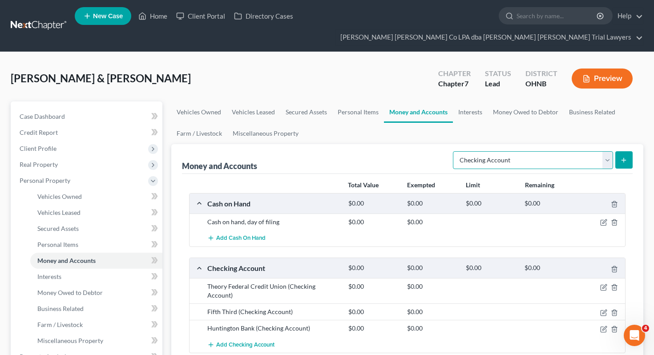
click at [572, 151] on select "Select Account Type Brokerage Cash on Hand Certificates of Deposit Checking Acc…" at bounding box center [533, 160] width 160 height 18
select select "savings"
click at [625, 151] on button "submit" at bounding box center [624, 159] width 17 height 17
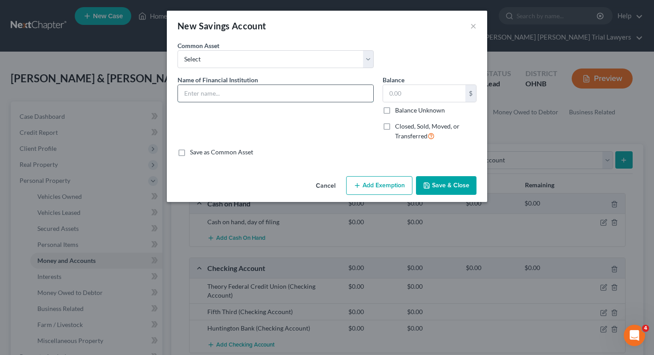
click at [357, 101] on input "text" at bounding box center [275, 93] width 195 height 17
type input "Theory Federal Credit Union"
click at [402, 110] on label "Balance Unknown" at bounding box center [420, 110] width 50 height 9
click at [402, 110] on input "Balance Unknown" at bounding box center [402, 109] width 6 height 6
checkbox input "true"
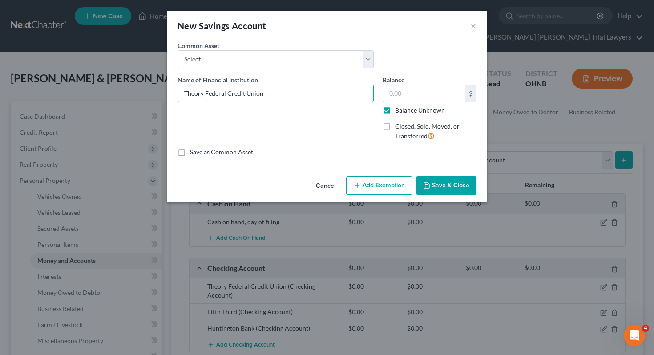
type input "0.00"
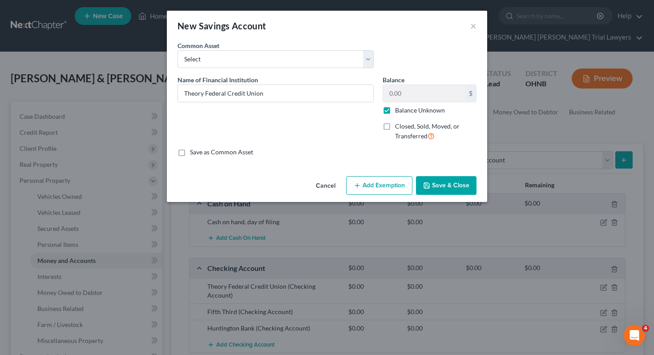
click at [443, 182] on button "Save & Close" at bounding box center [446, 185] width 61 height 19
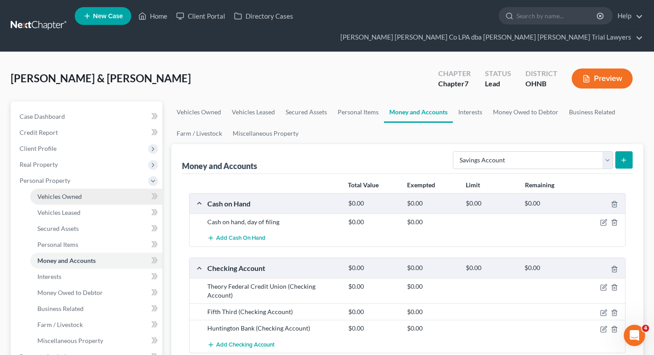
click at [108, 189] on link "Vehicles Owned" at bounding box center [96, 197] width 132 height 16
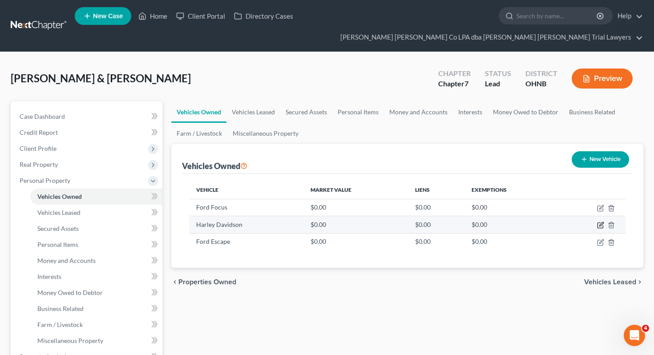
click at [598, 223] on icon "button" at bounding box center [600, 225] width 5 height 5
select select "0"
select select "2"
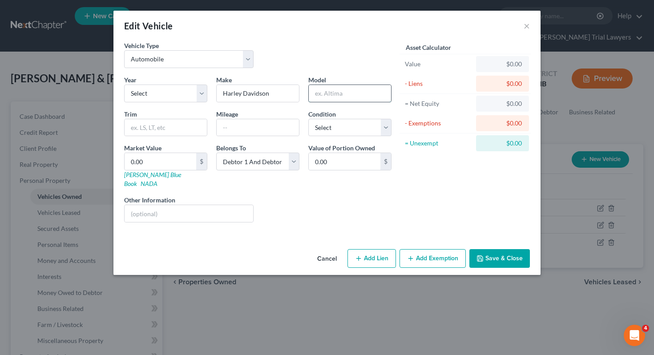
click at [379, 93] on input "text" at bounding box center [350, 93] width 82 height 17
type input "FXDC"
click at [276, 158] on select "Select Debtor 1 Only Debtor 2 Only Debtor 1 And Debtor 2 Only At Least One Of T…" at bounding box center [257, 162] width 83 height 18
select select "0"
click at [498, 251] on button "Save & Close" at bounding box center [500, 258] width 61 height 19
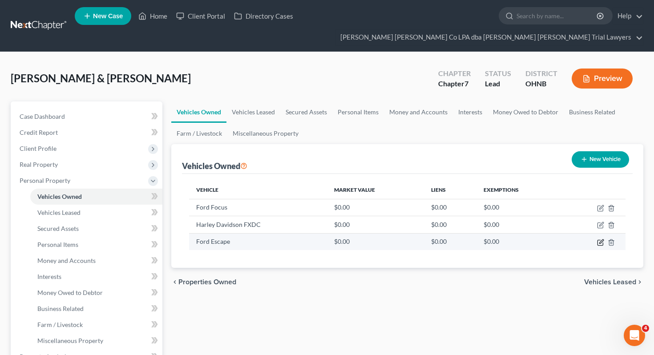
click at [601, 239] on icon "button" at bounding box center [600, 242] width 7 height 7
select select "0"
select select "2"
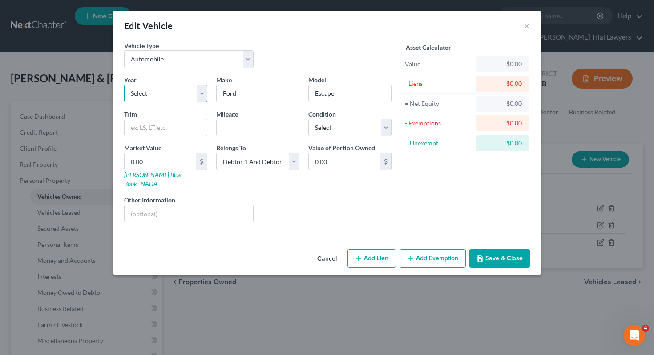
click at [184, 89] on select "Select 2026 2025 2024 2023 2022 2021 2020 2019 2018 2017 2016 2015 2014 2013 20…" at bounding box center [165, 94] width 83 height 18
select select "8"
click at [503, 255] on button "Save & Close" at bounding box center [500, 258] width 61 height 19
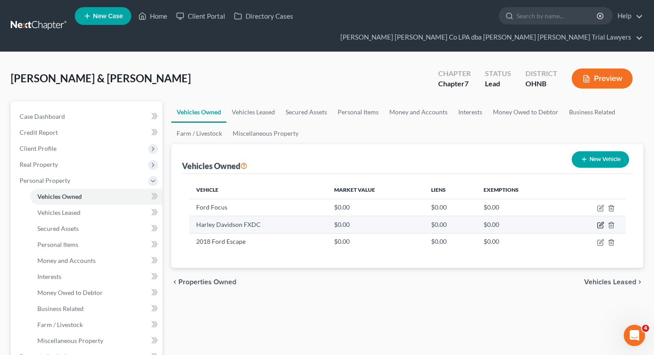
click at [601, 222] on icon "button" at bounding box center [600, 225] width 7 height 7
select select "0"
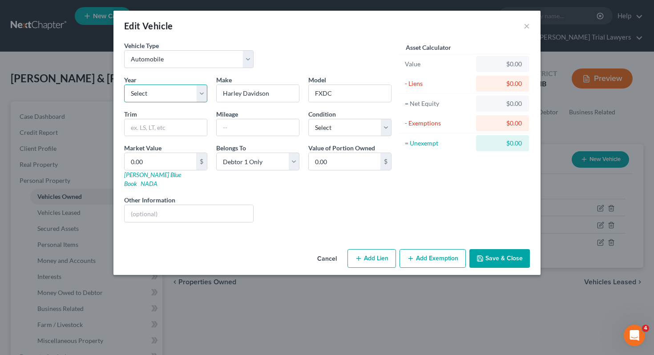
click at [191, 98] on select "Select 2026 2025 2024 2023 2022 2021 2020 2019 2018 2017 2016 2015 2014 2013 20…" at bounding box center [165, 94] width 83 height 18
select select "17"
click at [491, 249] on button "Save & Close" at bounding box center [500, 258] width 61 height 19
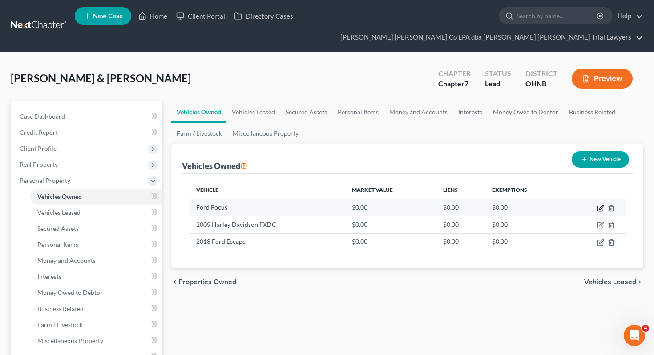
click at [600, 205] on icon "button" at bounding box center [600, 208] width 7 height 7
select select "0"
select select "2"
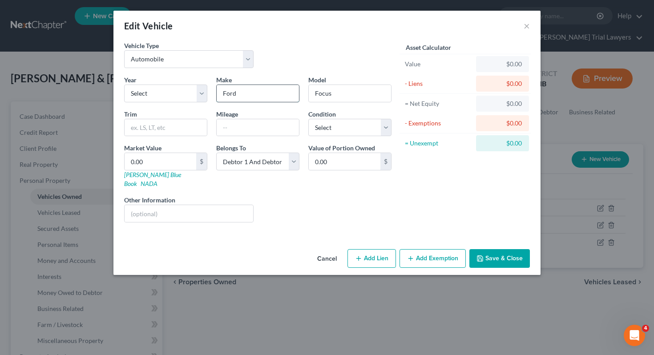
click at [269, 98] on input "Ford" at bounding box center [258, 93] width 82 height 17
click at [166, 101] on select "Select 2026 2025 2024 2023 2022 2021 2020 2019 2018 2017 2016 2015 2014 2013 20…" at bounding box center [165, 94] width 83 height 18
select select "10"
click at [263, 158] on select "Select Debtor 1 Only Debtor 2 Only Debtor 1 And Debtor 2 Only At Least One Of T…" at bounding box center [257, 162] width 83 height 18
select select "0"
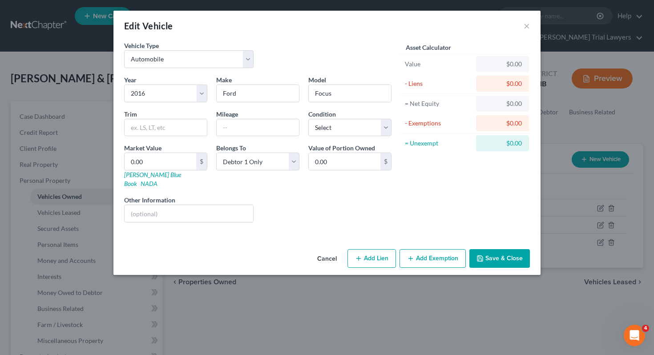
click at [487, 256] on button "Save & Close" at bounding box center [500, 258] width 61 height 19
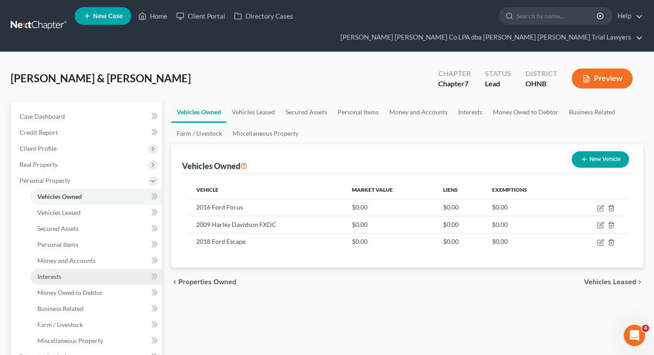
click at [122, 269] on link "Interests" at bounding box center [96, 277] width 132 height 16
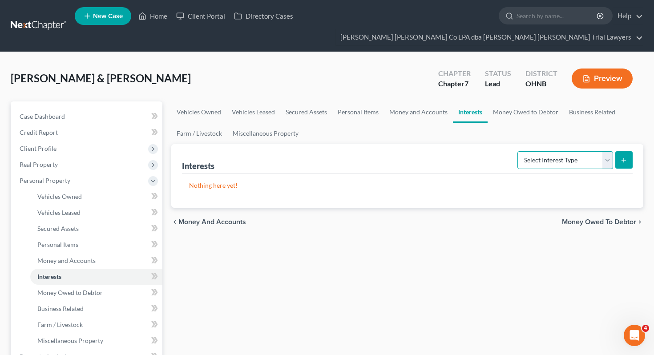
click at [527, 151] on select "Select Interest Type 401K Annuity Bond Education IRA Government Bond Government…" at bounding box center [566, 160] width 96 height 18
select select "term_life_insurance"
click at [625, 157] on icon "submit" at bounding box center [624, 160] width 7 height 7
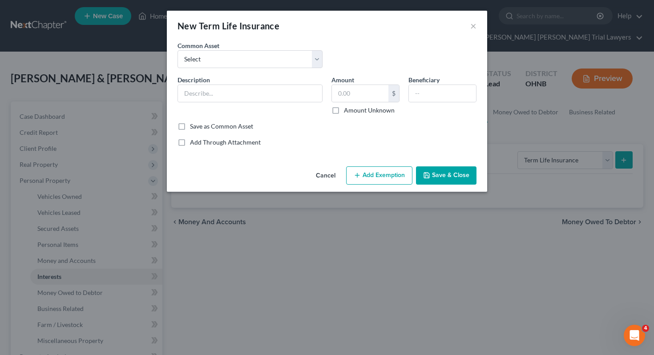
click at [276, 103] on div "Description *" at bounding box center [250, 95] width 154 height 40
click at [272, 93] on input "text" at bounding box center [250, 93] width 144 height 17
type input "Western Southern Life Assurance Company"
click at [348, 108] on label "Amount Unknown" at bounding box center [369, 110] width 51 height 9
click at [348, 108] on input "Amount Unknown" at bounding box center [351, 109] width 6 height 6
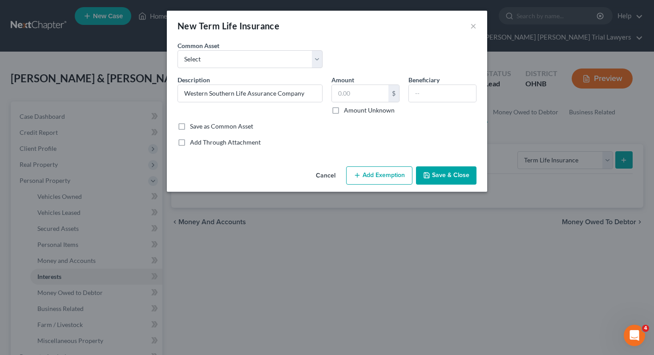
checkbox input "true"
click at [435, 174] on button "Save & Close" at bounding box center [446, 175] width 61 height 19
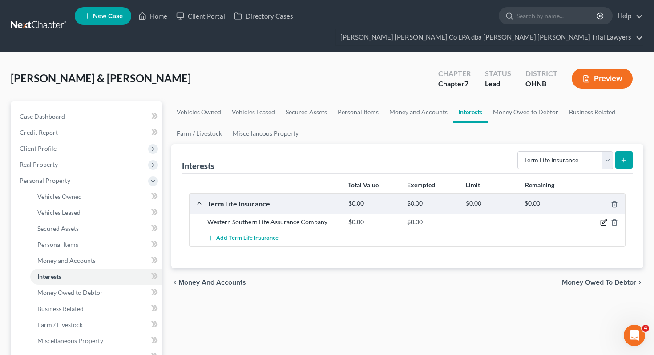
click at [604, 219] on icon "button" at bounding box center [604, 222] width 7 height 7
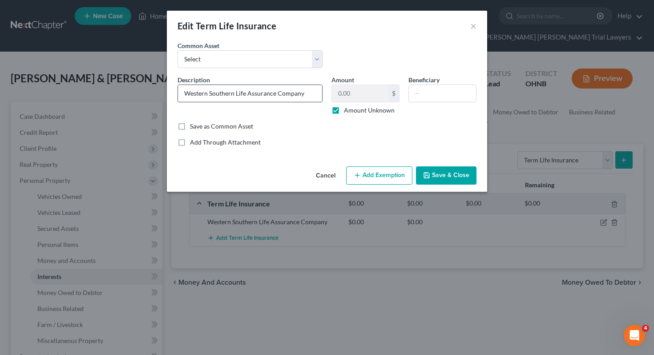
click at [315, 95] on input "Western Southern Life Assurance Company" at bounding box center [250, 93] width 144 height 17
type input "Western Southern Life Assurance Company (Debtor 1)"
click at [436, 175] on button "Save & Close" at bounding box center [446, 175] width 61 height 19
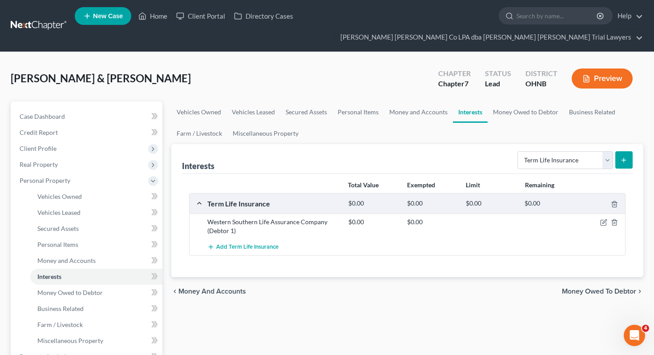
click at [622, 157] on icon "submit" at bounding box center [624, 160] width 7 height 7
click at [625, 151] on button "submit" at bounding box center [624, 159] width 17 height 17
click at [618, 151] on button "submit" at bounding box center [624, 159] width 17 height 17
click at [527, 151] on select "Select Interest Type 401K Annuity Bond Education IRA Government Bond Government…" at bounding box center [566, 160] width 96 height 18
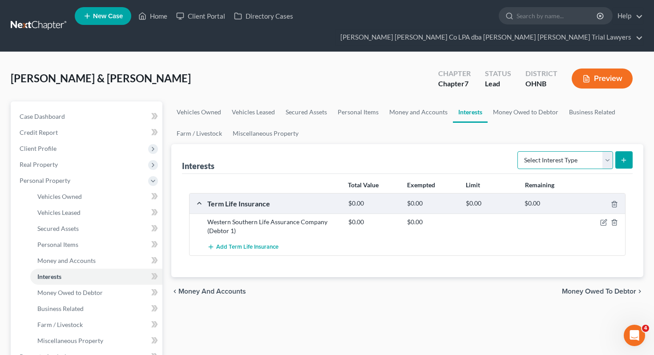
select select "term_life_insurance"
click at [625, 151] on button "submit" at bounding box center [624, 159] width 17 height 17
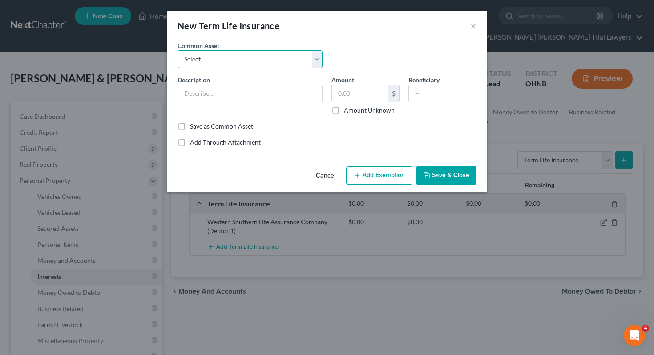
click at [283, 65] on select "Select Term Life, through employer." at bounding box center [250, 59] width 145 height 18
click at [276, 95] on input "text" at bounding box center [250, 93] width 144 height 17
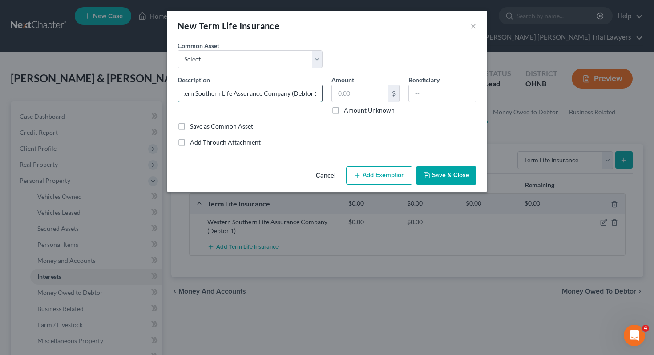
scroll to position [0, 16]
type input "Western Southern Life Assurance Company (Debtor 2)"
click at [386, 110] on label "Amount Unknown" at bounding box center [369, 110] width 51 height 9
click at [353, 110] on input "Amount Unknown" at bounding box center [351, 109] width 6 height 6
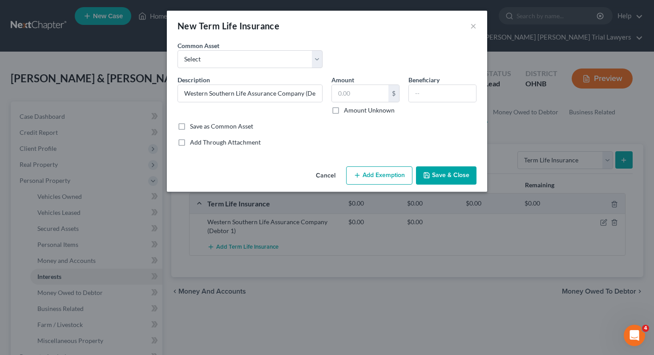
checkbox input "true"
click at [445, 182] on button "Save & Close" at bounding box center [446, 175] width 61 height 19
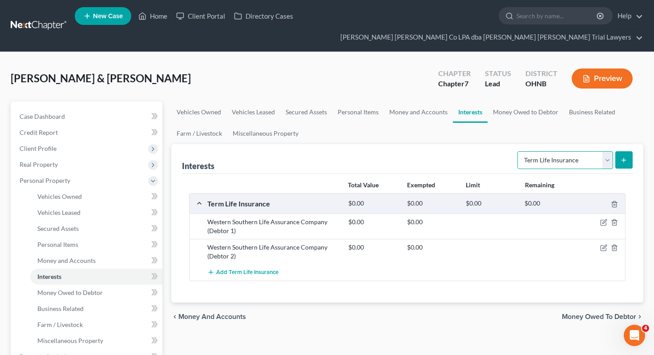
click at [591, 151] on select "Select Interest Type 401K Annuity Bond Education IRA Government Bond Government…" at bounding box center [566, 160] width 96 height 18
click at [558, 151] on select "Select Interest Type 401K Annuity Bond Education IRA Government Bond Government…" at bounding box center [566, 160] width 96 height 18
select select "401k"
click at [627, 157] on icon "submit" at bounding box center [624, 160] width 7 height 7
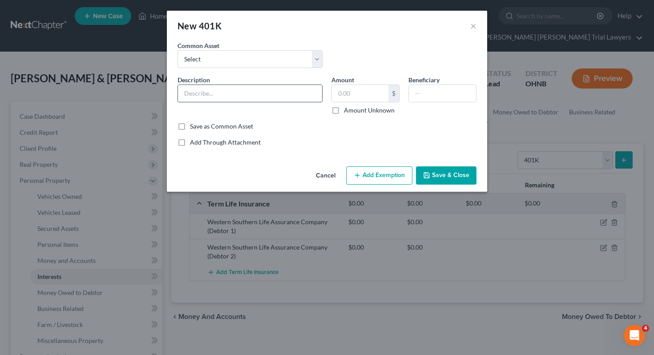
click at [292, 91] on input "text" at bounding box center [250, 93] width 144 height 17
type input "OPERS"
click at [349, 95] on input "text" at bounding box center [360, 93] width 57 height 17
type input "26,499.51"
click at [397, 168] on button "Add Exemption" at bounding box center [379, 175] width 66 height 19
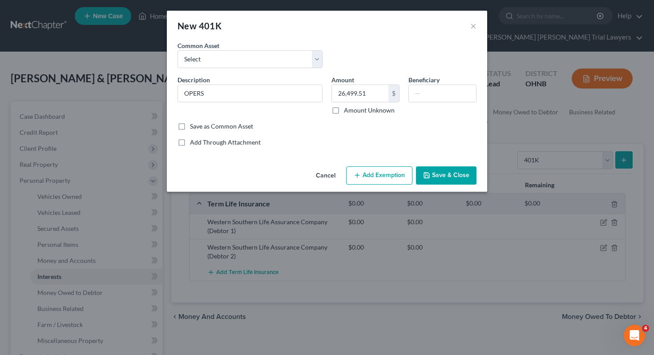
select select "2"
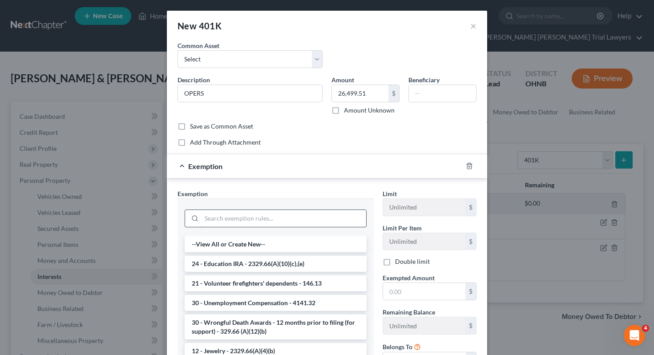
click at [324, 216] on input "search" at bounding box center [284, 218] width 165 height 17
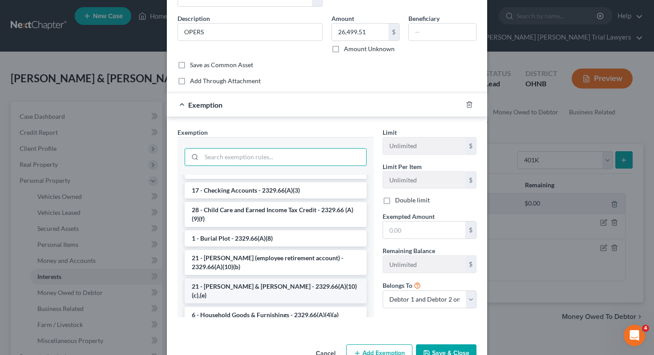
scroll to position [1097, 0]
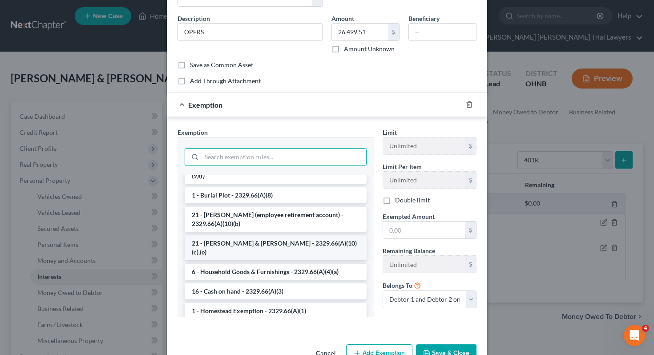
click at [329, 246] on li "21 - [PERSON_NAME] & [PERSON_NAME] - 2329.66(A)(10)(c),(e)" at bounding box center [276, 247] width 182 height 25
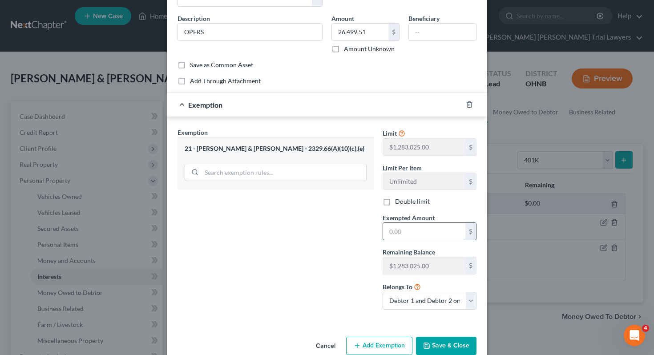
click at [416, 226] on input "text" at bounding box center [424, 231] width 82 height 17
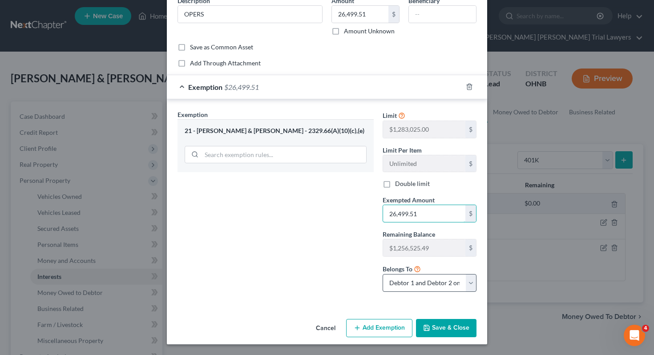
type input "26,499.51"
click at [442, 287] on select "Debtor 1 only Debtor 2 only Debtor 1 and Debtor 2 only" at bounding box center [430, 283] width 94 height 18
select select "0"
click at [446, 326] on button "Save & Close" at bounding box center [446, 328] width 61 height 19
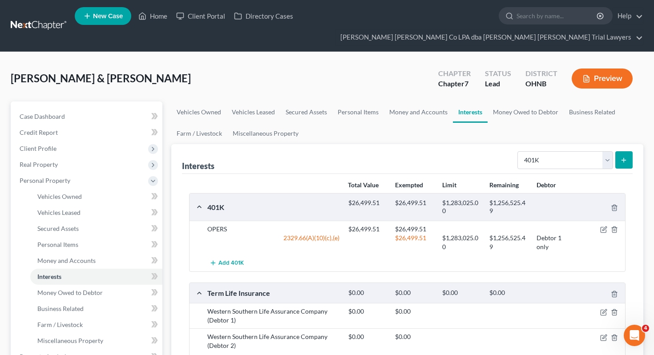
click at [630, 151] on button "submit" at bounding box center [624, 159] width 17 height 17
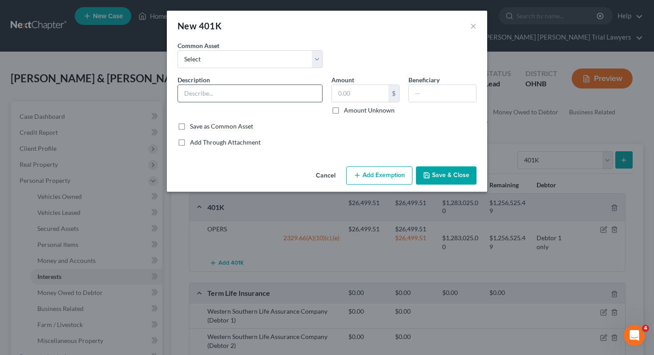
click at [276, 95] on input "text" at bounding box center [250, 93] width 144 height 17
type input "B"
type input "401k through BSMH"
click at [368, 89] on input "text" at bounding box center [360, 93] width 57 height 17
type input "4,969.83"
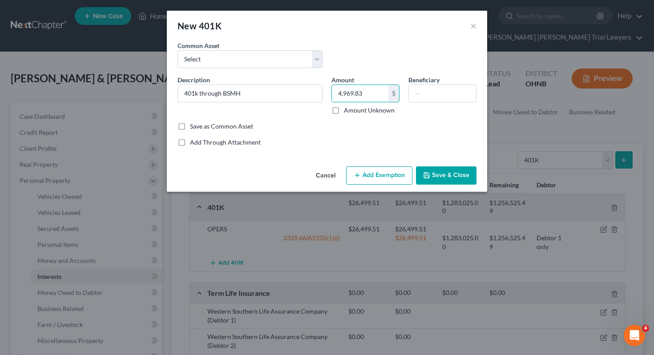
click at [396, 176] on button "Add Exemption" at bounding box center [379, 175] width 66 height 19
select select "2"
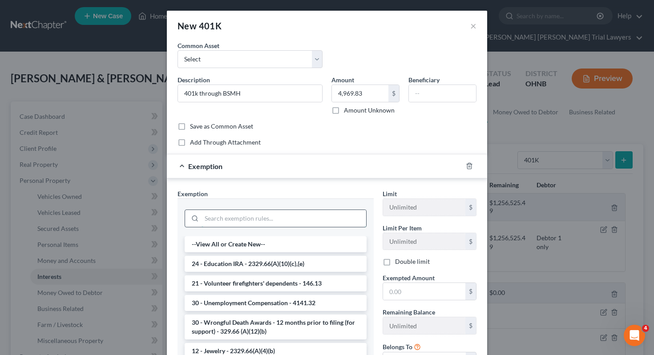
click at [302, 222] on input "search" at bounding box center [284, 218] width 165 height 17
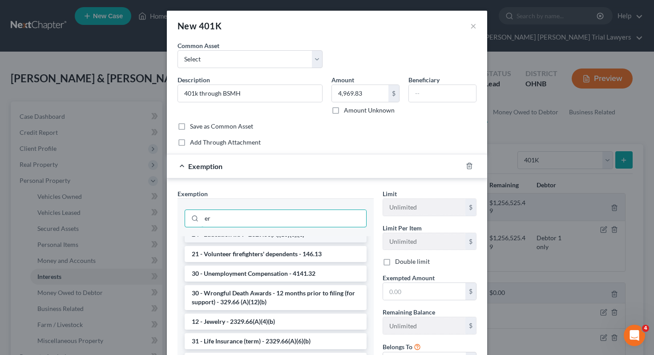
scroll to position [0, 0]
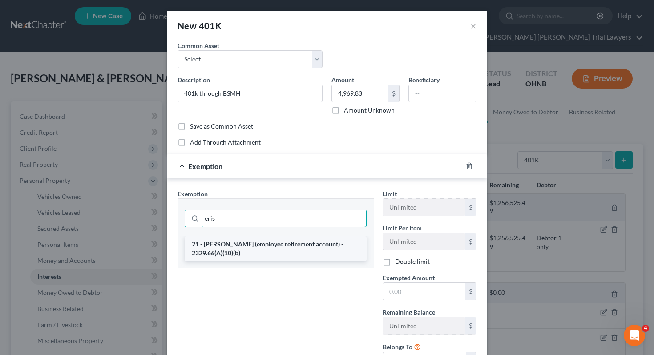
type input "eris"
click at [303, 247] on li "21 - [PERSON_NAME] (employee retirement account) - 2329.66(A)(10)(b)" at bounding box center [276, 248] width 182 height 25
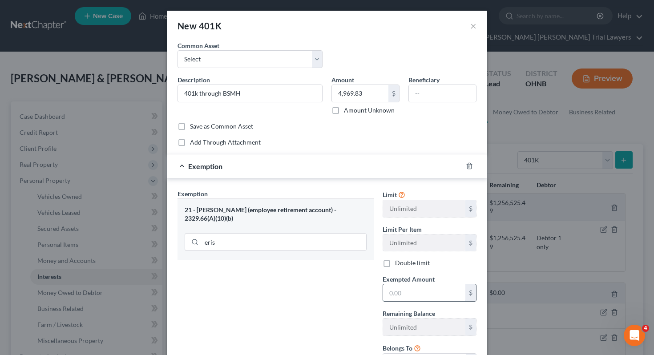
click at [399, 289] on input "text" at bounding box center [424, 292] width 82 height 17
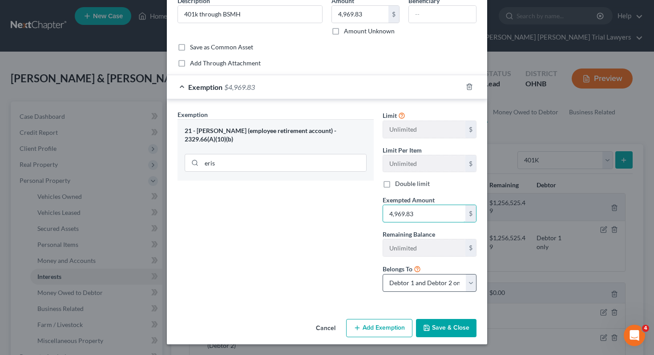
type input "4,969.83"
click at [428, 285] on select "Debtor 1 only Debtor 2 only Debtor 1 and Debtor 2 only" at bounding box center [430, 283] width 94 height 18
select select "1"
click at [448, 327] on button "Save & Close" at bounding box center [446, 328] width 61 height 19
